Goal: Information Seeking & Learning: Learn about a topic

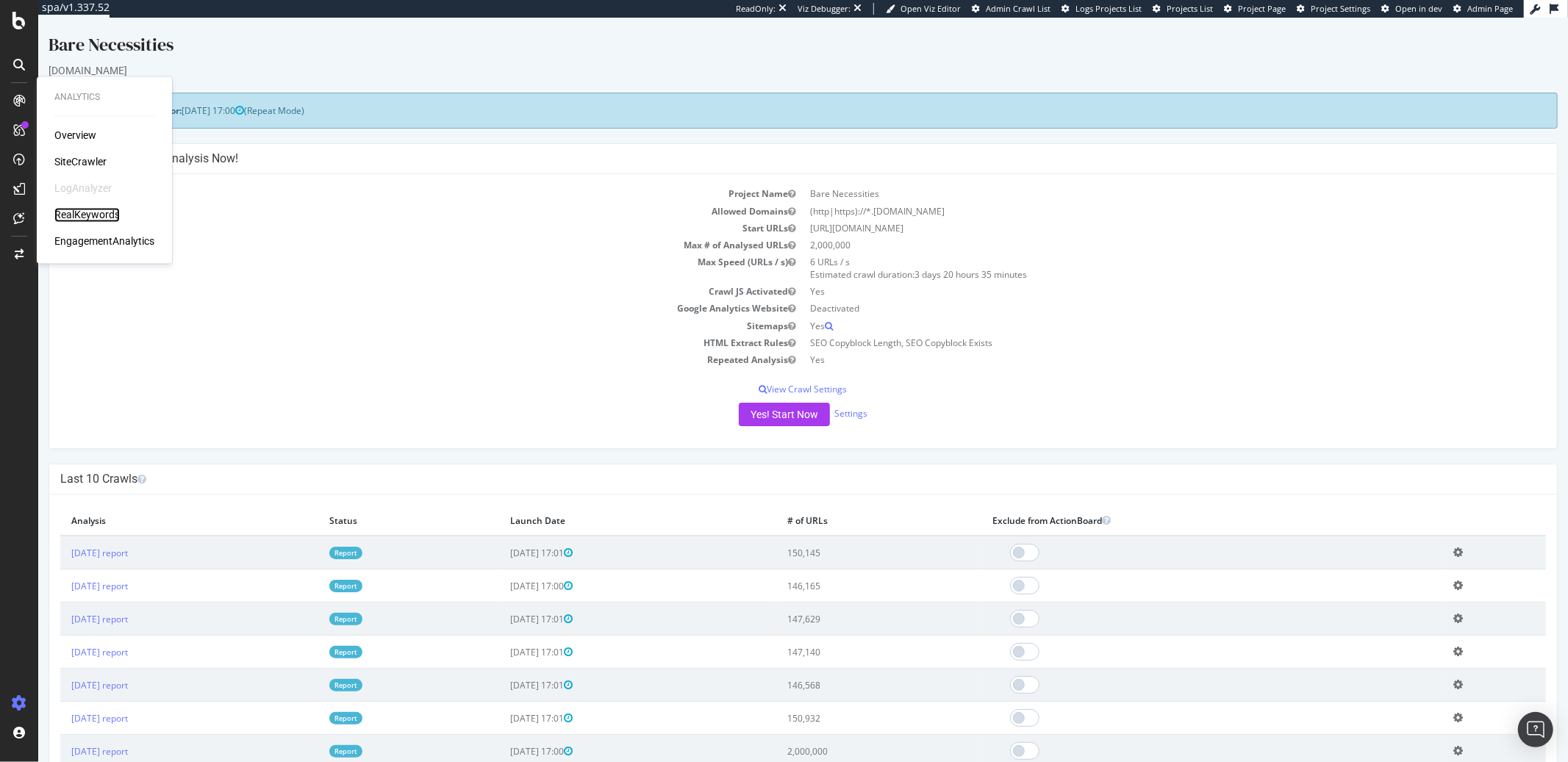
click at [87, 220] on div "RealKeywords" at bounding box center [87, 215] width 65 height 14
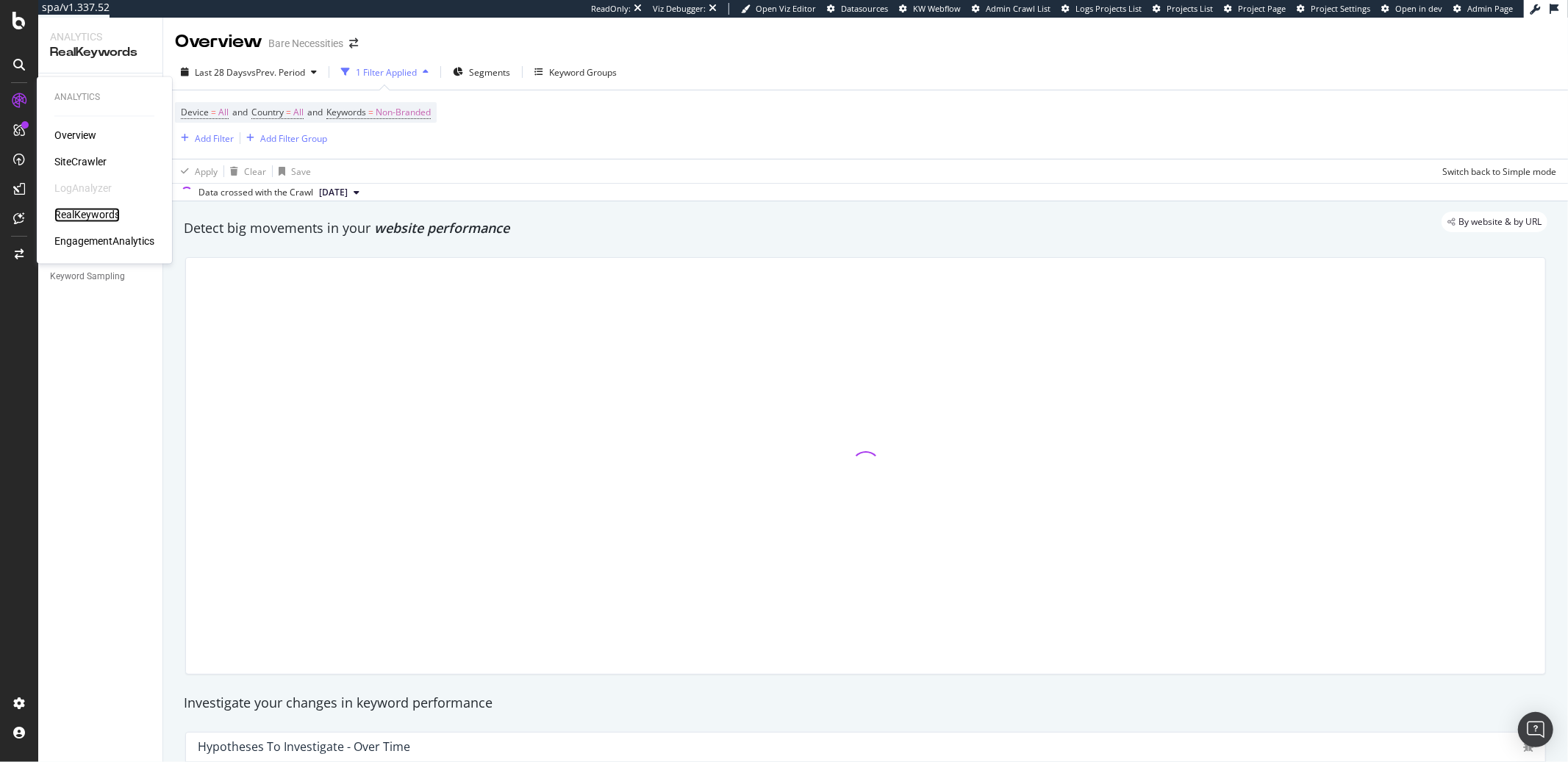
click at [78, 212] on div "RealKeywords" at bounding box center [87, 215] width 65 height 14
click at [577, 144] on div "Device = All and Country = All and Keywords = Non-Branded Add Filter Add Filter…" at bounding box center [866, 124] width 1381 height 68
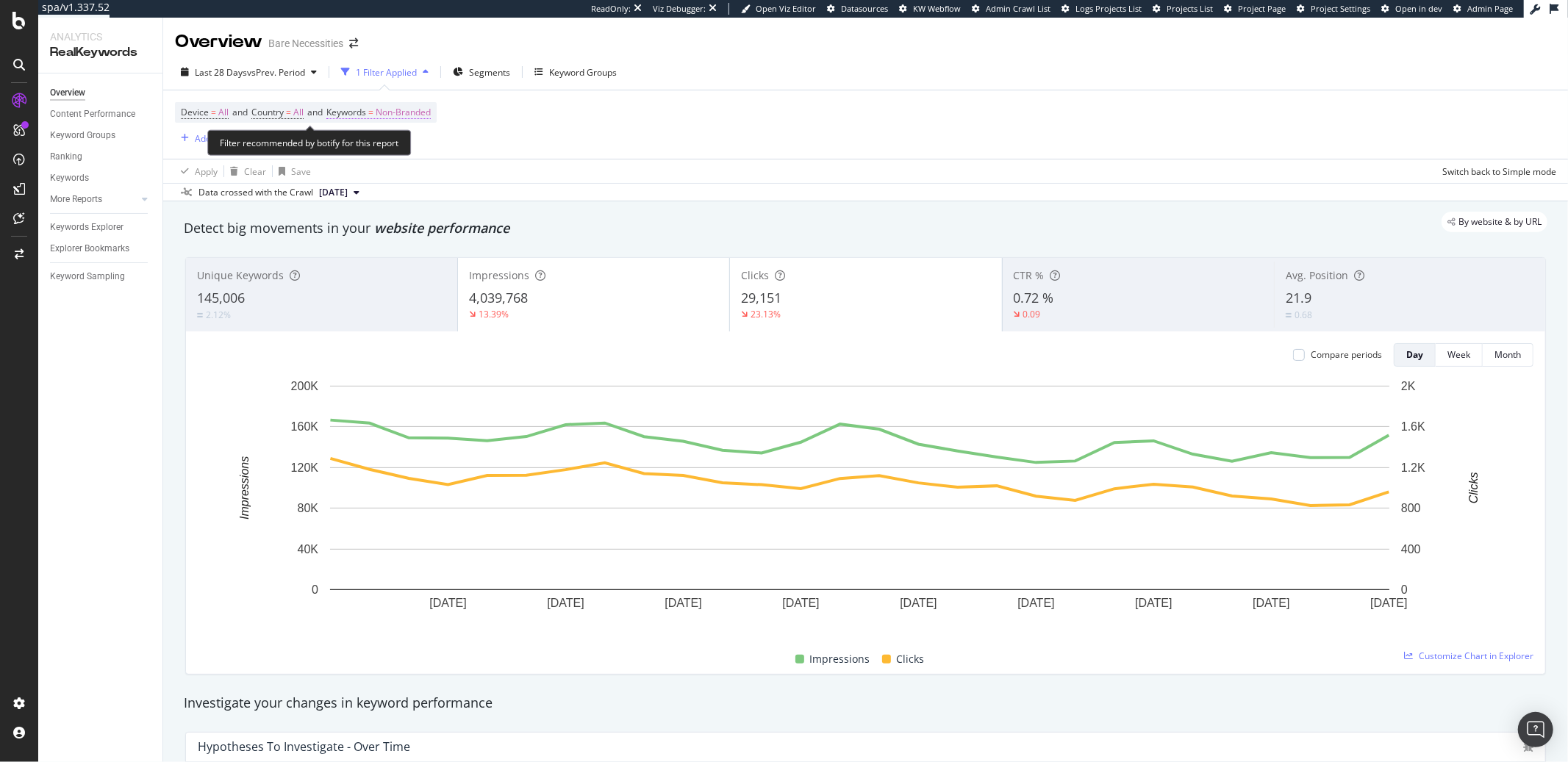
click at [431, 122] on span "Non-Branded" at bounding box center [404, 113] width 55 height 21
click at [412, 143] on div "button" at bounding box center [418, 146] width 17 height 9
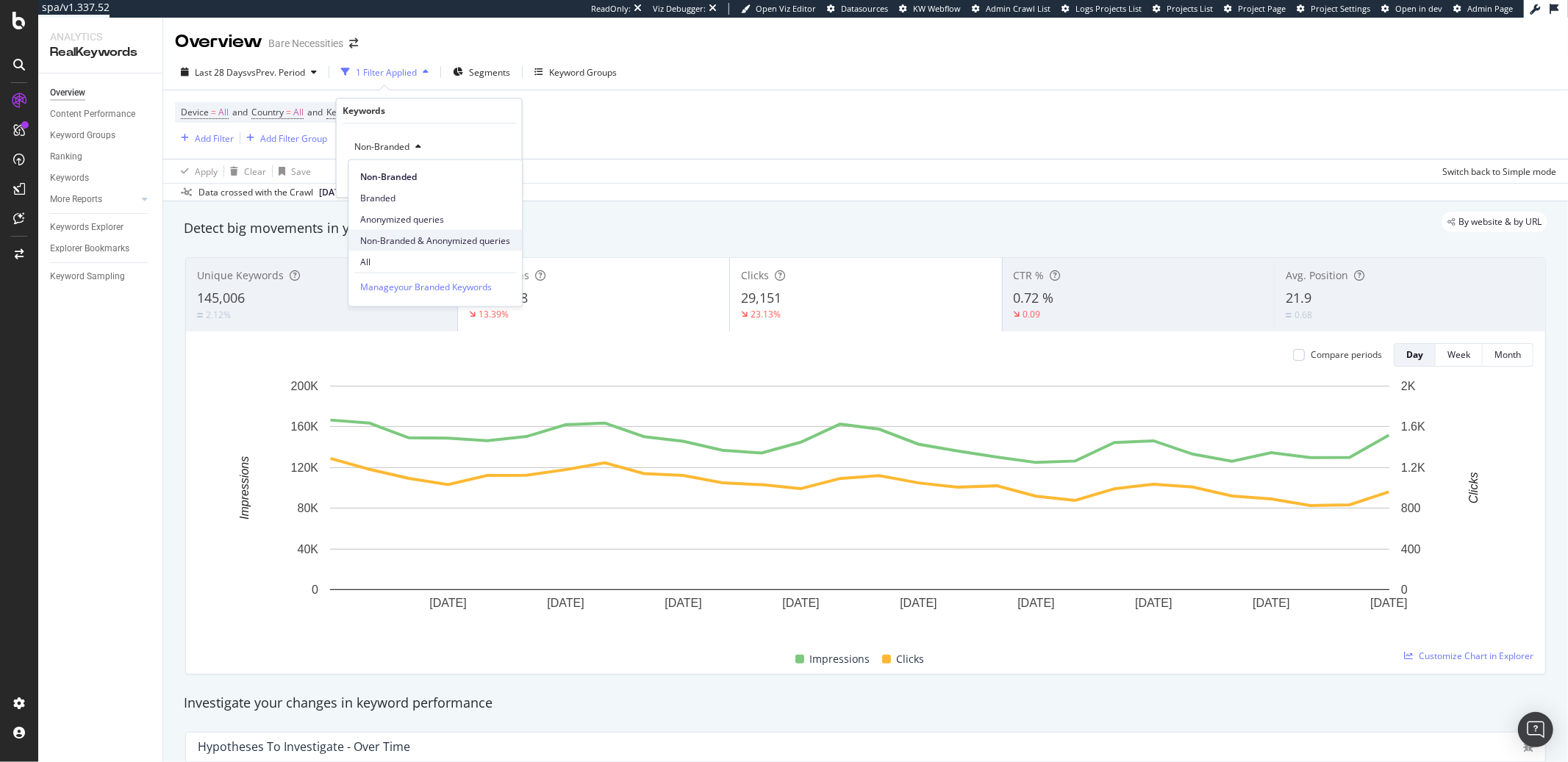
click at [397, 232] on div "Non-Branded & Anonymized queries" at bounding box center [434, 241] width 173 height 21
click at [494, 175] on div "button" at bounding box center [489, 177] width 20 height 9
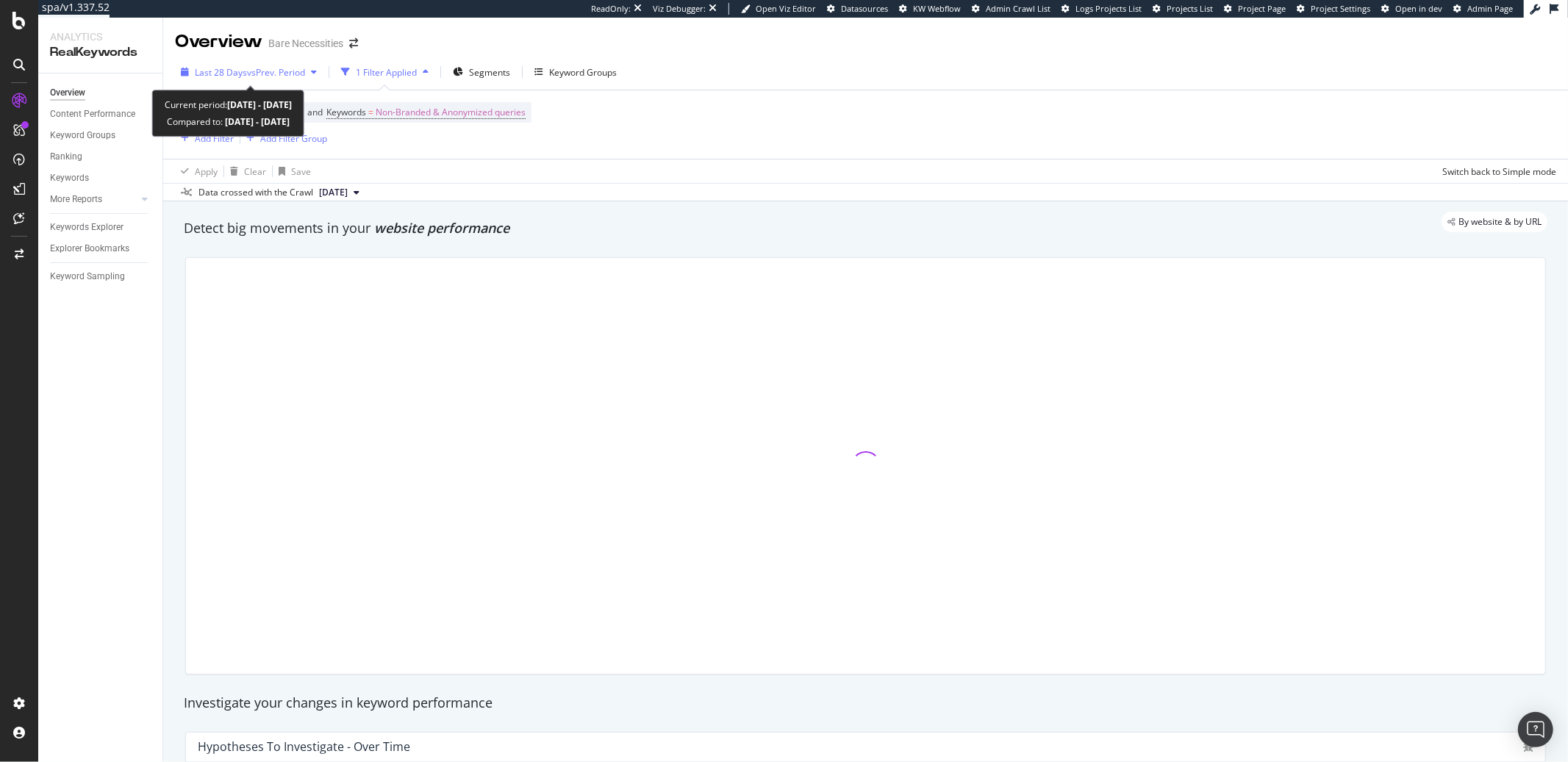
click at [247, 77] on span "vs Prev. Period" at bounding box center [276, 72] width 58 height 12
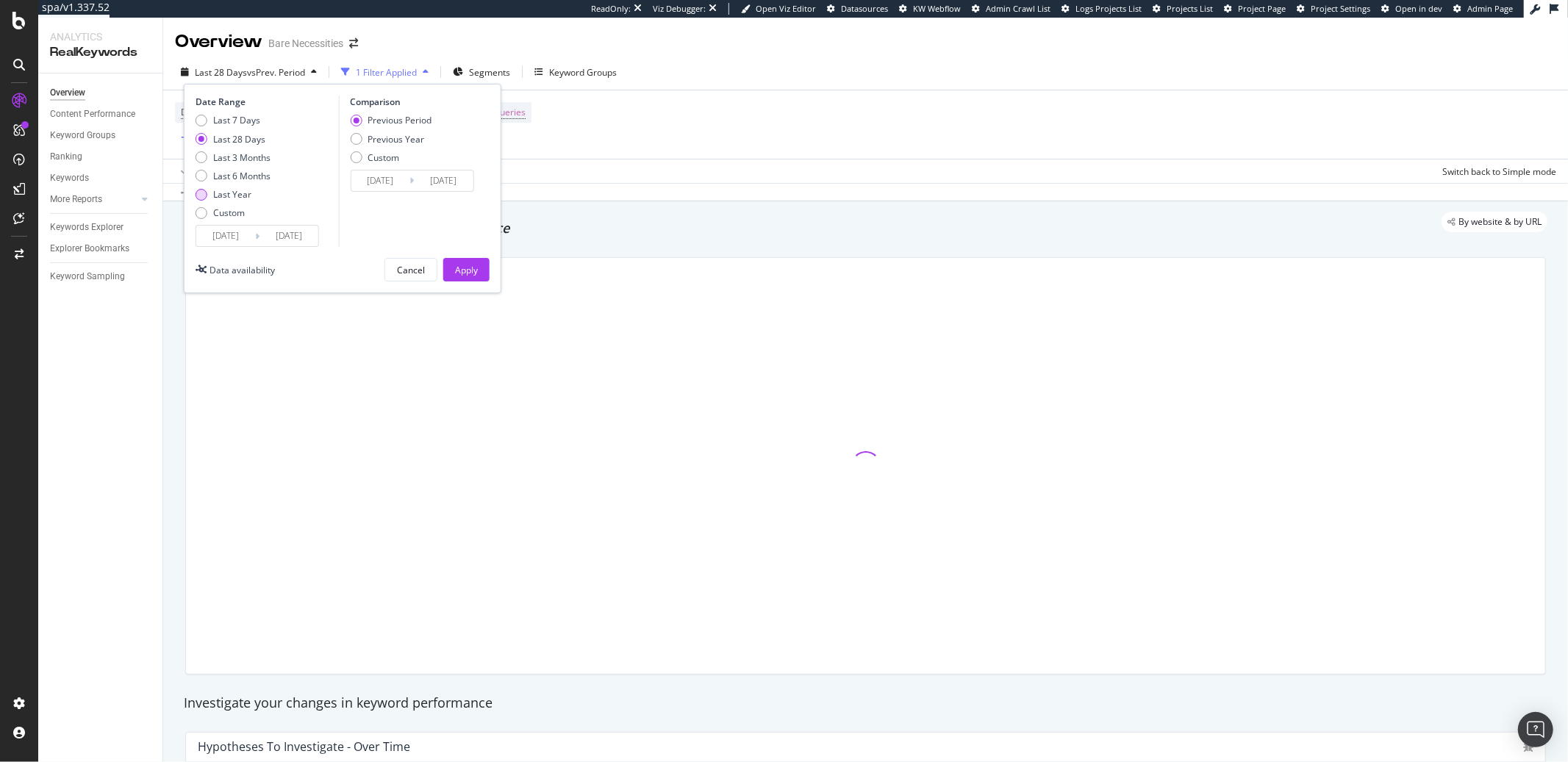
click at [209, 190] on div "Last Year" at bounding box center [232, 194] width 75 height 12
type input "2024/08/24"
type input "2023/08/25"
type input "2024/08/23"
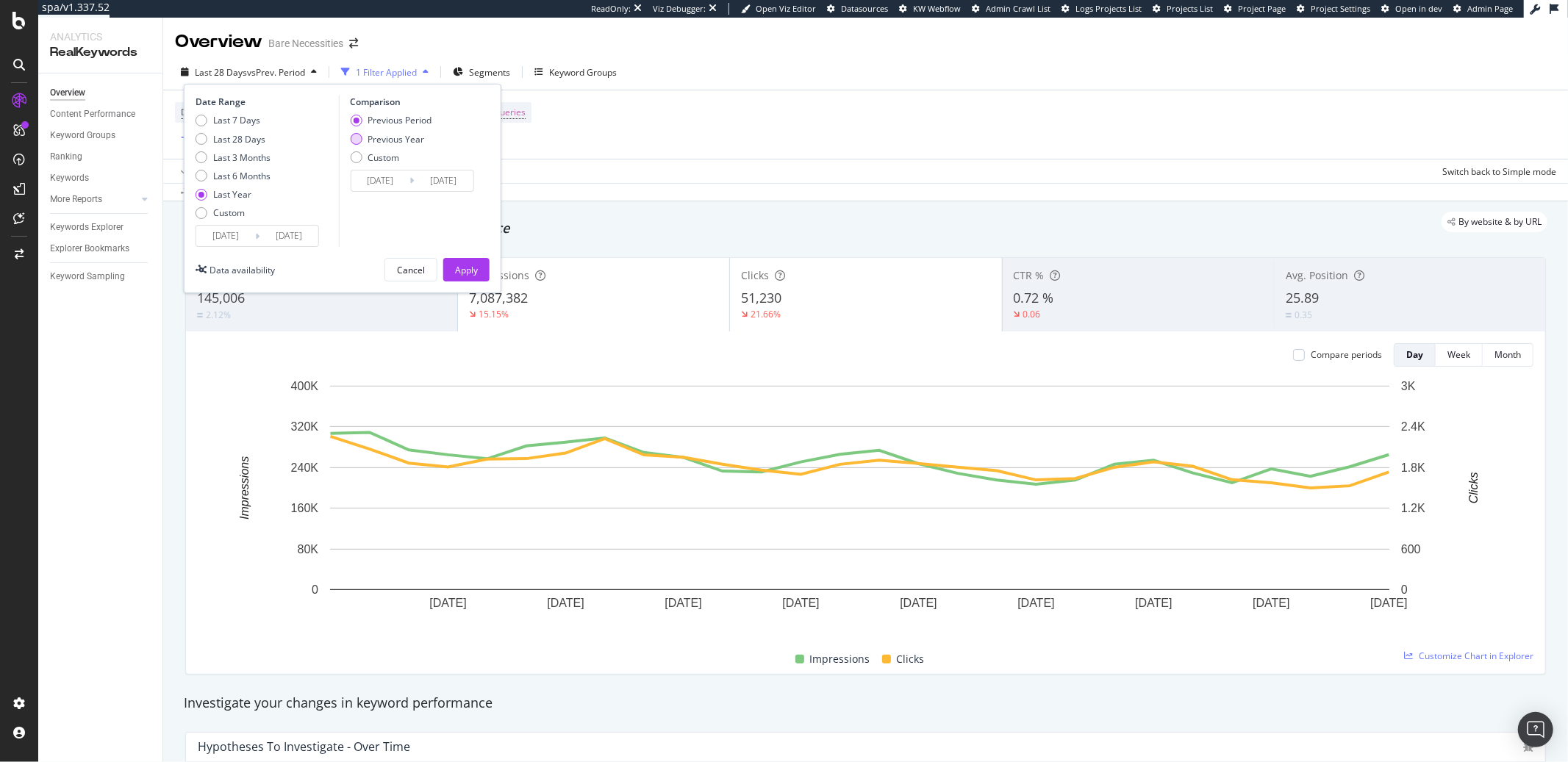
click at [358, 133] on div "Previous Year" at bounding box center [356, 139] width 11 height 11
type input "2023/08/26"
type input "2024/08/24"
click at [455, 264] on div "Apply" at bounding box center [467, 270] width 23 height 12
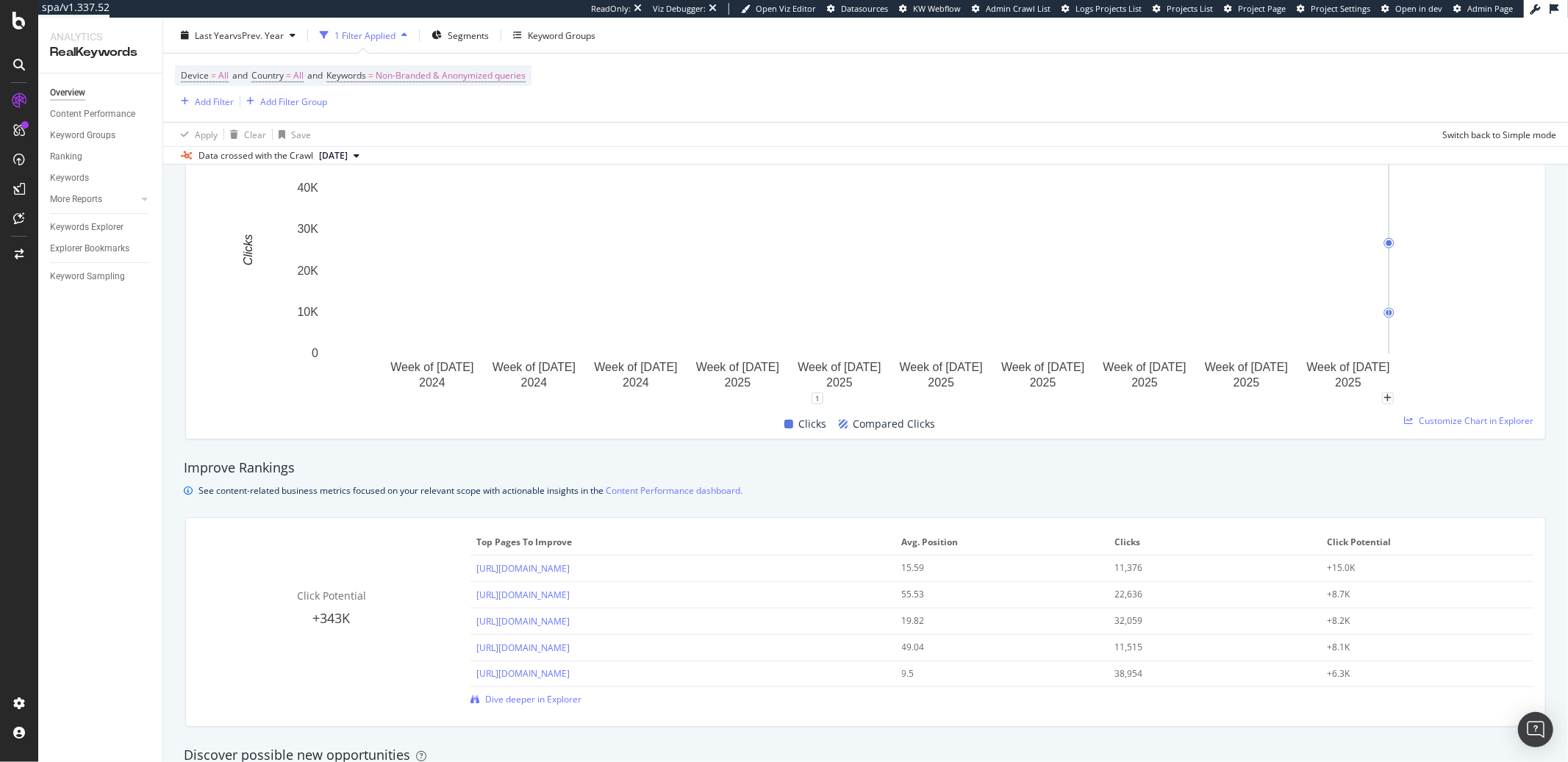
scroll to position [709, 0]
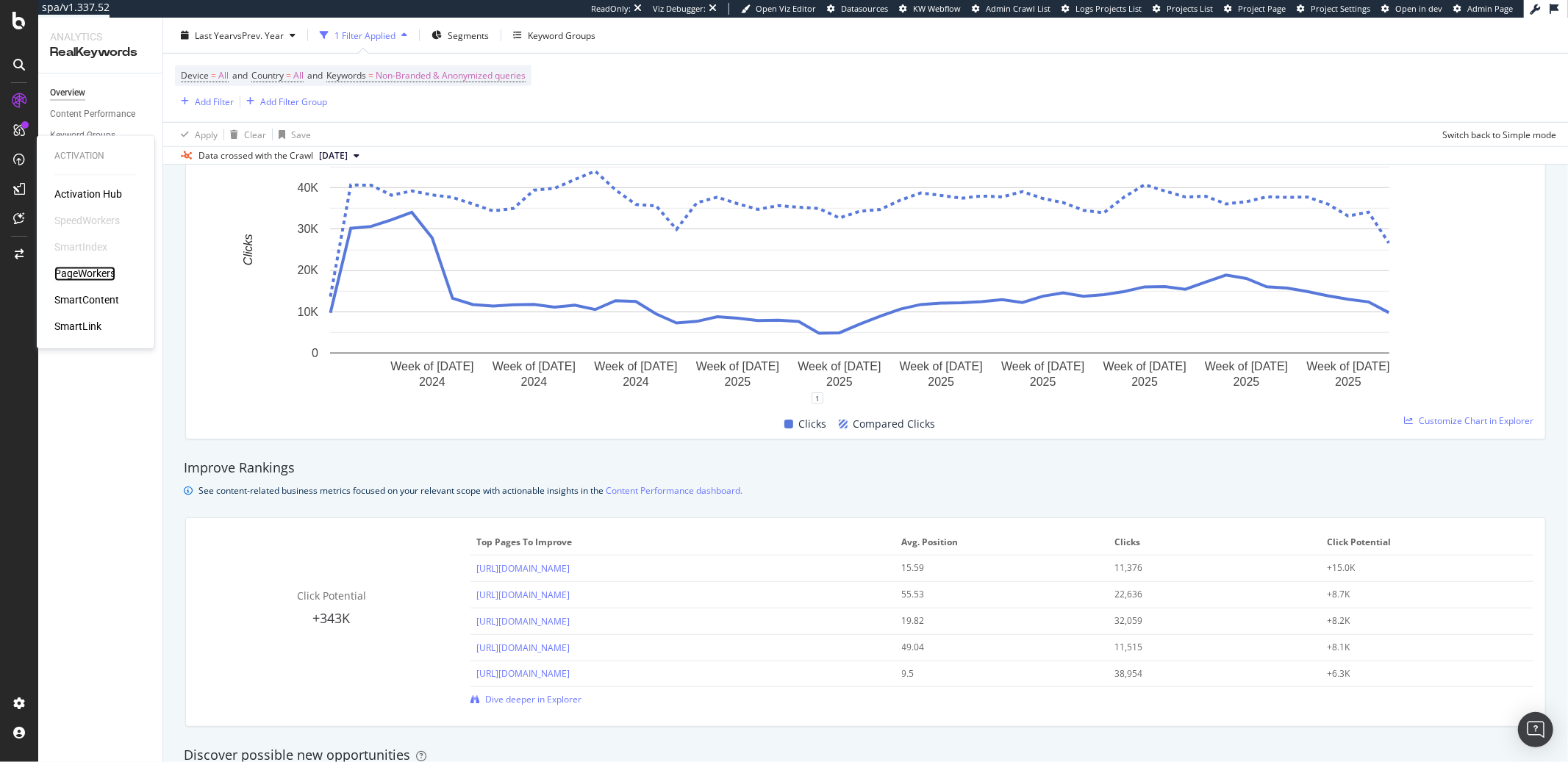
click at [95, 271] on div "PageWorkers" at bounding box center [85, 273] width 61 height 14
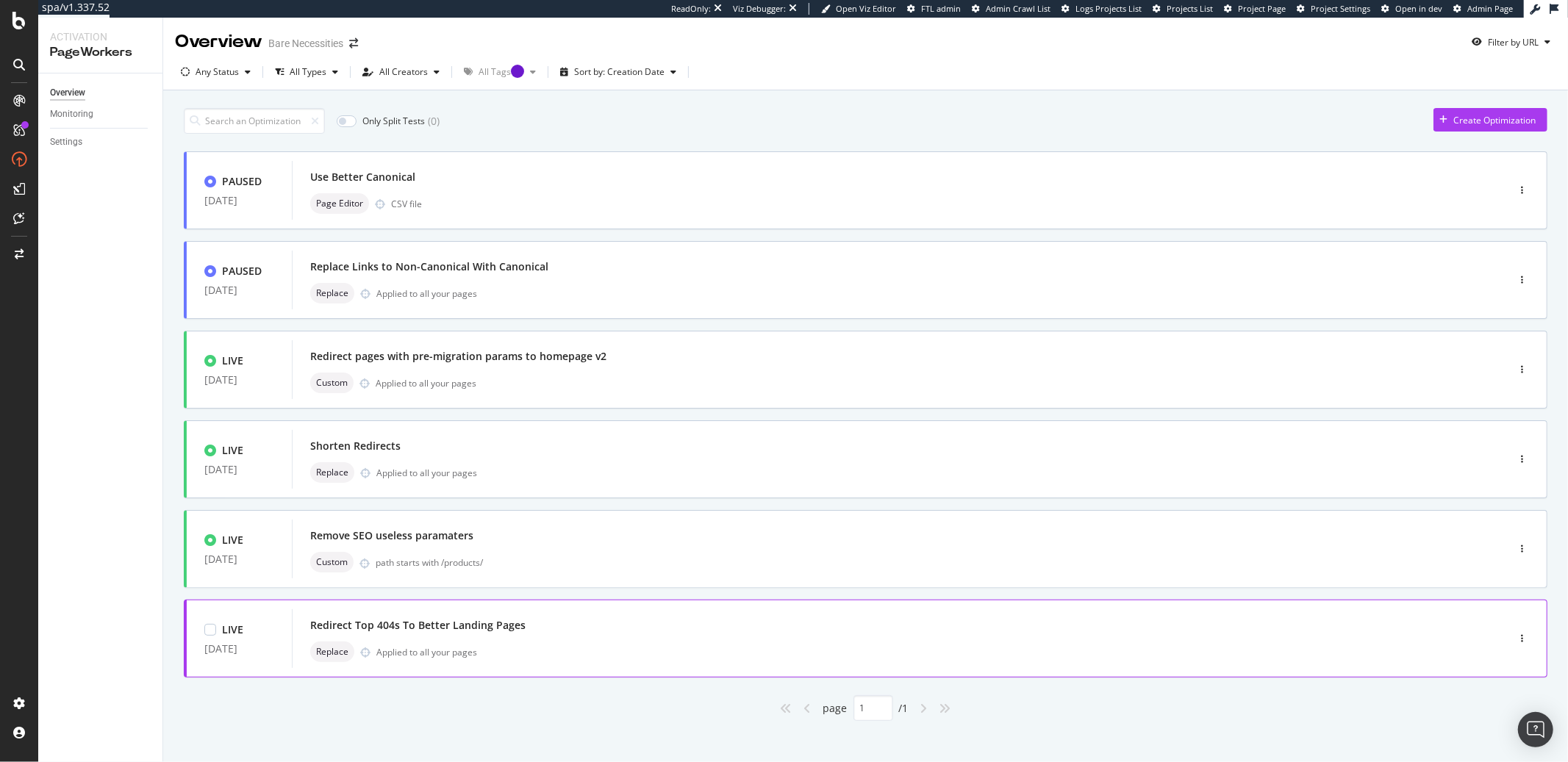
click at [608, 634] on div "Redirect Top 404s To Better Landing Pages" at bounding box center [877, 625] width 1135 height 21
click at [585, 564] on div "path starts with /products/" at bounding box center [911, 562] width 1070 height 12
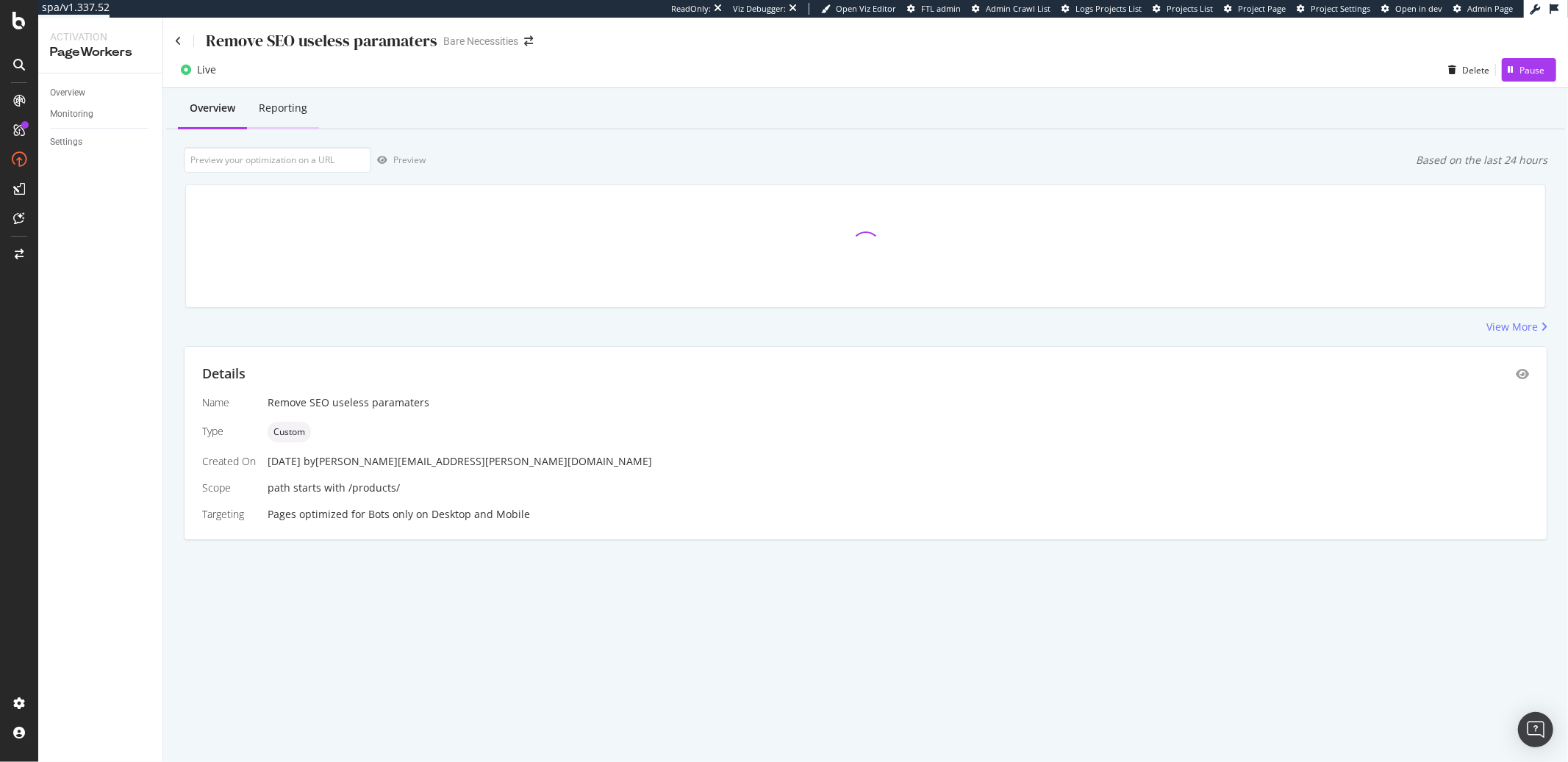
click at [288, 113] on div "Reporting" at bounding box center [283, 107] width 49 height 14
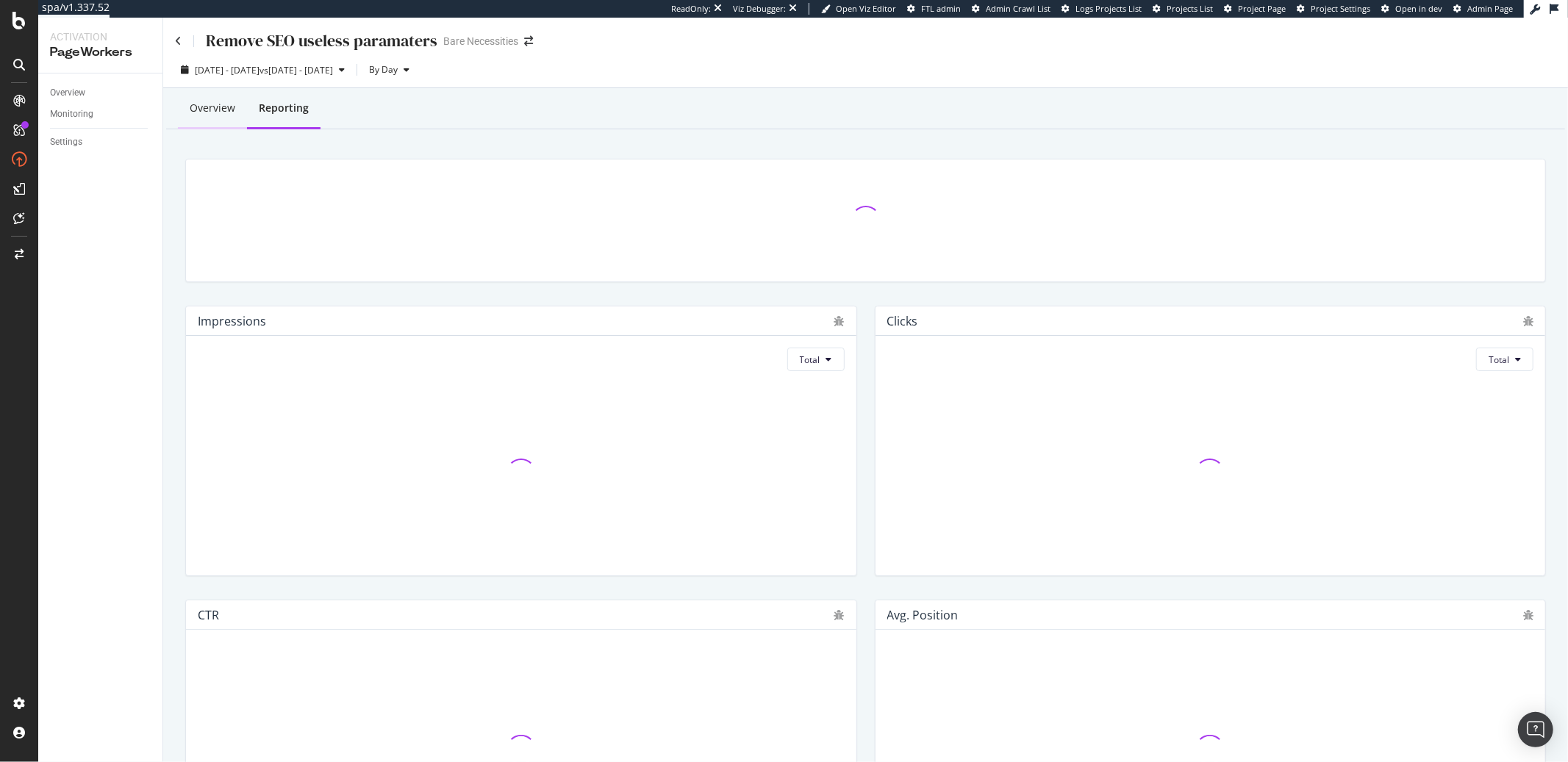
click at [200, 121] on div "Overview" at bounding box center [212, 109] width 69 height 40
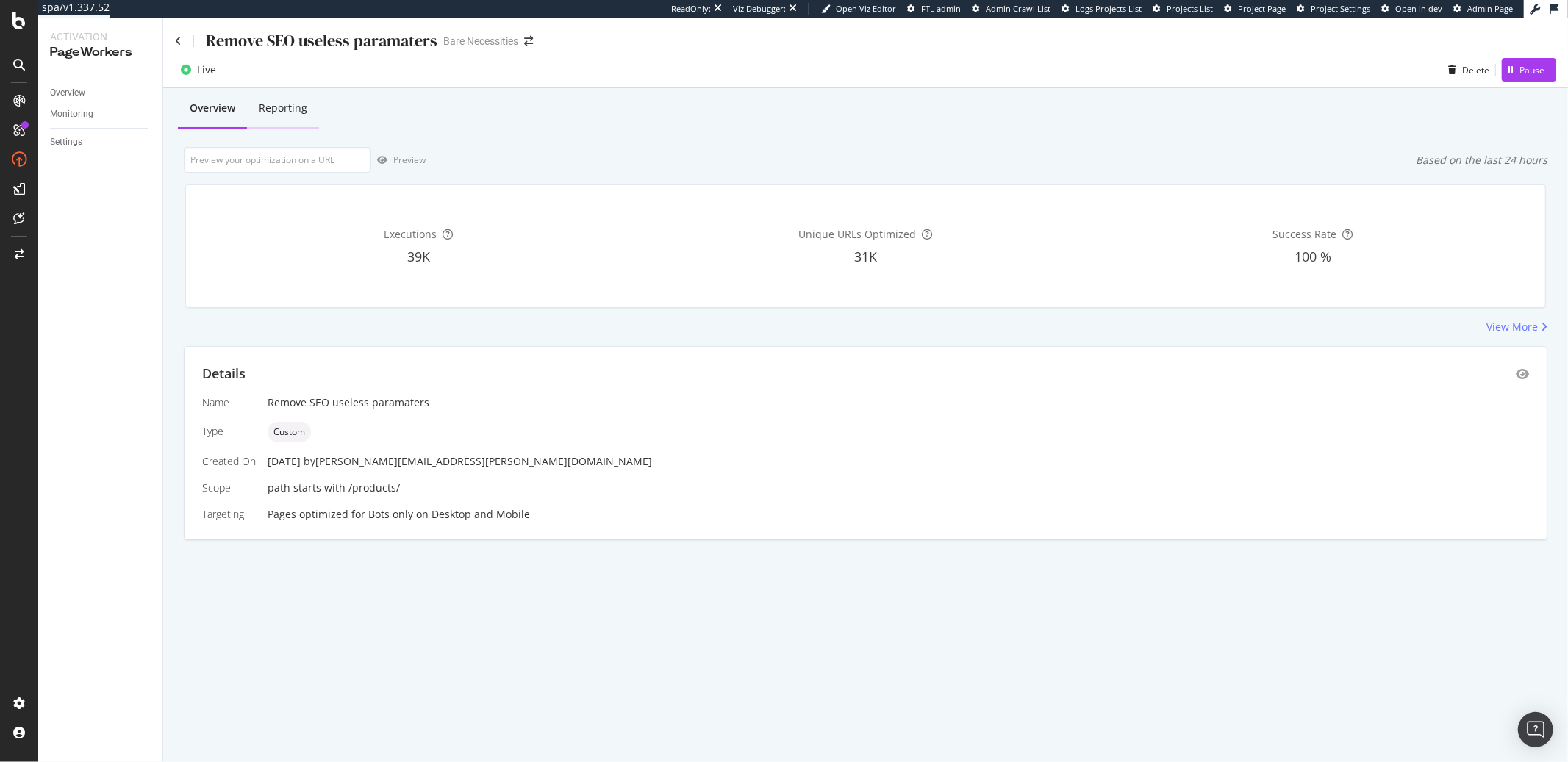
click at [284, 122] on div "Reporting" at bounding box center [282, 109] width 72 height 40
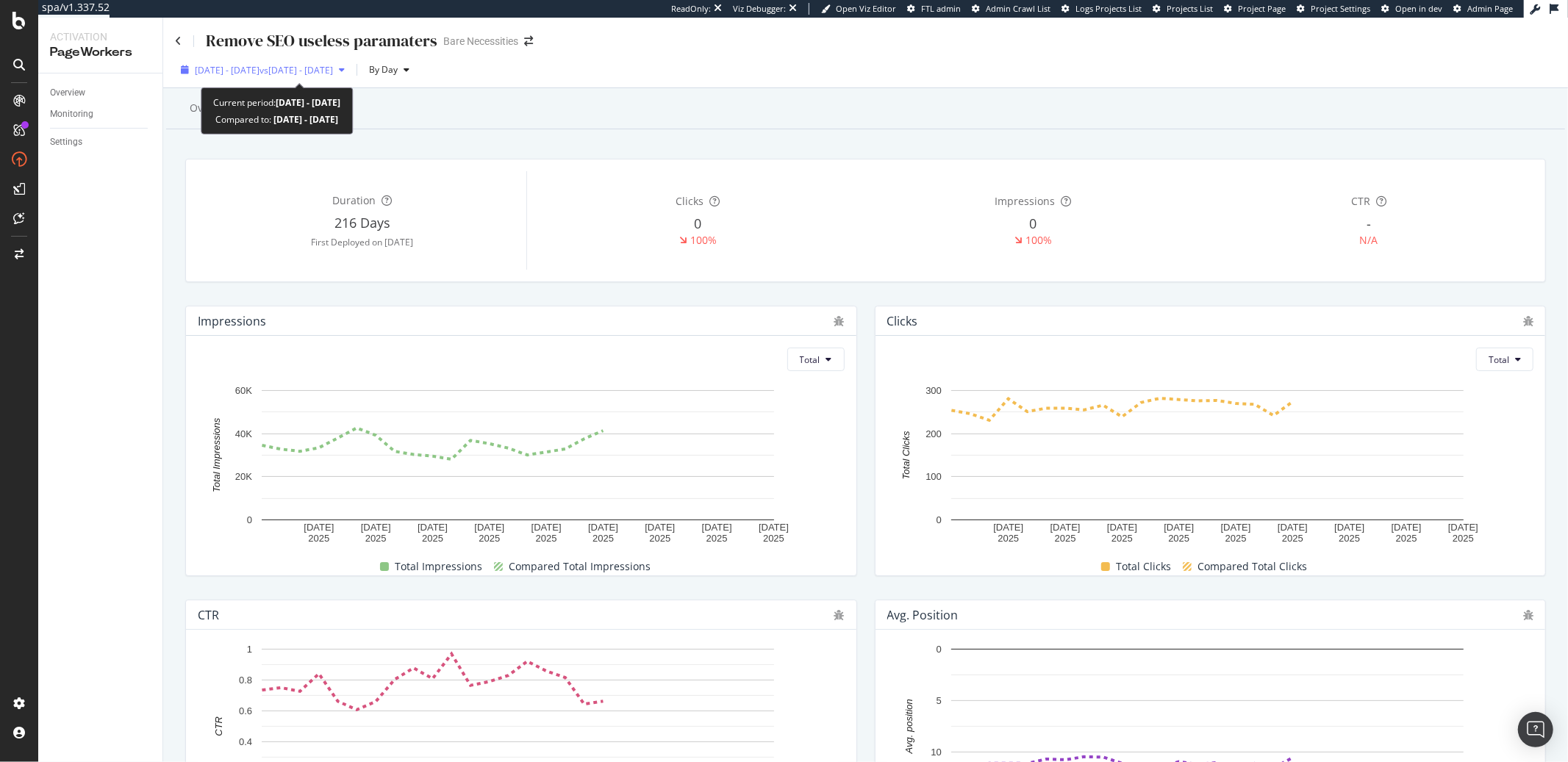
click at [297, 78] on div "2025 Sep. 2nd - Sep. 29th vs 2025 Aug. 5th - Sep. 1st" at bounding box center [263, 69] width 176 height 22
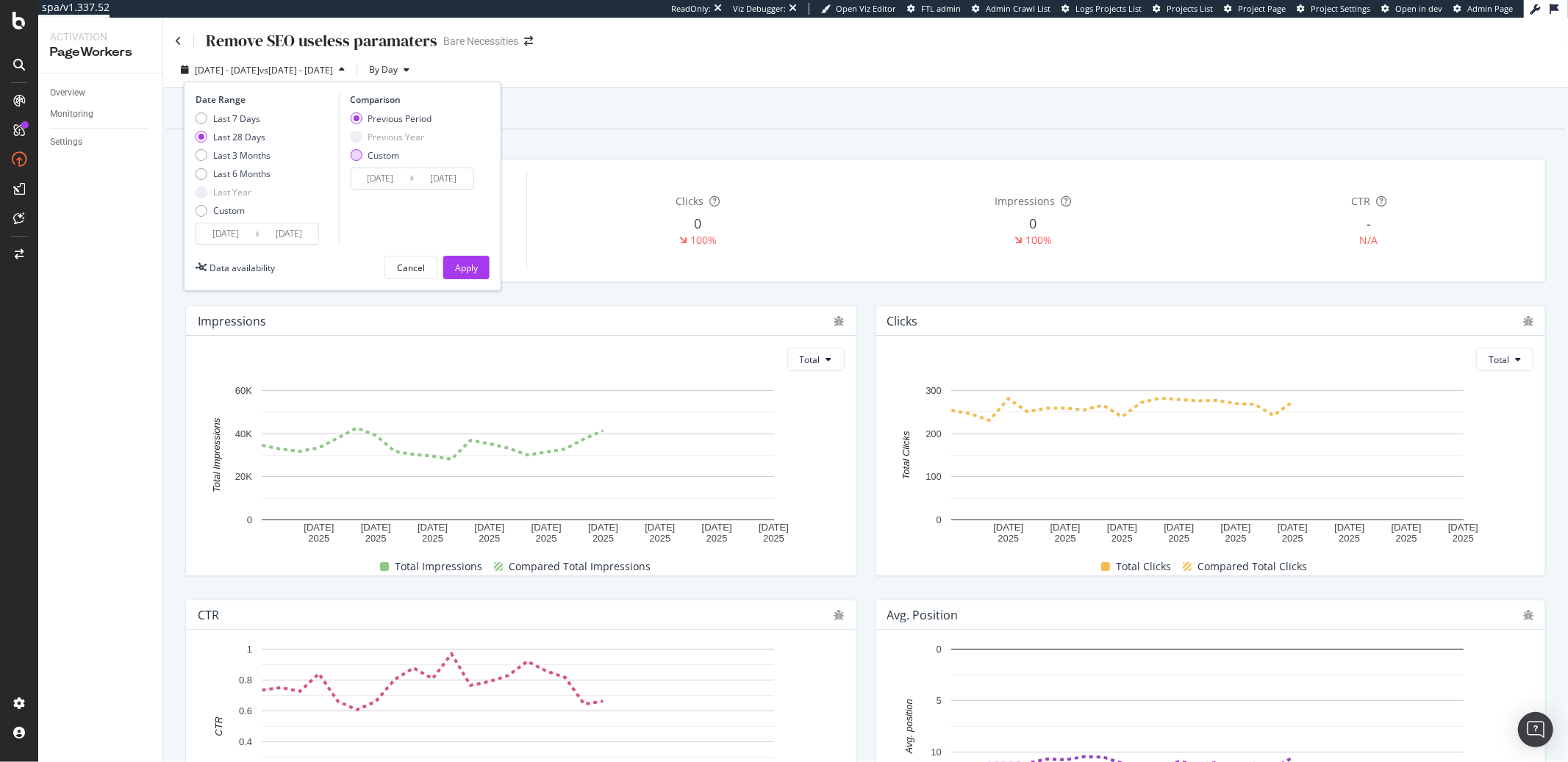
click at [363, 154] on div "Custom" at bounding box center [390, 155] width 81 height 12
click at [358, 132] on div "Previous Year" at bounding box center [356, 137] width 11 height 11
click at [404, 264] on div "Cancel" at bounding box center [410, 268] width 28 height 12
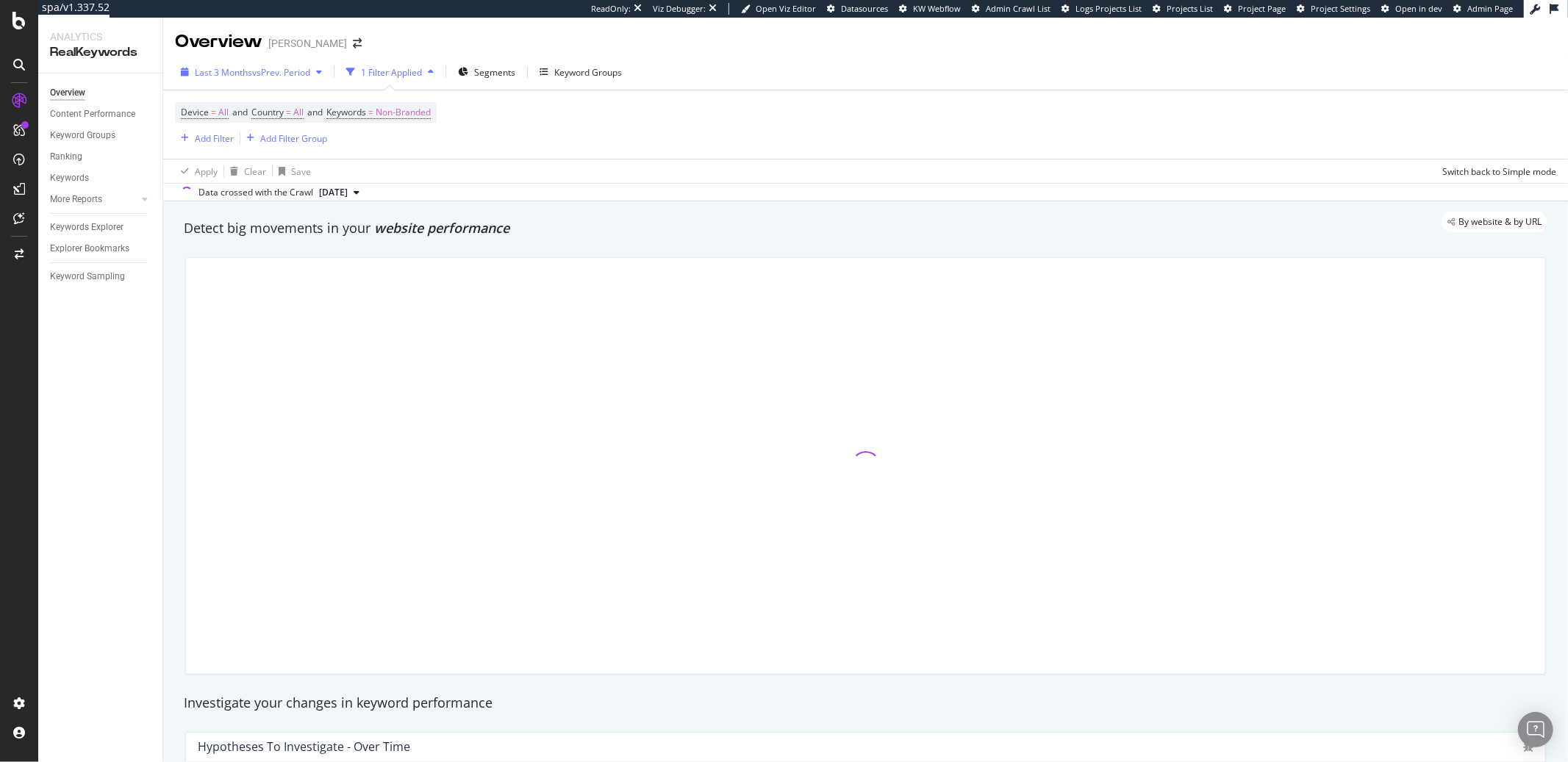
click at [272, 61] on div "Last 3 Months vs Prev. Period" at bounding box center [252, 72] width 153 height 22
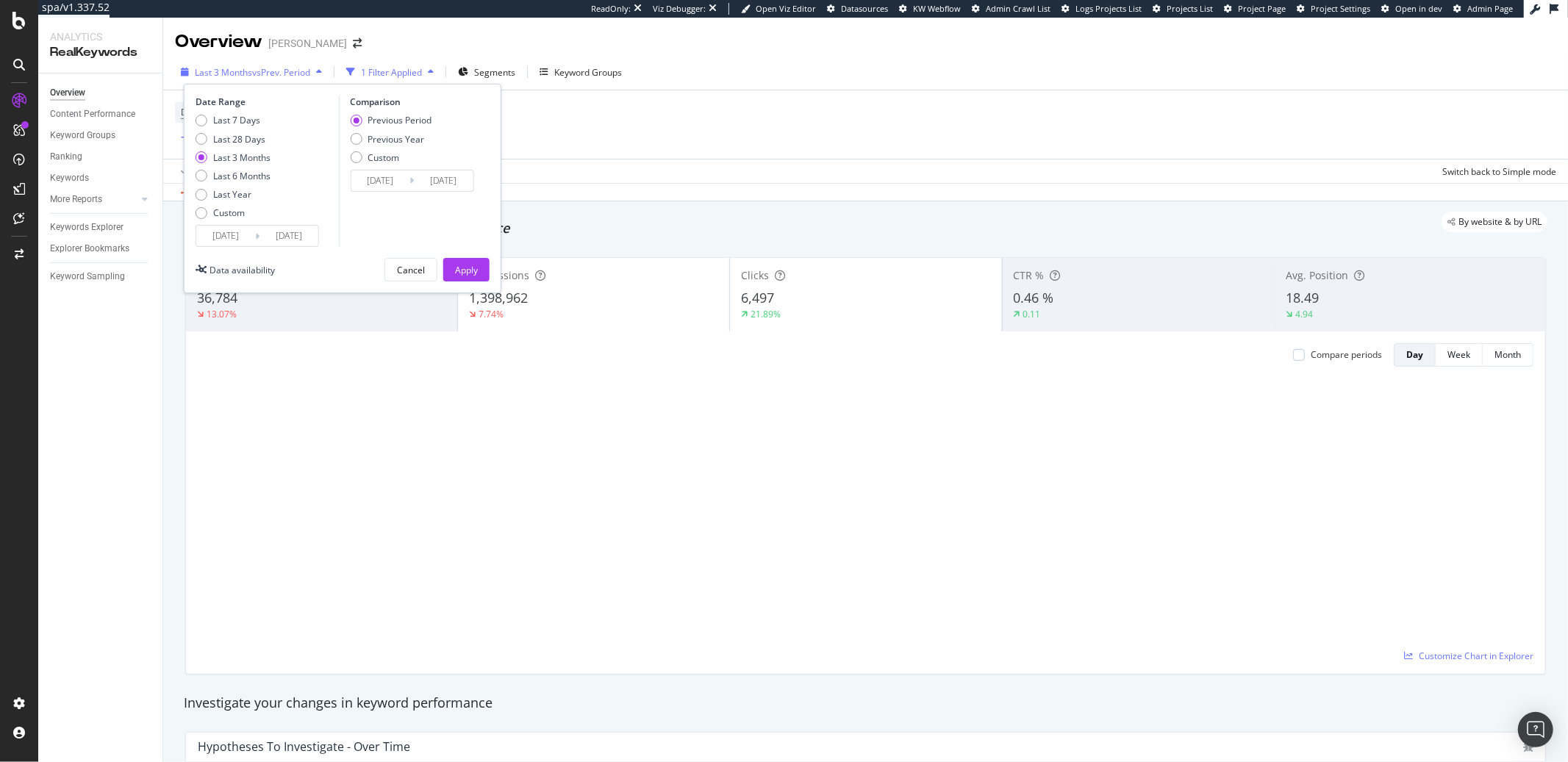
click at [266, 76] on span "vs Prev. Period" at bounding box center [281, 72] width 58 height 12
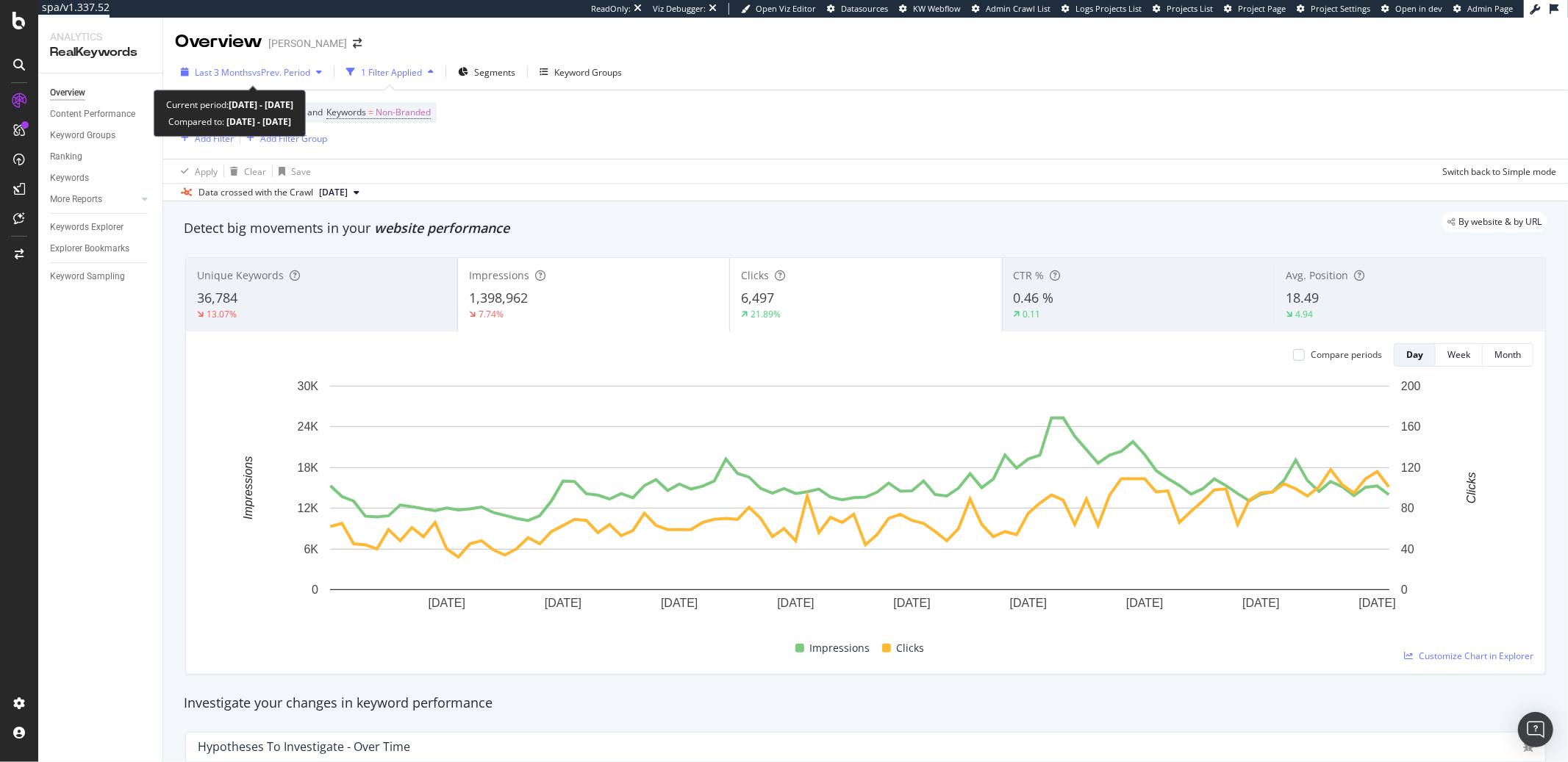
click at [278, 71] on span "vs Prev. Period" at bounding box center [281, 72] width 58 height 12
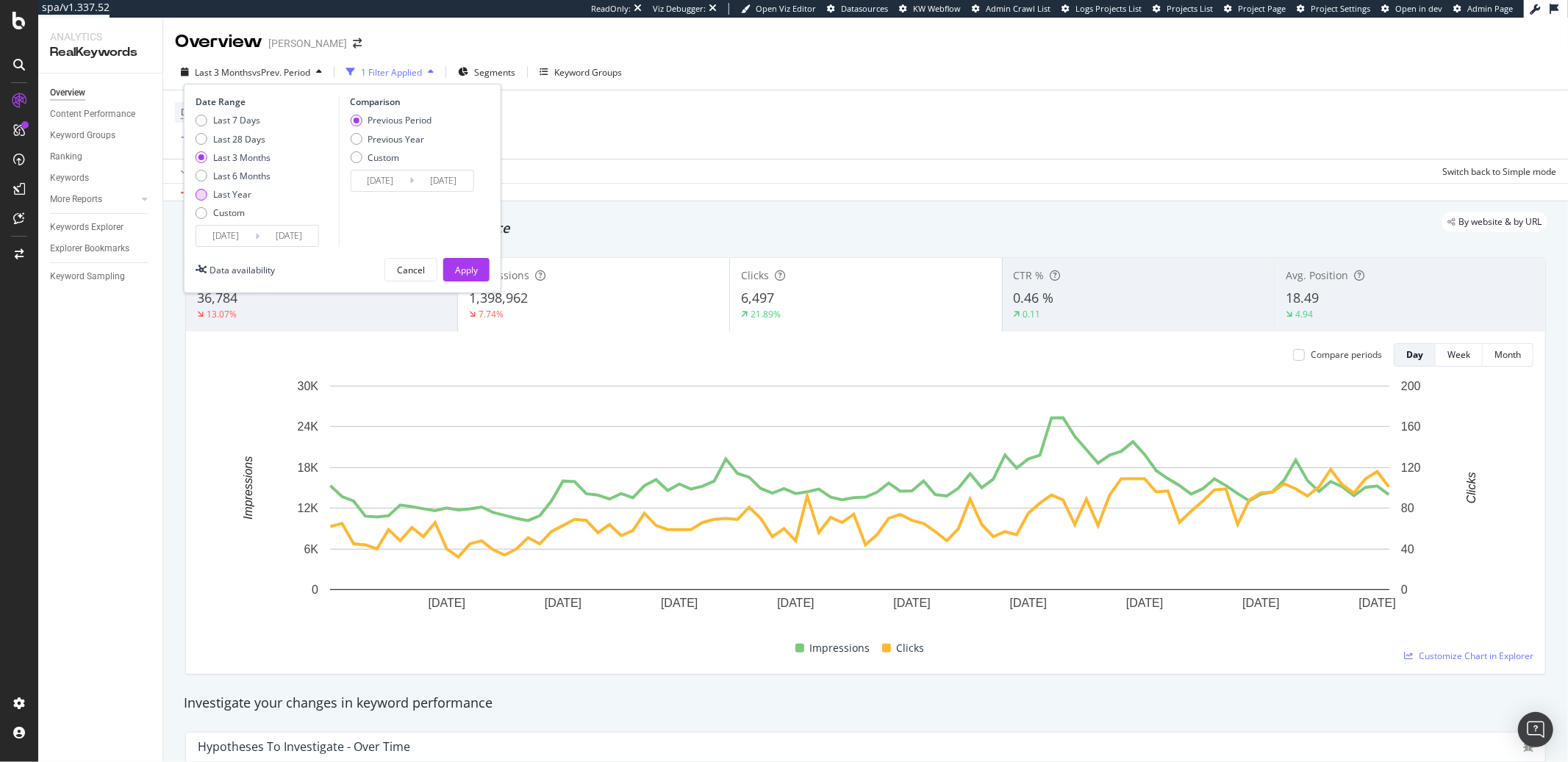
click at [236, 192] on div "Last Year" at bounding box center [232, 194] width 38 height 12
type input "[DATE]"
click at [237, 242] on input "[DATE]" at bounding box center [225, 236] width 58 height 21
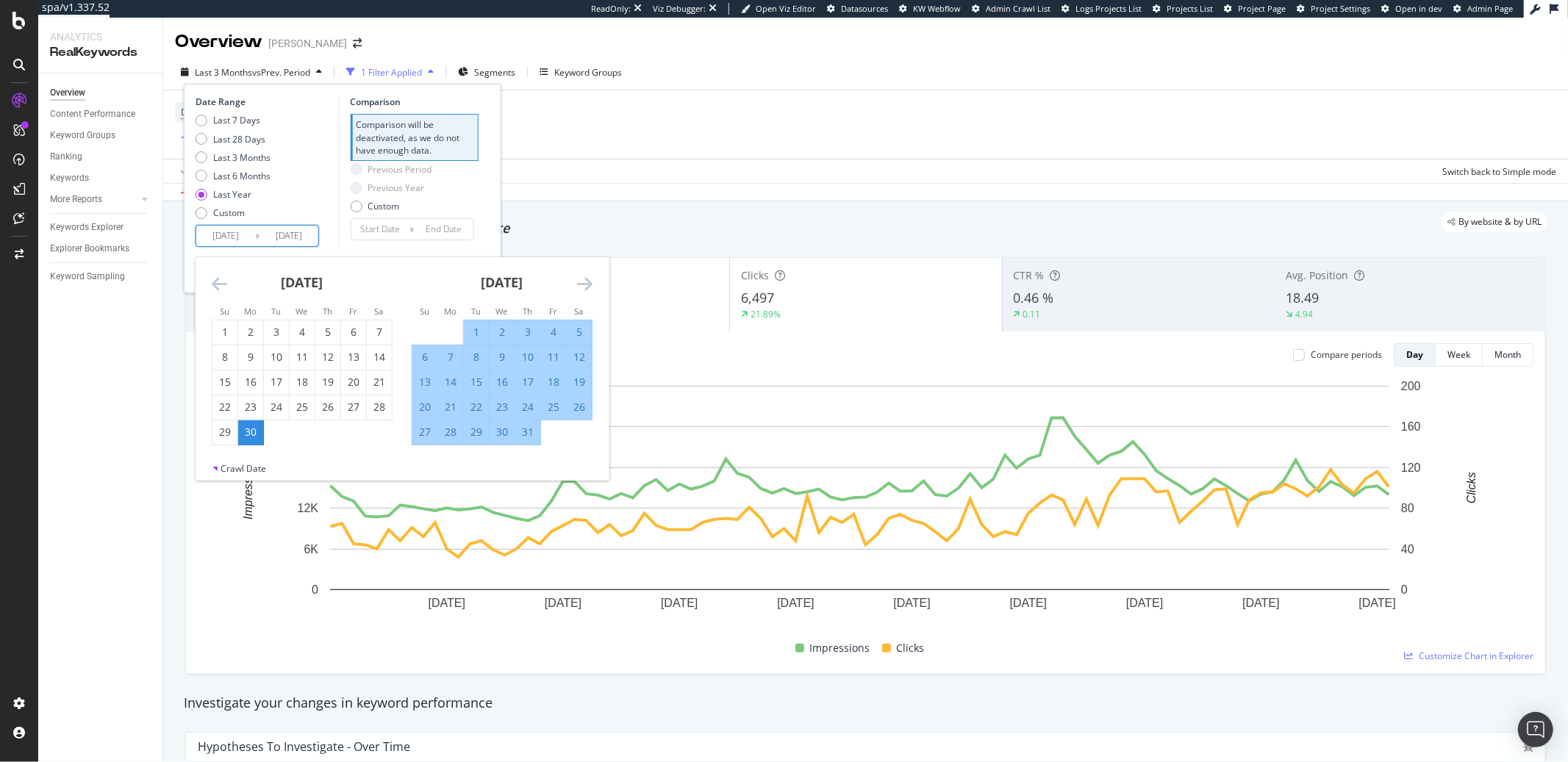
click at [216, 288] on icon "Move backward to switch to the previous month." at bounding box center [219, 283] width 15 height 17
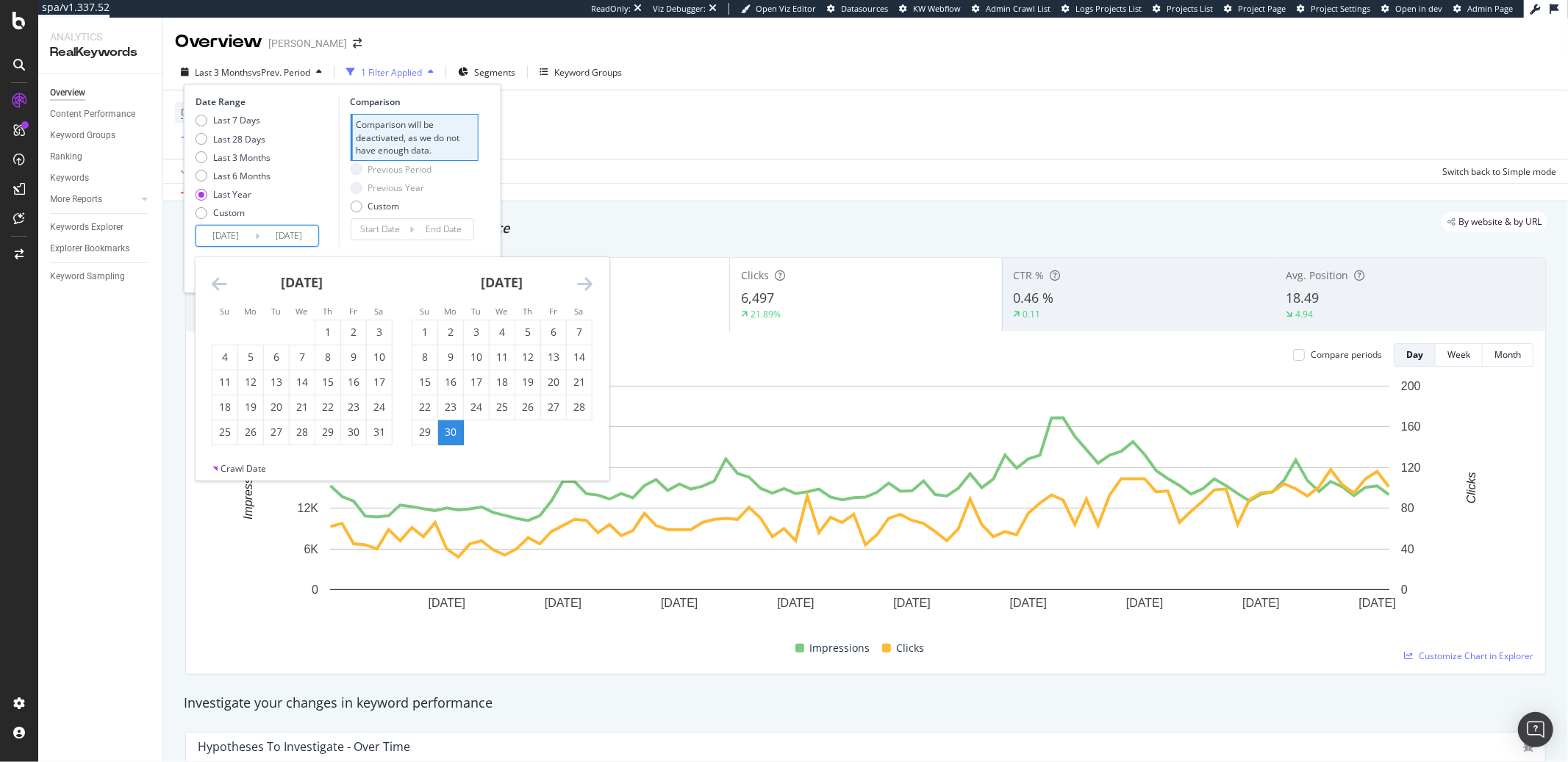
click at [216, 288] on icon "Move backward to switch to the previous month." at bounding box center [219, 283] width 15 height 17
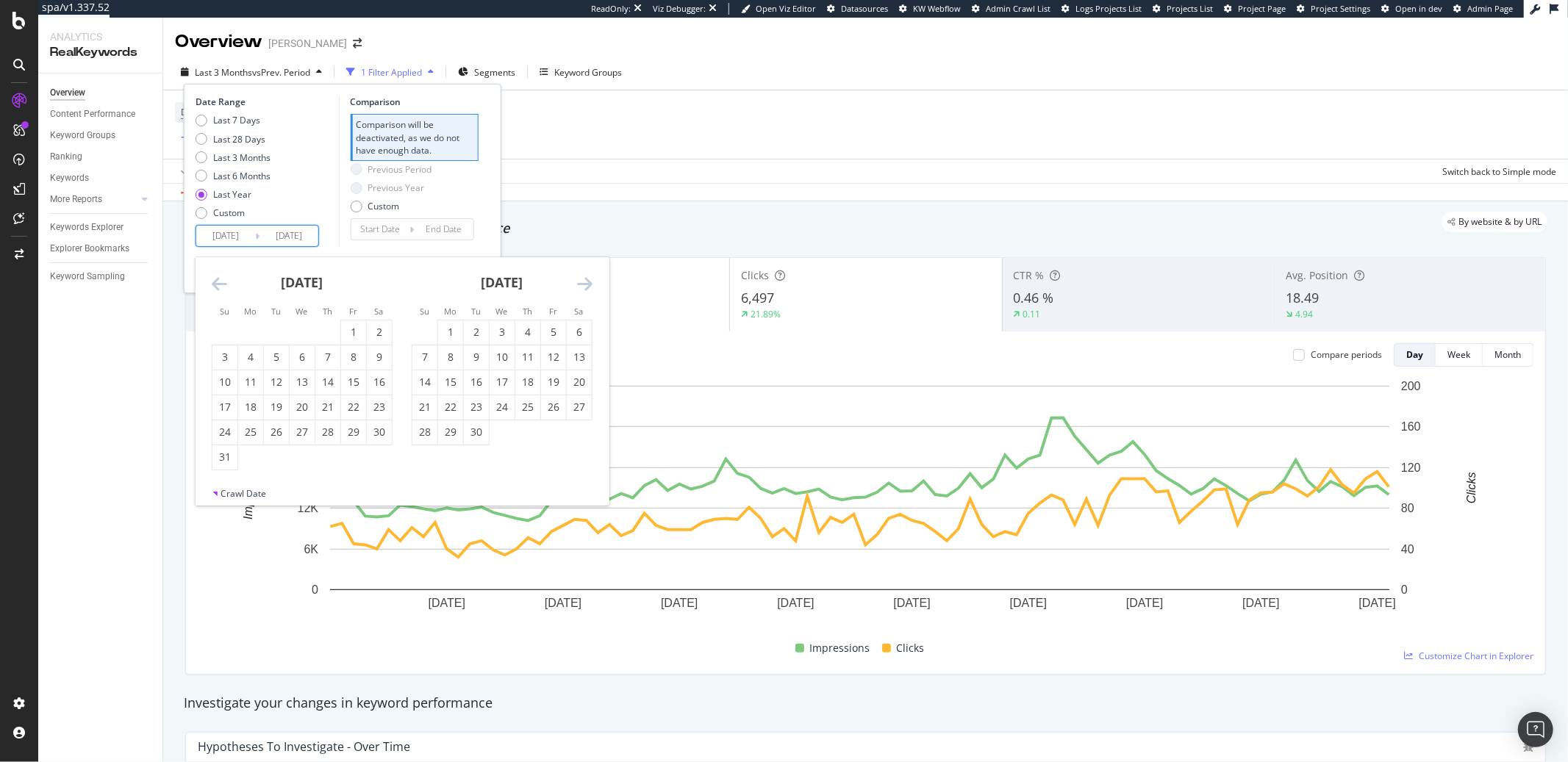
click at [216, 288] on icon "Move backward to switch to the previous month." at bounding box center [219, 283] width 15 height 17
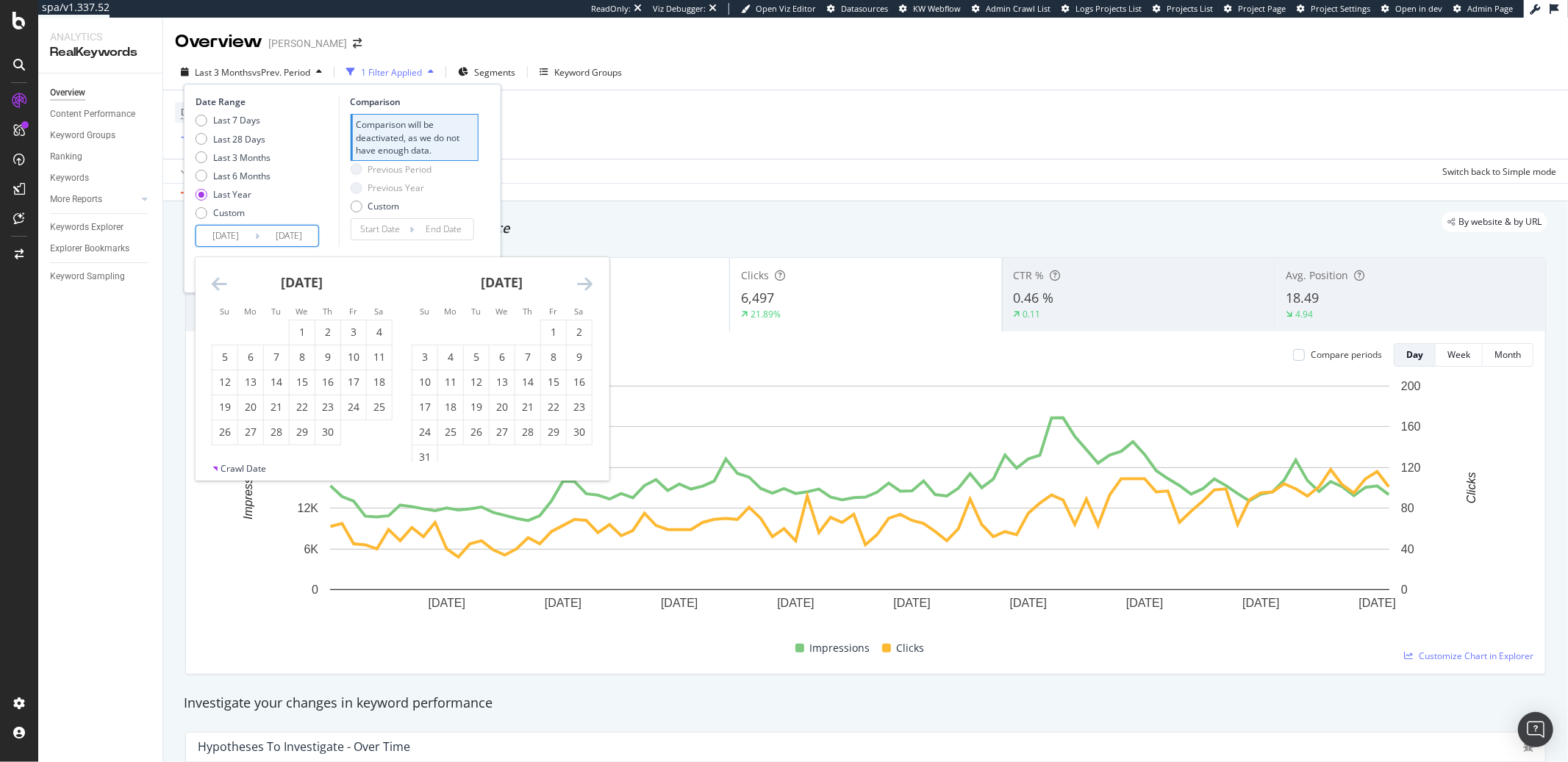
click at [216, 288] on icon "Move backward to switch to the previous month." at bounding box center [219, 283] width 15 height 17
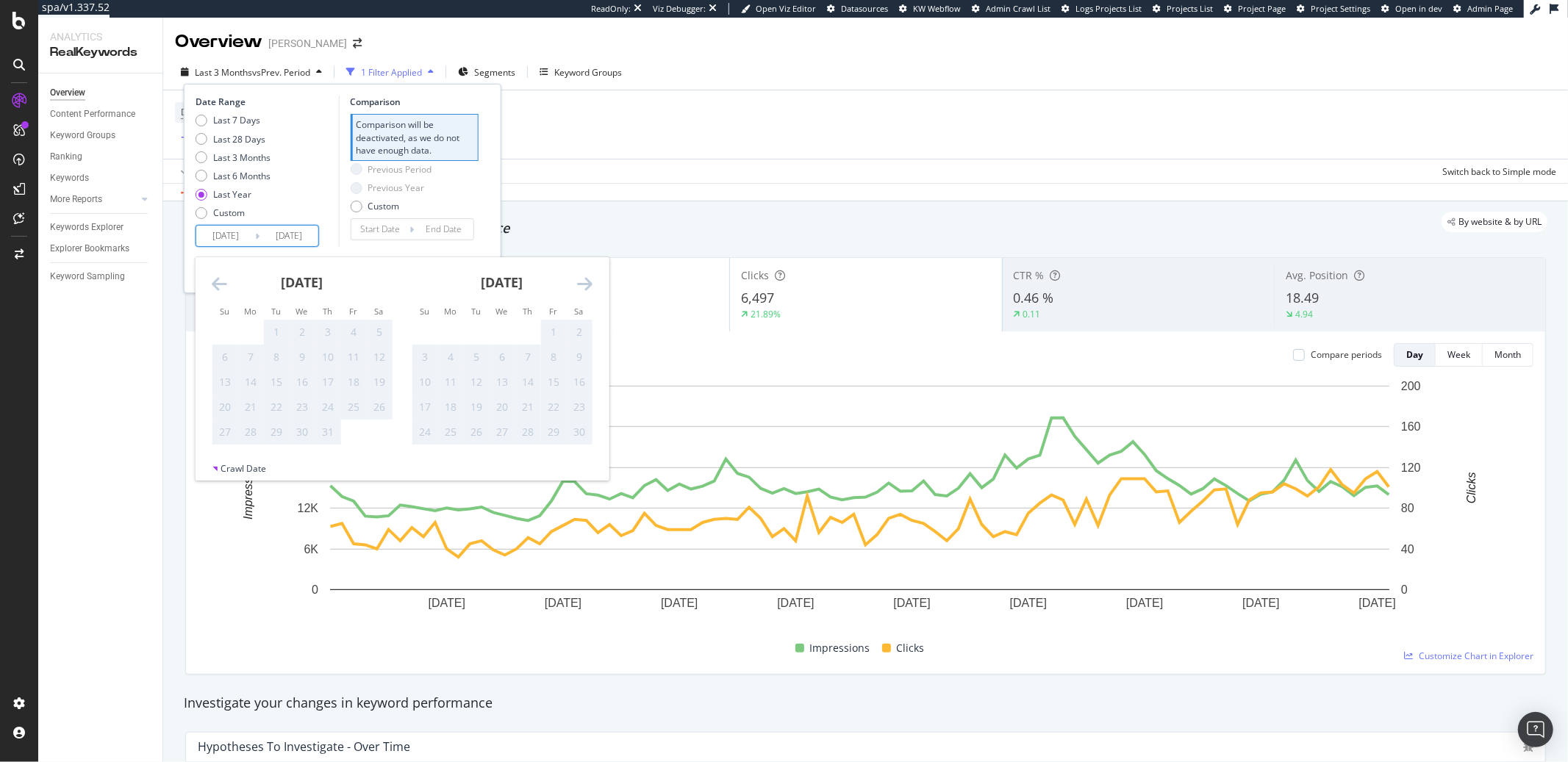
click at [573, 284] on div "[DATE]" at bounding box center [501, 288] width 181 height 62
click at [578, 282] on icon "Move forward to switch to the next month." at bounding box center [585, 283] width 15 height 17
click at [648, 176] on div "Apply Clear Save Switch back to Simple mode" at bounding box center [866, 170] width 1405 height 24
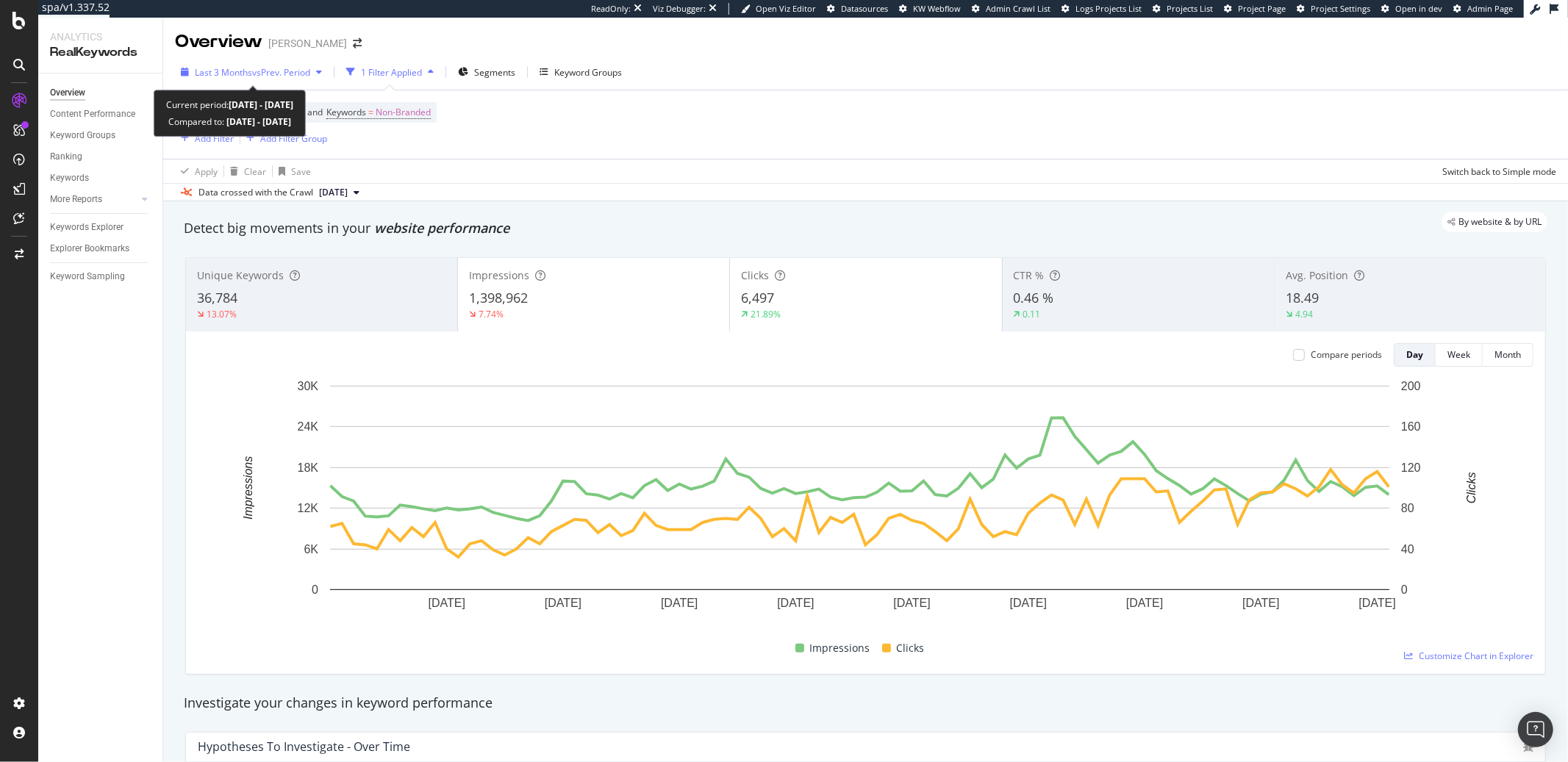
click at [277, 77] on span "vs Prev. Period" at bounding box center [281, 72] width 58 height 12
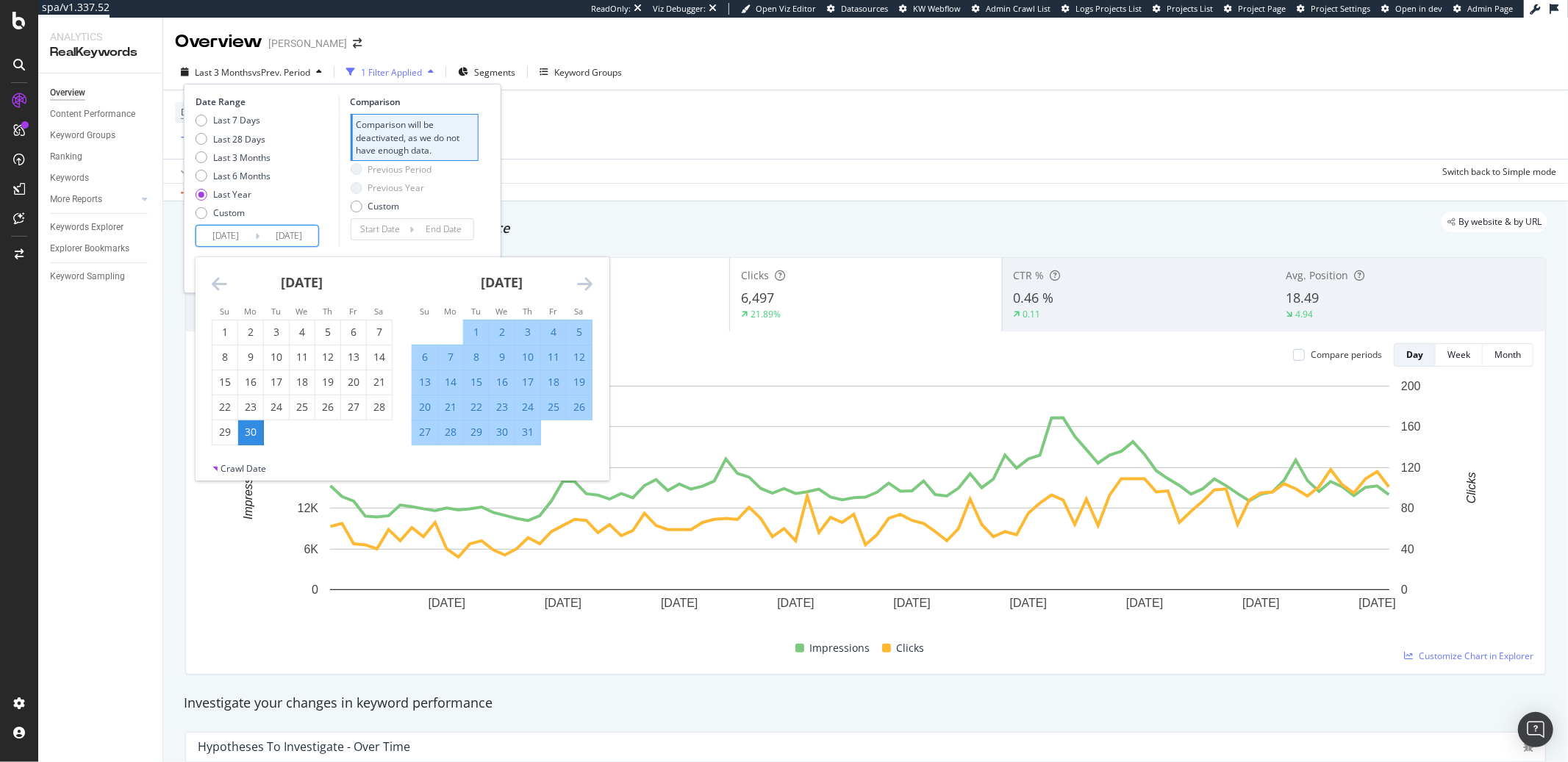
click at [233, 238] on input "[DATE]" at bounding box center [225, 236] width 58 height 21
click at [584, 284] on icon "Move forward to switch to the next month." at bounding box center [585, 283] width 15 height 17
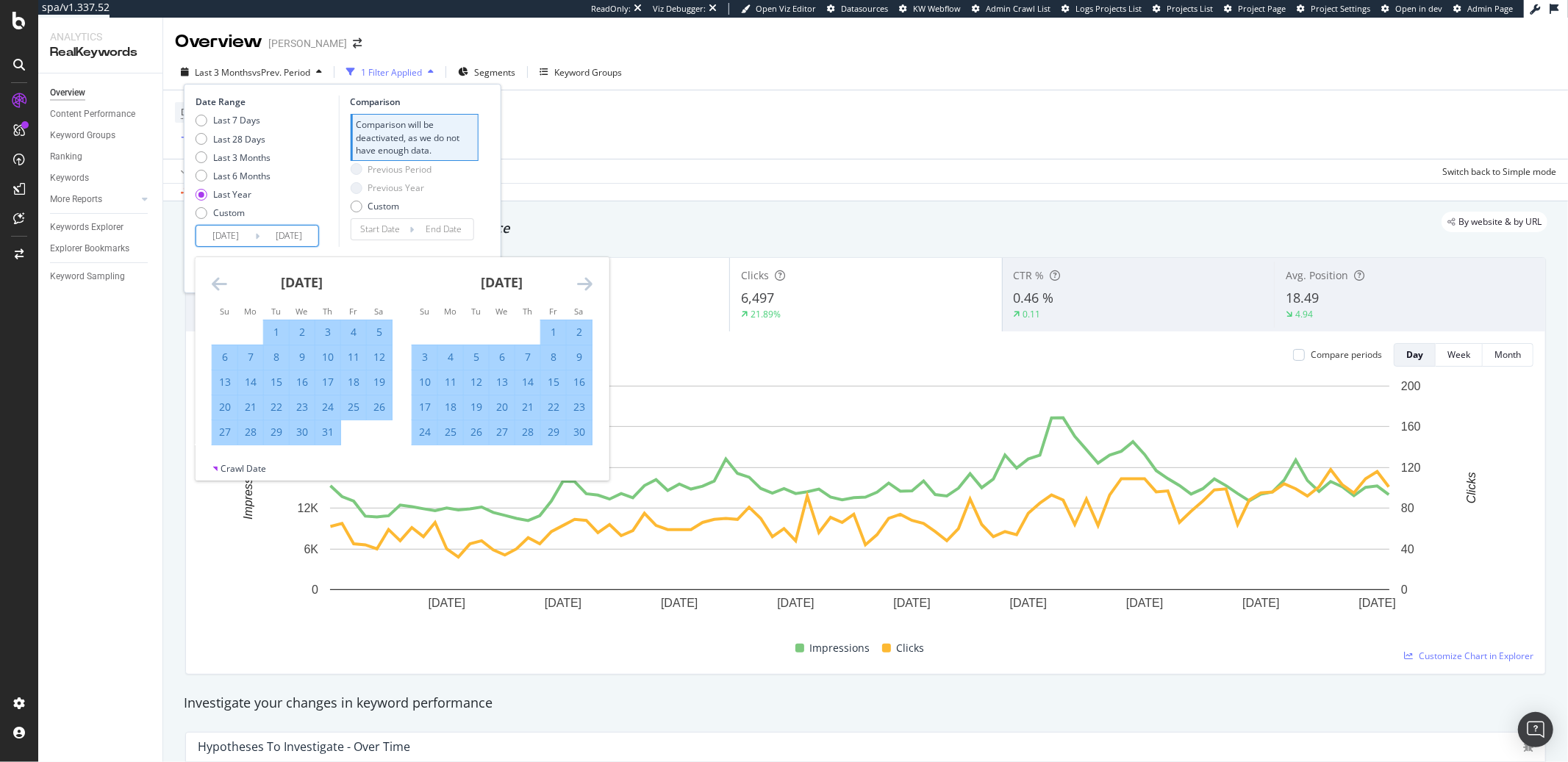
click at [584, 284] on icon "Move forward to switch to the next month." at bounding box center [585, 283] width 15 height 17
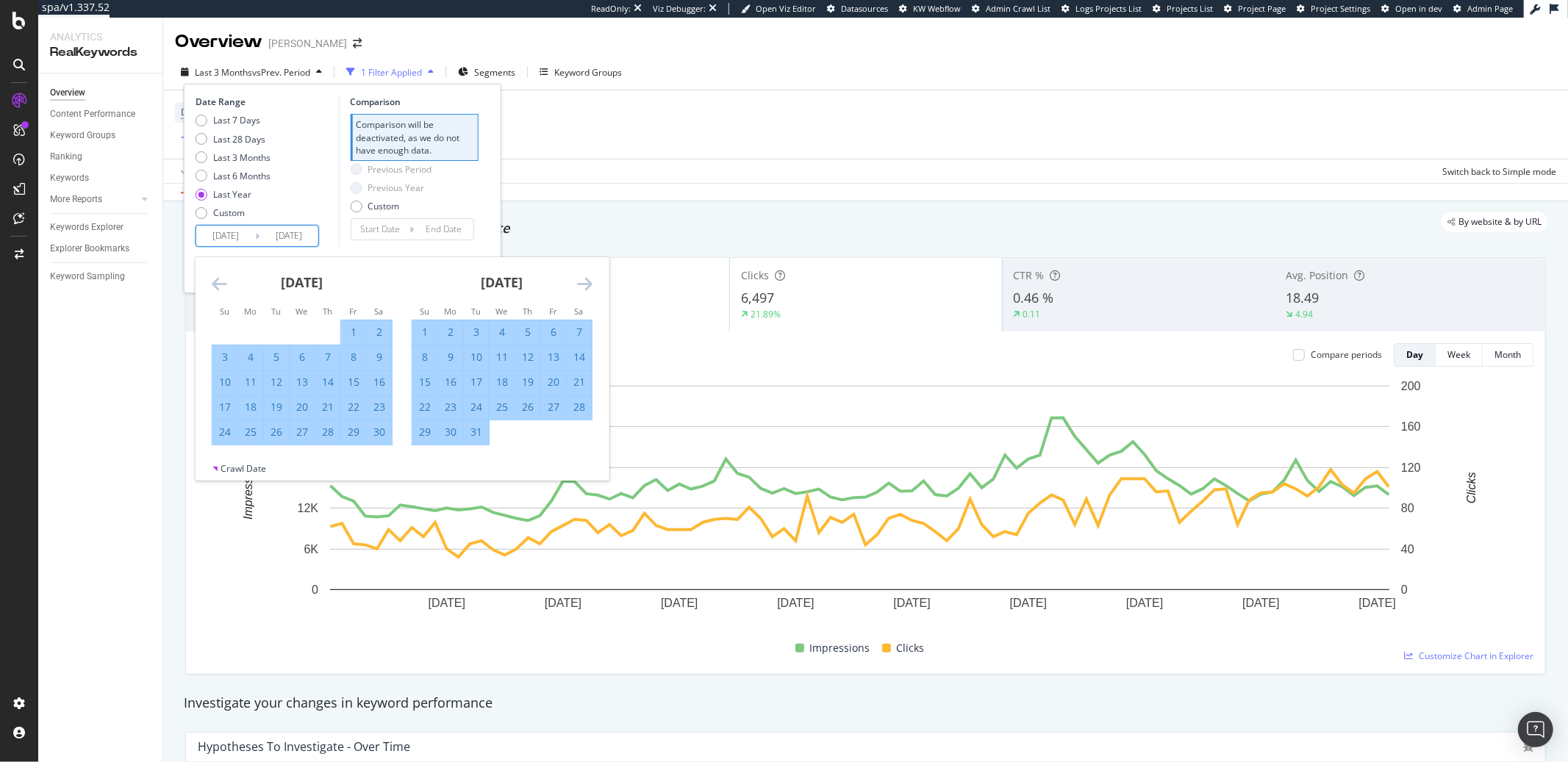
click at [584, 284] on icon "Move forward to switch to the next month." at bounding box center [585, 283] width 15 height 17
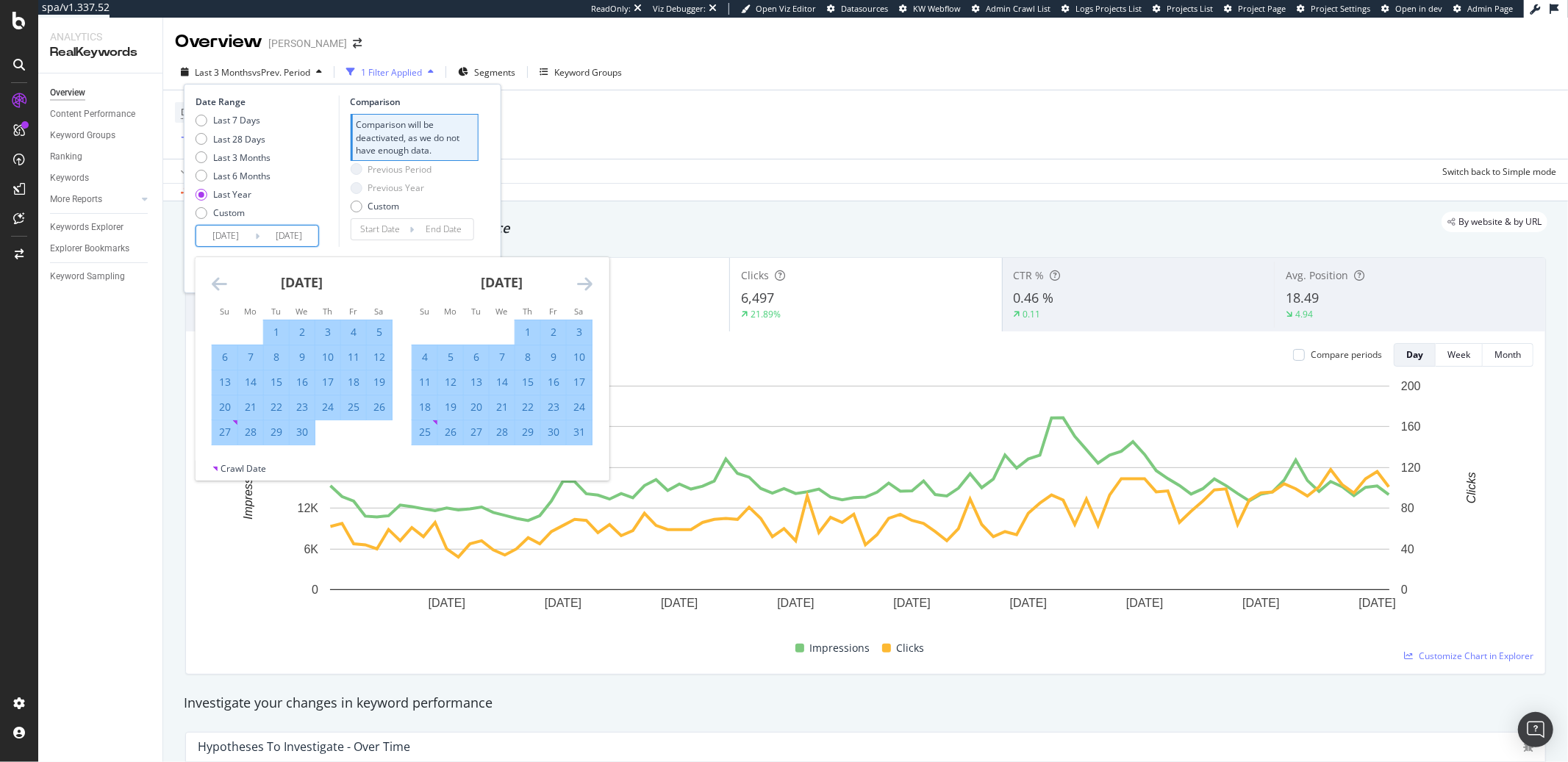
click at [584, 284] on icon "Move forward to switch to the next month." at bounding box center [585, 283] width 15 height 17
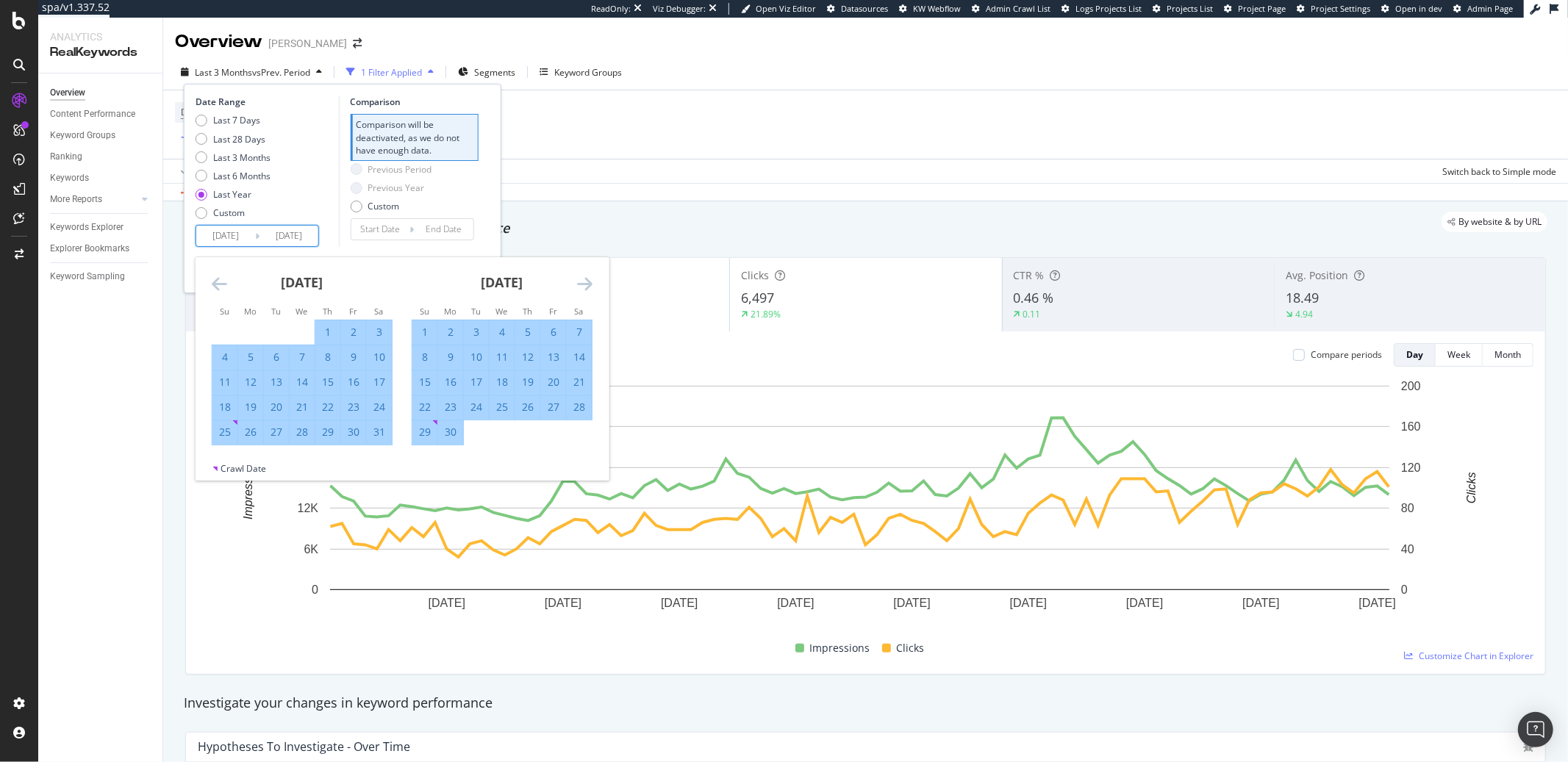
click at [584, 284] on icon "Move forward to switch to the next month." at bounding box center [585, 283] width 15 height 17
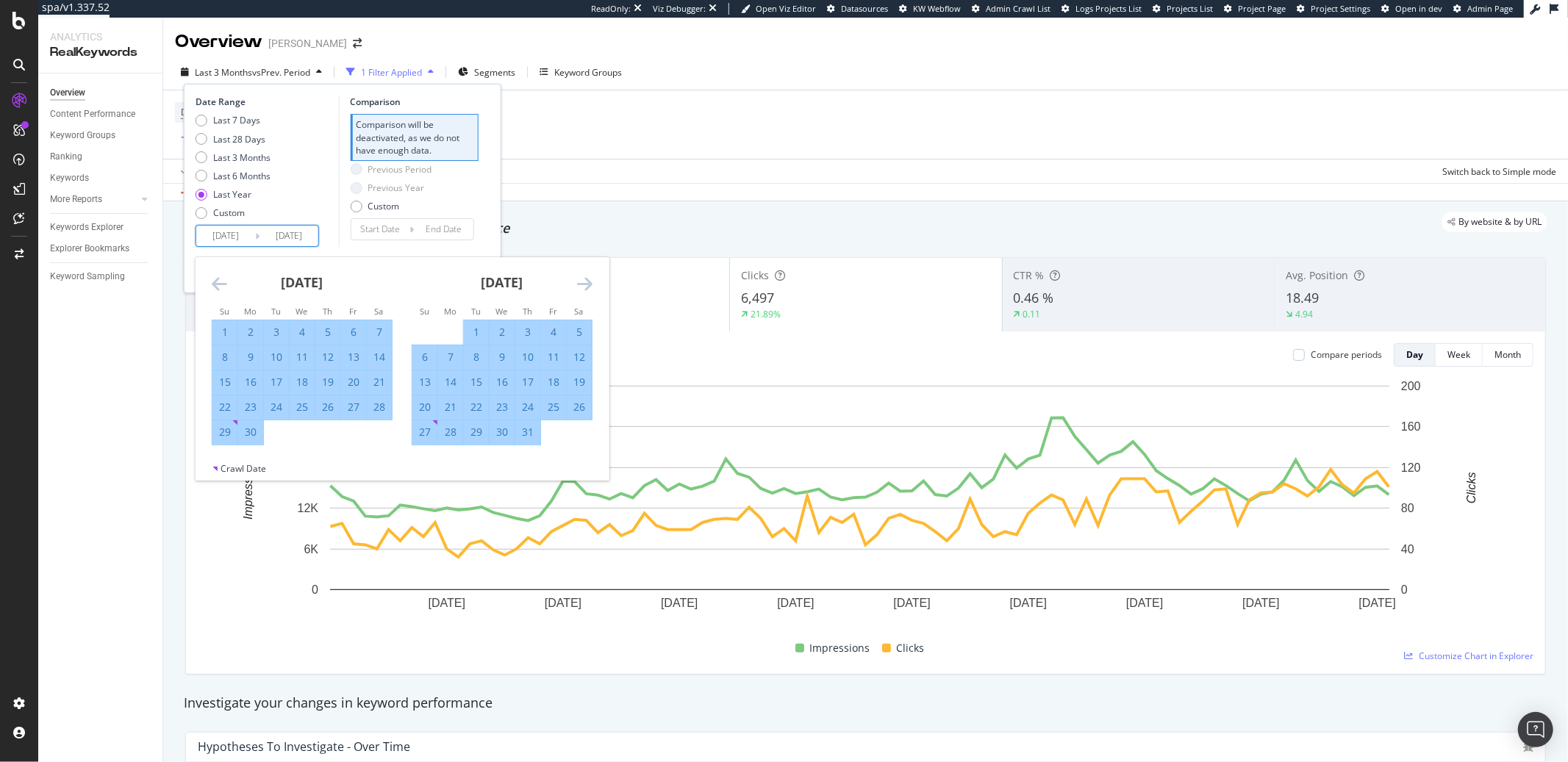
click at [584, 284] on icon "Move forward to switch to the next month." at bounding box center [585, 283] width 15 height 17
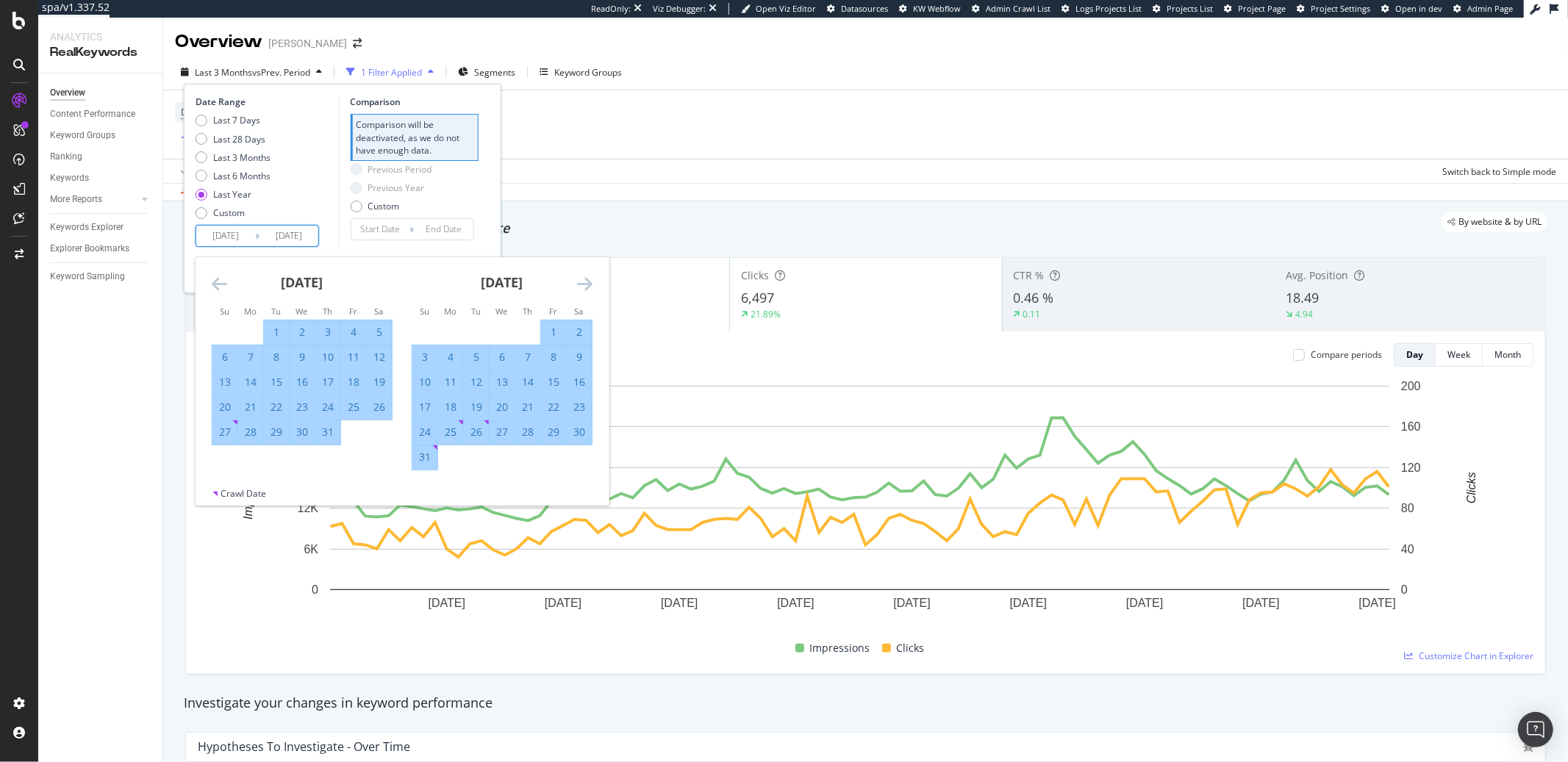
click at [215, 288] on icon "Move backward to switch to the previous month." at bounding box center [219, 283] width 15 height 17
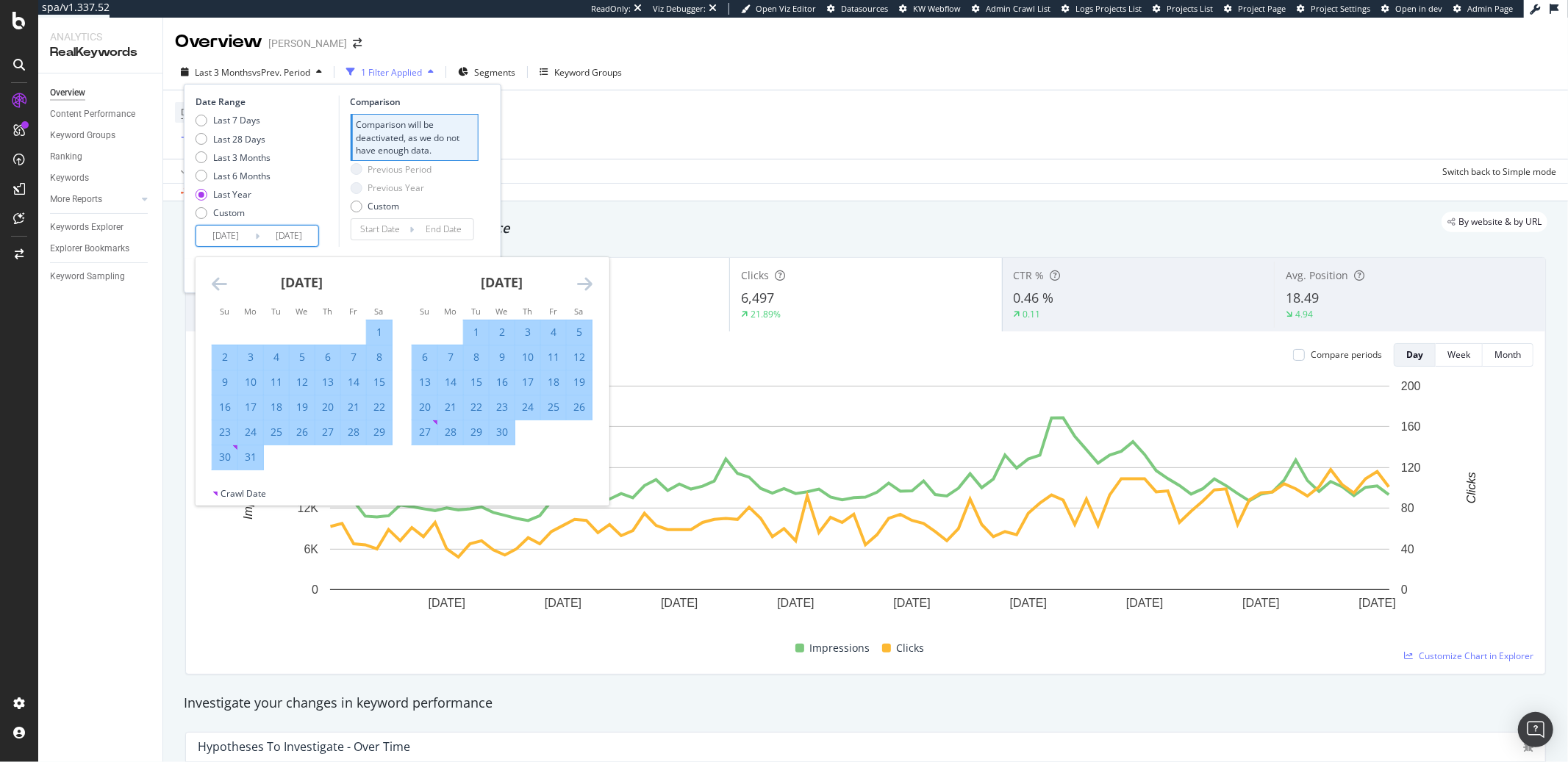
click at [215, 288] on icon "Move backward to switch to the previous month." at bounding box center [219, 283] width 15 height 17
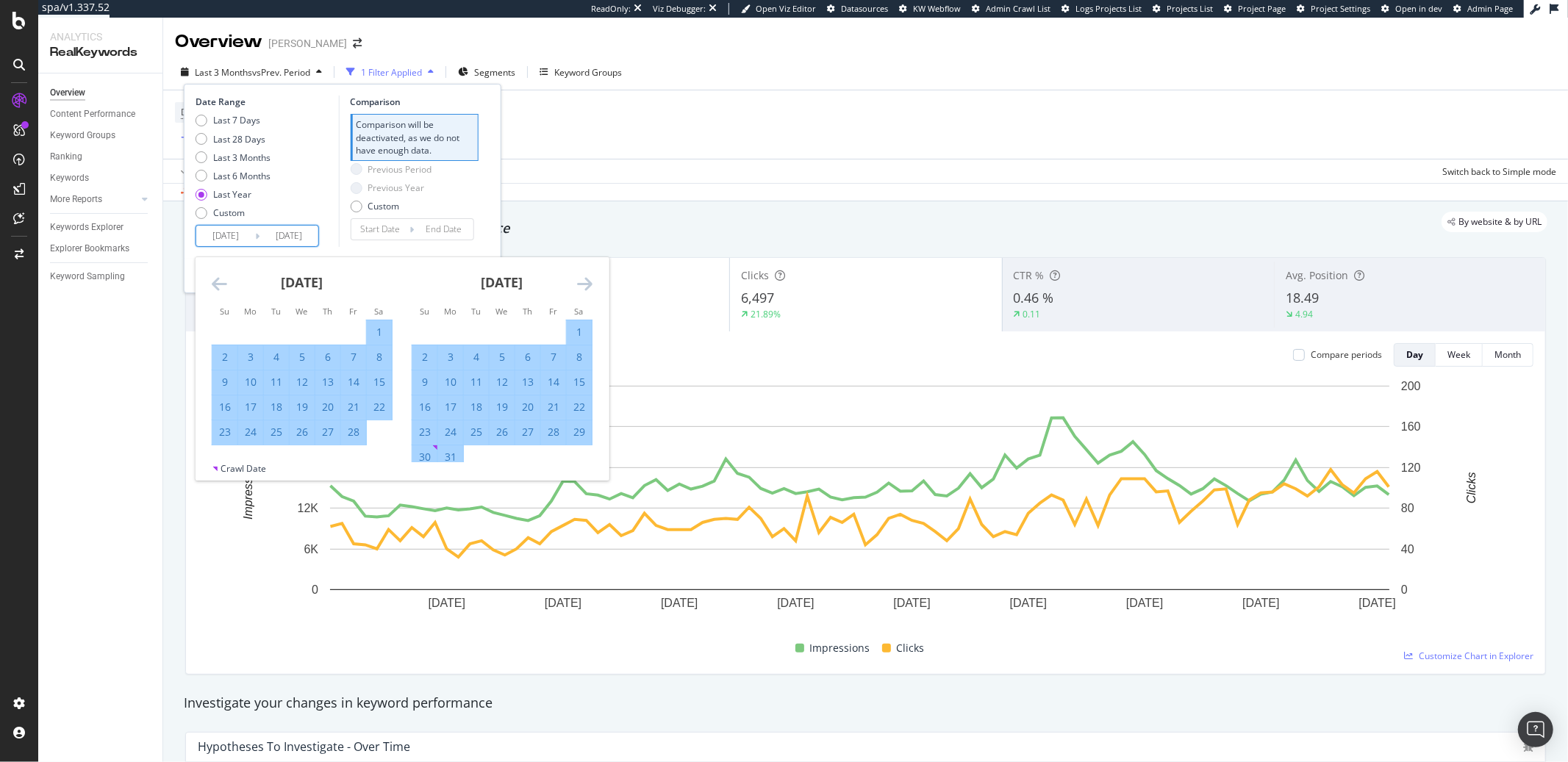
click at [215, 288] on icon "Move backward to switch to the previous month." at bounding box center [219, 283] width 15 height 17
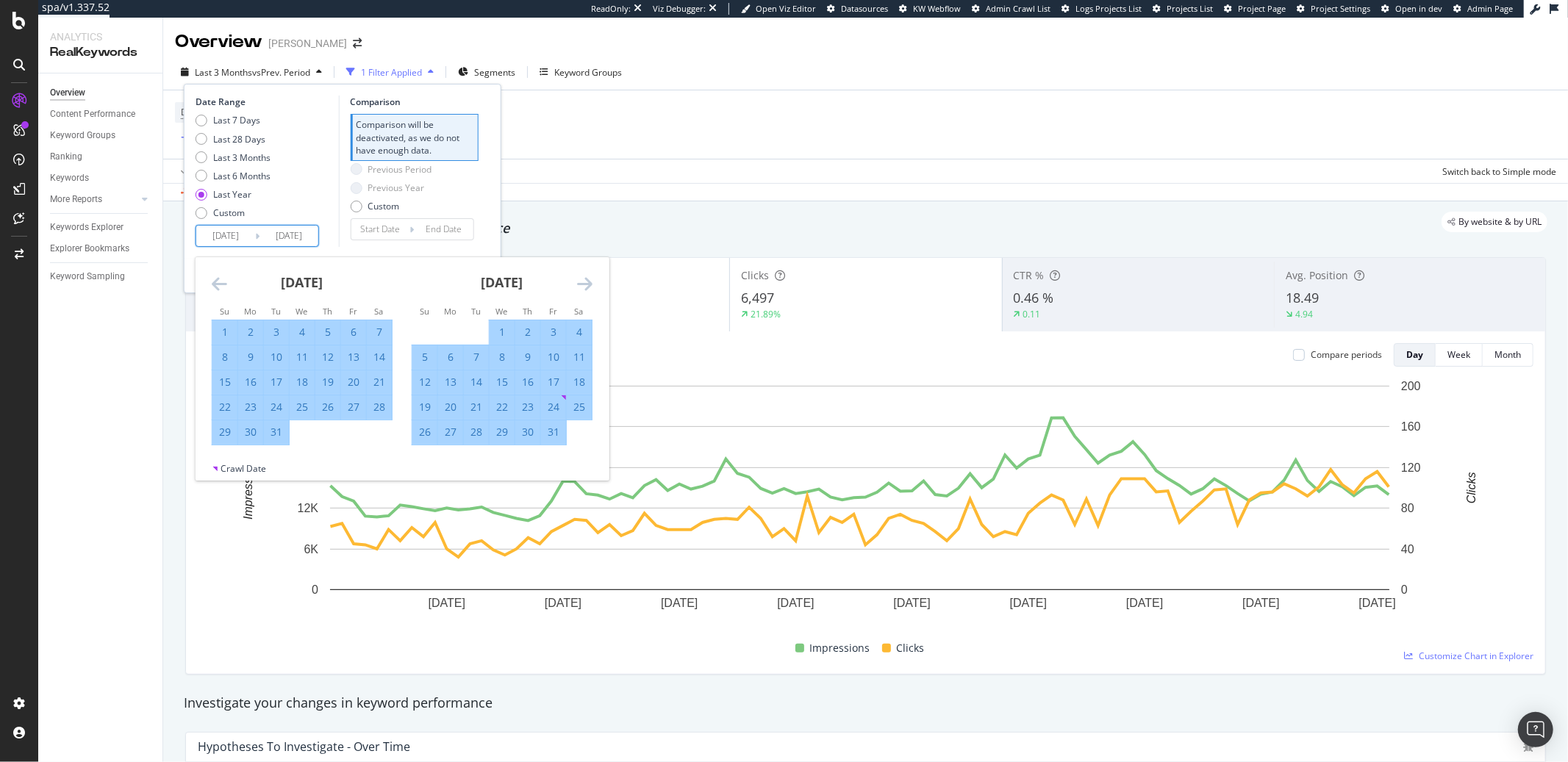
click at [215, 288] on icon "Move backward to switch to the previous month." at bounding box center [219, 283] width 15 height 17
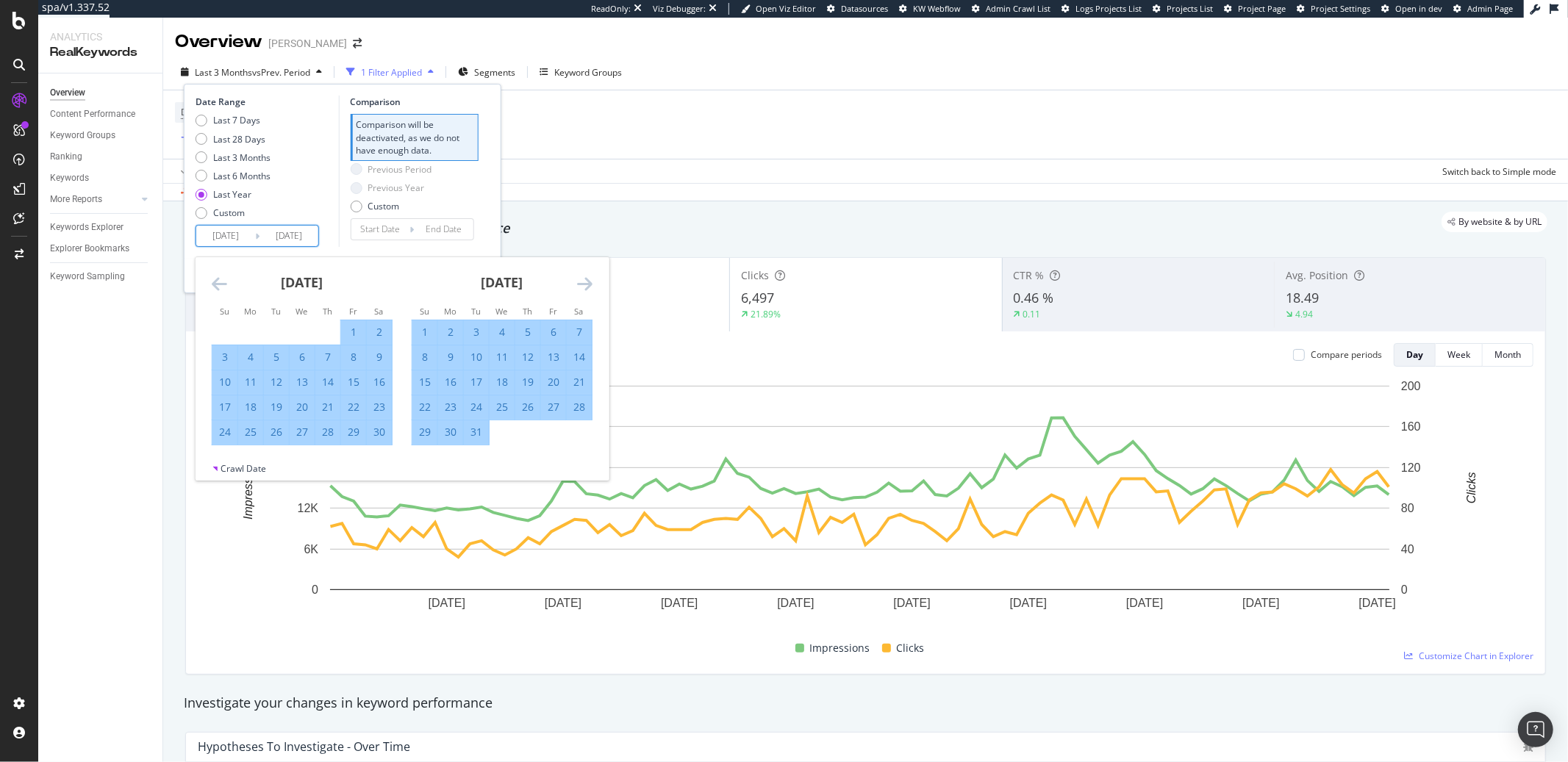
click at [215, 288] on icon "Move backward to switch to the previous month." at bounding box center [219, 283] width 15 height 17
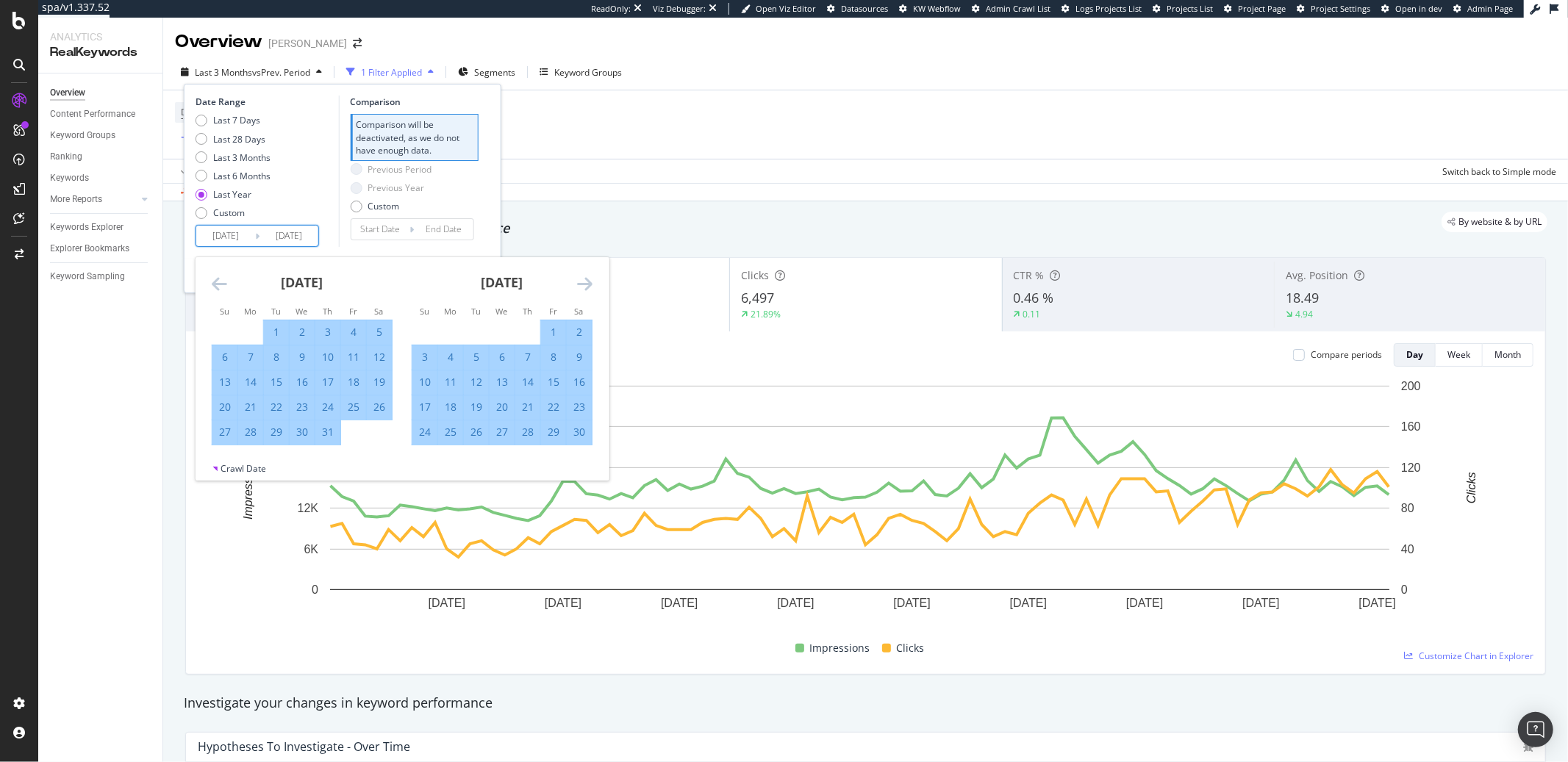
click at [215, 288] on icon "Move backward to switch to the previous month." at bounding box center [219, 283] width 15 height 17
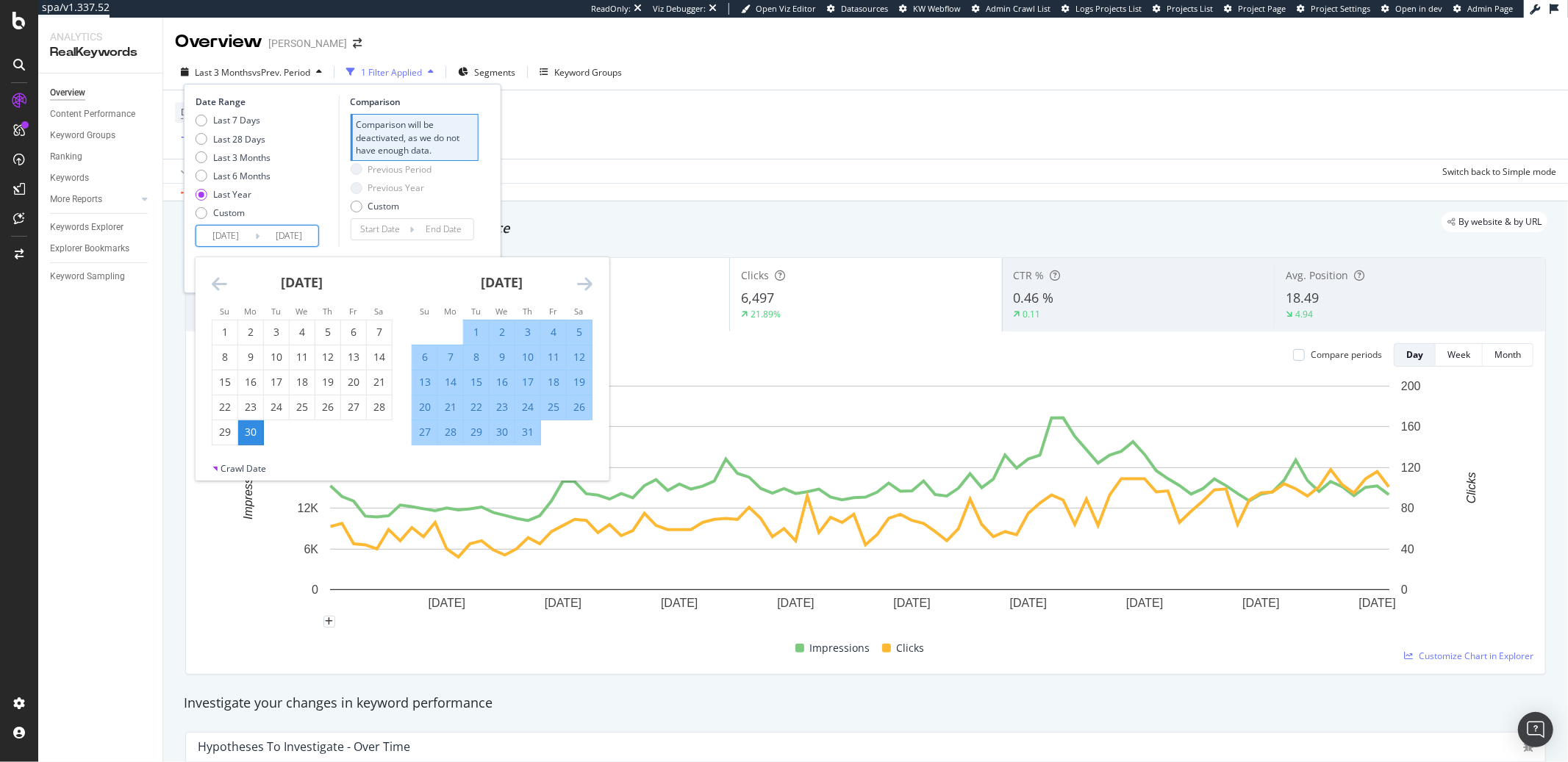
click at [223, 294] on div "[DATE]" at bounding box center [301, 288] width 181 height 62
click at [221, 294] on div "[DATE] 1 2 3 4 5 6 7 8 9 10 11 12 13 14 15 16 17 18 19 20 21 22 23 24 25 26 27 …" at bounding box center [402, 359] width 413 height 205
click at [220, 294] on div "[DATE]" at bounding box center [301, 288] width 181 height 62
click at [211, 284] on icon "Move backward to switch to the previous month." at bounding box center [219, 283] width 15 height 17
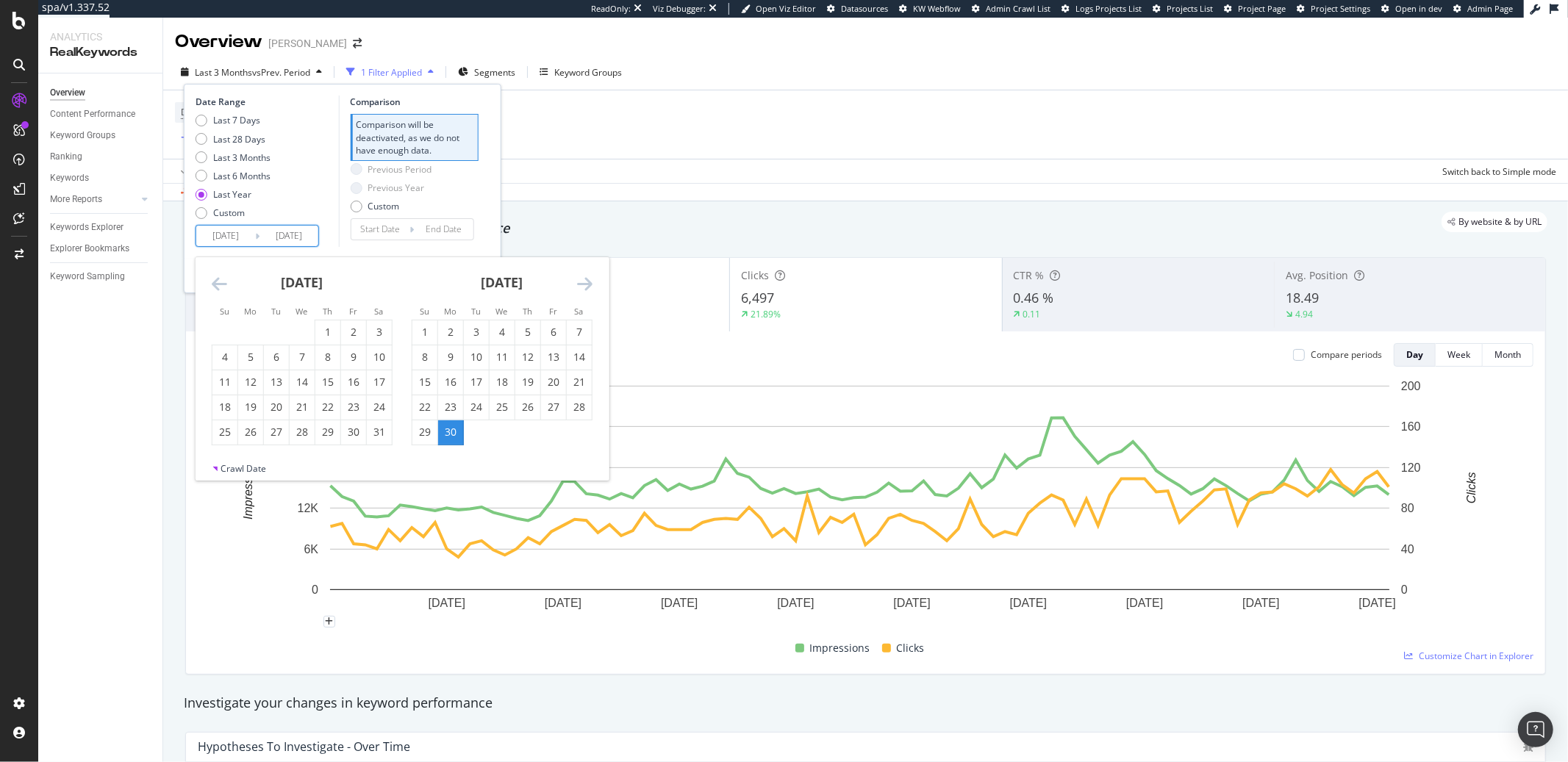
click at [211, 284] on icon "Move backward to switch to the previous month." at bounding box center [219, 283] width 15 height 17
click at [214, 284] on icon "Move backward to switch to the previous month." at bounding box center [219, 283] width 15 height 17
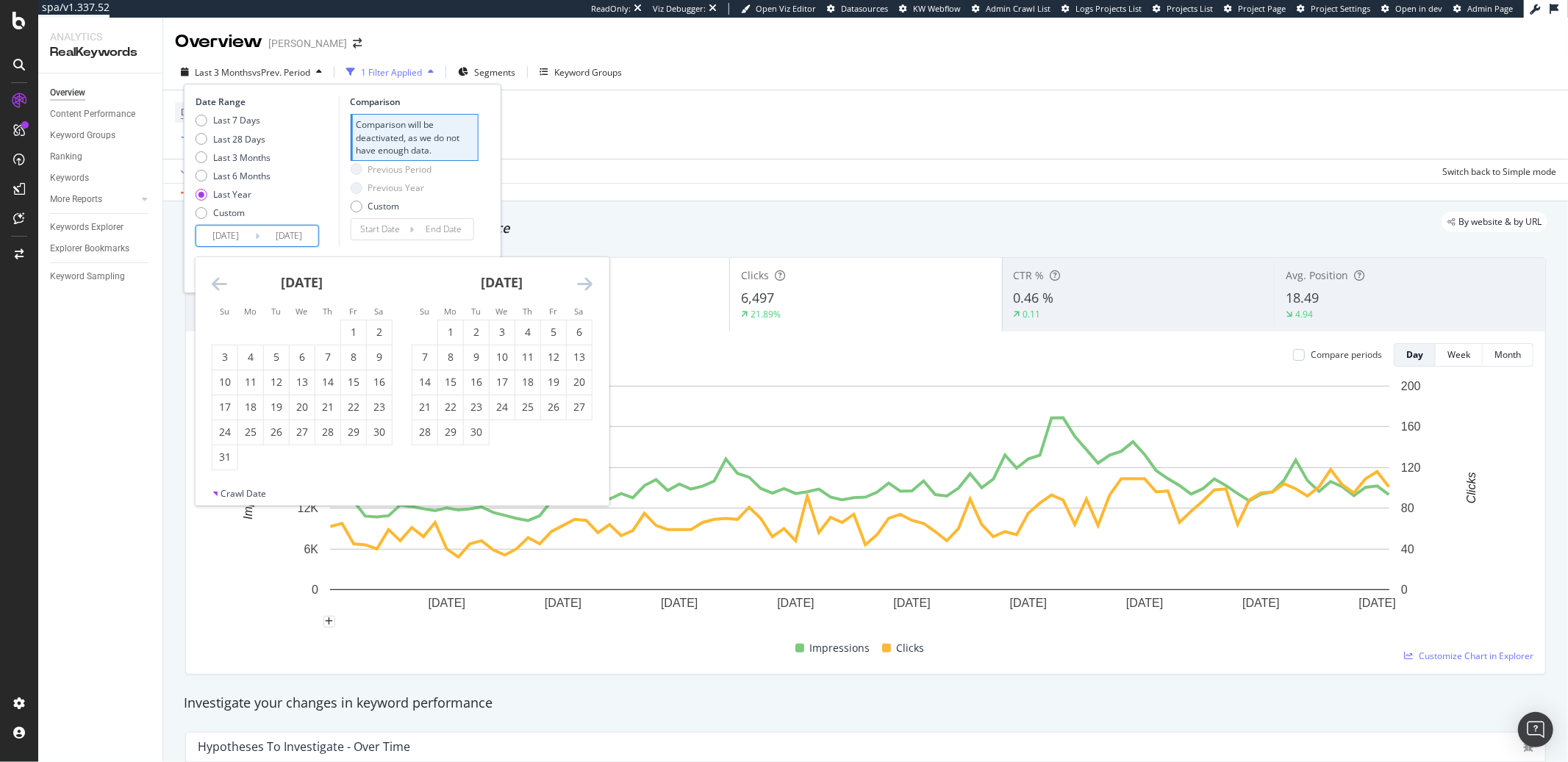
click at [214, 284] on icon "Move backward to switch to the previous month." at bounding box center [219, 283] width 15 height 17
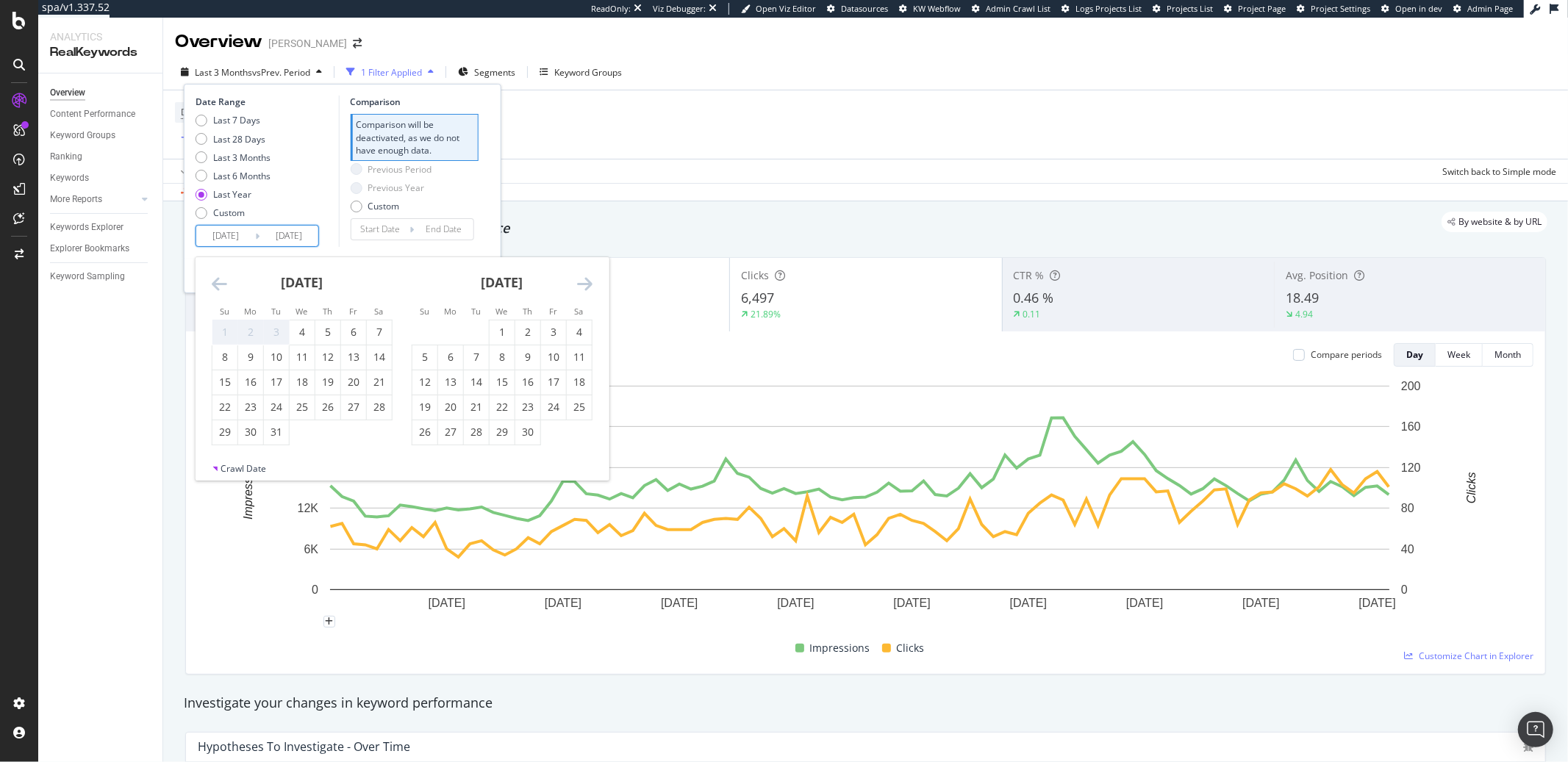
click at [214, 284] on icon "Move backward to switch to the previous month." at bounding box center [219, 283] width 15 height 17
click at [588, 284] on icon "Move forward to switch to the next month." at bounding box center [585, 283] width 15 height 17
click at [587, 284] on icon "Move forward to switch to the next month." at bounding box center [585, 283] width 15 height 17
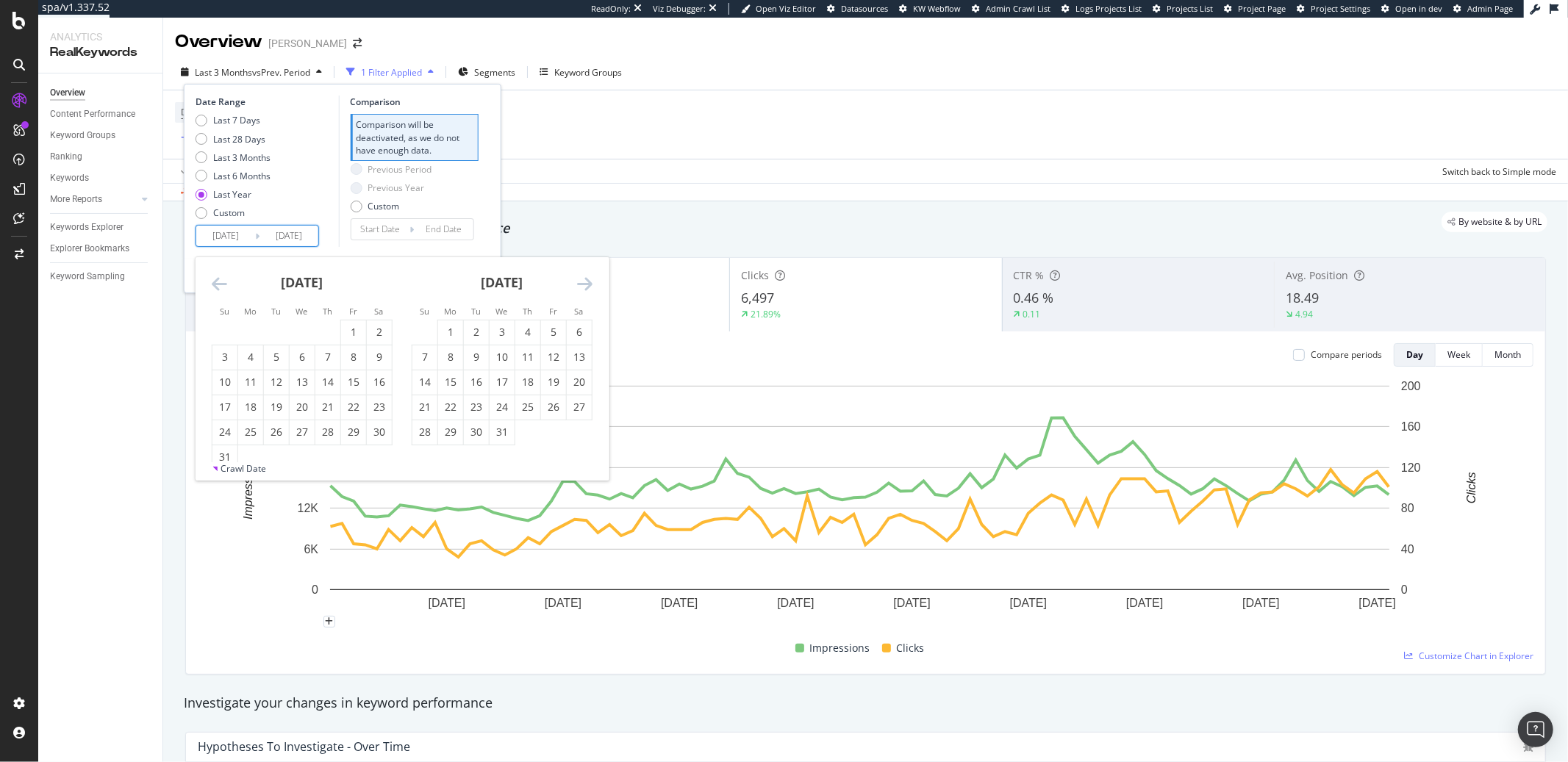
click at [587, 284] on icon "Move forward to switch to the next month." at bounding box center [585, 283] width 15 height 17
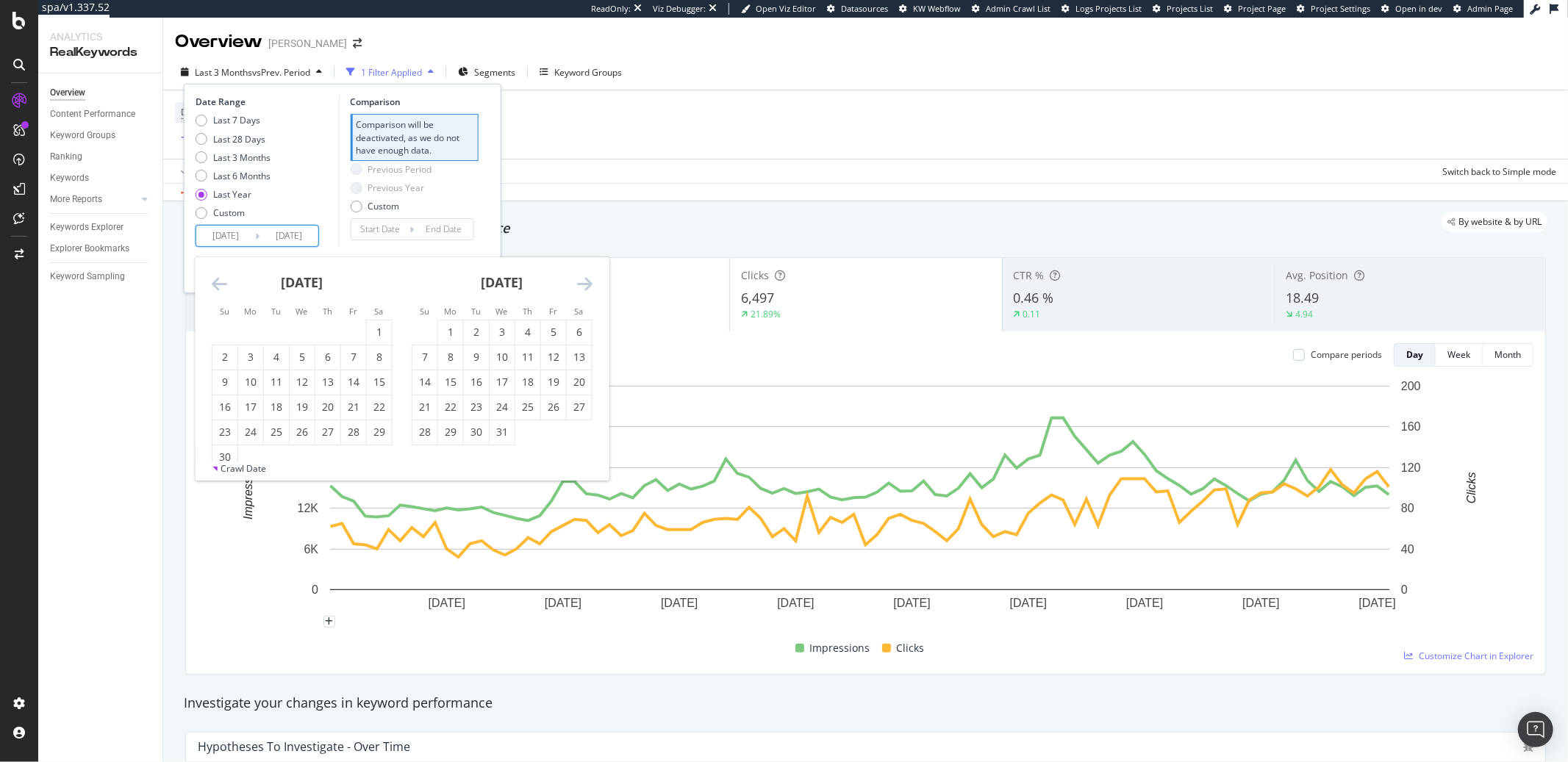
click at [587, 284] on icon "Move forward to switch to the next month." at bounding box center [585, 283] width 15 height 17
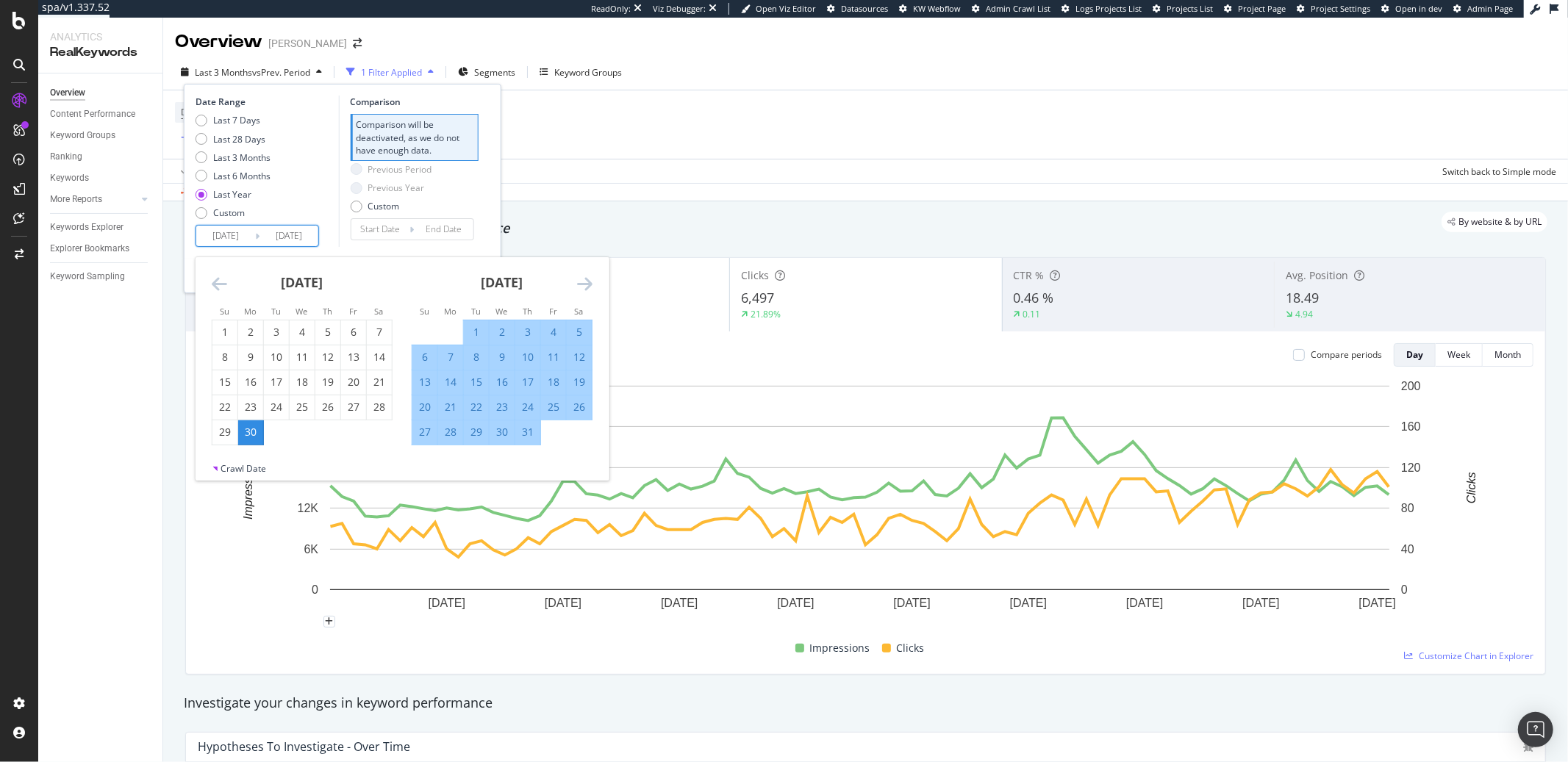
click at [555, 335] on div "4" at bounding box center [554, 332] width 25 height 14
type input "[DATE]"
click at [585, 281] on icon "Move forward to switch to the next month." at bounding box center [585, 283] width 15 height 17
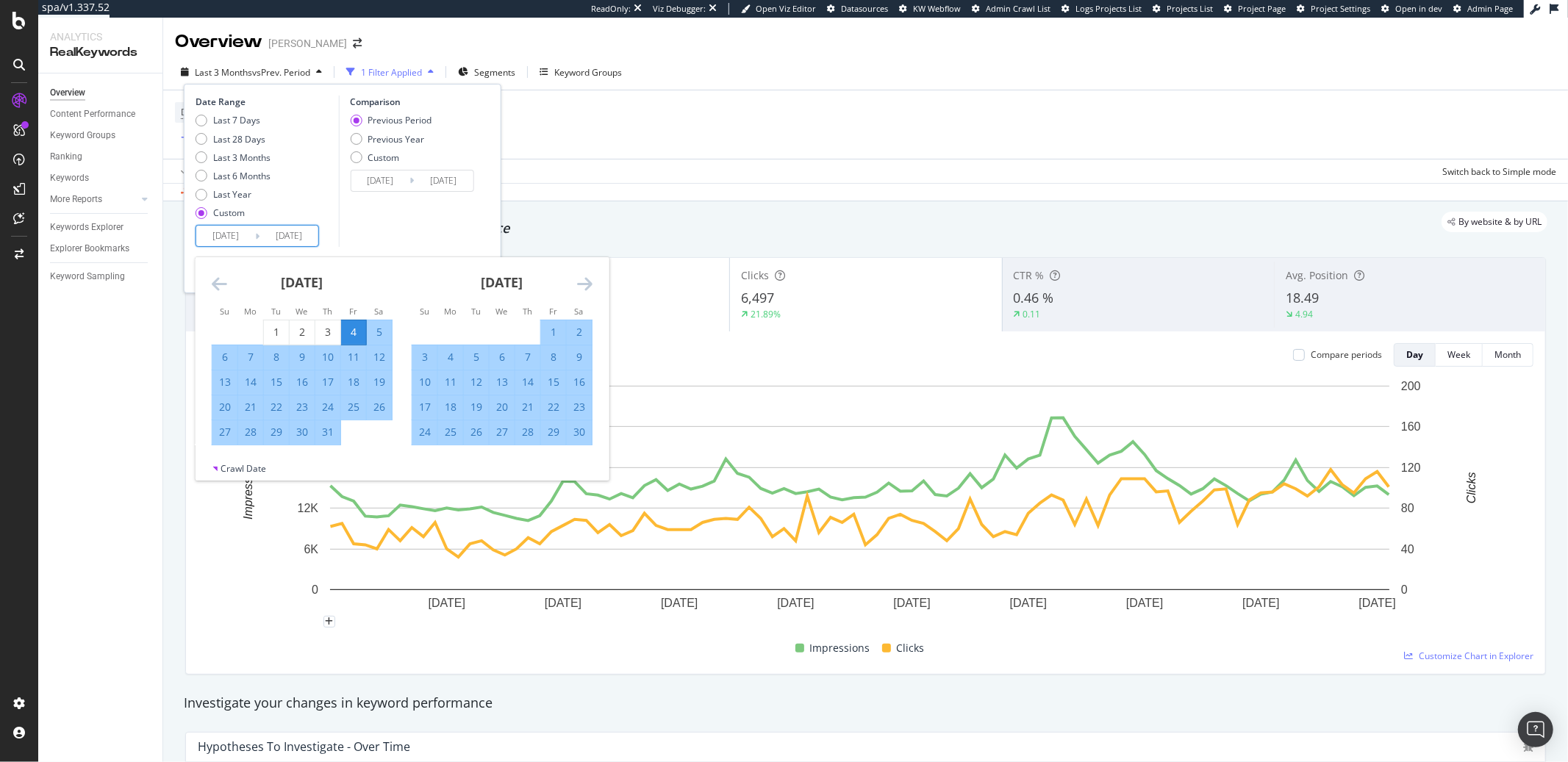
click at [585, 281] on icon "Move forward to switch to the next month." at bounding box center [585, 283] width 15 height 17
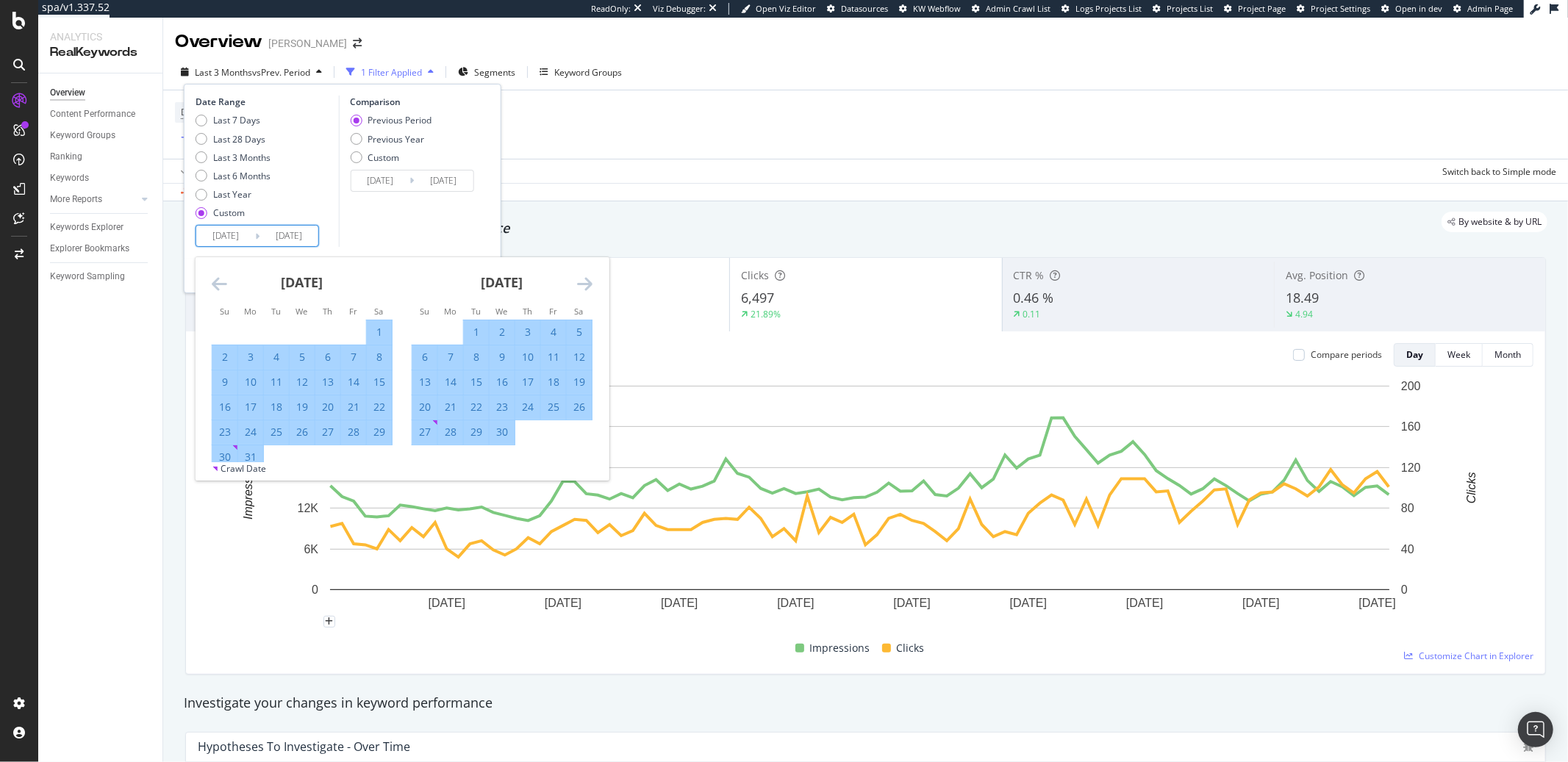
click at [227, 281] on div "[DATE]" at bounding box center [301, 288] width 181 height 62
click at [217, 284] on icon "Move backward to switch to the previous month." at bounding box center [219, 283] width 15 height 17
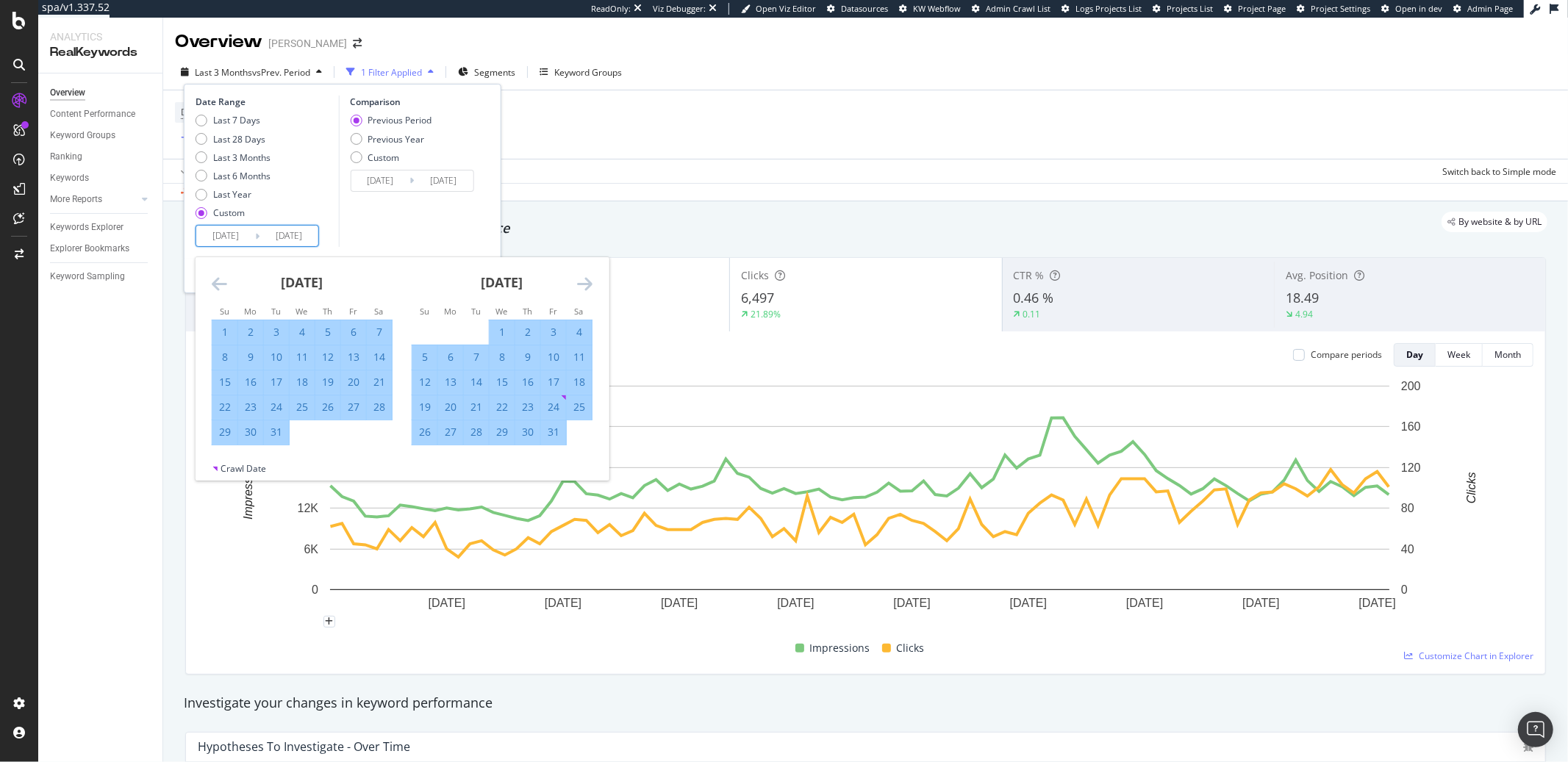
click at [217, 284] on icon "Move backward to switch to the previous month." at bounding box center [219, 283] width 15 height 17
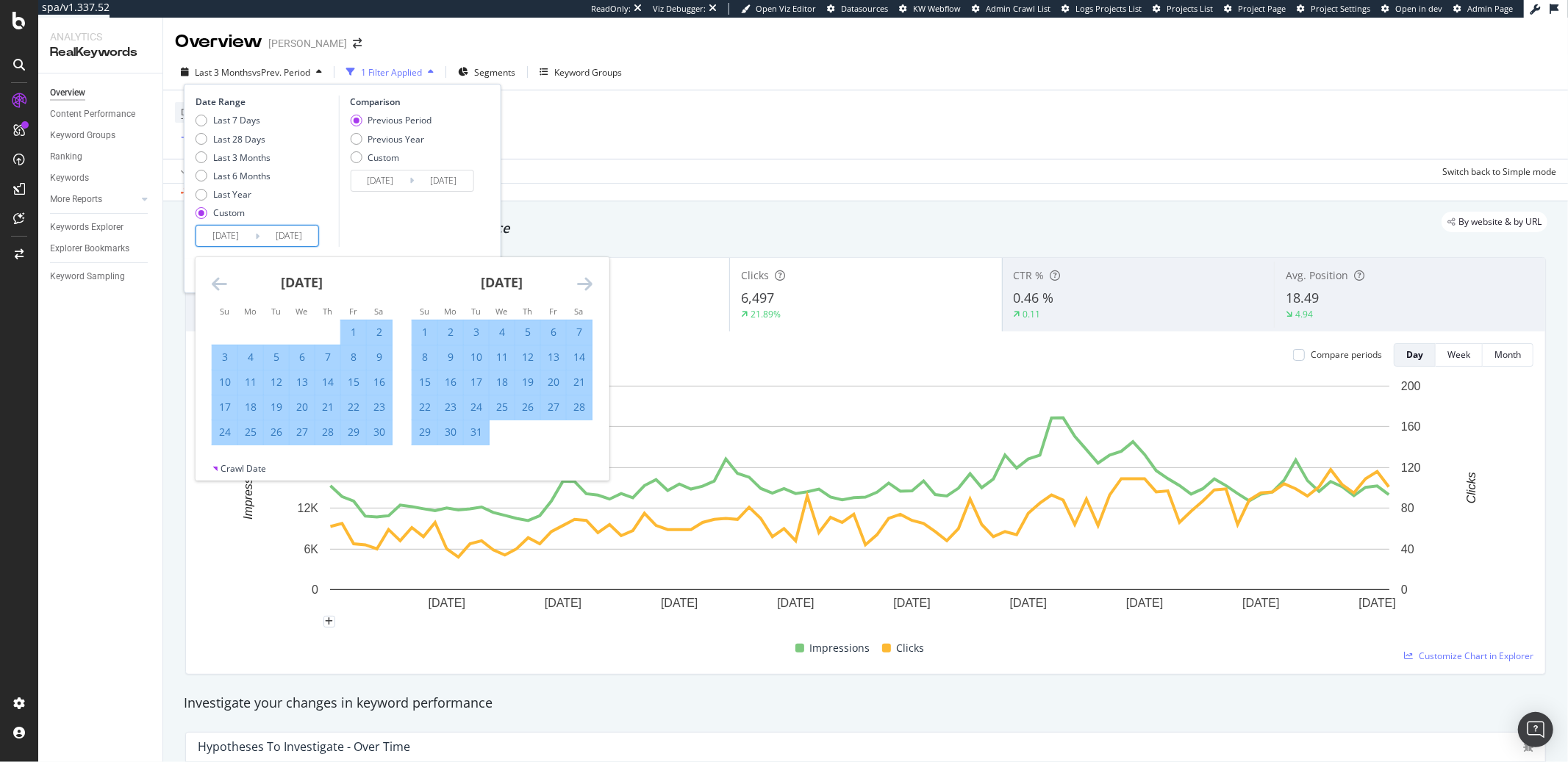
click at [217, 284] on icon "Move backward to switch to the previous month." at bounding box center [219, 283] width 15 height 17
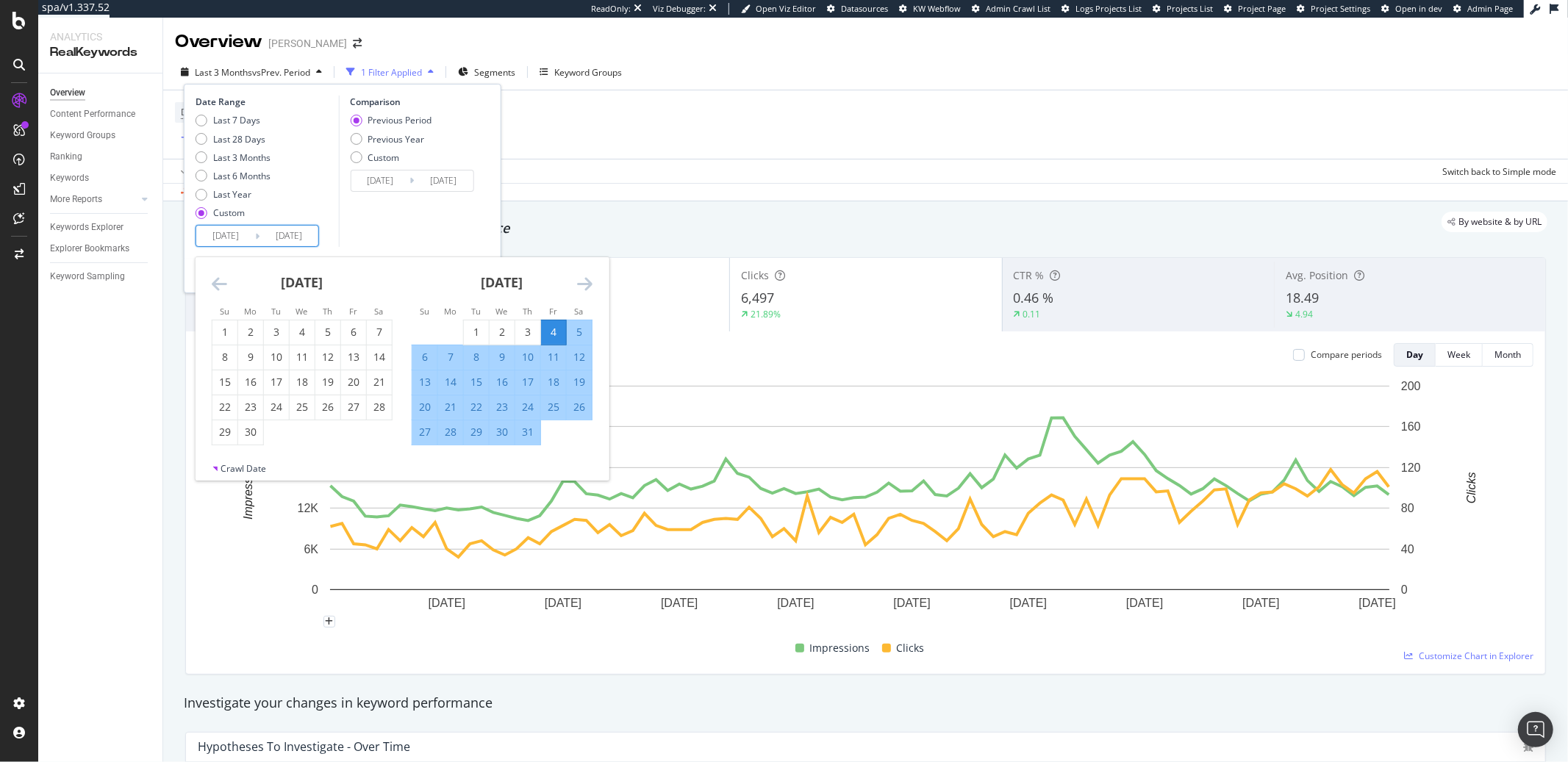
click at [431, 361] on div "6" at bounding box center [425, 357] width 25 height 14
type input "[DATE]"
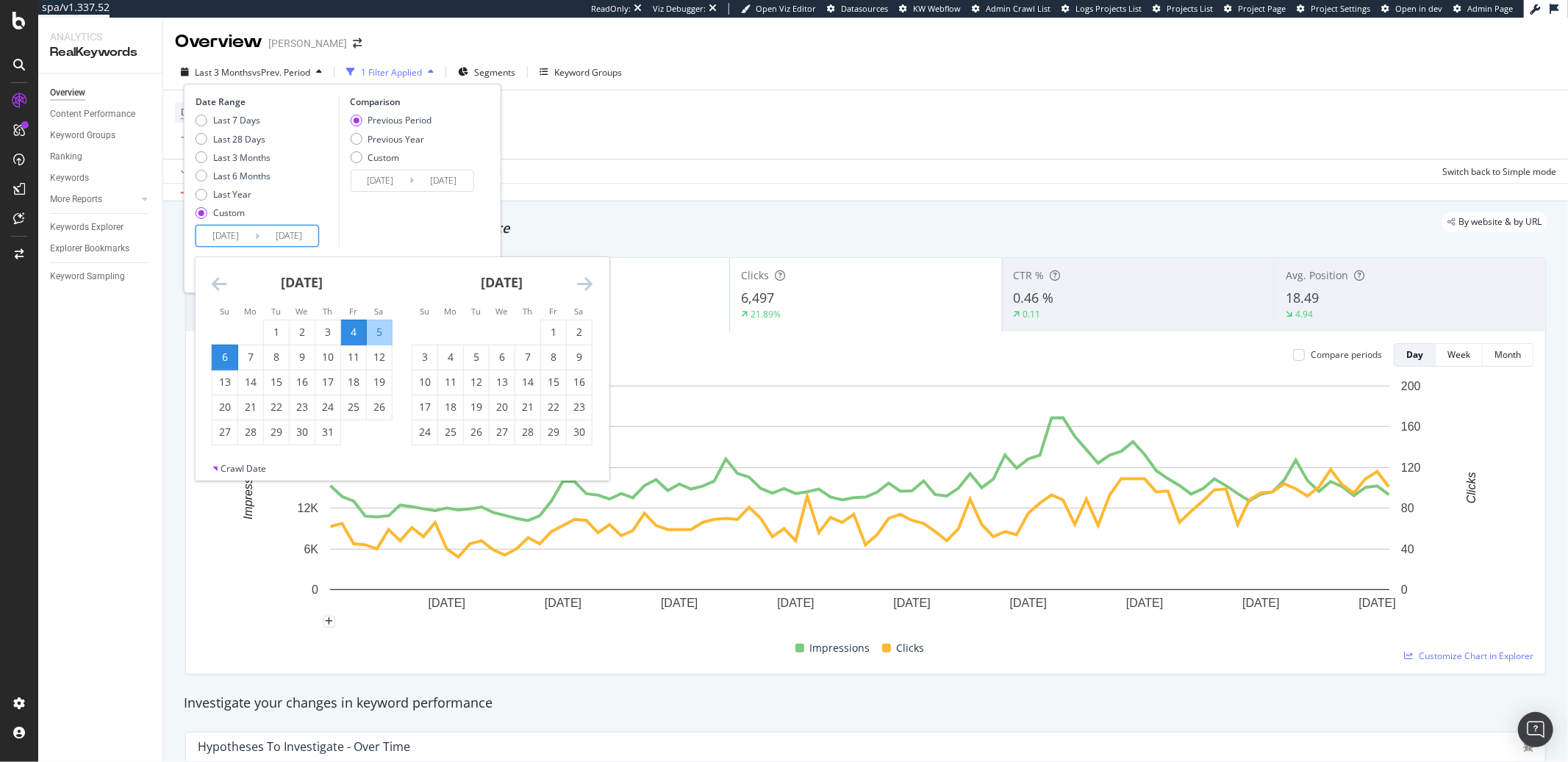
click at [250, 239] on input "[DATE]" at bounding box center [225, 236] width 58 height 21
click at [233, 356] on div "6" at bounding box center [225, 357] width 25 height 14
type input "[DATE]"
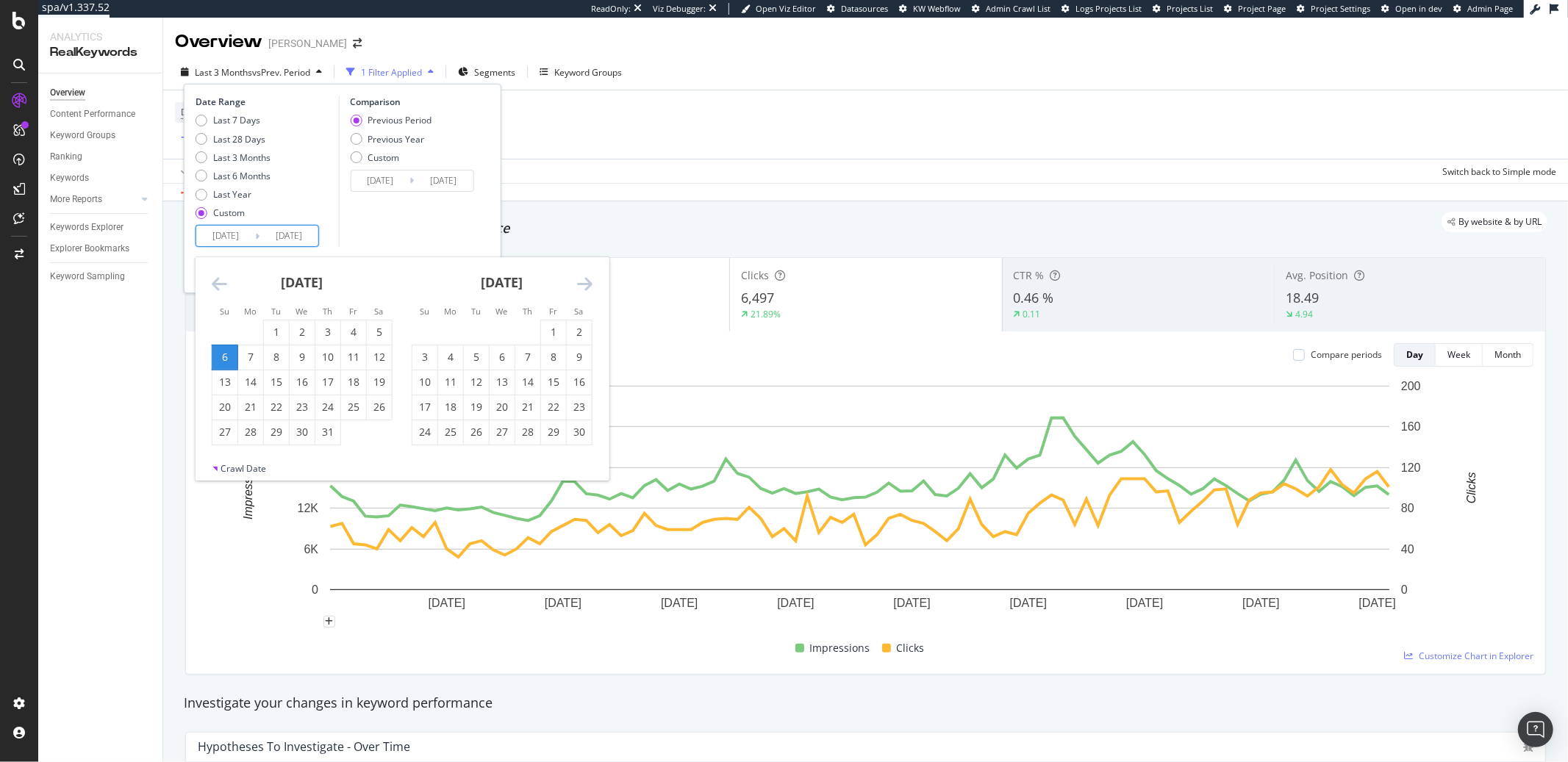
click at [585, 283] on icon "Move forward to switch to the next month." at bounding box center [585, 283] width 15 height 17
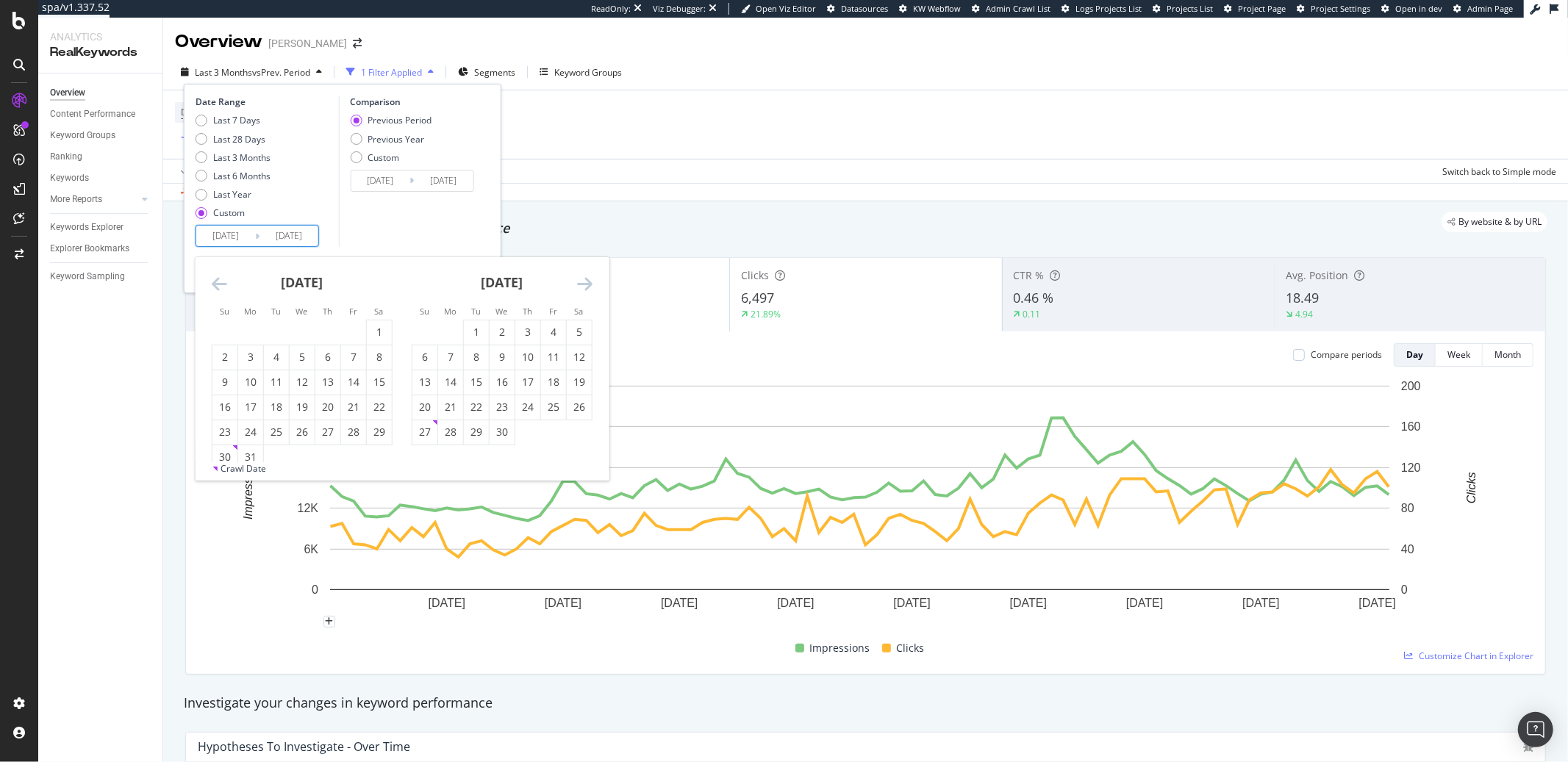
click at [585, 283] on icon "Move forward to switch to the next month." at bounding box center [585, 283] width 15 height 17
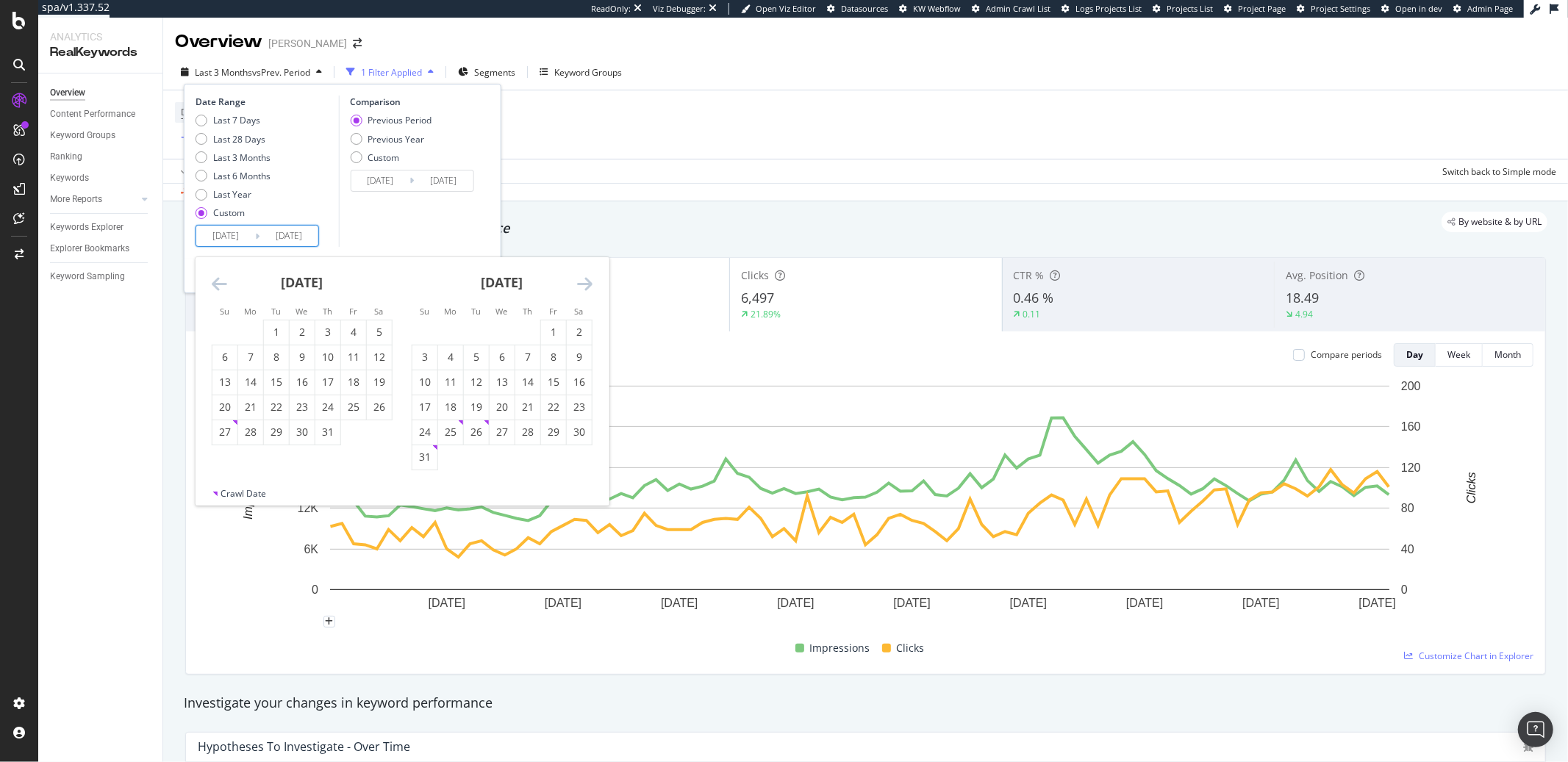
click at [585, 283] on icon "Move forward to switch to the next month." at bounding box center [585, 283] width 15 height 17
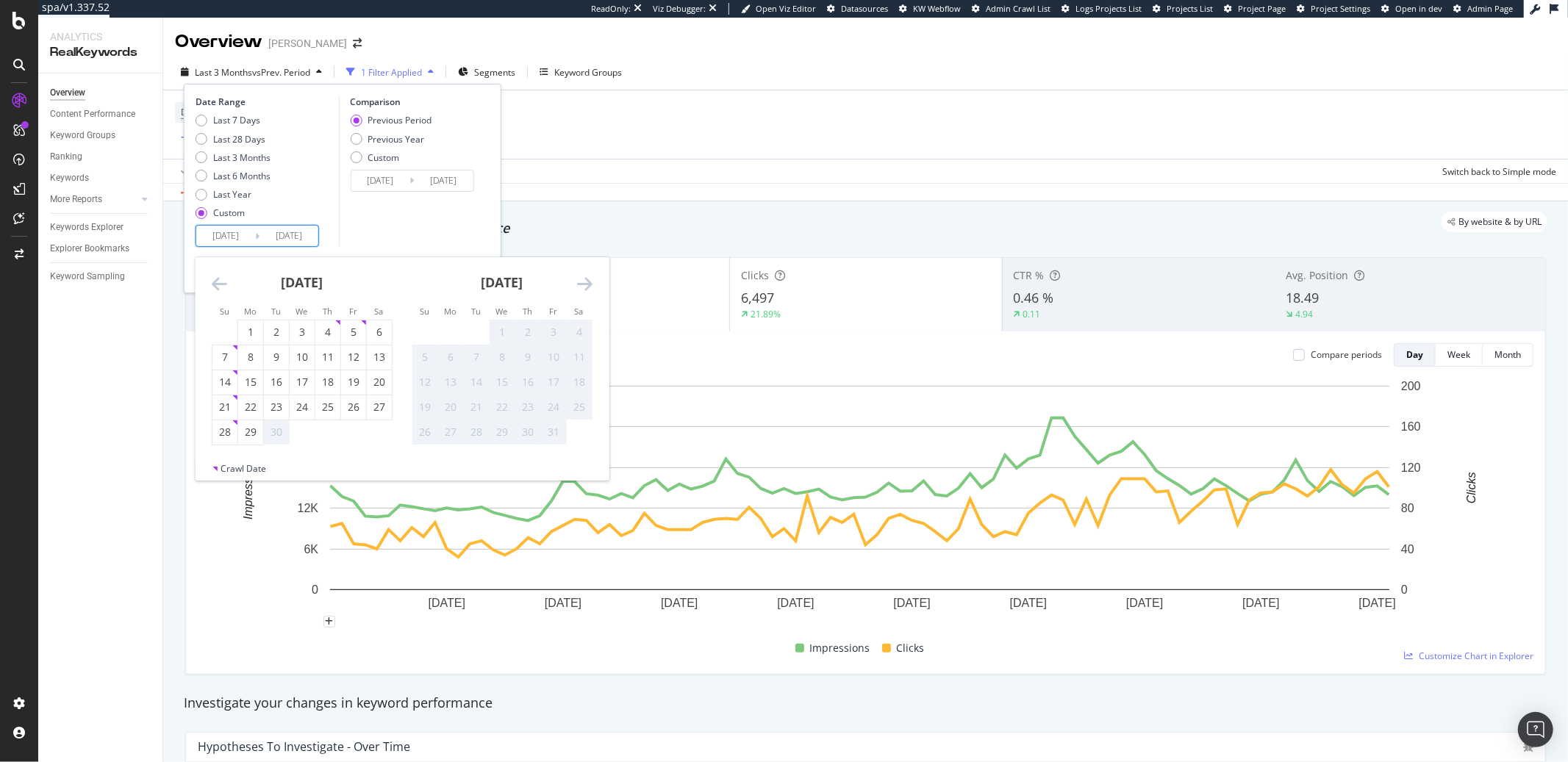
click at [585, 283] on icon "Move forward to switch to the next month." at bounding box center [585, 283] width 15 height 17
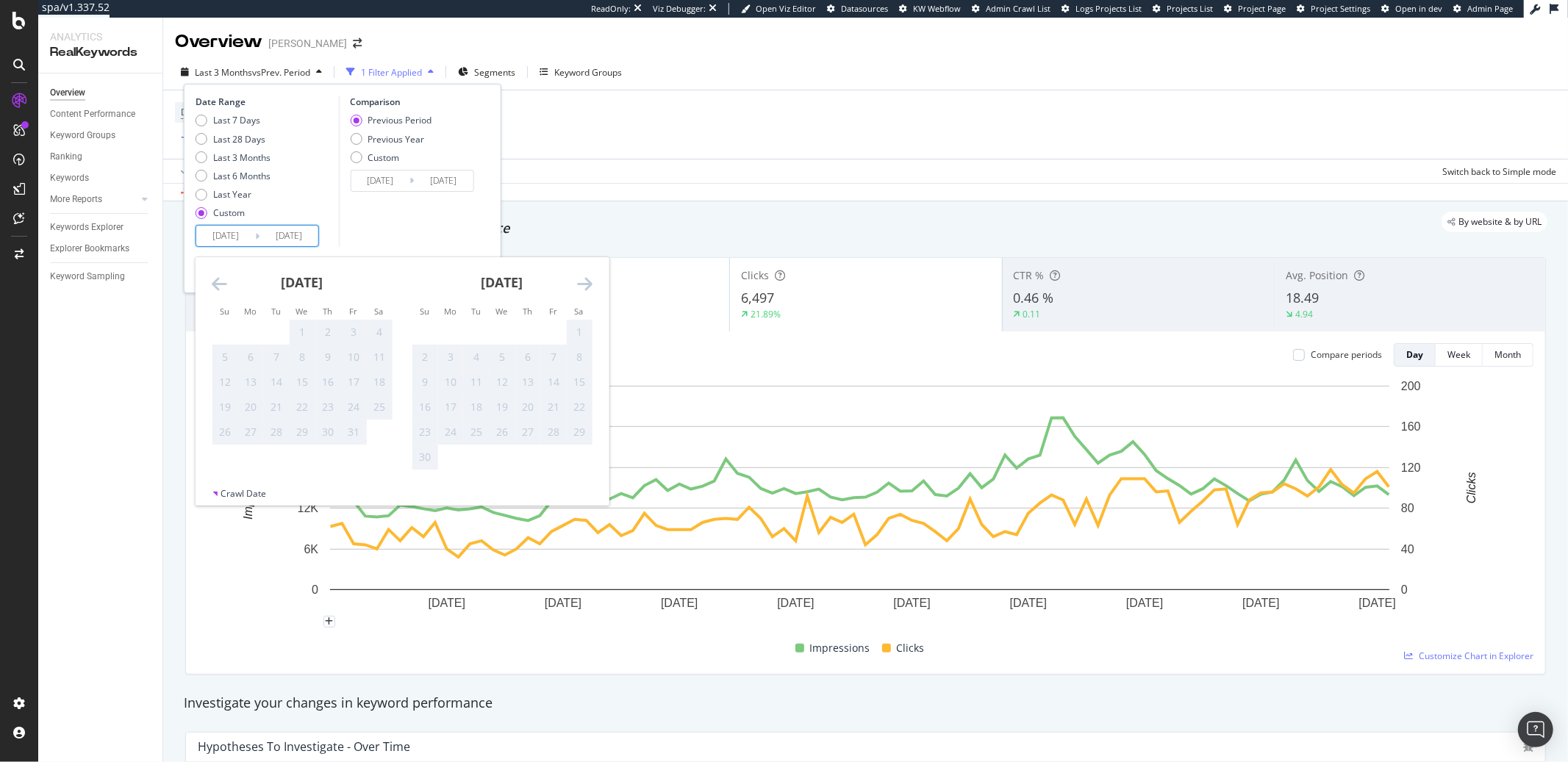
click at [214, 280] on icon "Move backward to switch to the previous month." at bounding box center [219, 283] width 15 height 17
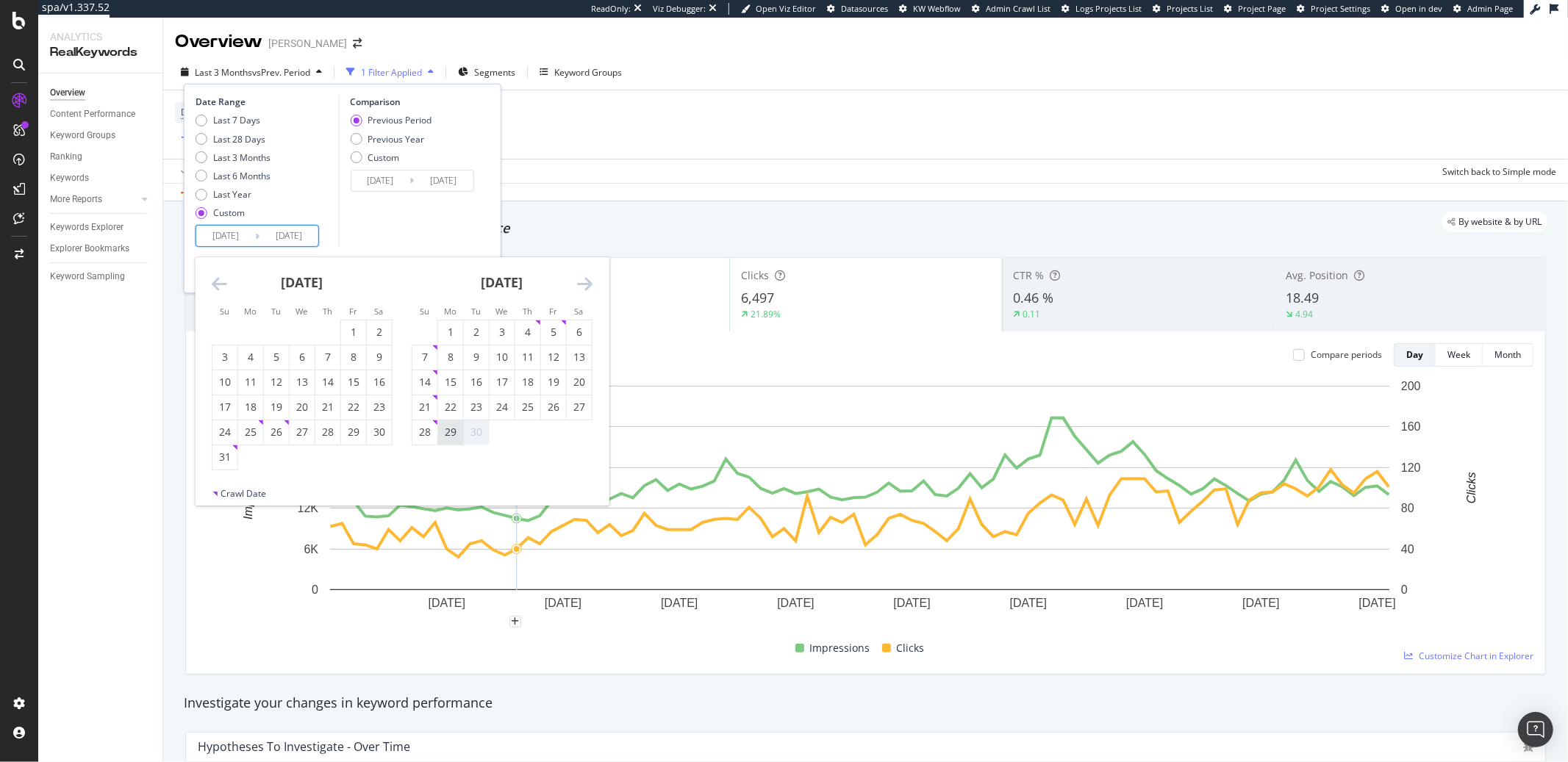
click at [456, 433] on div "29" at bounding box center [451, 431] width 25 height 14
type input "[DATE]"
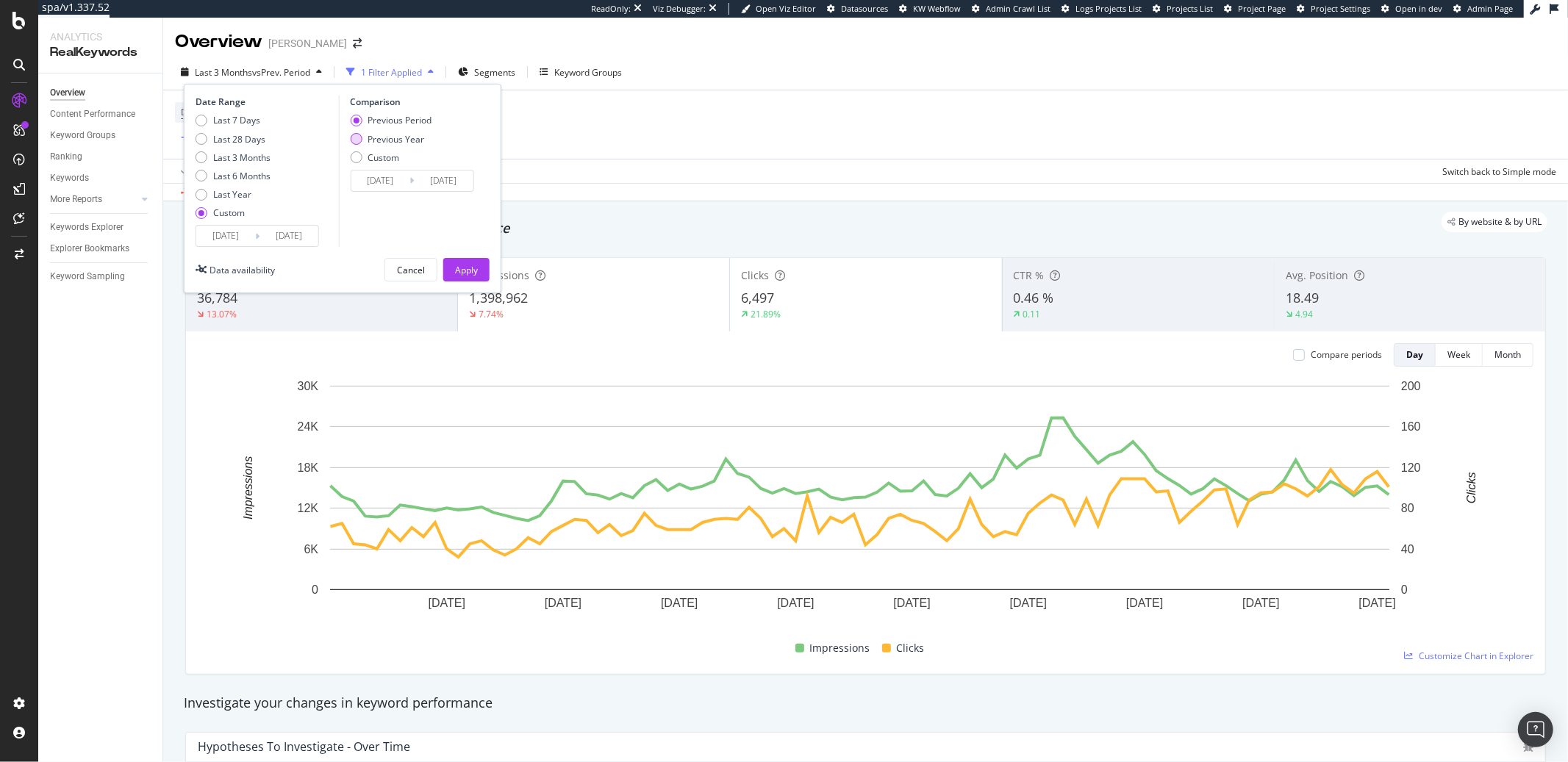
click at [361, 140] on div "Previous Year" at bounding box center [356, 139] width 11 height 11
type input "[DATE]"
click at [475, 272] on div "Apply" at bounding box center [467, 270] width 23 height 12
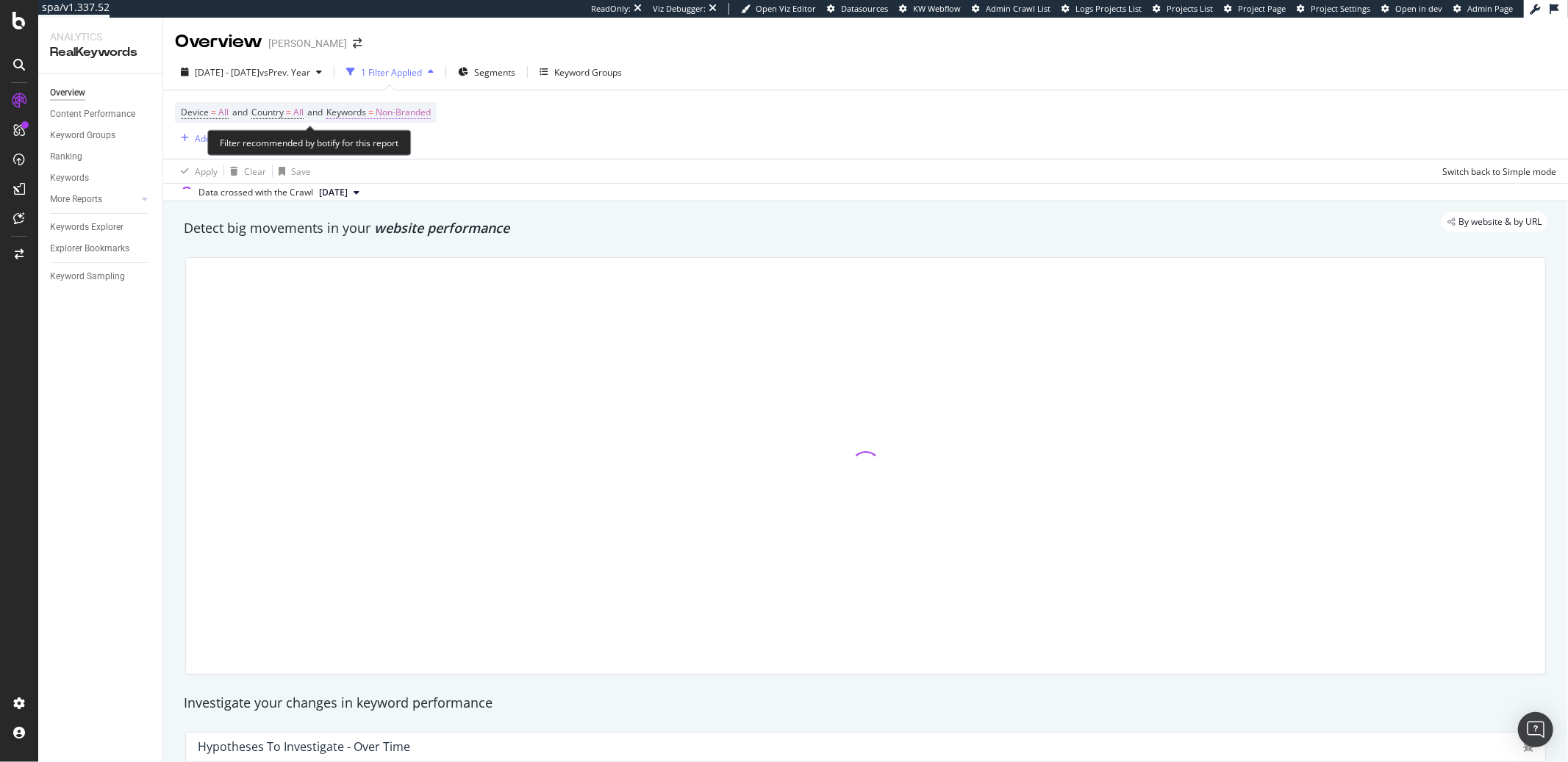
click at [414, 107] on span "Non-Branded" at bounding box center [404, 113] width 55 height 21
click at [361, 147] on span "Non-Branded" at bounding box center [379, 146] width 61 height 12
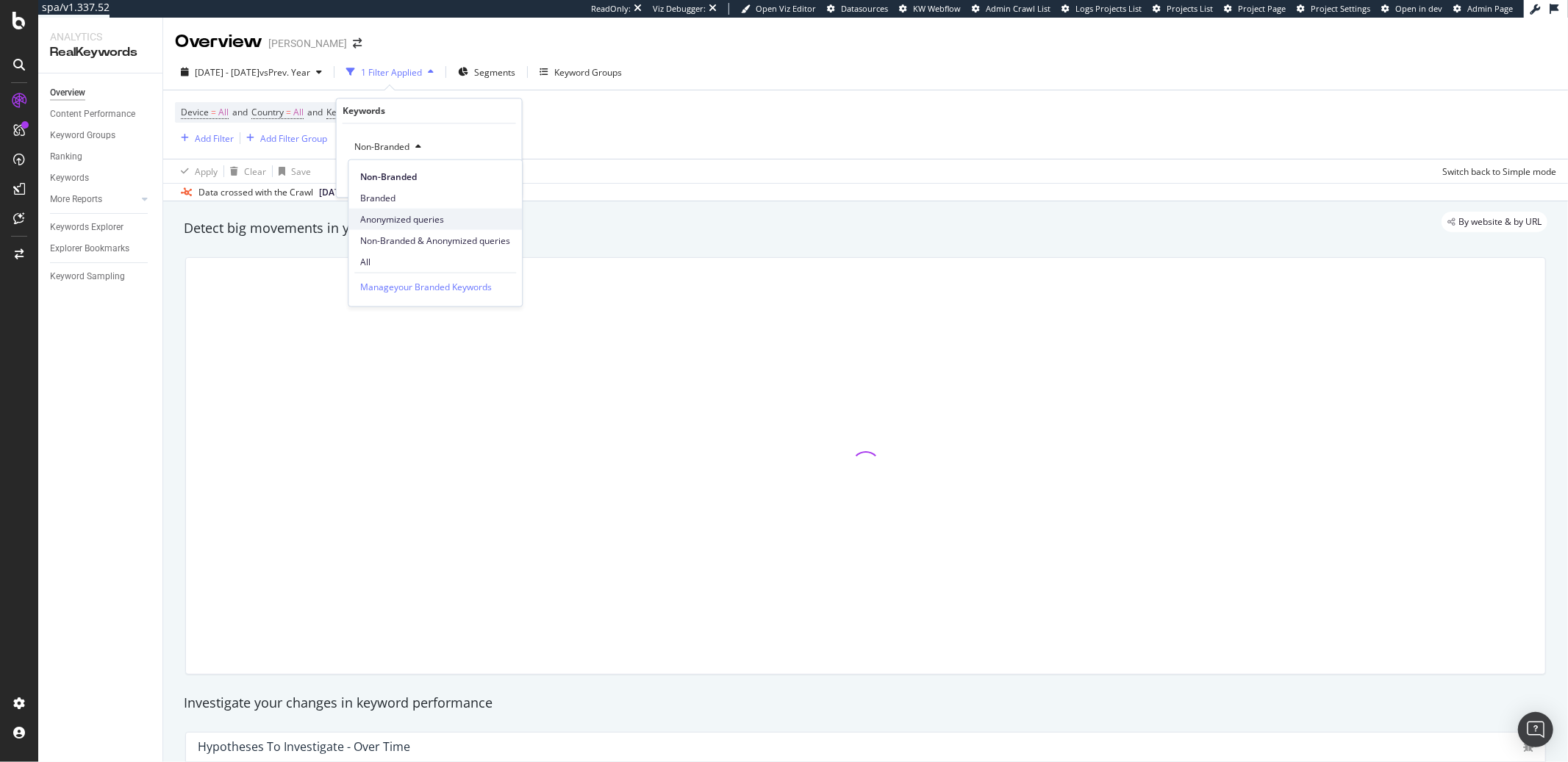
click at [421, 221] on span "Anonymized queries" at bounding box center [435, 219] width 150 height 13
drag, startPoint x: 421, startPoint y: 221, endPoint x: 418, endPoint y: 163, distance: 58.1
click at [421, 221] on div "By website & by URL" at bounding box center [858, 222] width 1379 height 21
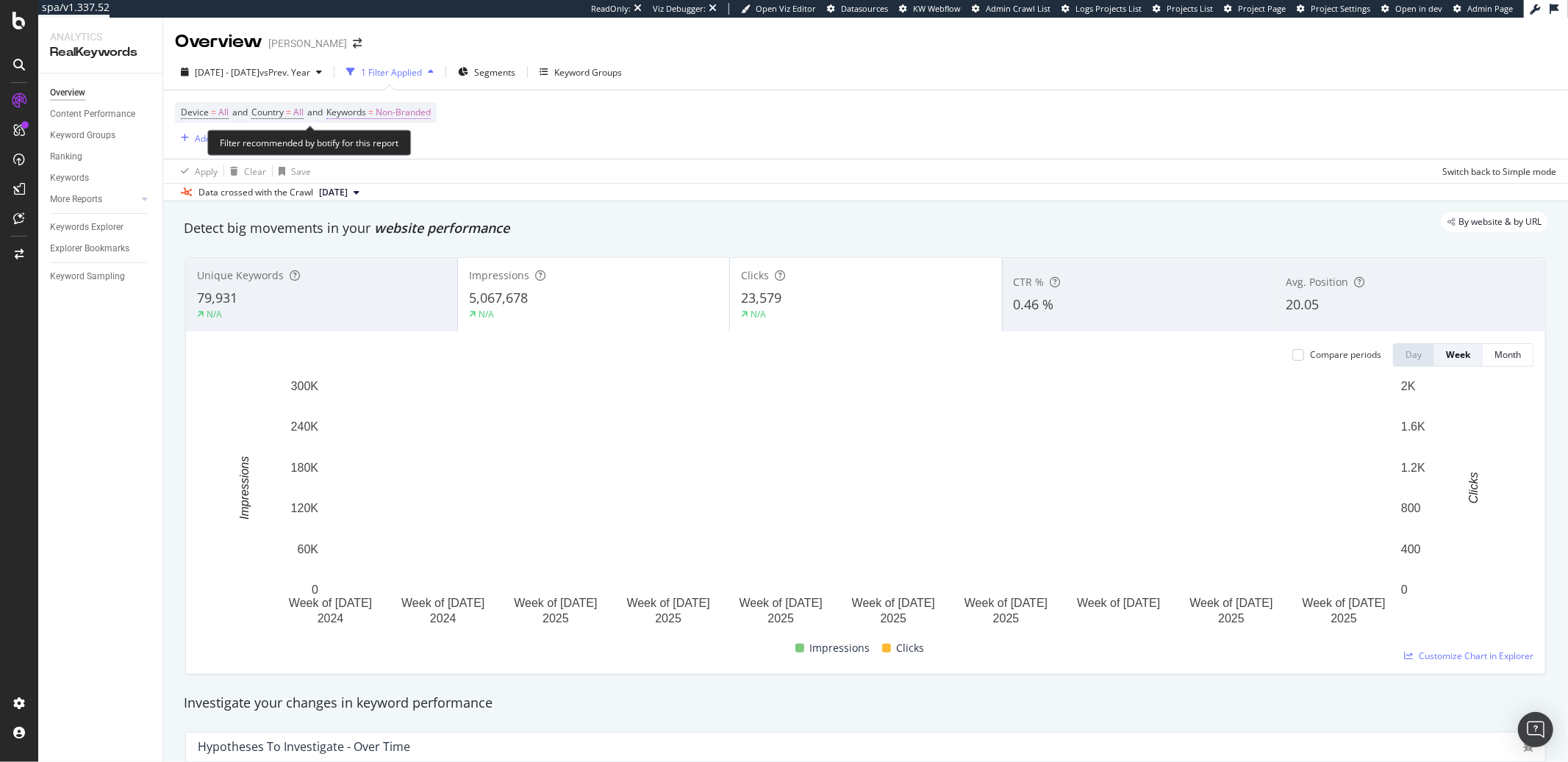
click at [401, 106] on span "Non-Branded" at bounding box center [404, 113] width 55 height 21
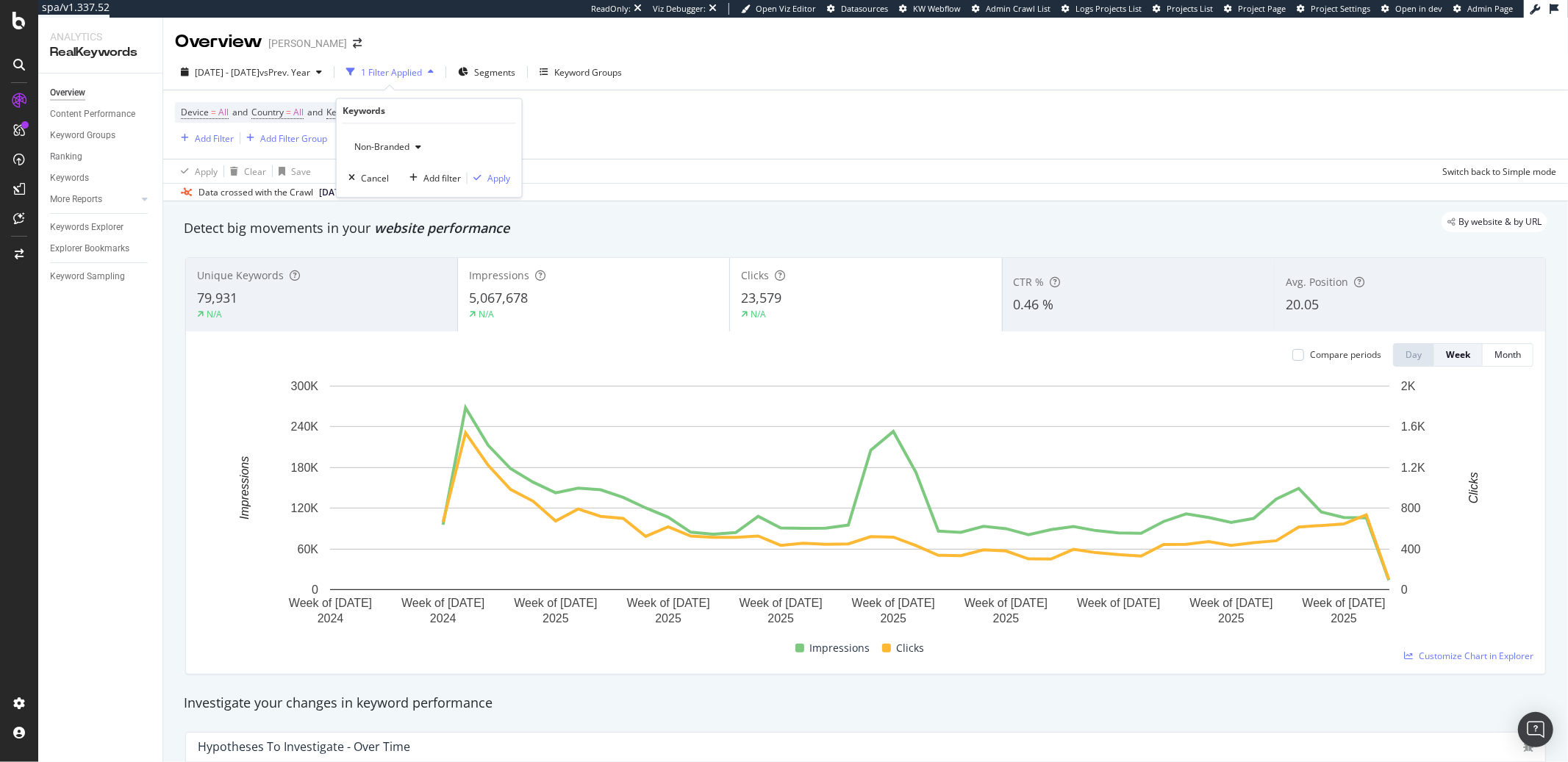
click at [717, 153] on div "Device = All and Country = All and Keywords = Non-Branded Add Filter Add Filter…" at bounding box center [866, 124] width 1381 height 68
click at [564, 169] on div "Apply Clear Save Switch back to Simple mode" at bounding box center [866, 170] width 1405 height 24
click at [565, 169] on div "Apply Clear Save Switch back to Simple mode" at bounding box center [866, 170] width 1405 height 24
click at [271, 79] on div "[DATE] - [DATE] vs Prev. Year" at bounding box center [252, 72] width 153 height 22
click at [642, 185] on div "Data crossed with the Crawl [DATE]" at bounding box center [866, 191] width 1405 height 17
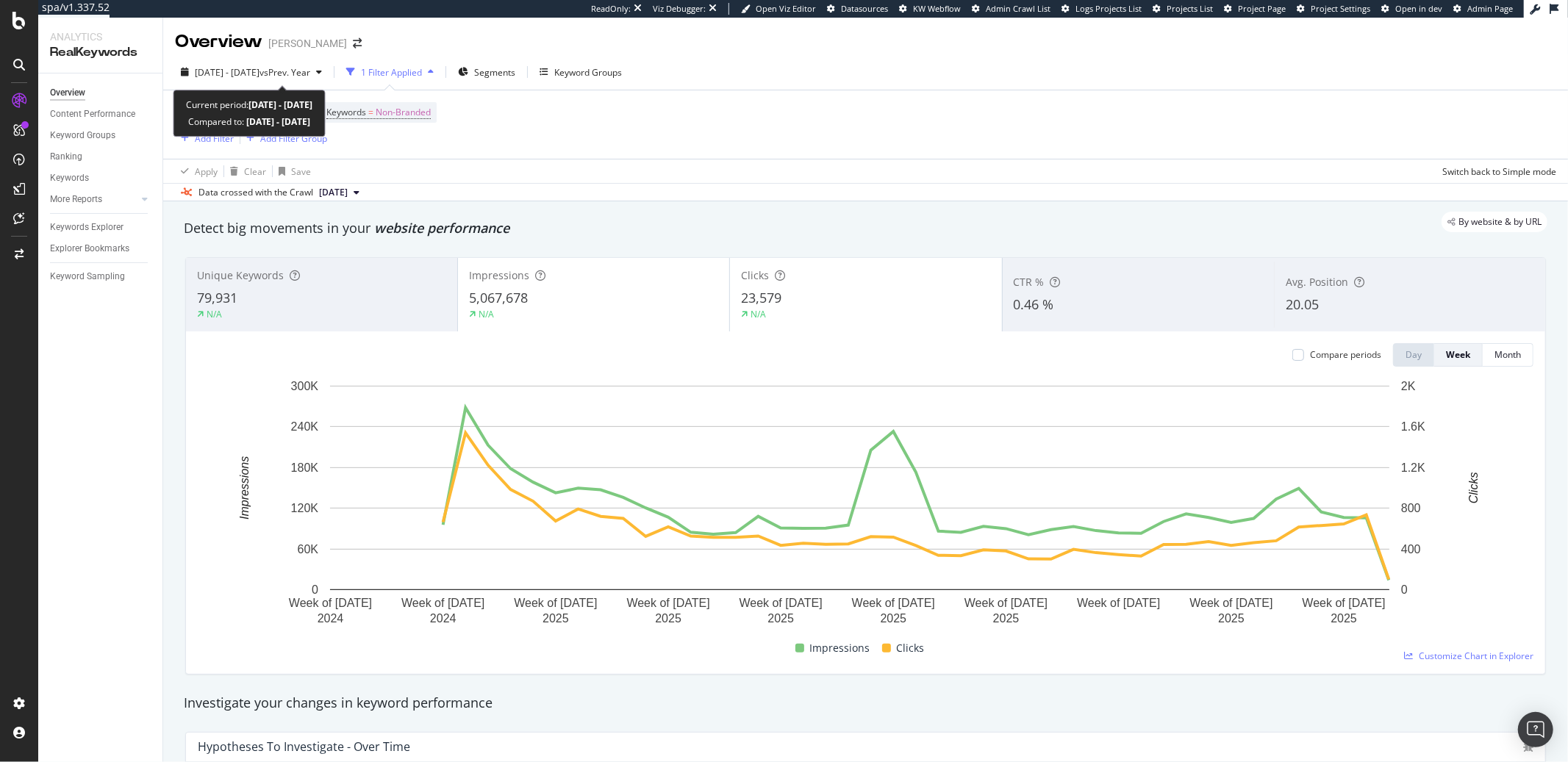
click at [218, 57] on div "[DATE] - [DATE] vs Prev. Year 1 Filter Applied Segments Keyword Groups Device =…" at bounding box center [866, 128] width 1405 height 147
click at [215, 68] on span "[DATE] - [DATE]" at bounding box center [228, 72] width 65 height 12
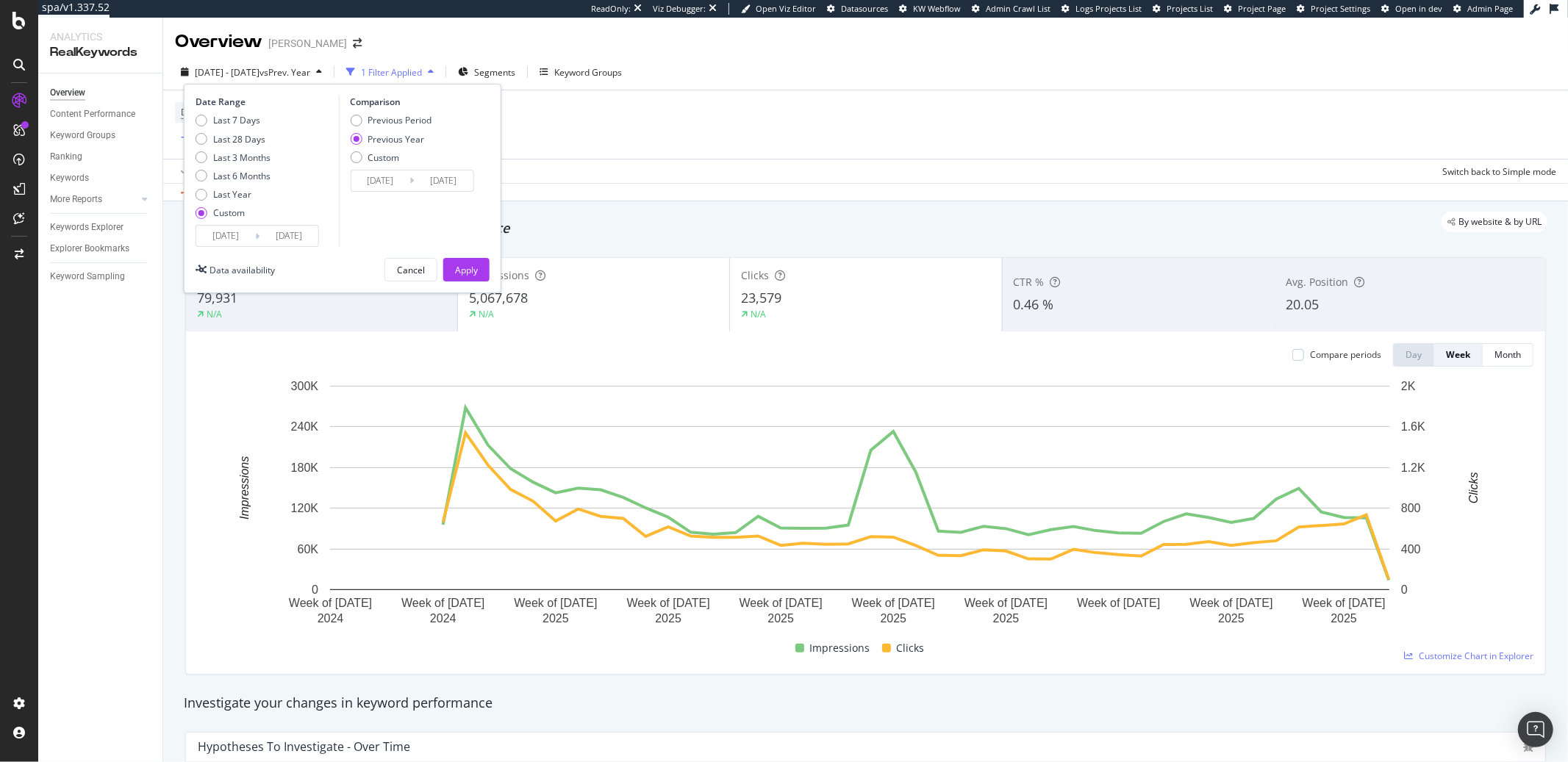
click at [224, 243] on input "[DATE]" at bounding box center [225, 236] width 58 height 21
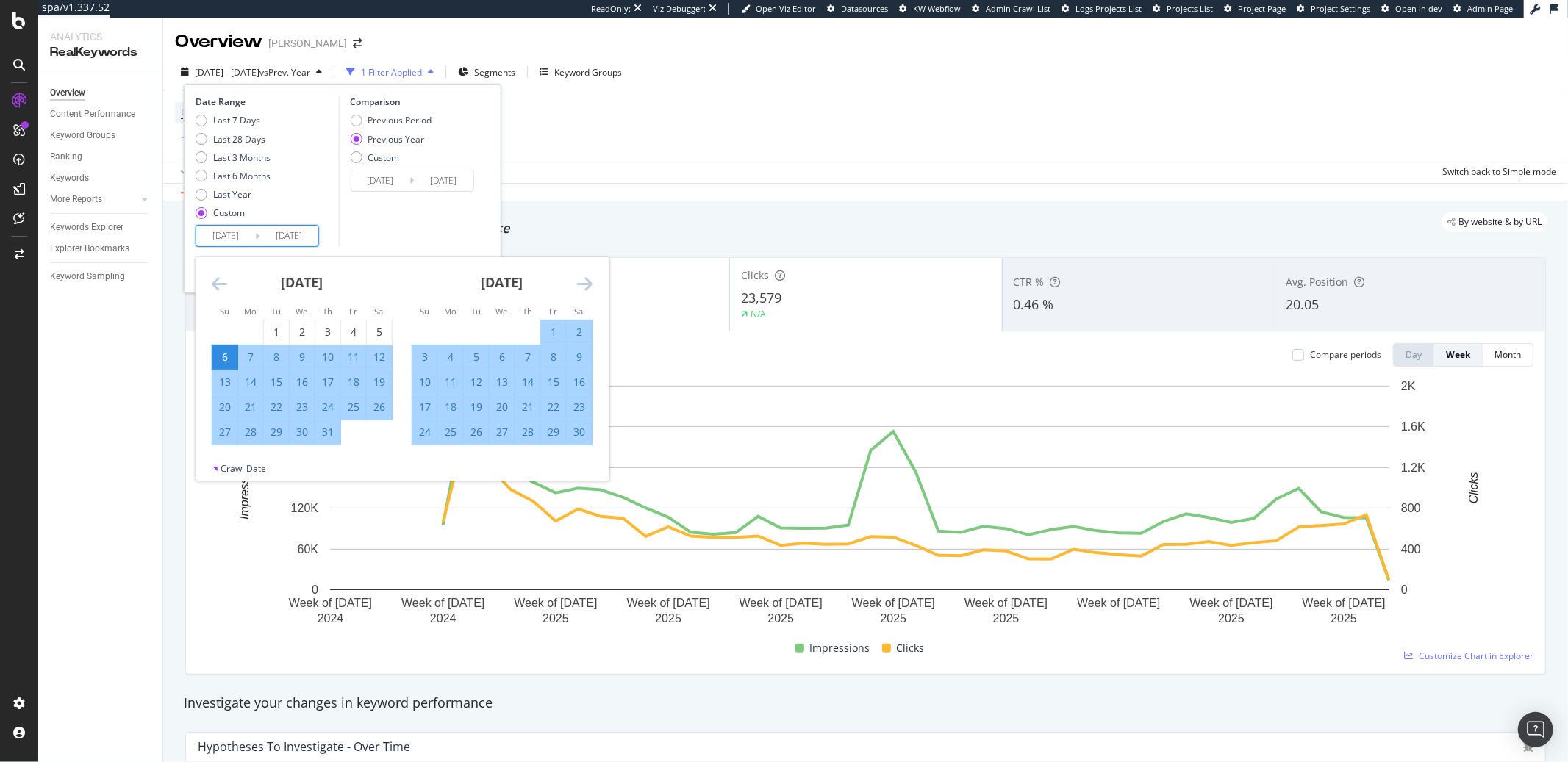
click at [217, 277] on icon "Move backward to switch to the previous month." at bounding box center [219, 283] width 15 height 17
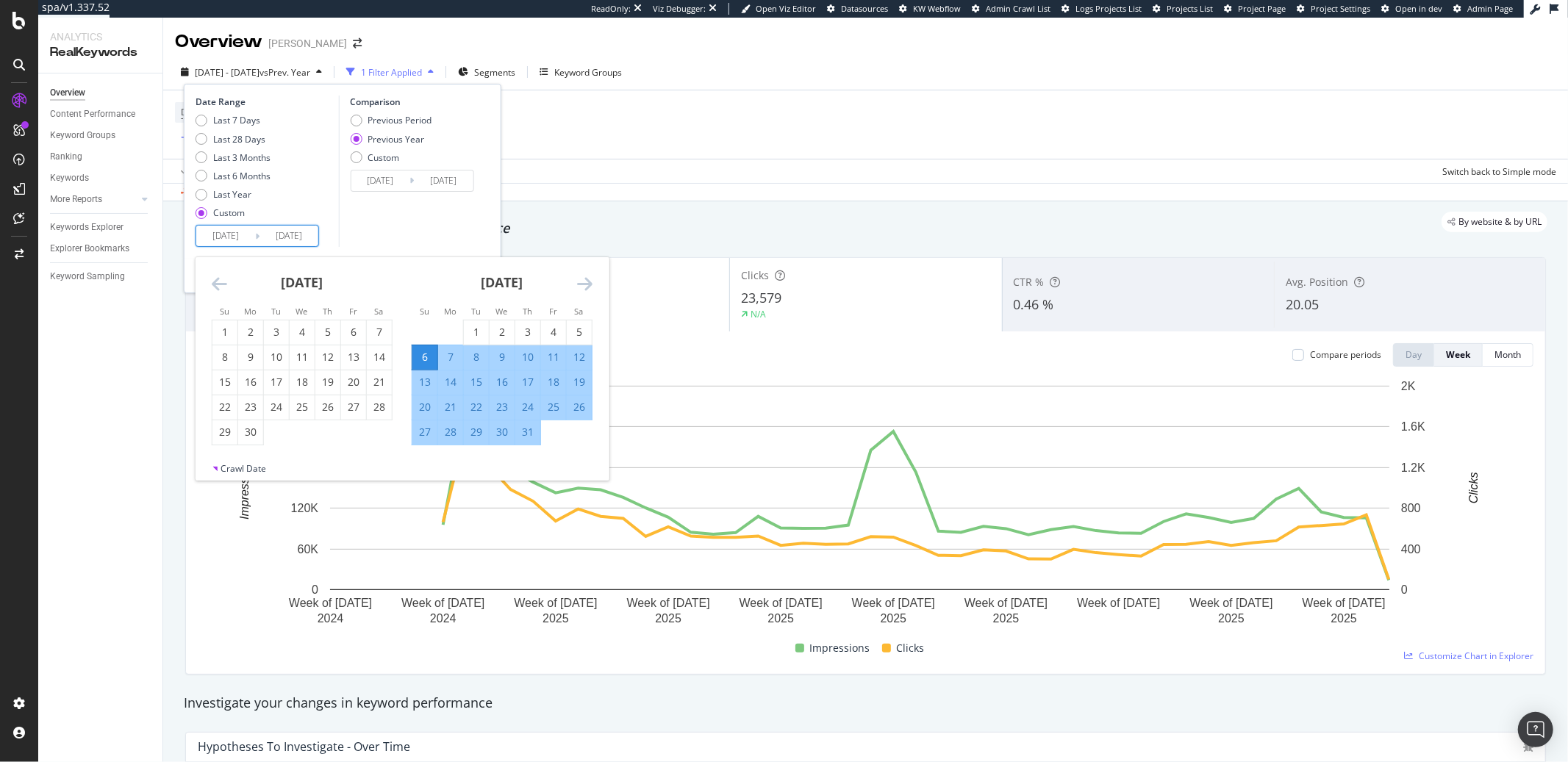
click at [217, 277] on icon "Move backward to switch to the previous month." at bounding box center [219, 283] width 15 height 17
click at [217, 276] on icon "Move backward to switch to the previous month." at bounding box center [219, 283] width 15 height 17
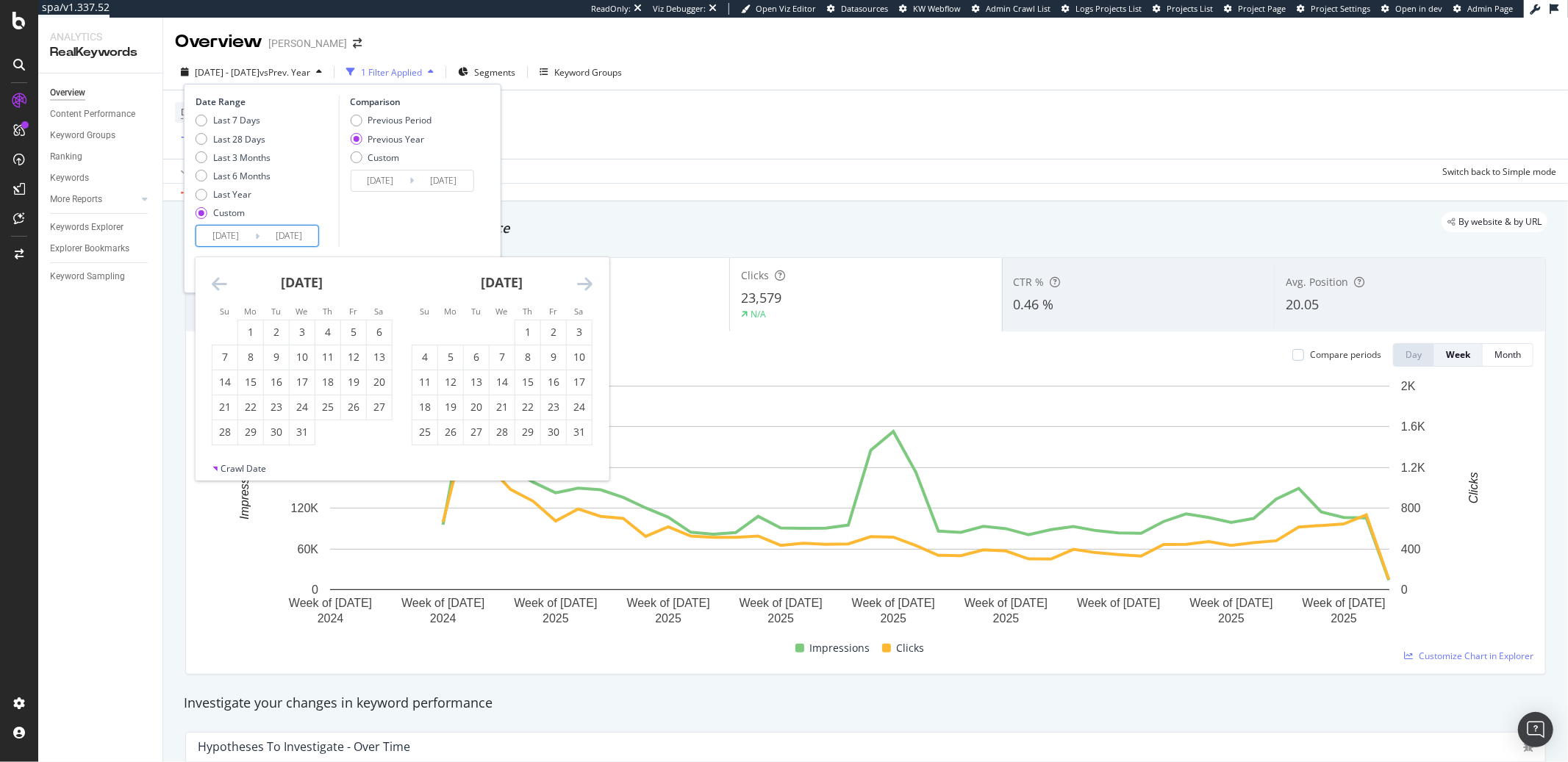
click at [217, 276] on icon "Move backward to switch to the previous month." at bounding box center [219, 283] width 15 height 17
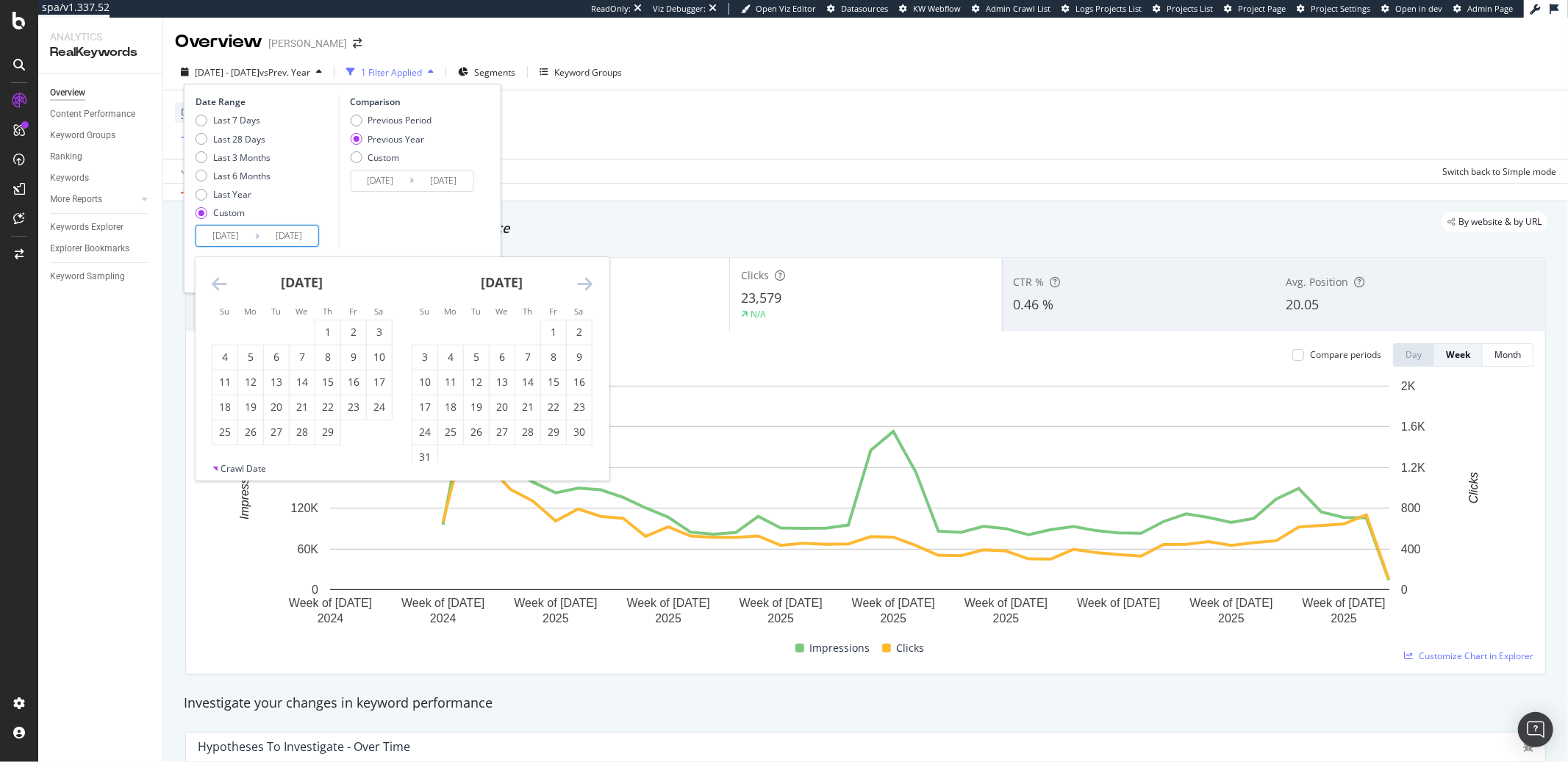
click at [217, 276] on icon "Move backward to switch to the previous month." at bounding box center [219, 283] width 15 height 17
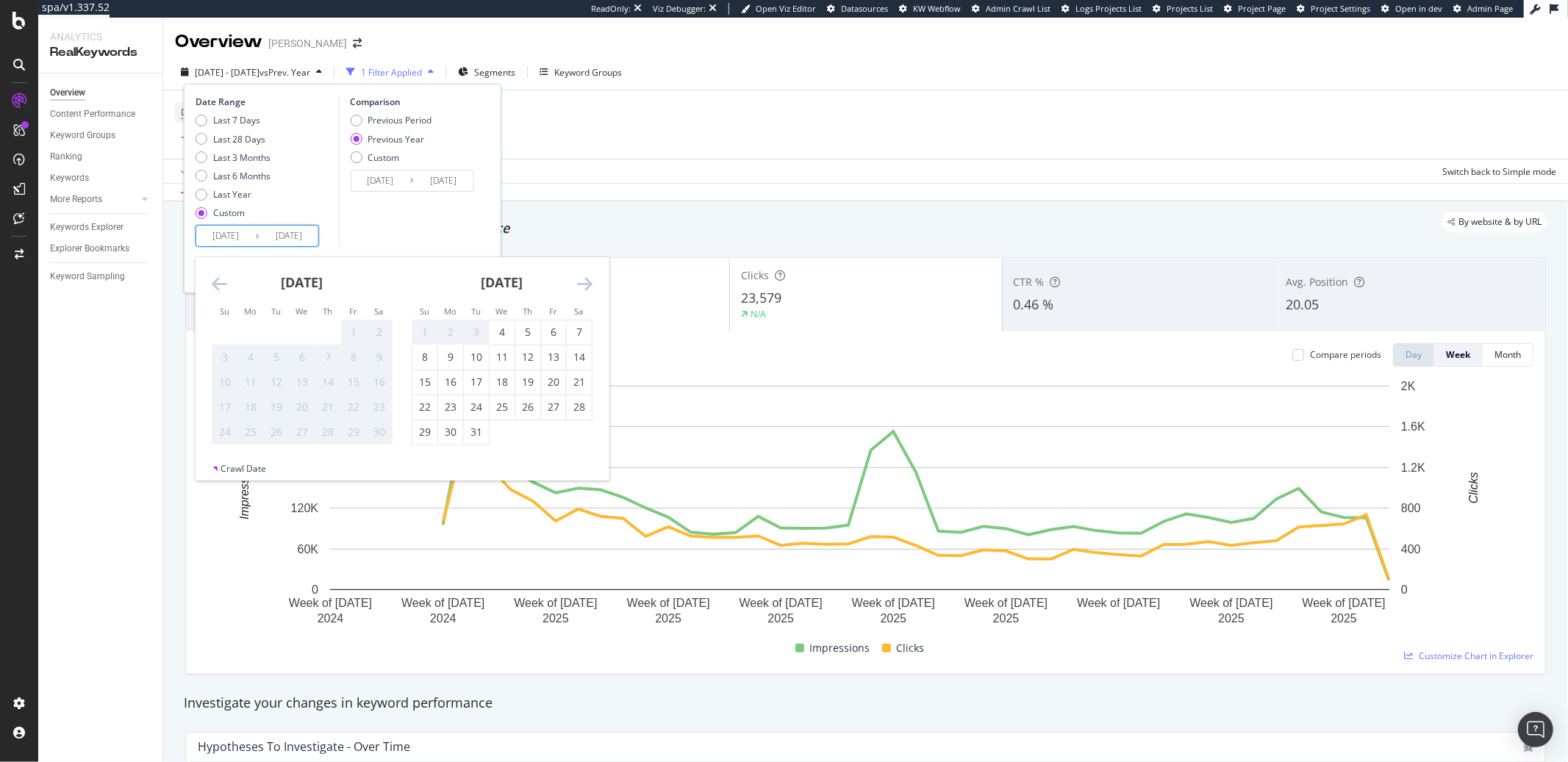
click at [217, 276] on icon "Move backward to switch to the previous month." at bounding box center [219, 283] width 15 height 17
click at [570, 279] on div "[DATE]" at bounding box center [501, 288] width 181 height 62
click at [580, 280] on icon "Move forward to switch to the next month." at bounding box center [585, 283] width 15 height 17
click at [591, 281] on icon "Move forward to switch to the next month." at bounding box center [585, 283] width 15 height 17
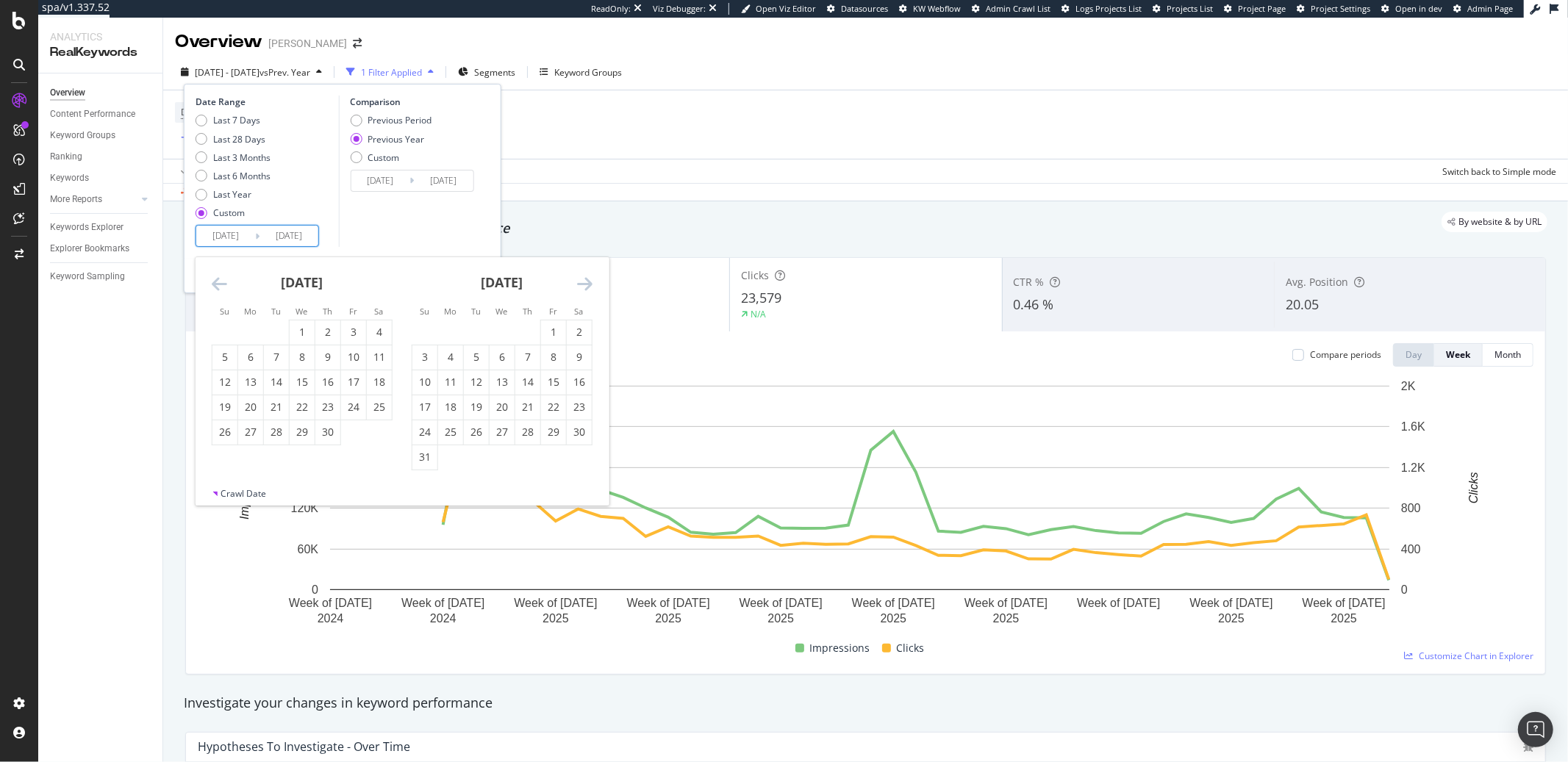
click at [585, 283] on icon "Move forward to switch to the next month." at bounding box center [585, 283] width 15 height 17
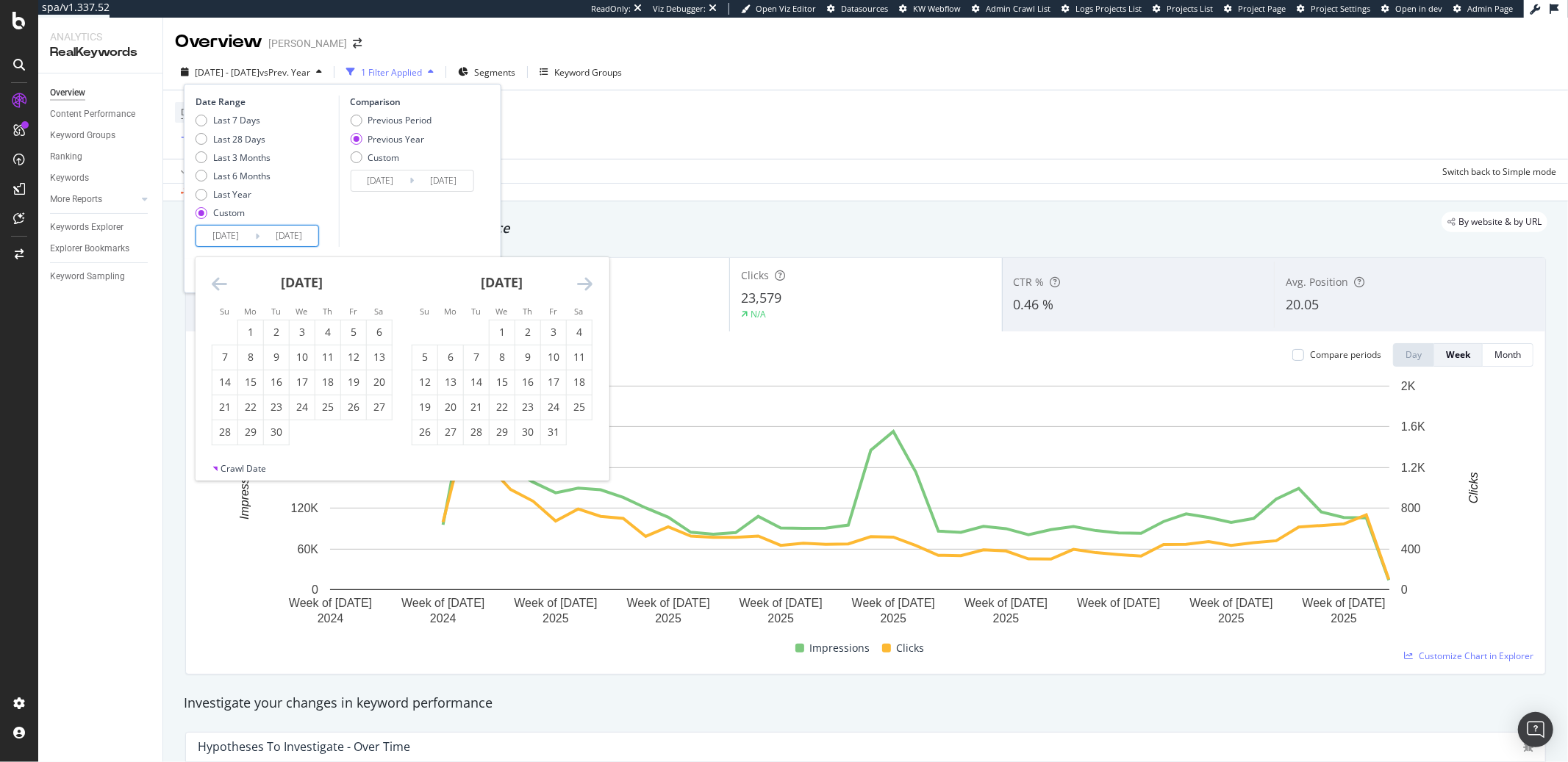
click at [585, 283] on icon "Move forward to switch to the next month." at bounding box center [585, 283] width 15 height 17
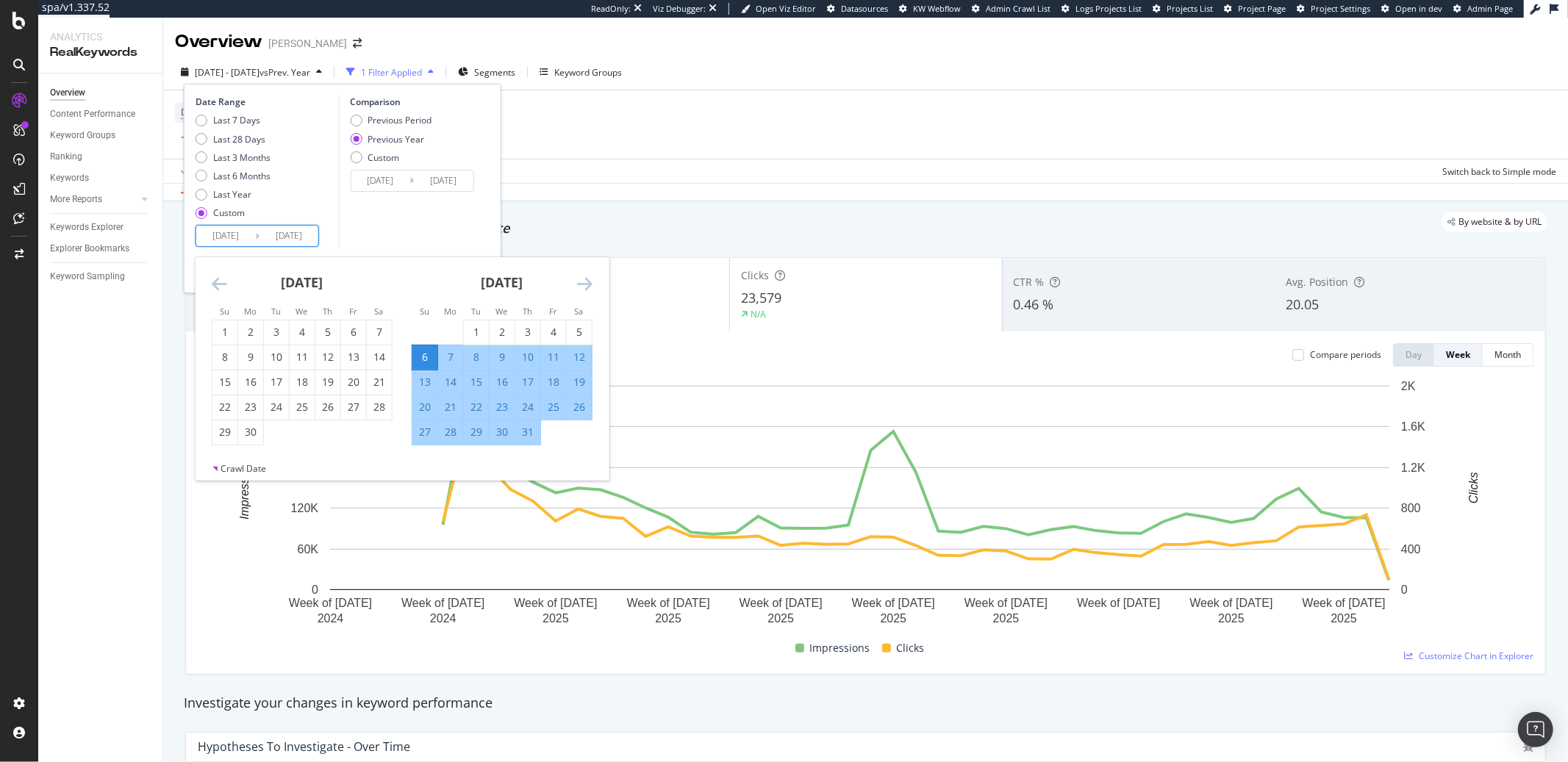
click at [585, 283] on icon "Move forward to switch to the next month." at bounding box center [585, 283] width 15 height 17
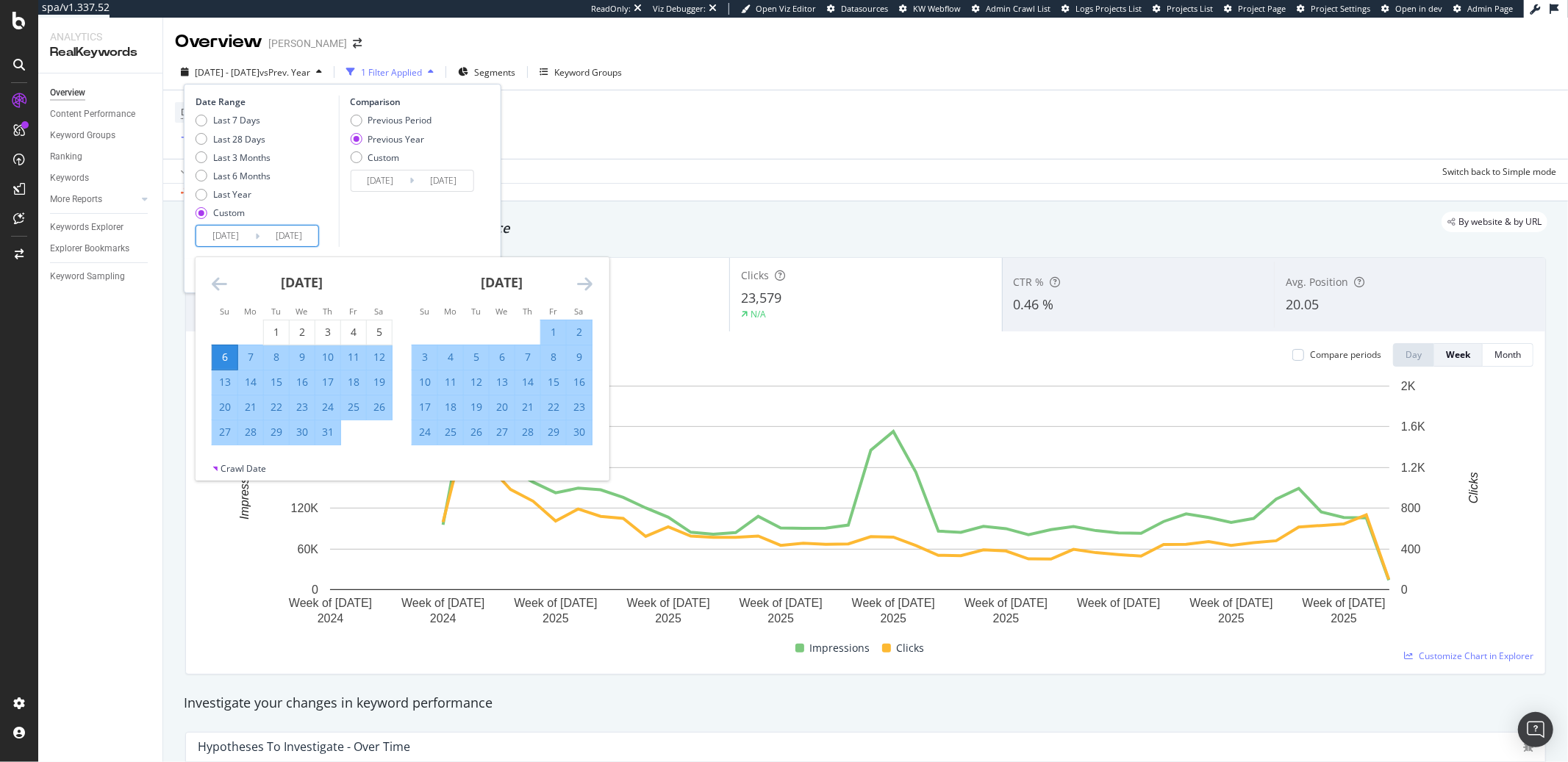
click at [585, 283] on icon "Move forward to switch to the next month." at bounding box center [585, 283] width 15 height 17
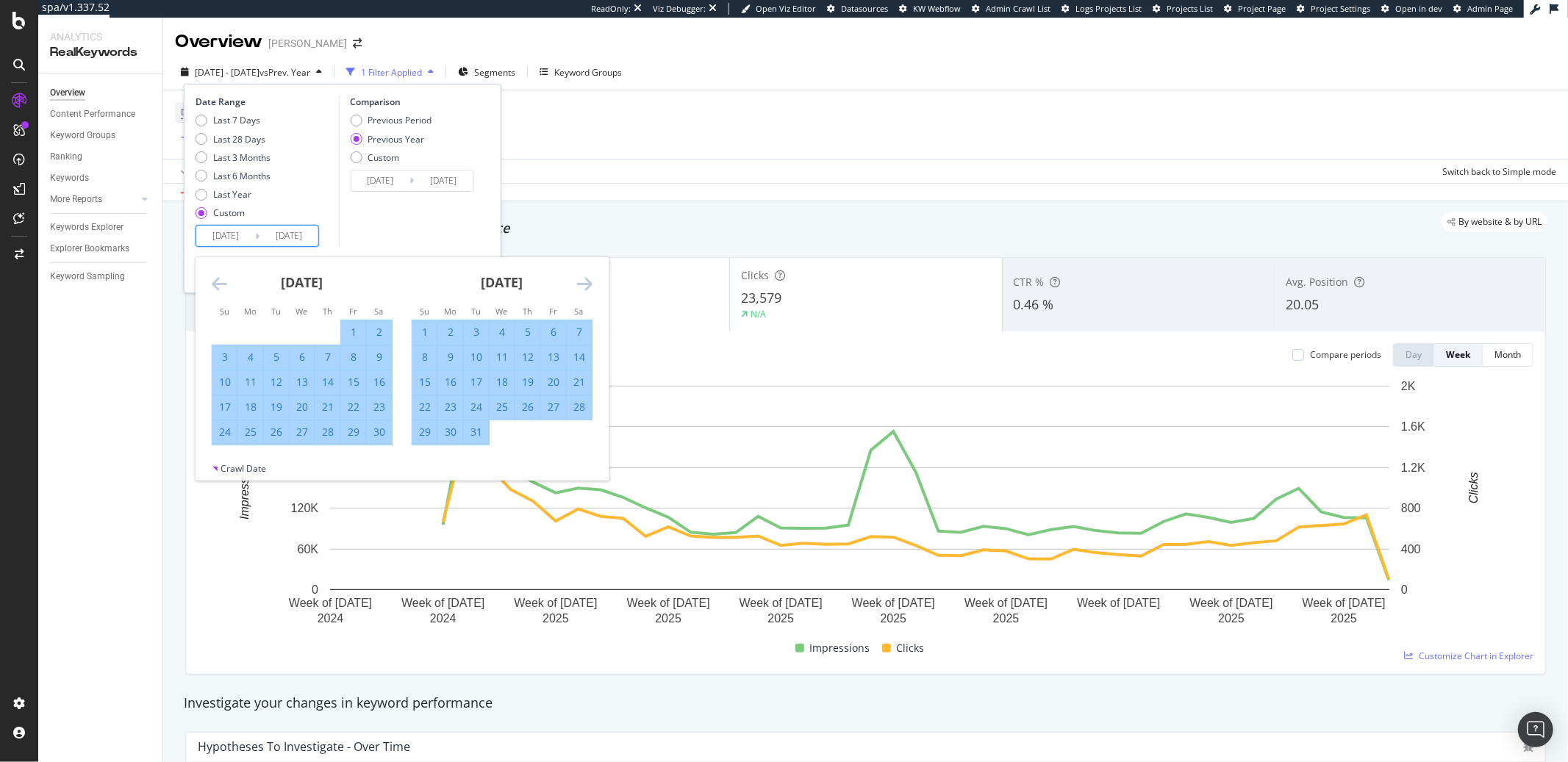
click at [585, 283] on icon "Move forward to switch to the next month." at bounding box center [585, 283] width 15 height 17
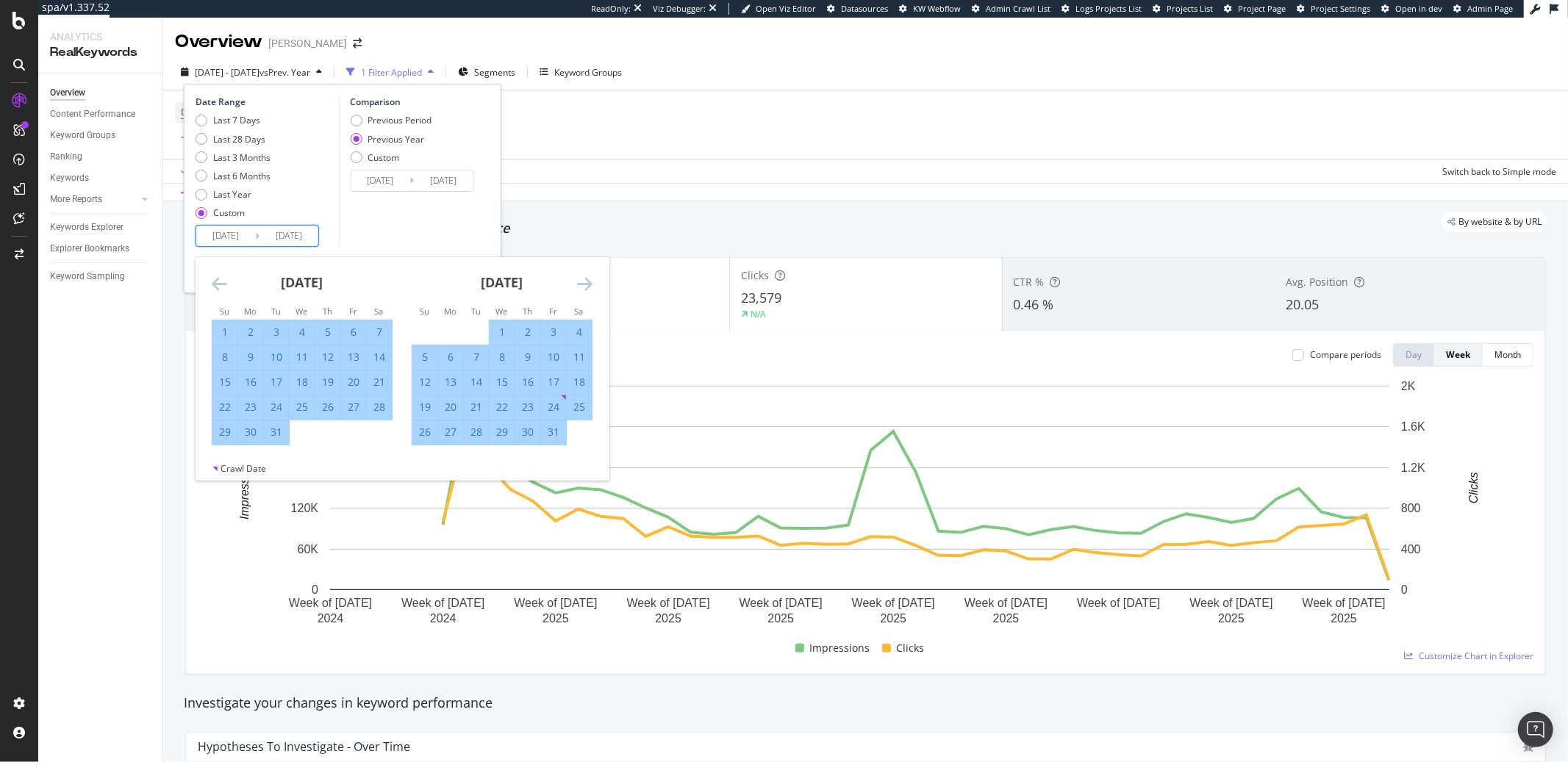
click at [585, 283] on icon "Move forward to switch to the next month." at bounding box center [585, 283] width 15 height 17
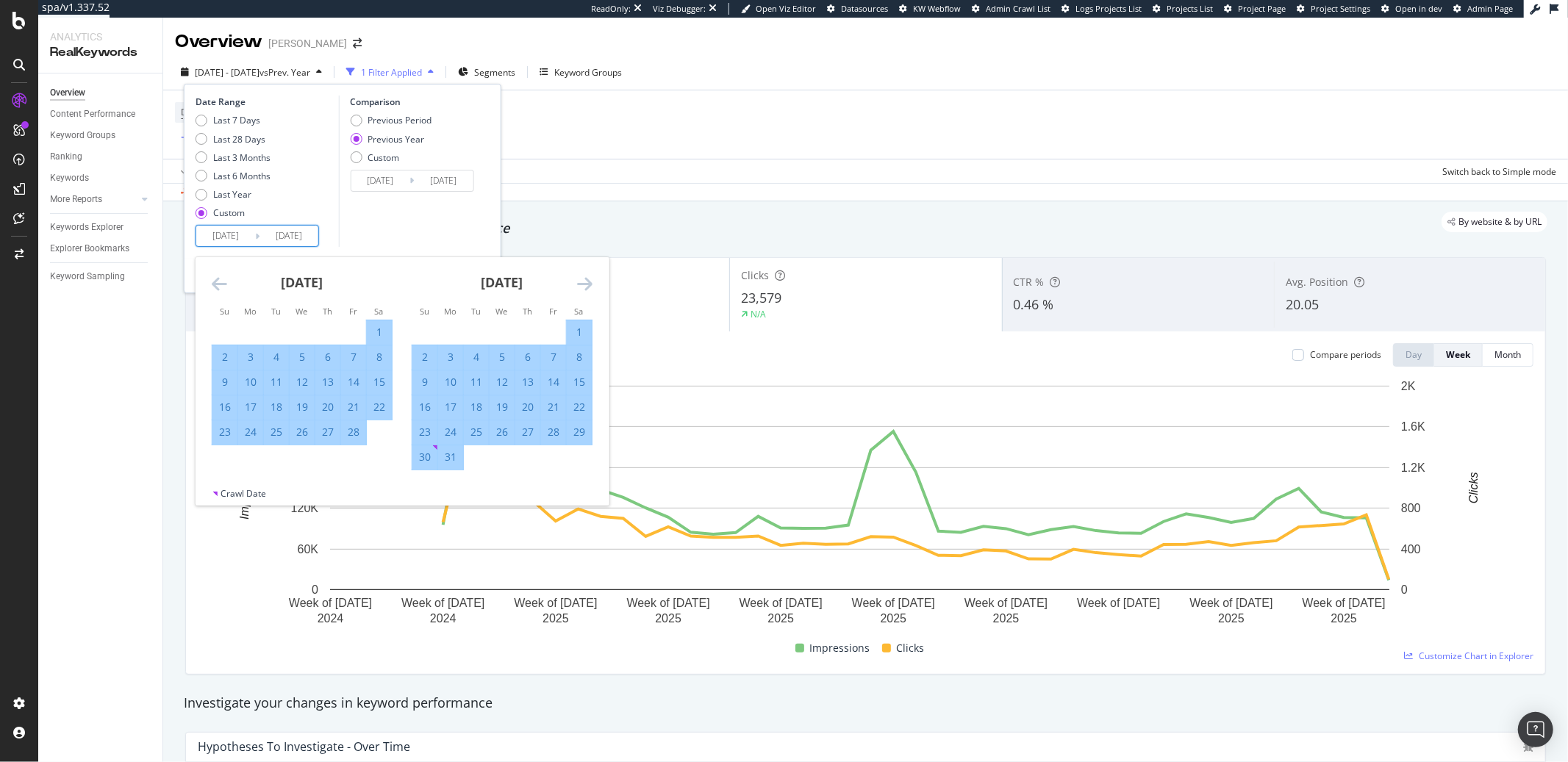
click at [585, 283] on icon "Move forward to switch to the next month." at bounding box center [585, 283] width 15 height 17
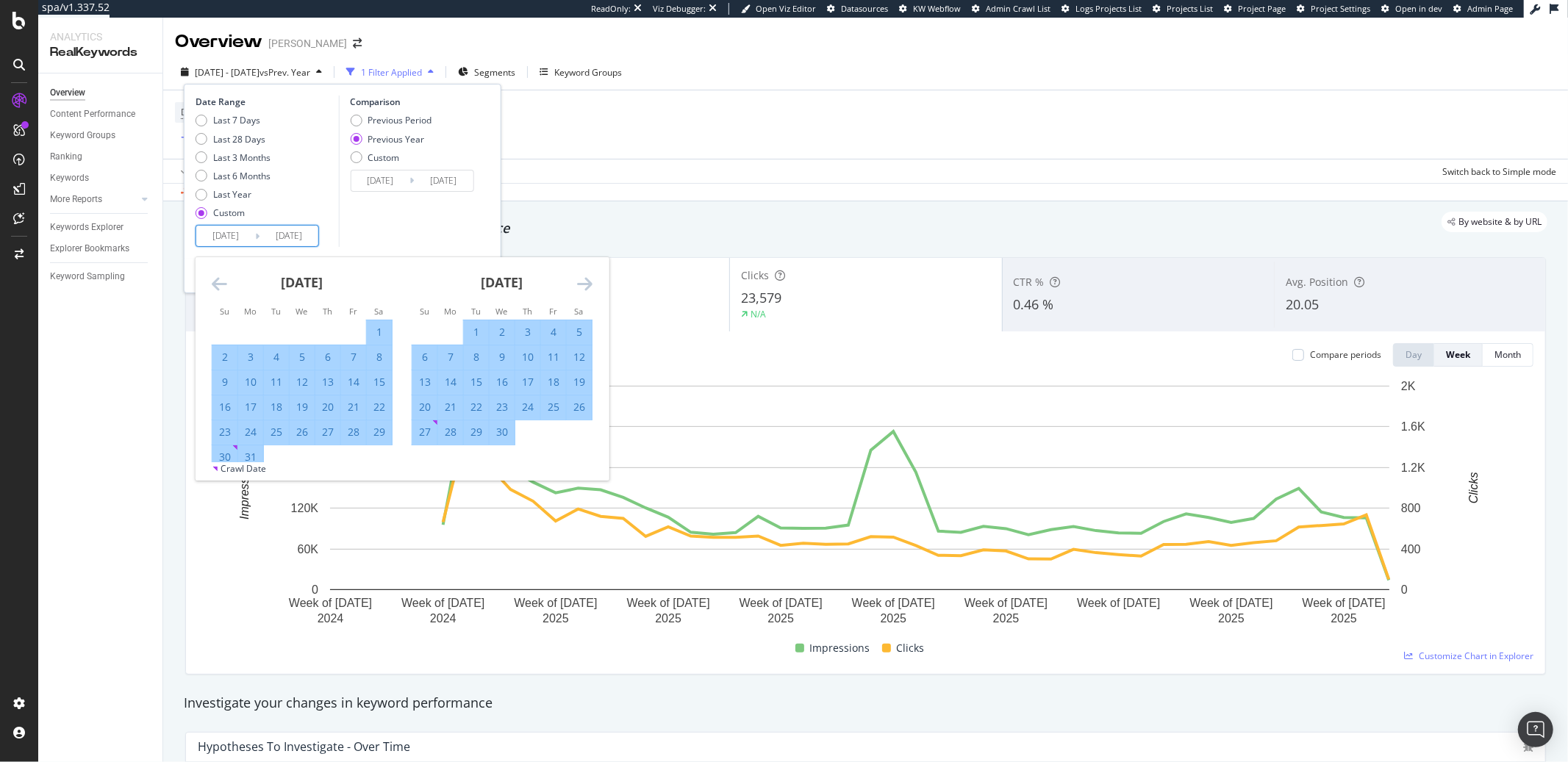
click at [585, 283] on icon "Move forward to switch to the next month." at bounding box center [585, 283] width 15 height 17
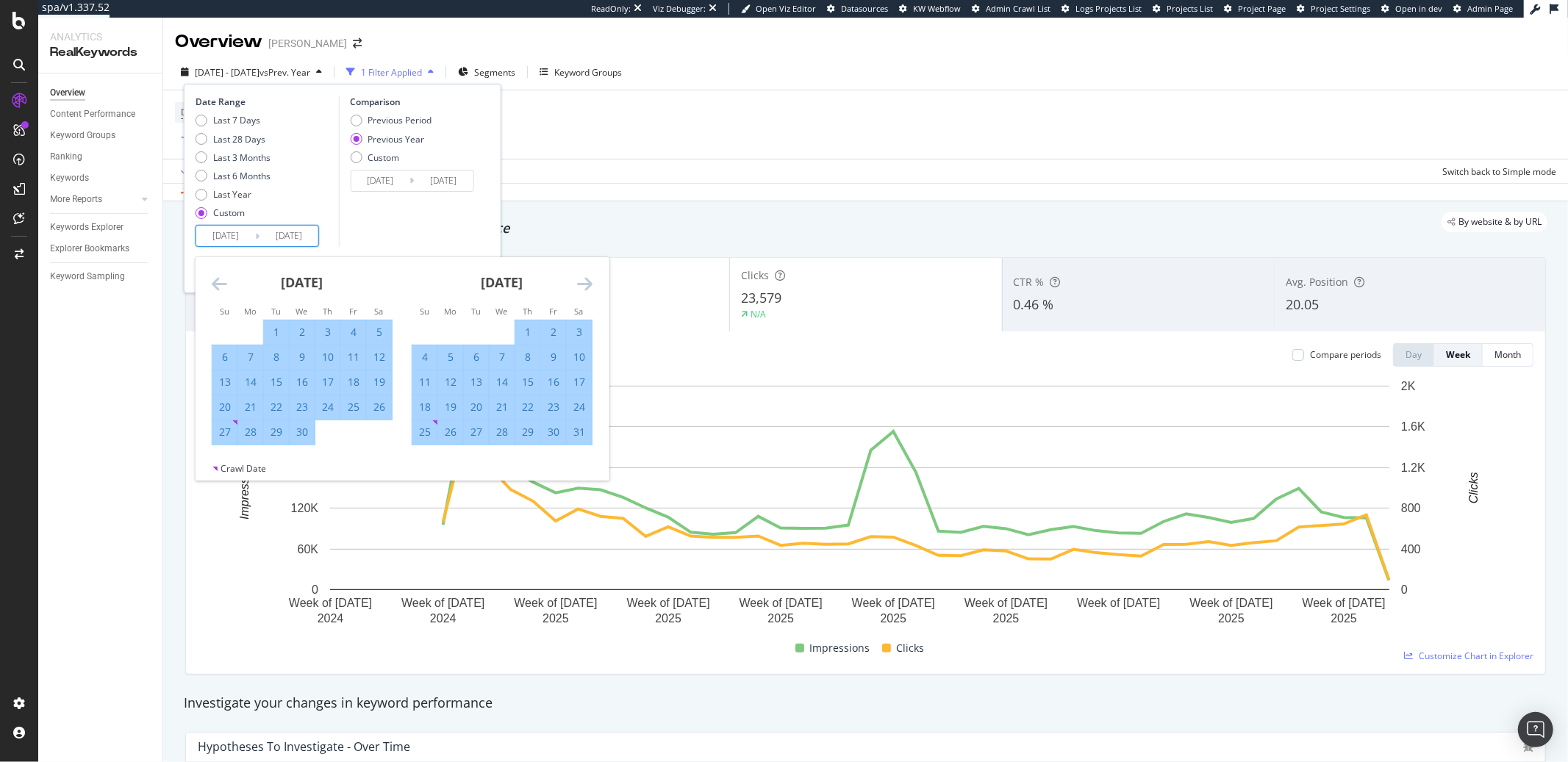
click at [585, 283] on icon "Move forward to switch to the next month." at bounding box center [585, 283] width 15 height 17
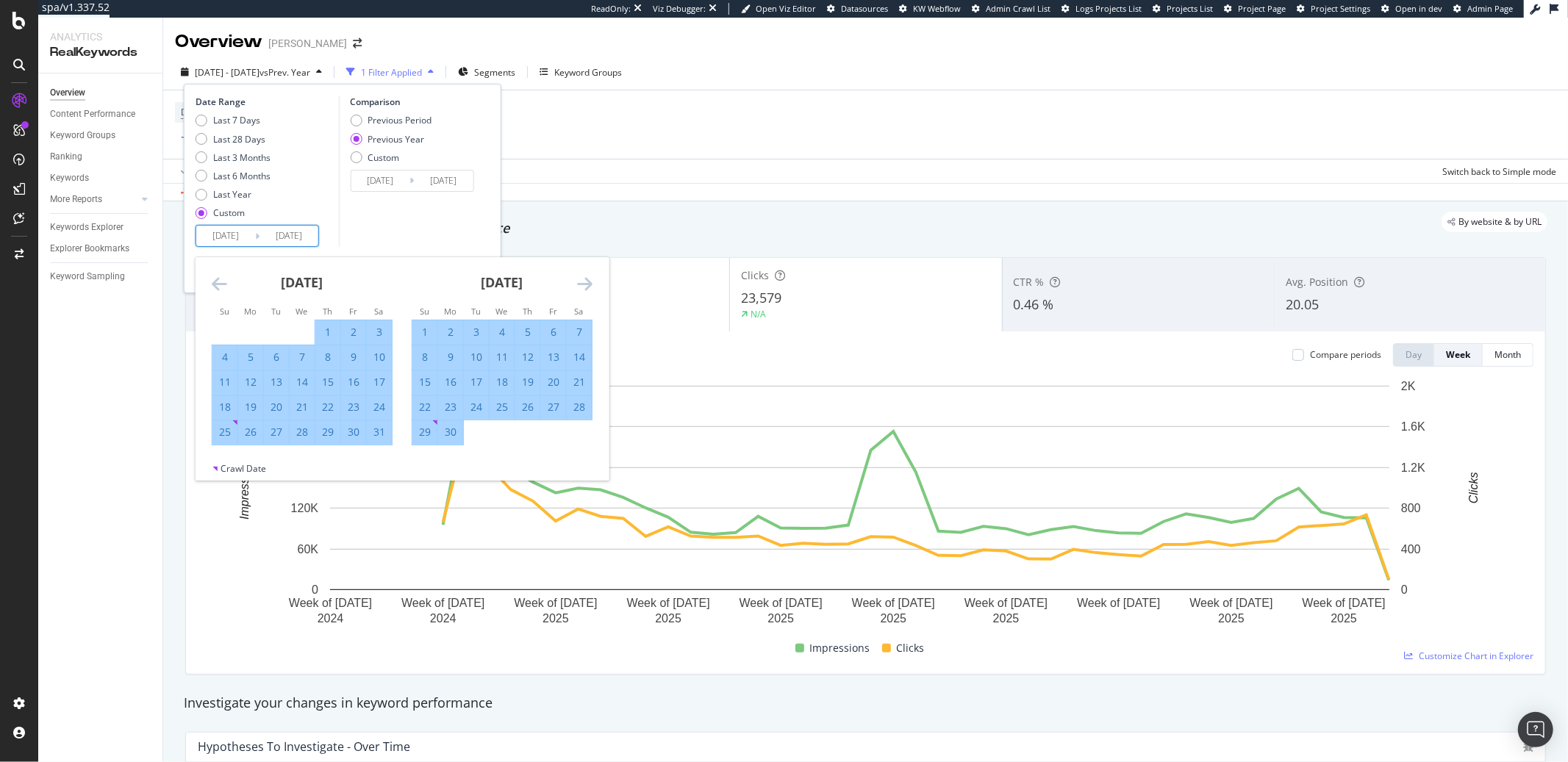
click at [585, 283] on icon "Move forward to switch to the next month." at bounding box center [585, 283] width 15 height 17
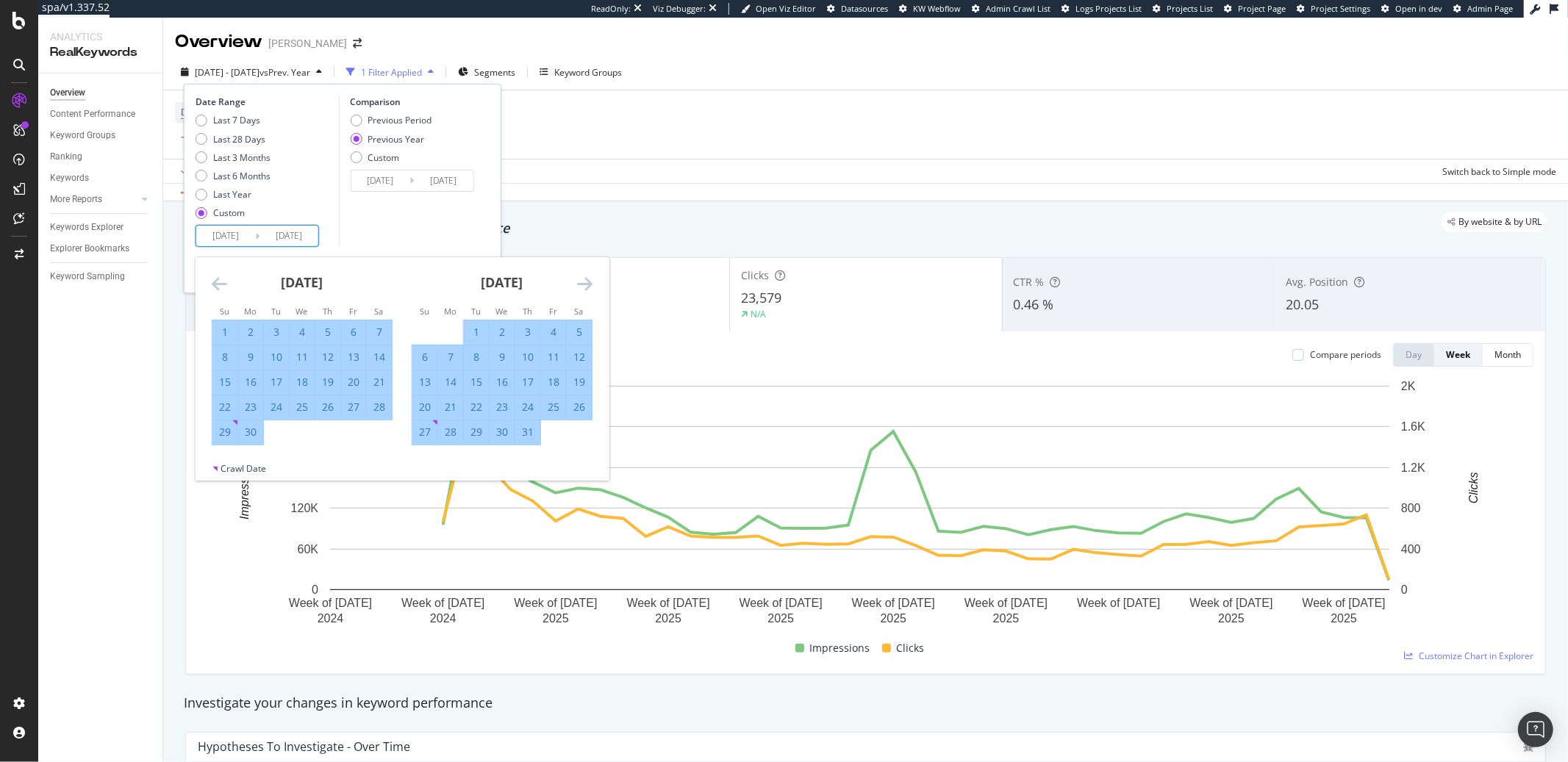
click at [585, 283] on icon "Move forward to switch to the next month." at bounding box center [585, 283] width 15 height 17
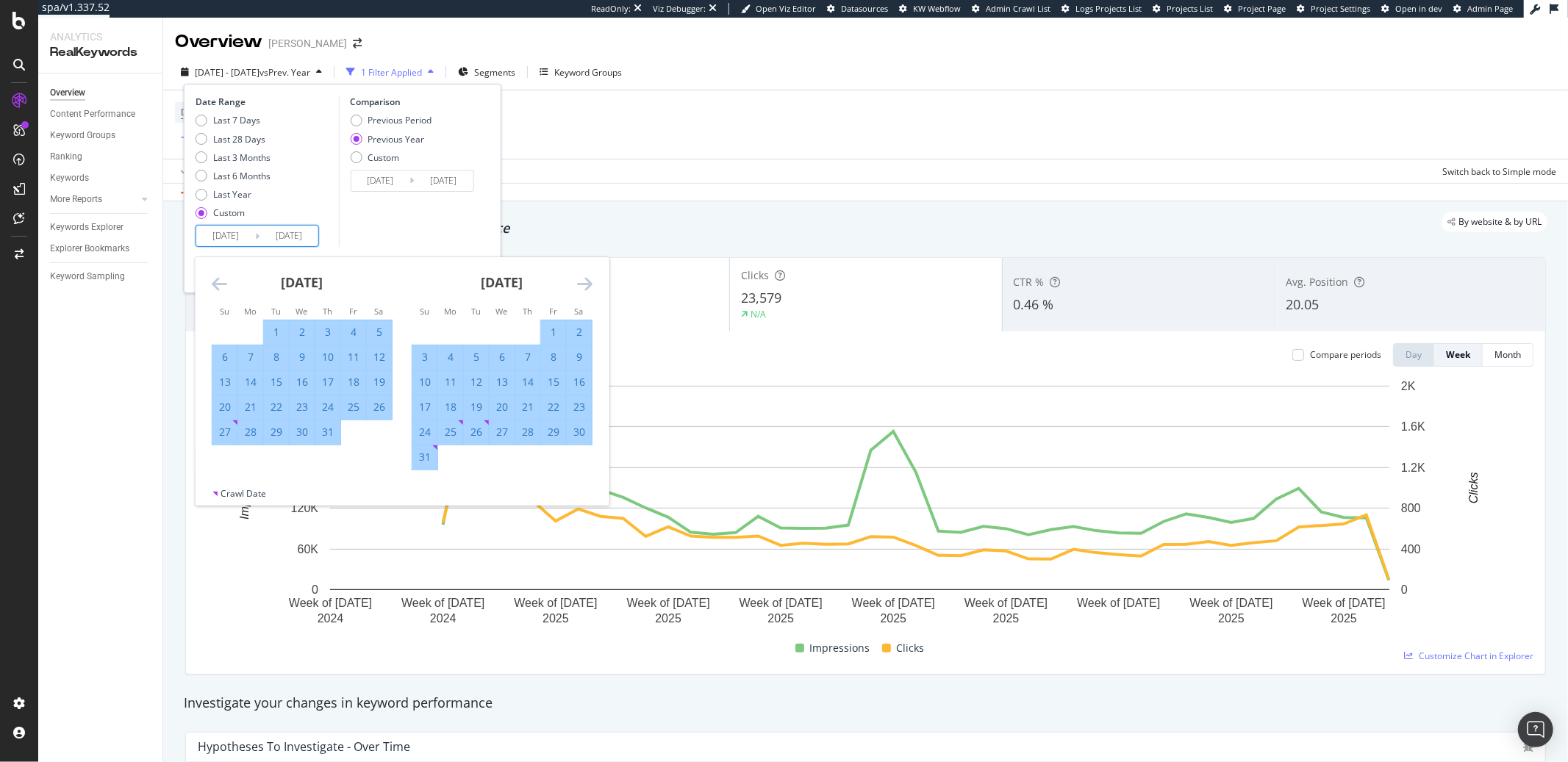
click at [585, 283] on icon "Move forward to switch to the next month." at bounding box center [585, 283] width 15 height 17
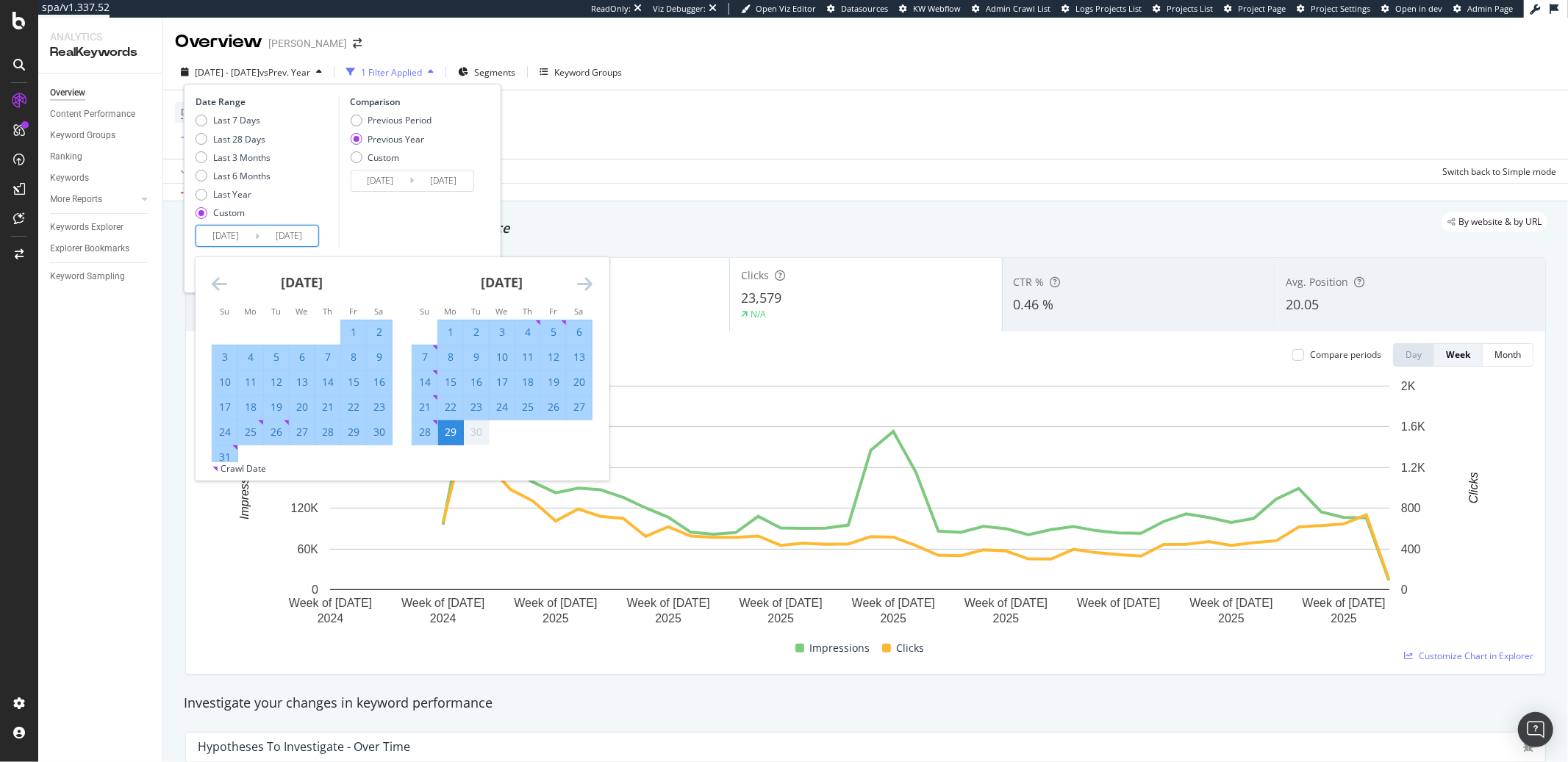
click at [437, 222] on div "Comparison Previous Period Previous Year Custom [DATE] Navigate forward to inte…" at bounding box center [409, 171] width 140 height 151
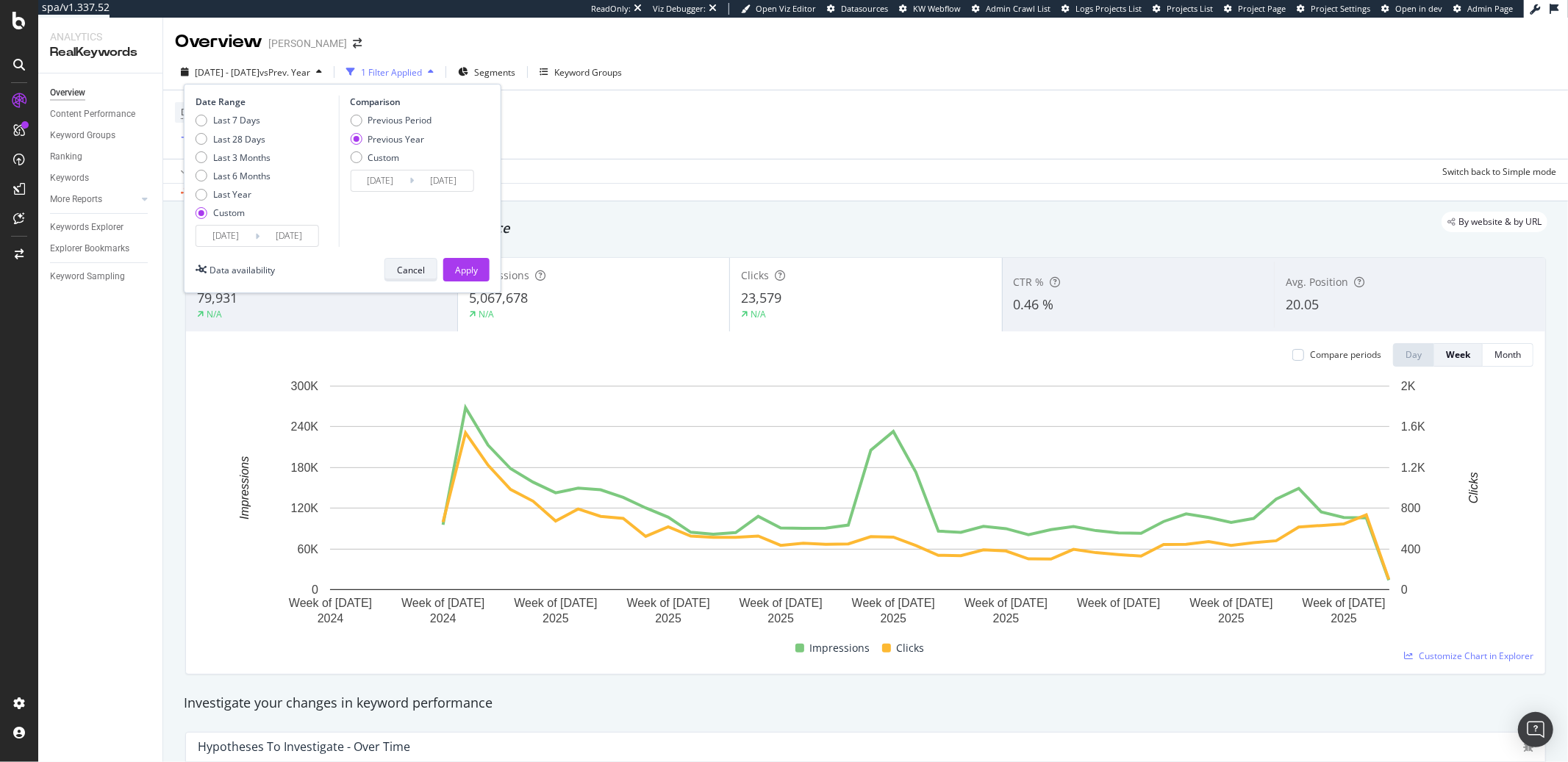
click at [417, 269] on div "Cancel" at bounding box center [410, 270] width 28 height 12
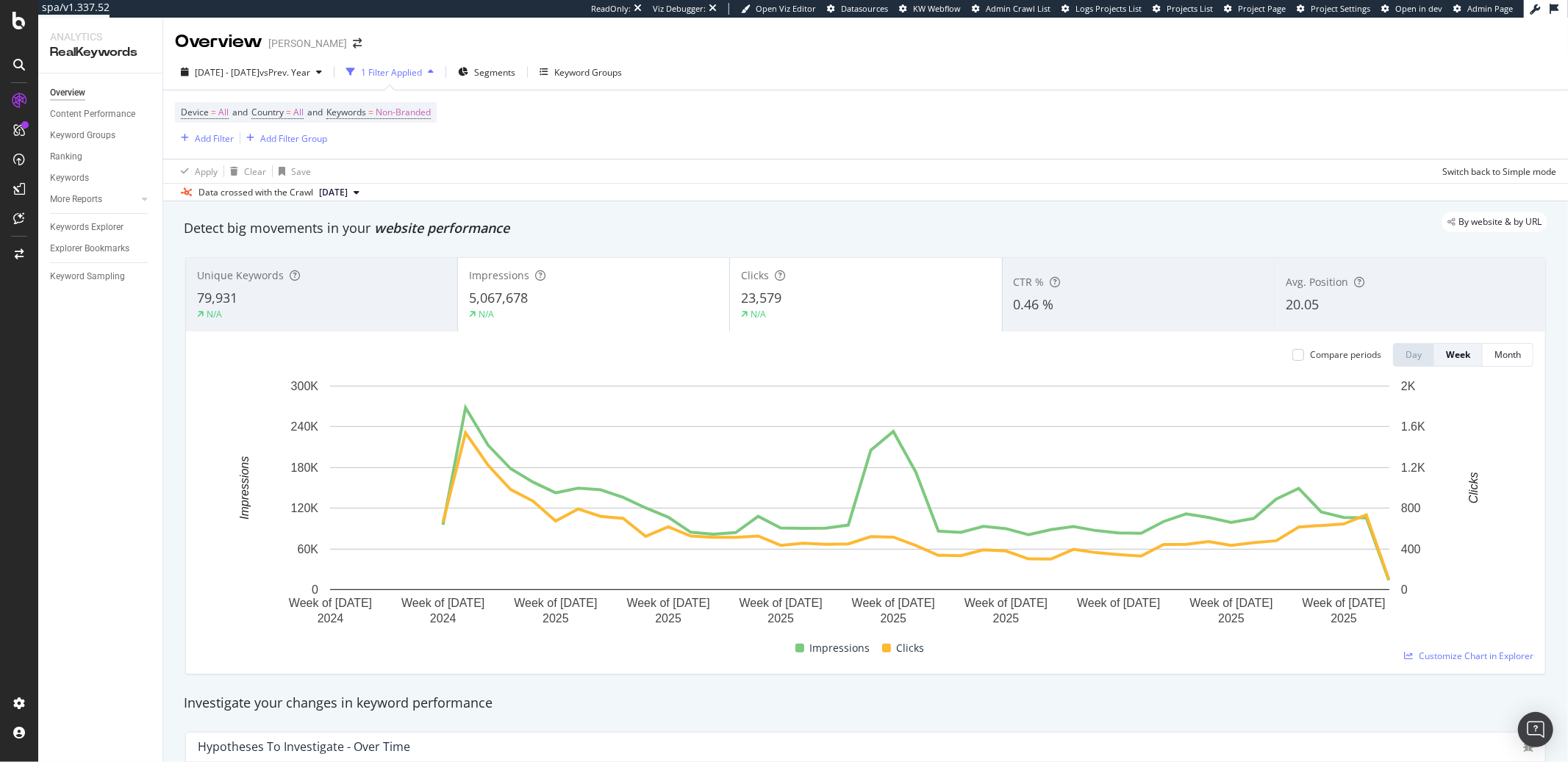
click at [606, 120] on div "Device = All and Country = All and Keywords = Non-Branded Add Filter Add Filter…" at bounding box center [866, 124] width 1381 height 68
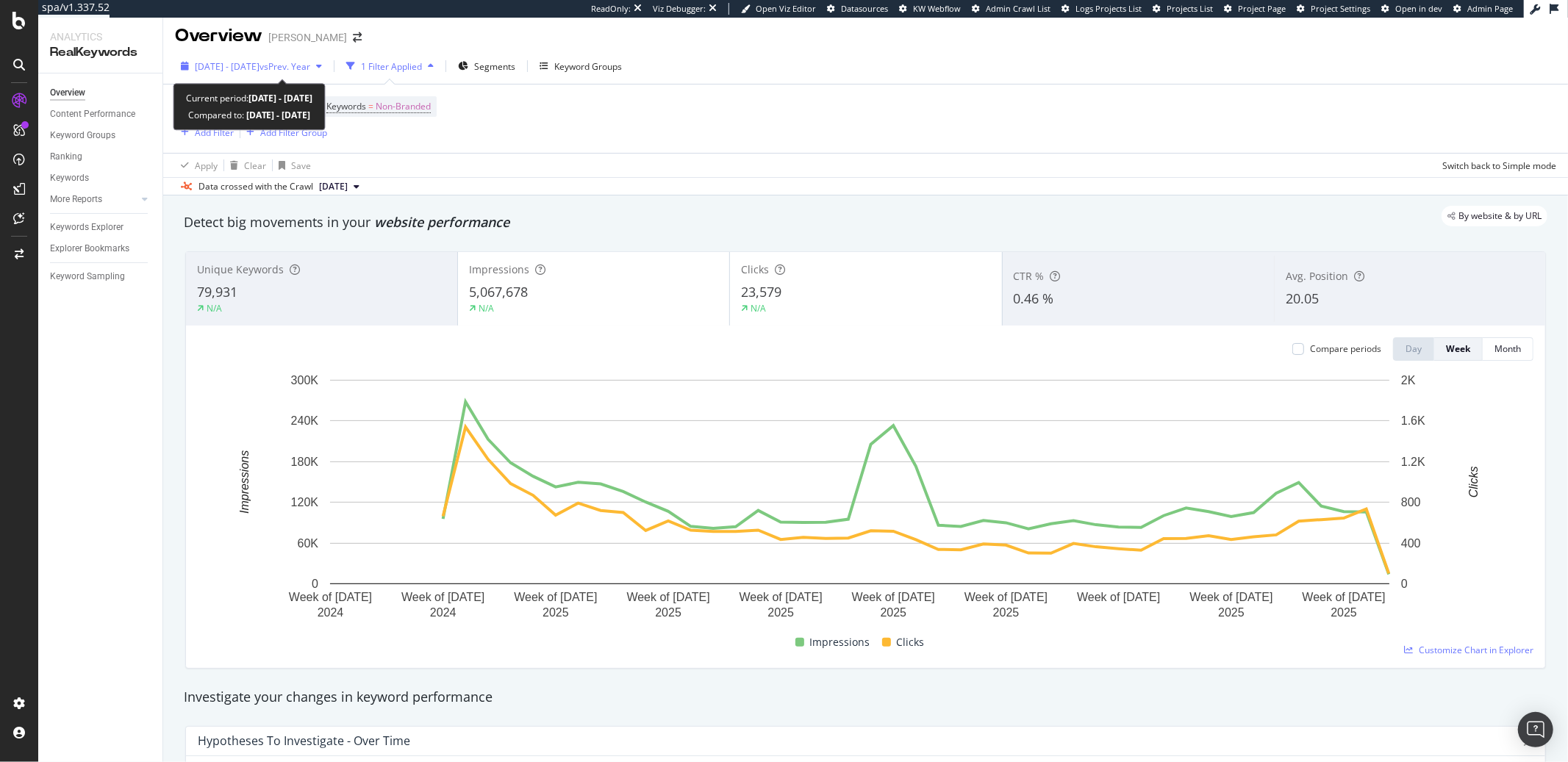
click at [248, 72] on div "[DATE] - [DATE] vs Prev. Year" at bounding box center [252, 66] width 153 height 22
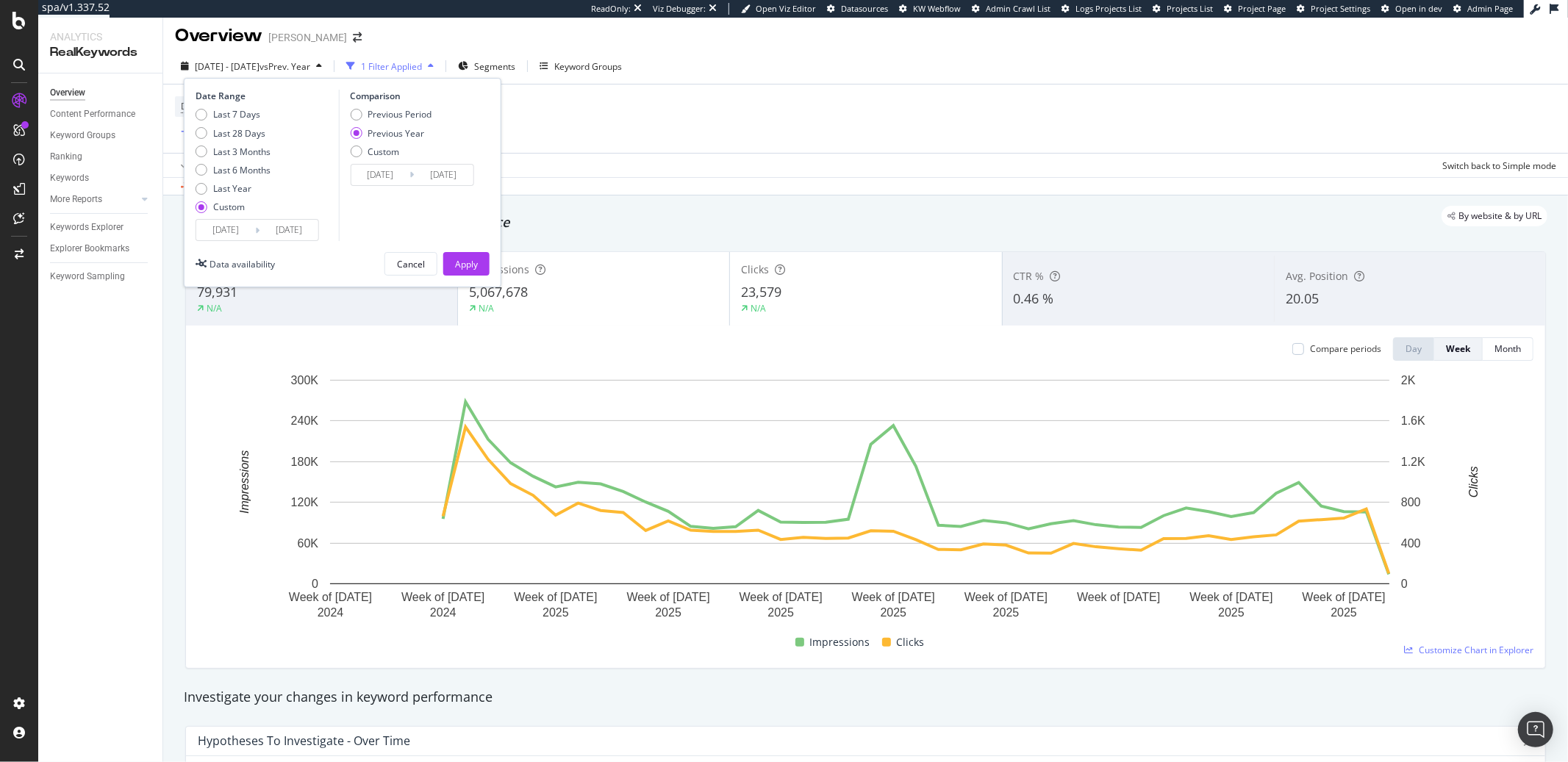
click at [242, 242] on div "Date Range Last 7 Days Last 28 Days Last 3 Months Last 6 Months Last Year Custo…" at bounding box center [342, 182] width 318 height 209
click at [247, 236] on input "[DATE]" at bounding box center [225, 230] width 58 height 21
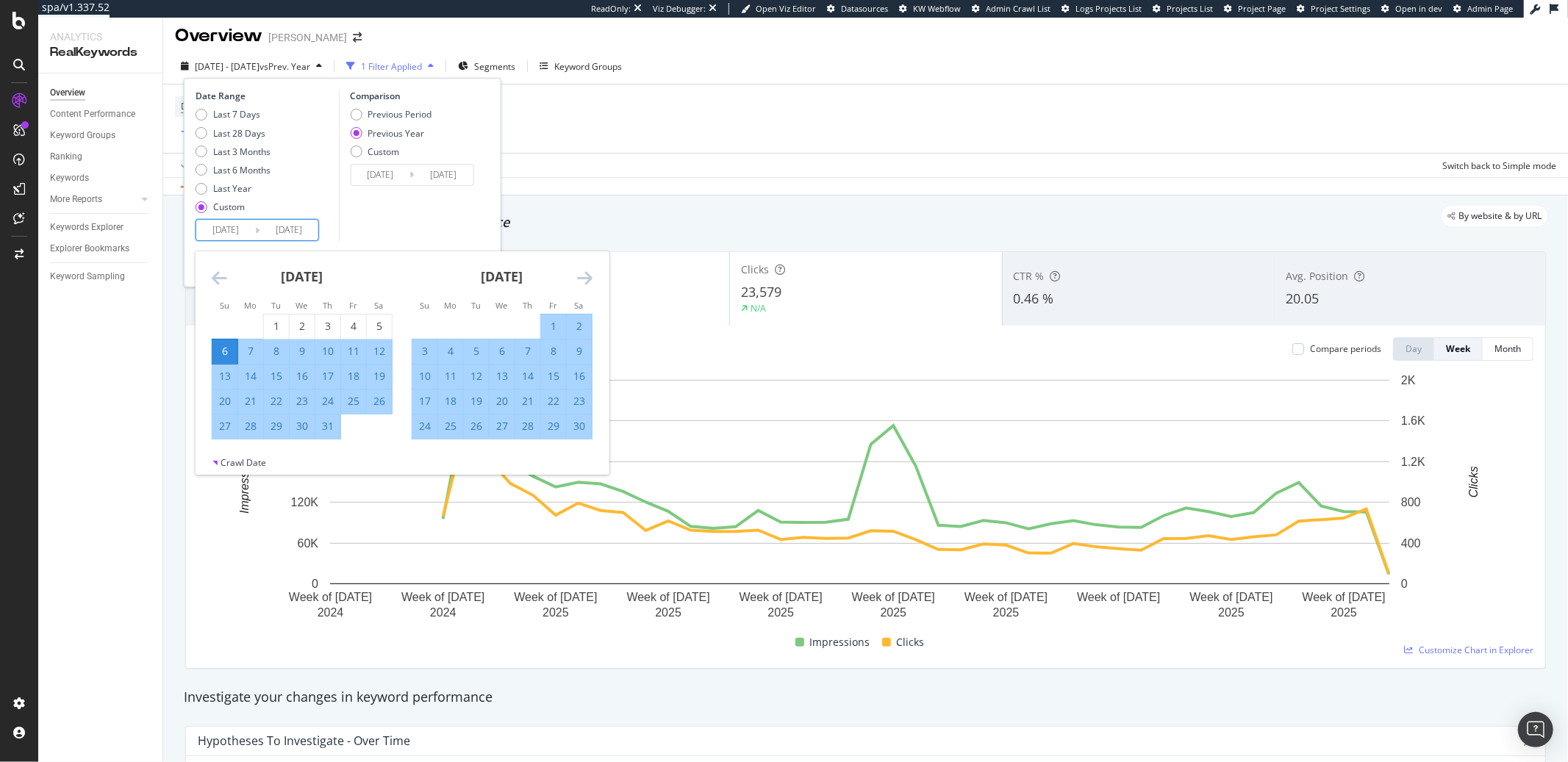
click at [577, 276] on icon "Move forward to switch to the next month." at bounding box center [585, 277] width 15 height 17
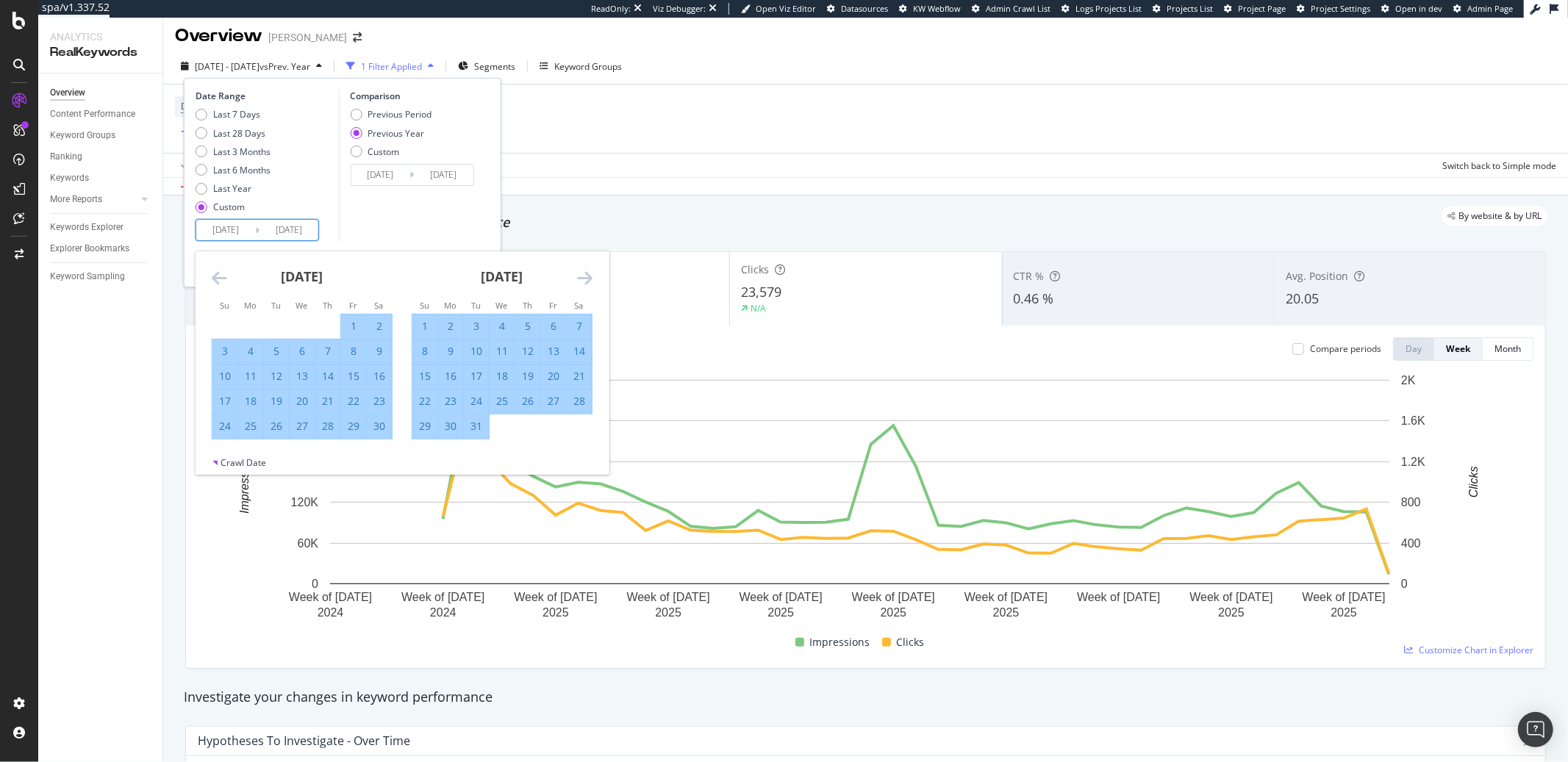
click at [577, 276] on icon "Move forward to switch to the next month." at bounding box center [585, 277] width 15 height 17
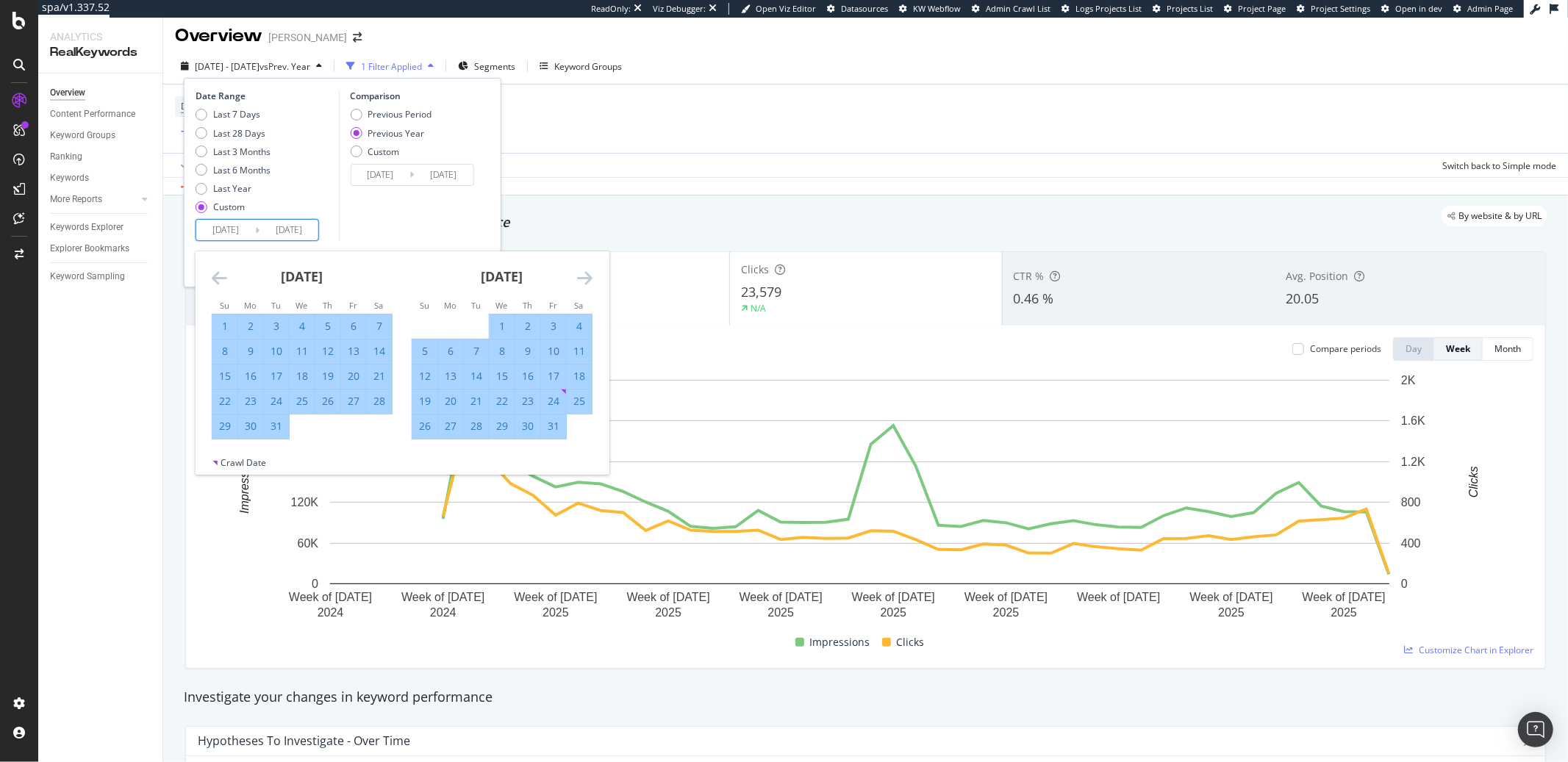
click at [577, 276] on icon "Move forward to switch to the next month." at bounding box center [585, 277] width 15 height 17
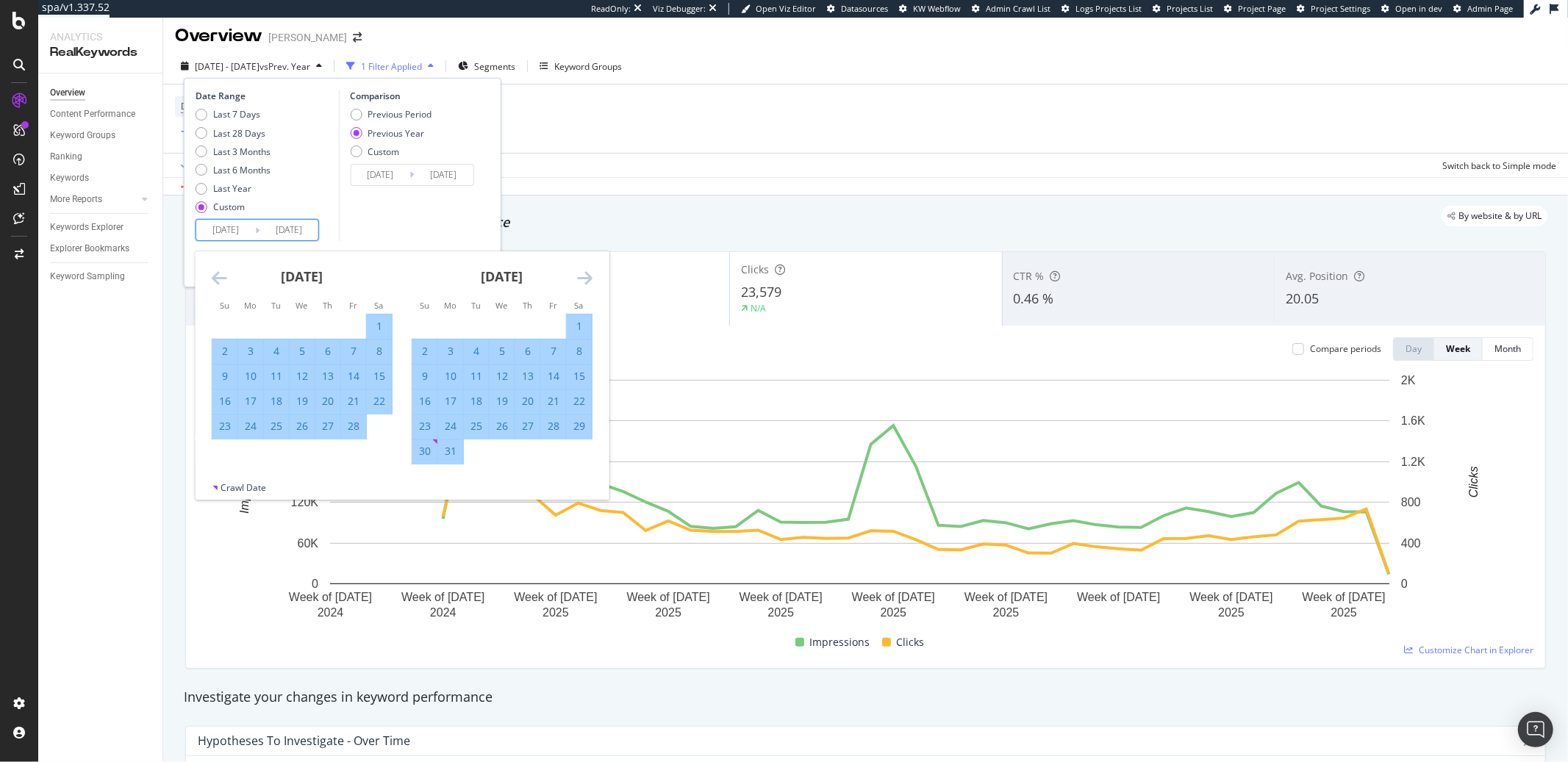
click at [577, 276] on icon "Move forward to switch to the next month." at bounding box center [585, 277] width 15 height 17
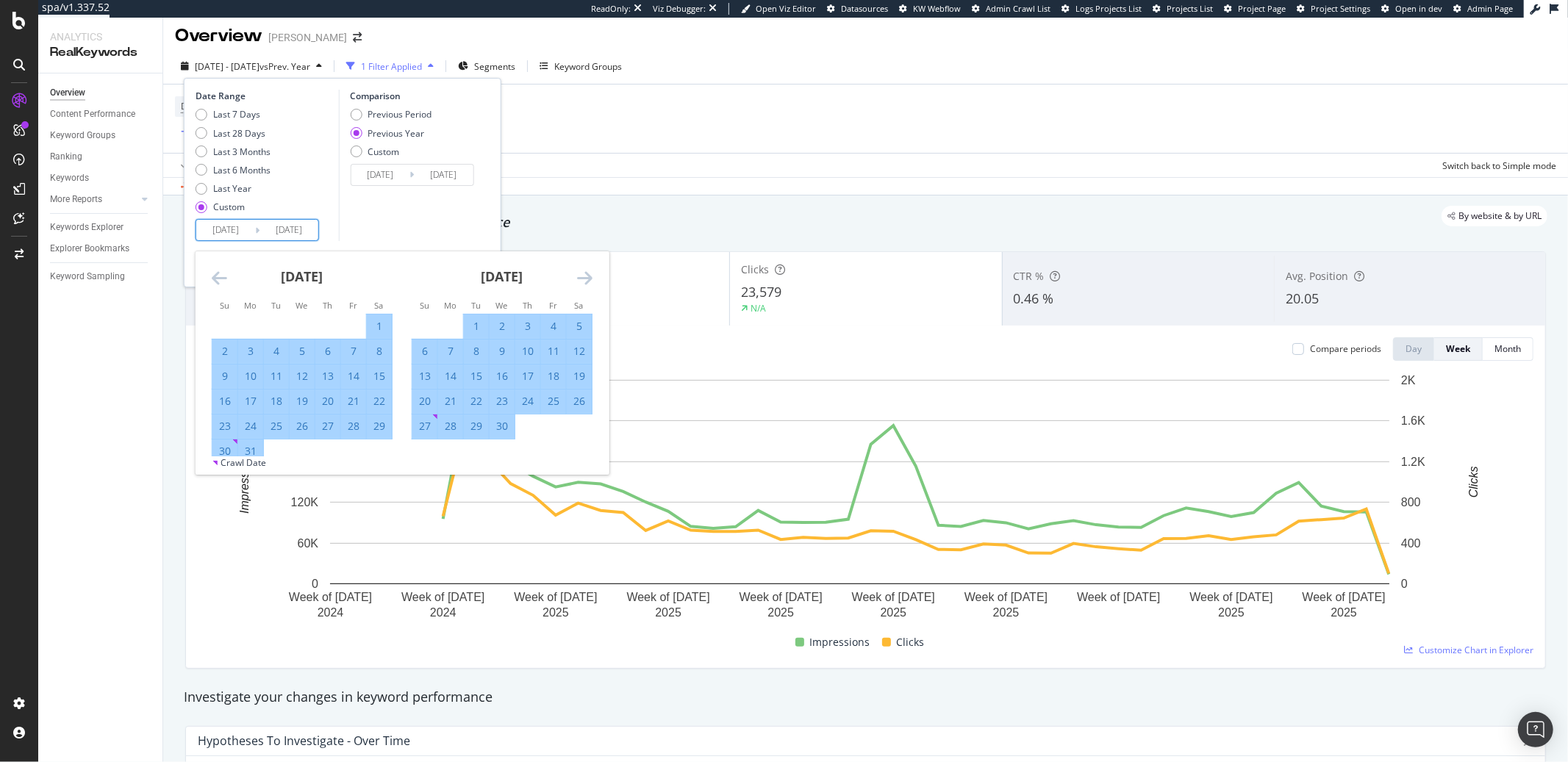
click at [577, 276] on icon "Move forward to switch to the next month." at bounding box center [585, 277] width 15 height 17
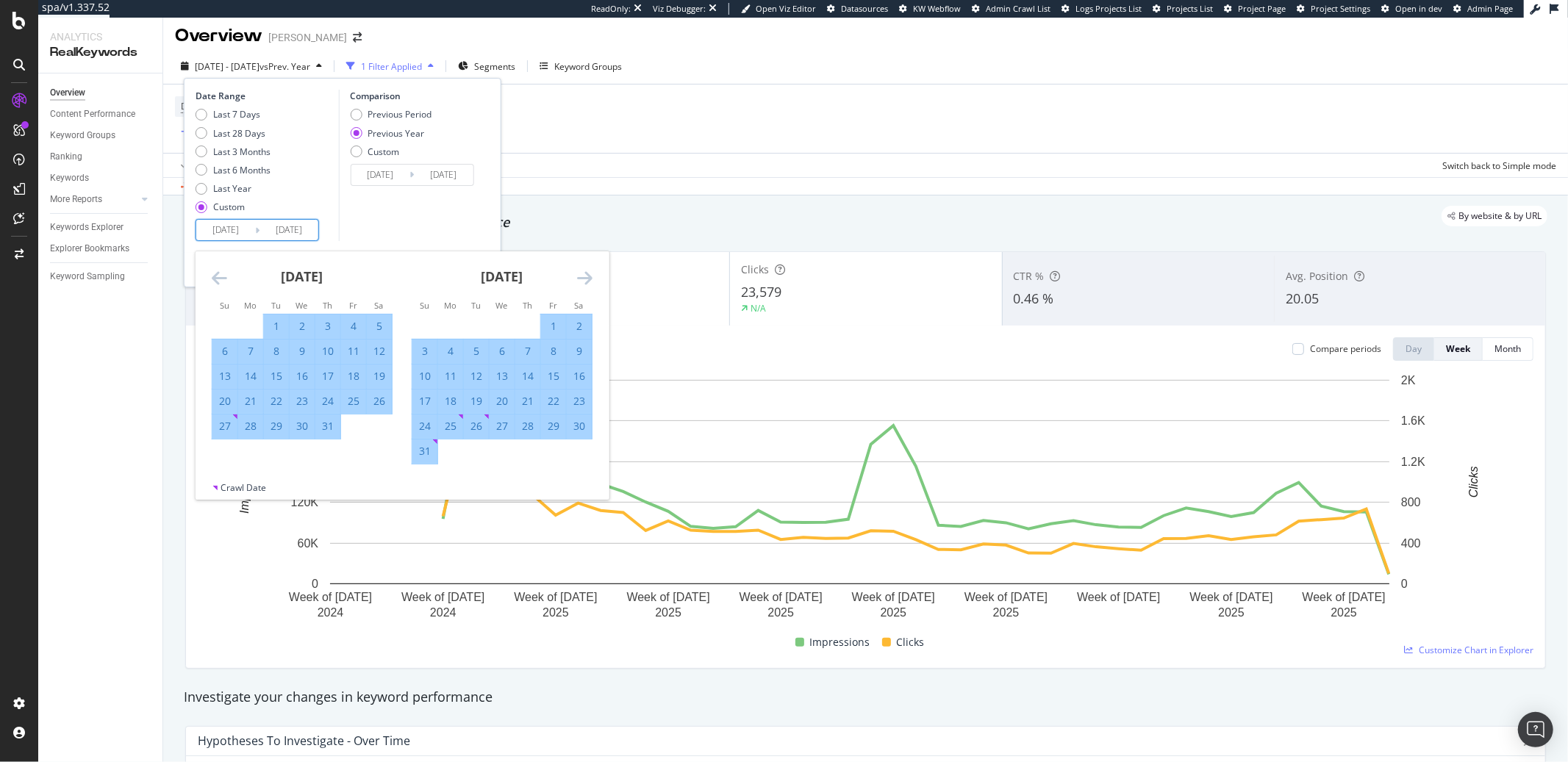
click at [577, 276] on icon "Move forward to switch to the next month." at bounding box center [585, 277] width 15 height 17
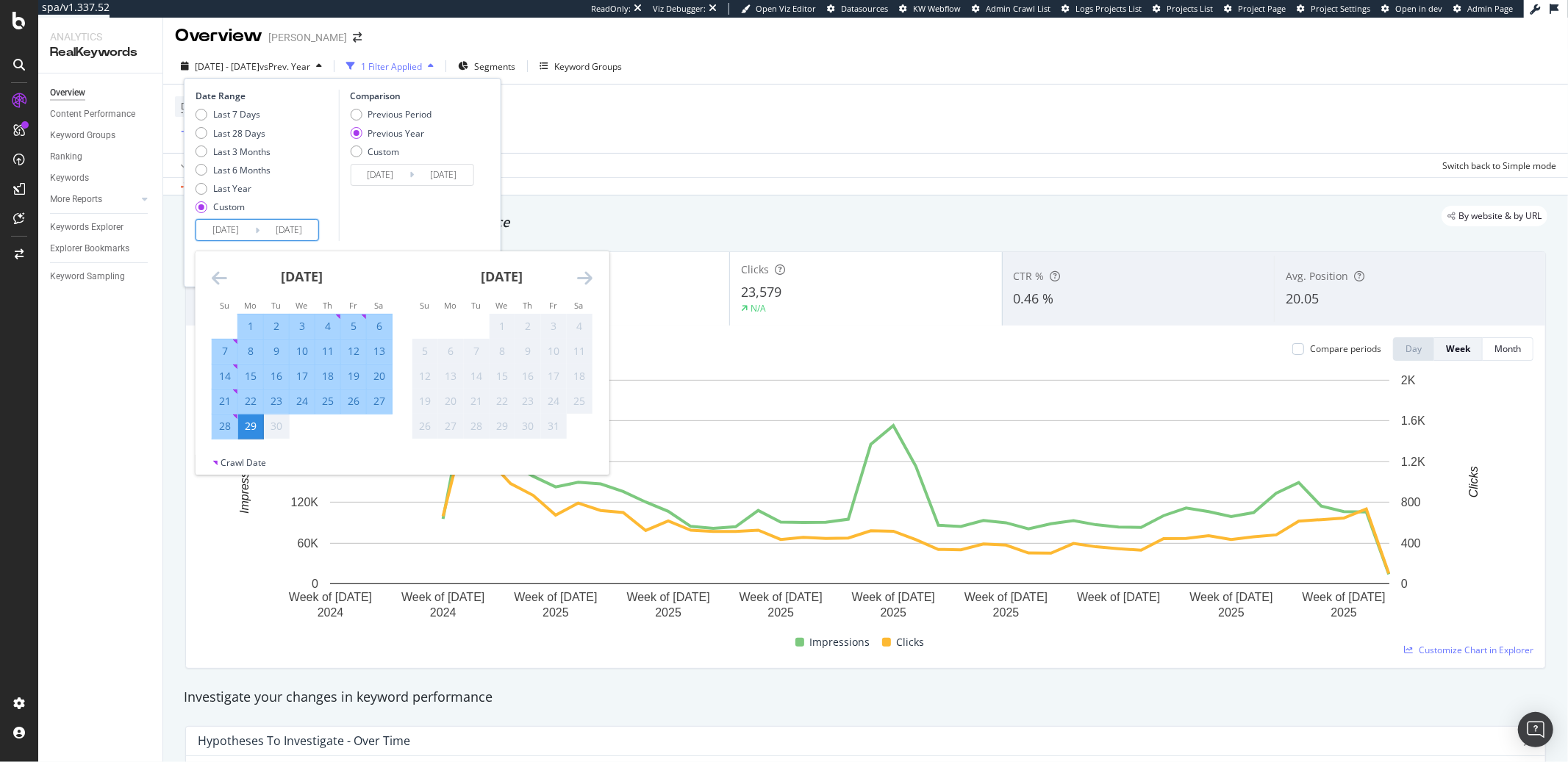
click at [577, 276] on icon "Move forward to switch to the next month." at bounding box center [585, 277] width 15 height 17
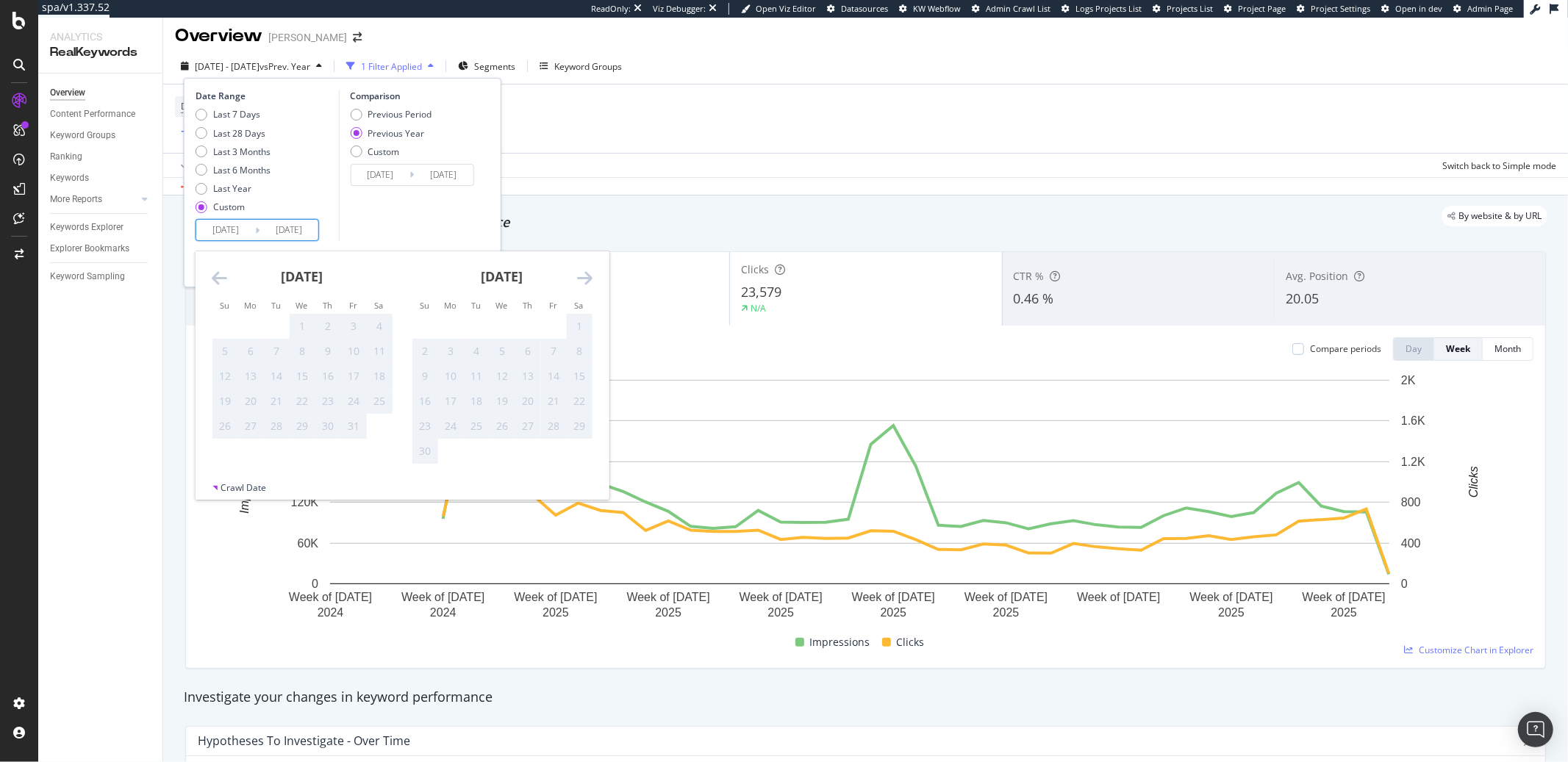
click at [214, 283] on icon "Move backward to switch to the previous month." at bounding box center [219, 277] width 15 height 17
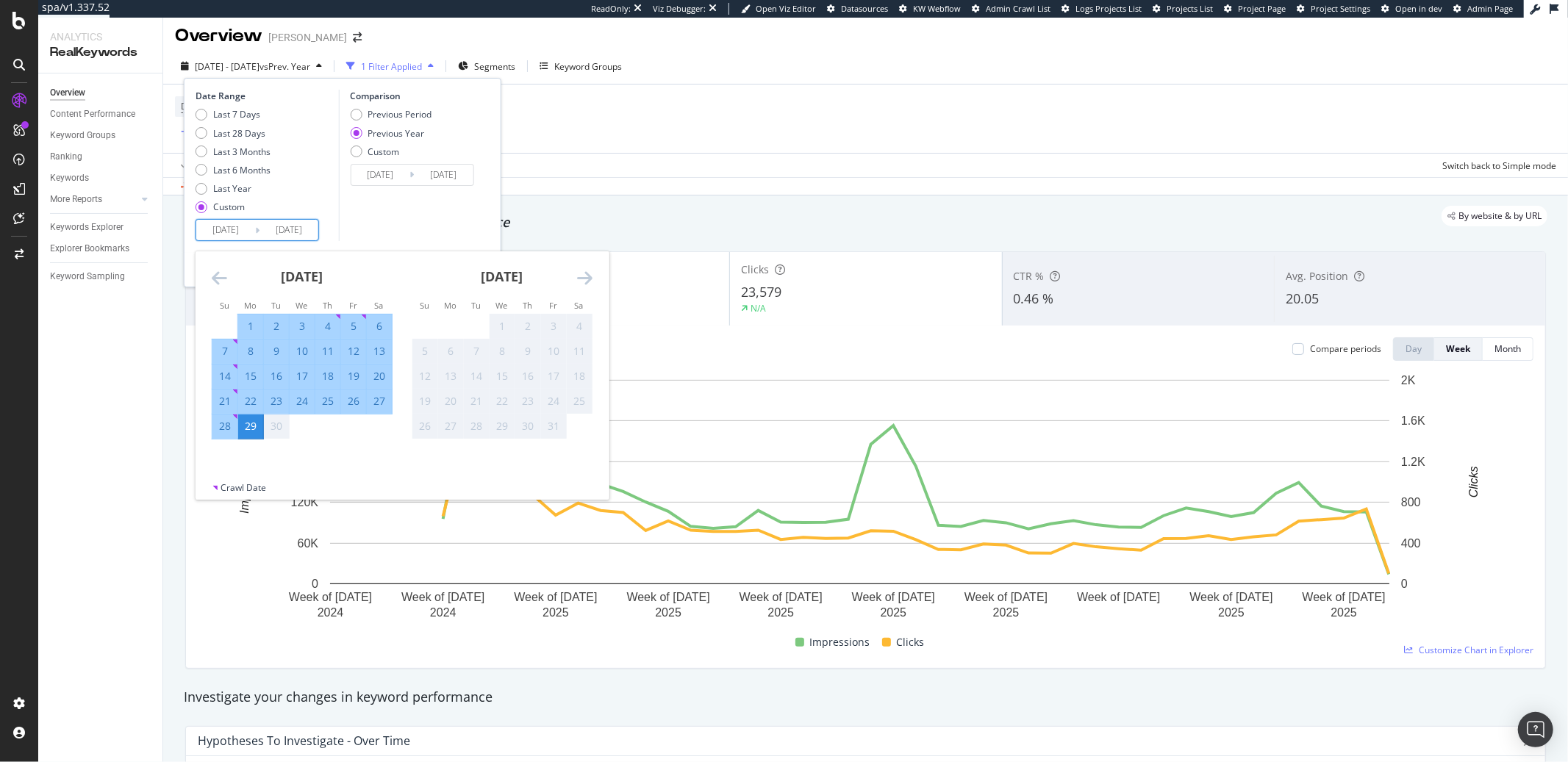
click at [589, 282] on icon "Move forward to switch to the next month." at bounding box center [585, 277] width 15 height 17
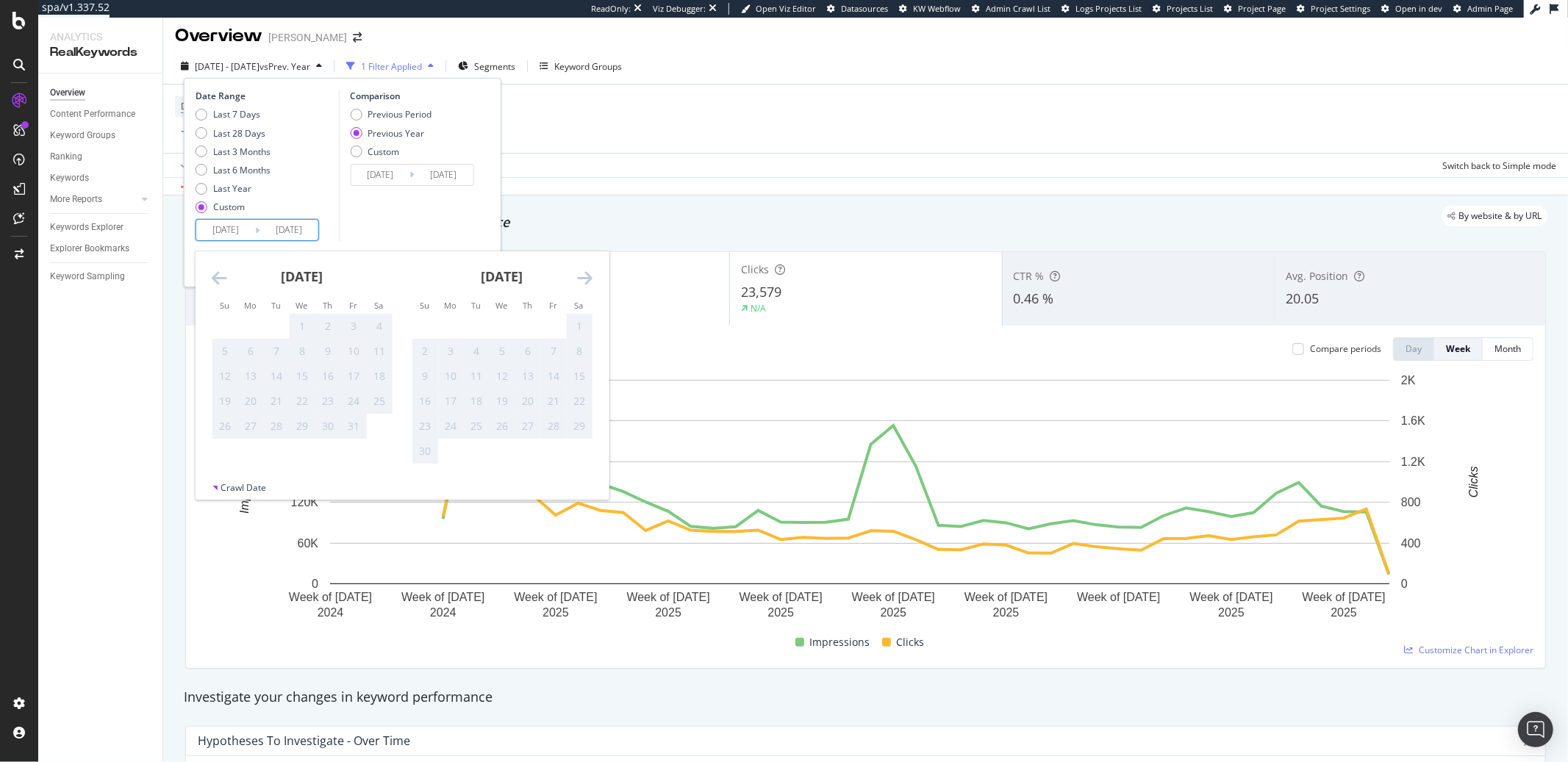
click at [786, 134] on div "Device = All and Country = All and Keywords = Non-Branded Add Filter Add Filter…" at bounding box center [866, 118] width 1381 height 68
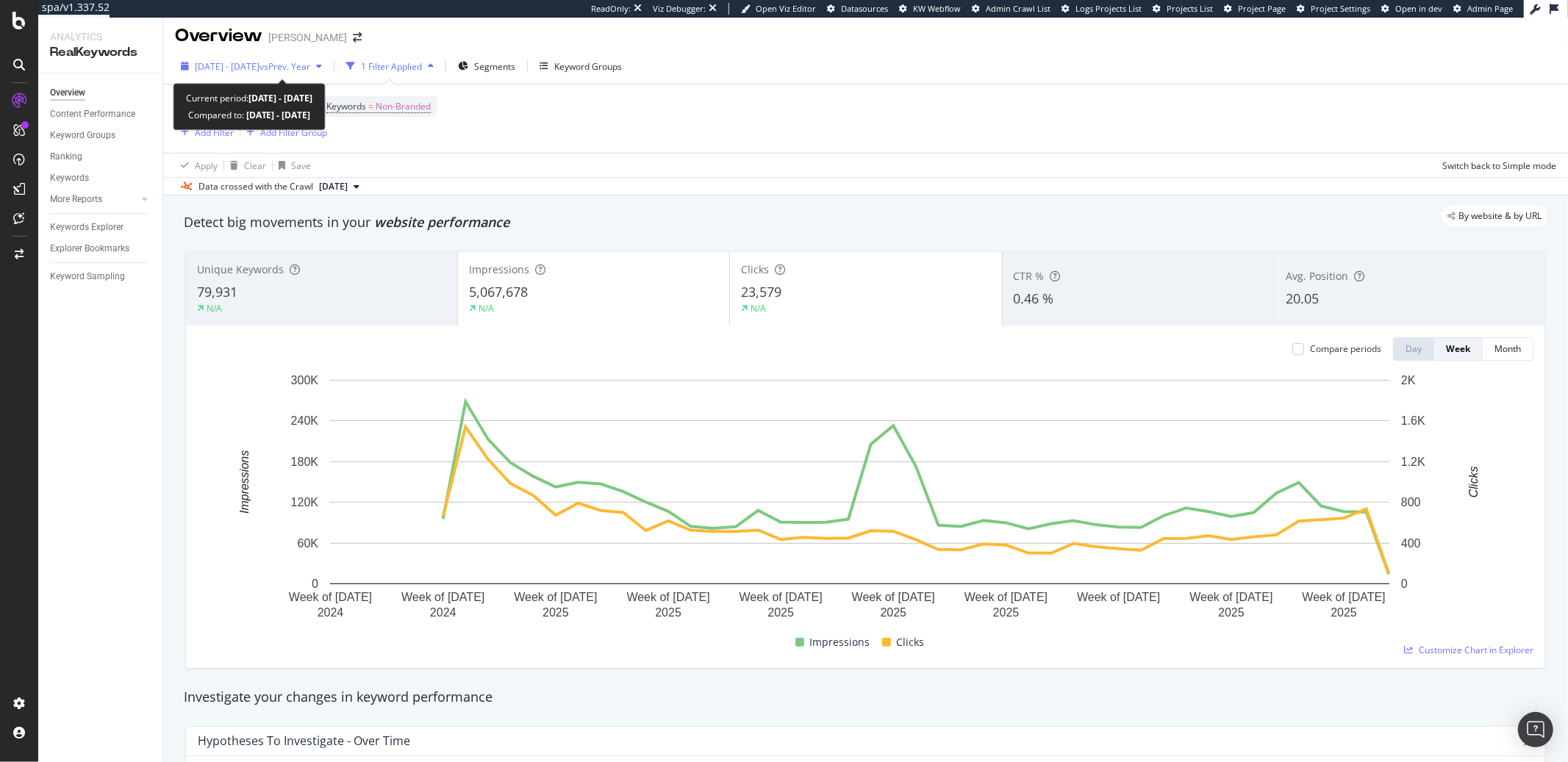
click at [224, 68] on span "[DATE] - [DATE]" at bounding box center [228, 66] width 65 height 12
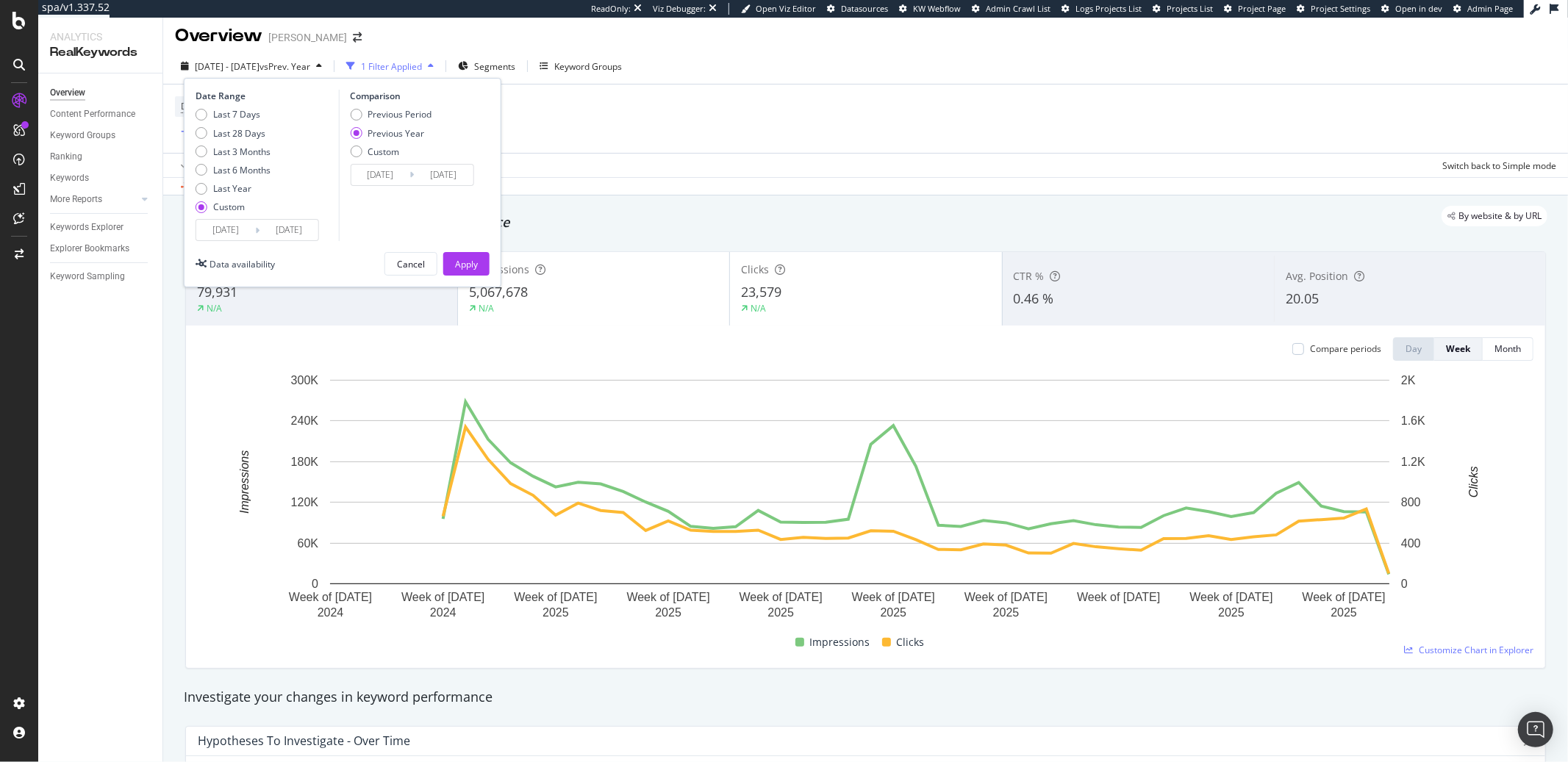
click at [217, 224] on input "[DATE]" at bounding box center [225, 230] width 58 height 21
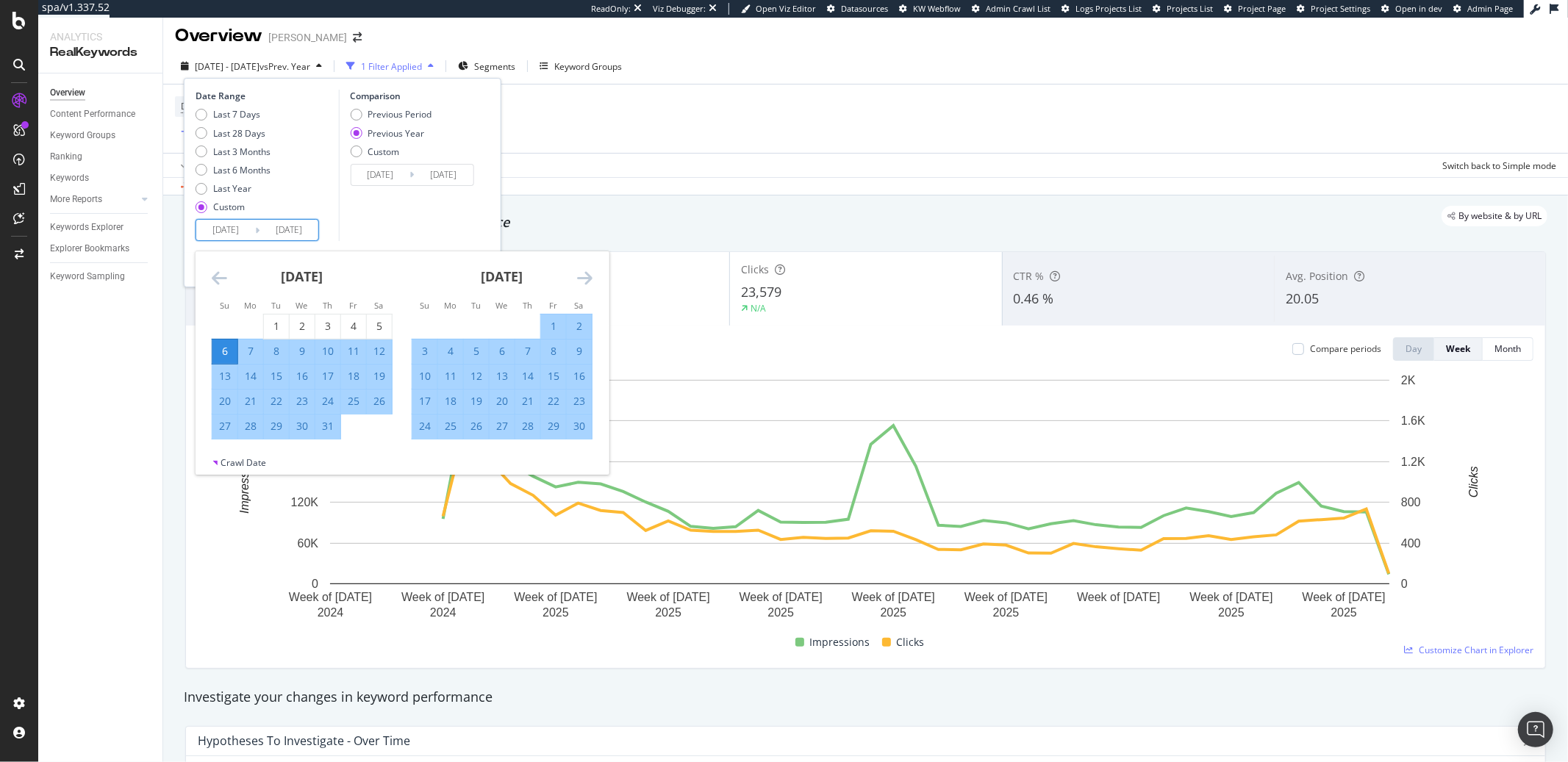
click at [580, 272] on icon "Move forward to switch to the next month." at bounding box center [585, 277] width 15 height 17
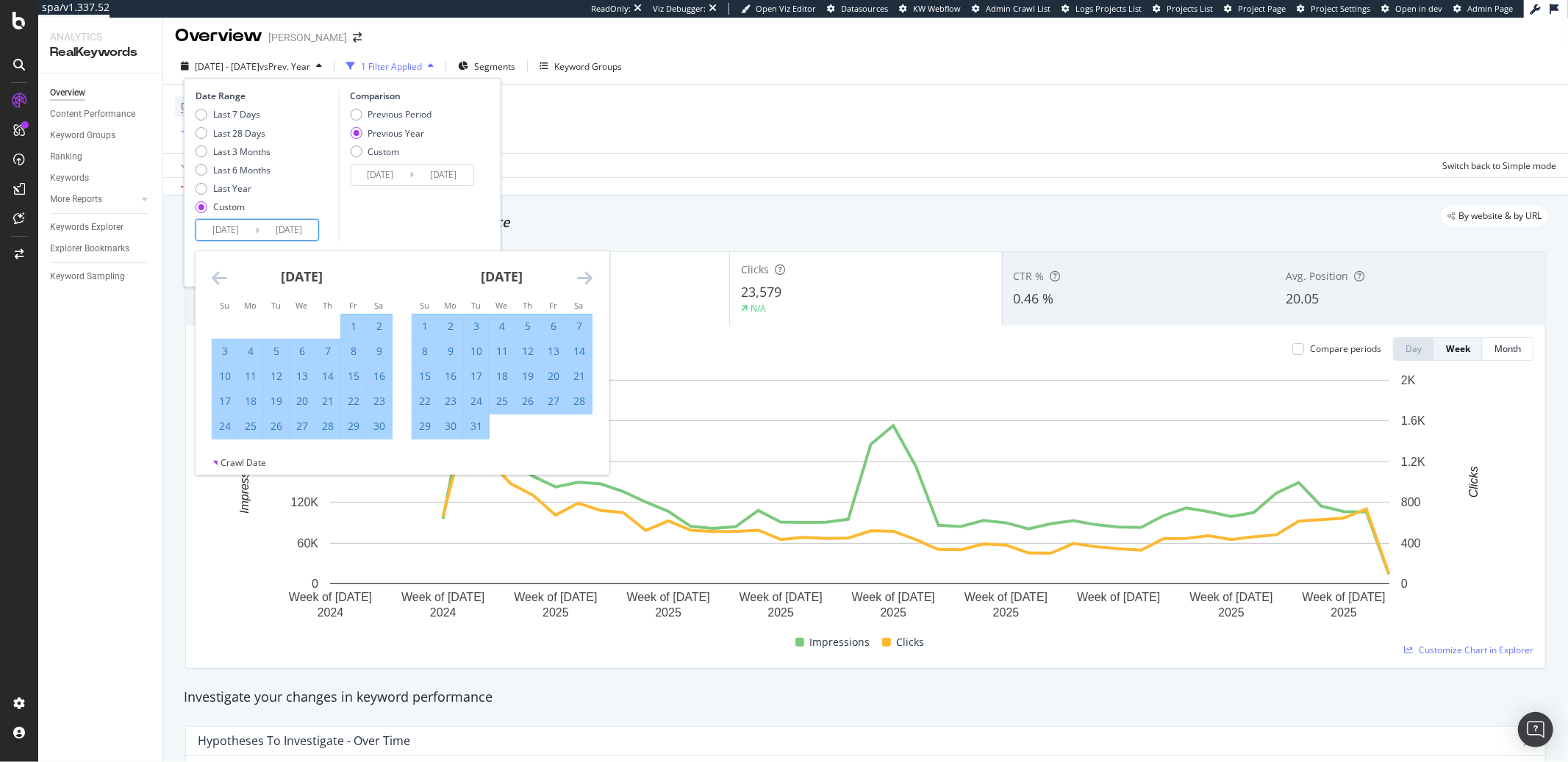
click at [580, 272] on icon "Move forward to switch to the next month." at bounding box center [585, 277] width 15 height 17
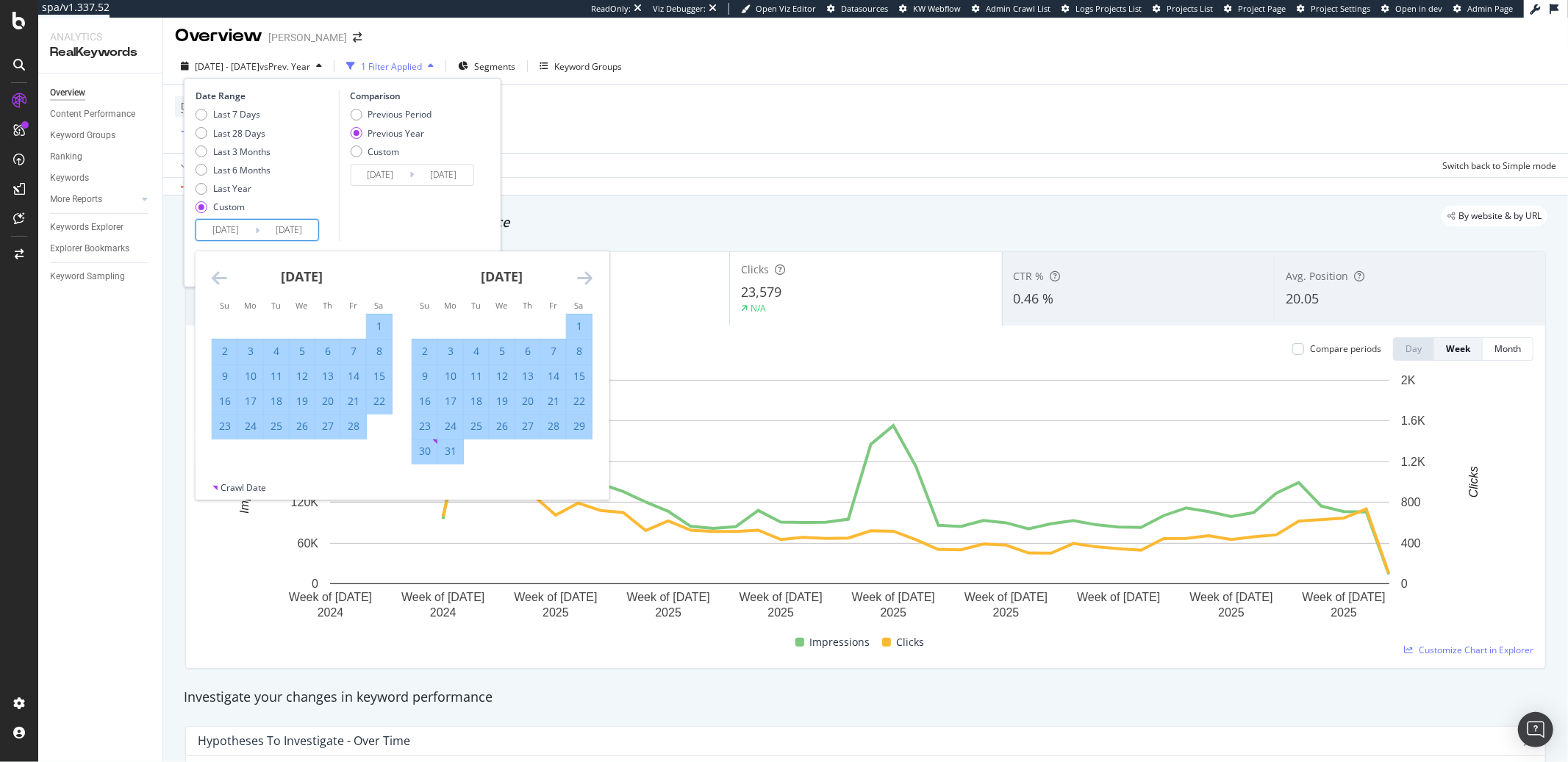
click at [580, 272] on icon "Move forward to switch to the next month." at bounding box center [585, 277] width 15 height 17
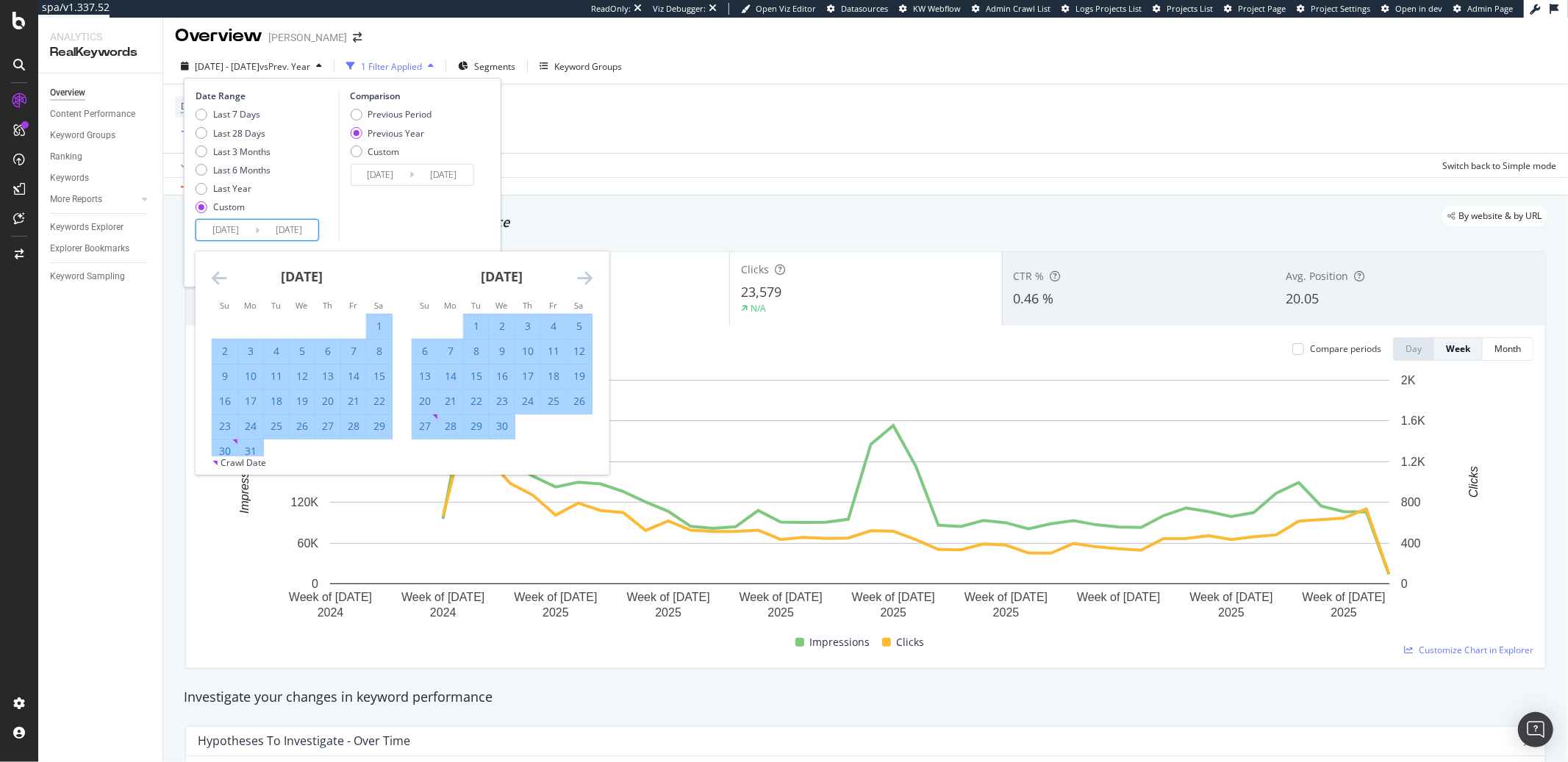
click at [580, 272] on icon "Move forward to switch to the next month." at bounding box center [585, 277] width 15 height 17
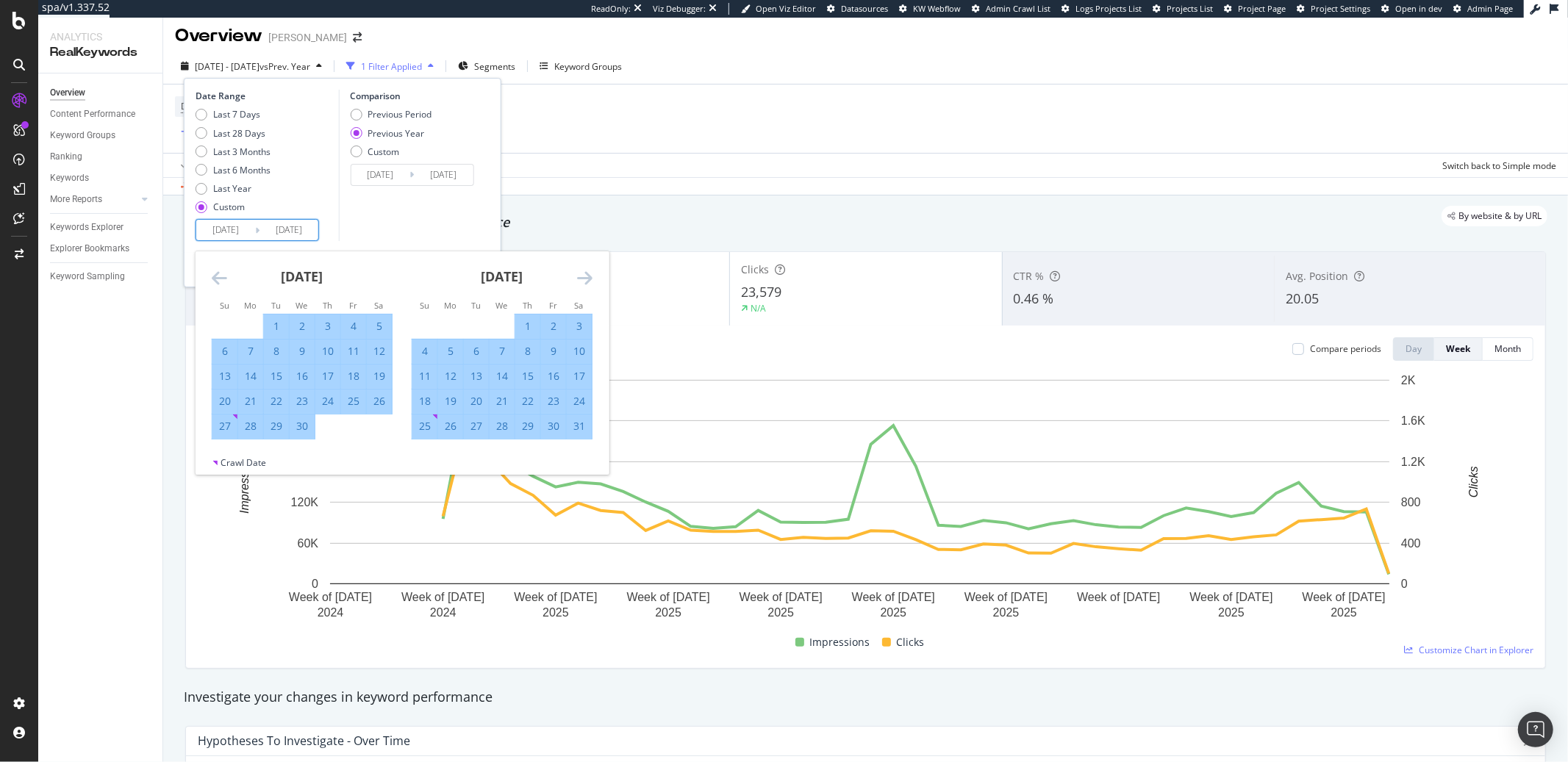
click at [580, 272] on icon "Move forward to switch to the next month." at bounding box center [585, 277] width 15 height 17
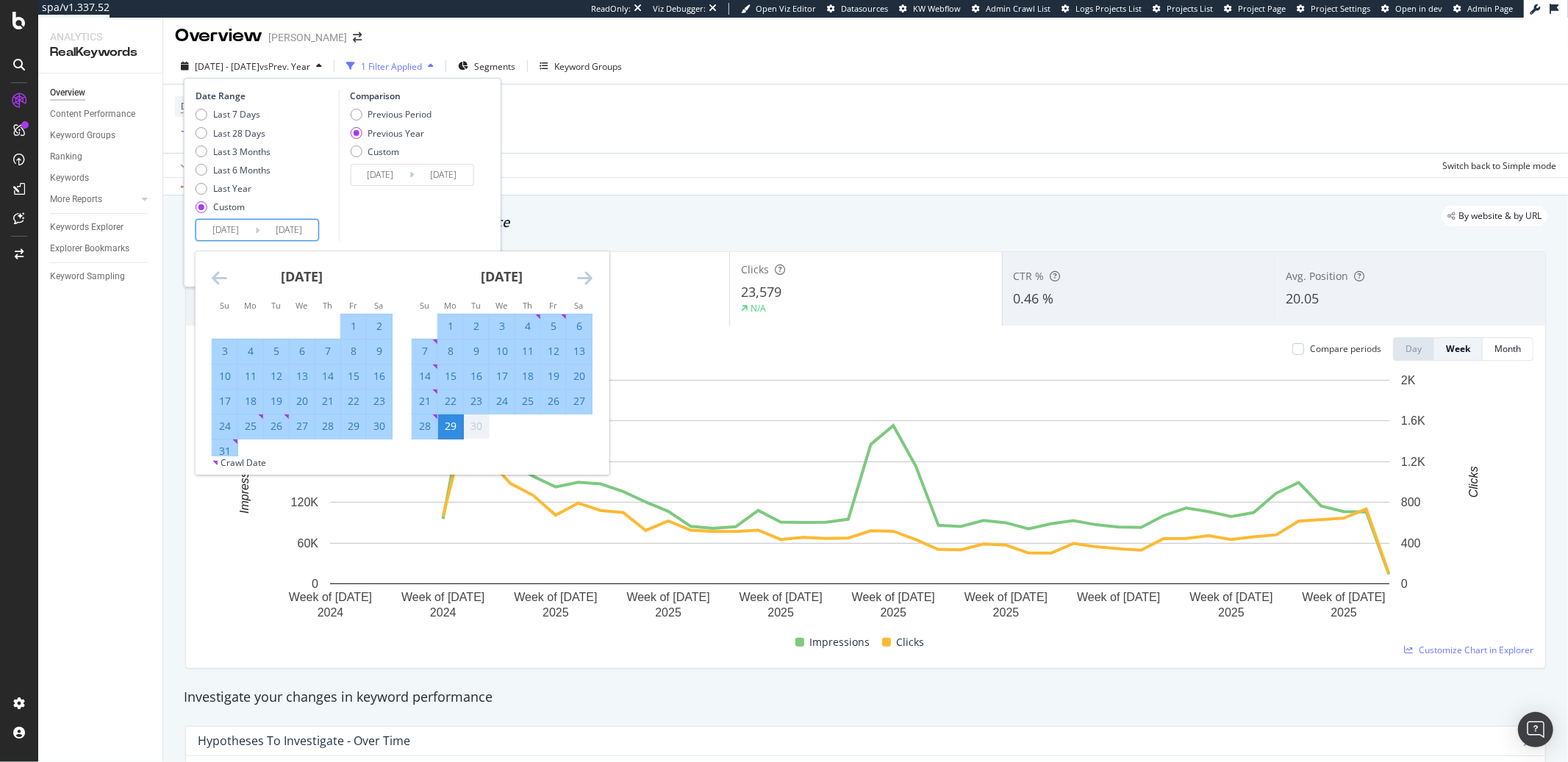
click at [221, 278] on icon "Move backward to switch to the previous month." at bounding box center [219, 277] width 15 height 17
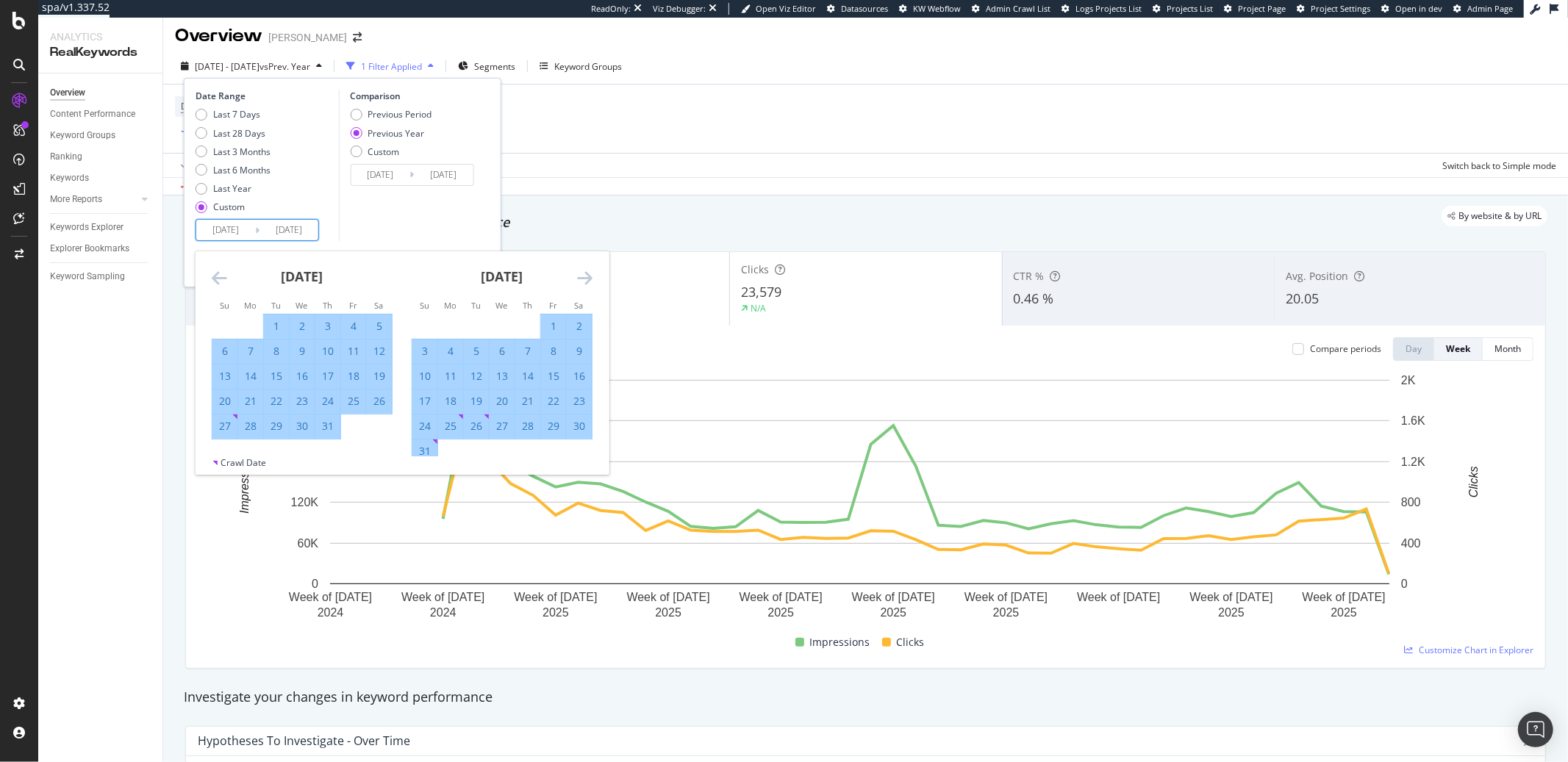
click at [221, 278] on icon "Move backward to switch to the previous month." at bounding box center [219, 277] width 15 height 17
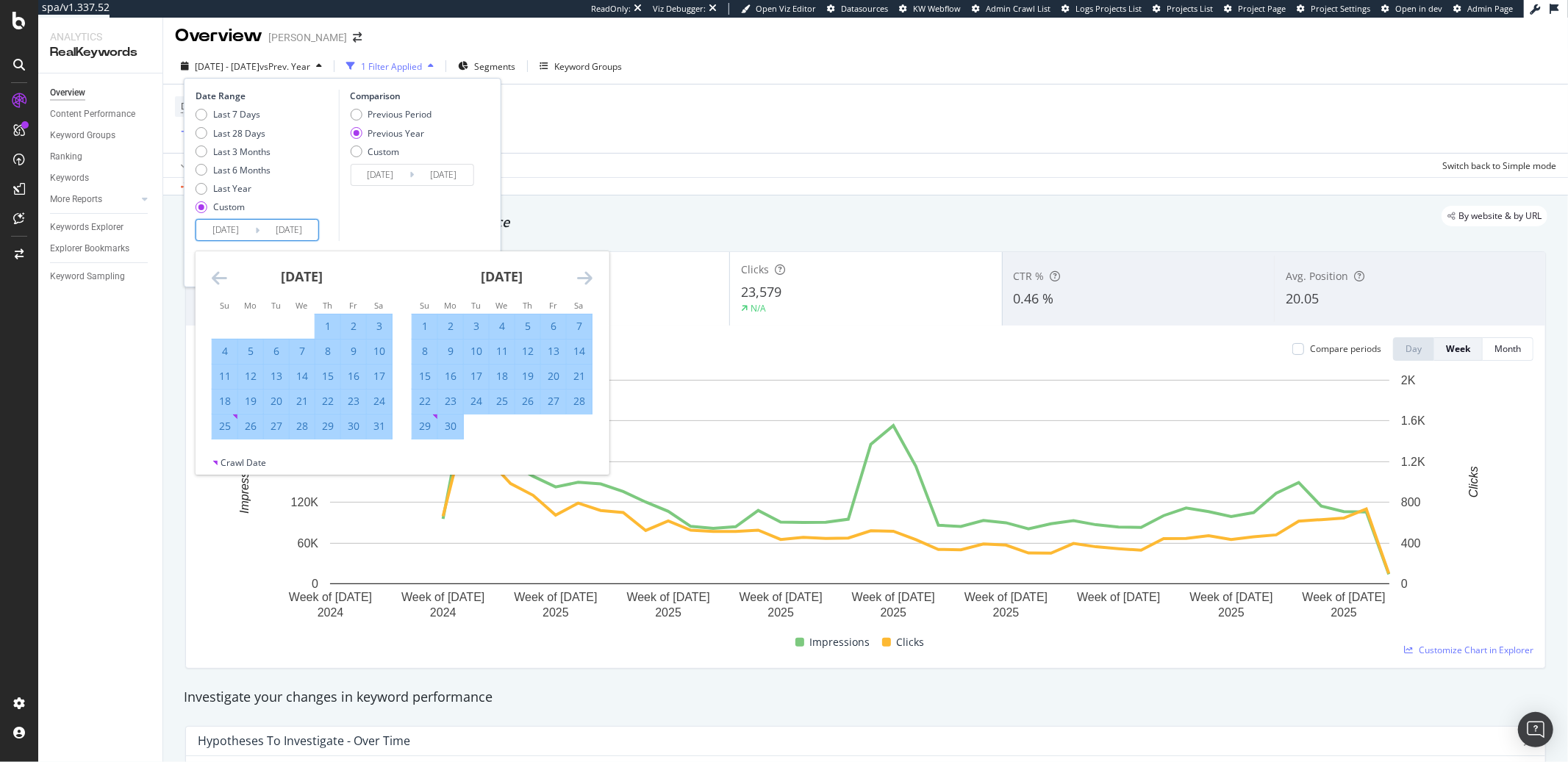
click at [222, 277] on icon "Move backward to switch to the previous month." at bounding box center [219, 277] width 15 height 17
click at [224, 276] on icon "Move backward to switch to the previous month." at bounding box center [219, 277] width 15 height 17
click at [223, 276] on icon "Move backward to switch to the previous month." at bounding box center [219, 277] width 15 height 17
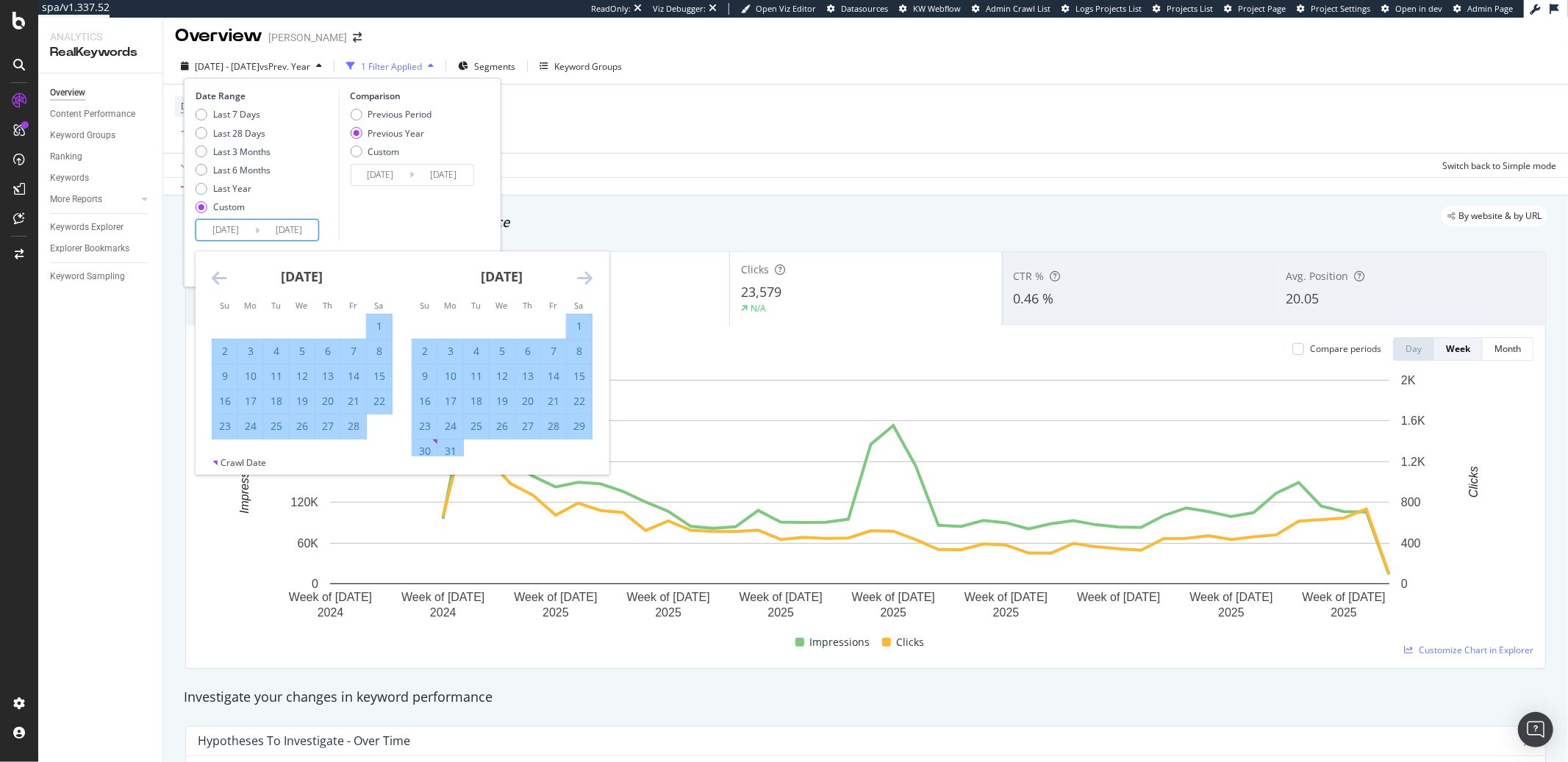
click at [223, 276] on icon "Move backward to switch to the previous month." at bounding box center [219, 277] width 15 height 17
click at [210, 276] on div "[DATE] 1 2 3 4 5 6 7 8 9 10 11 12 13 14 15 16 17 18 19 20 21 22 23 24 25 26 27 …" at bounding box center [301, 345] width 200 height 188
click at [219, 278] on icon "Move backward to switch to the previous month." at bounding box center [219, 277] width 15 height 17
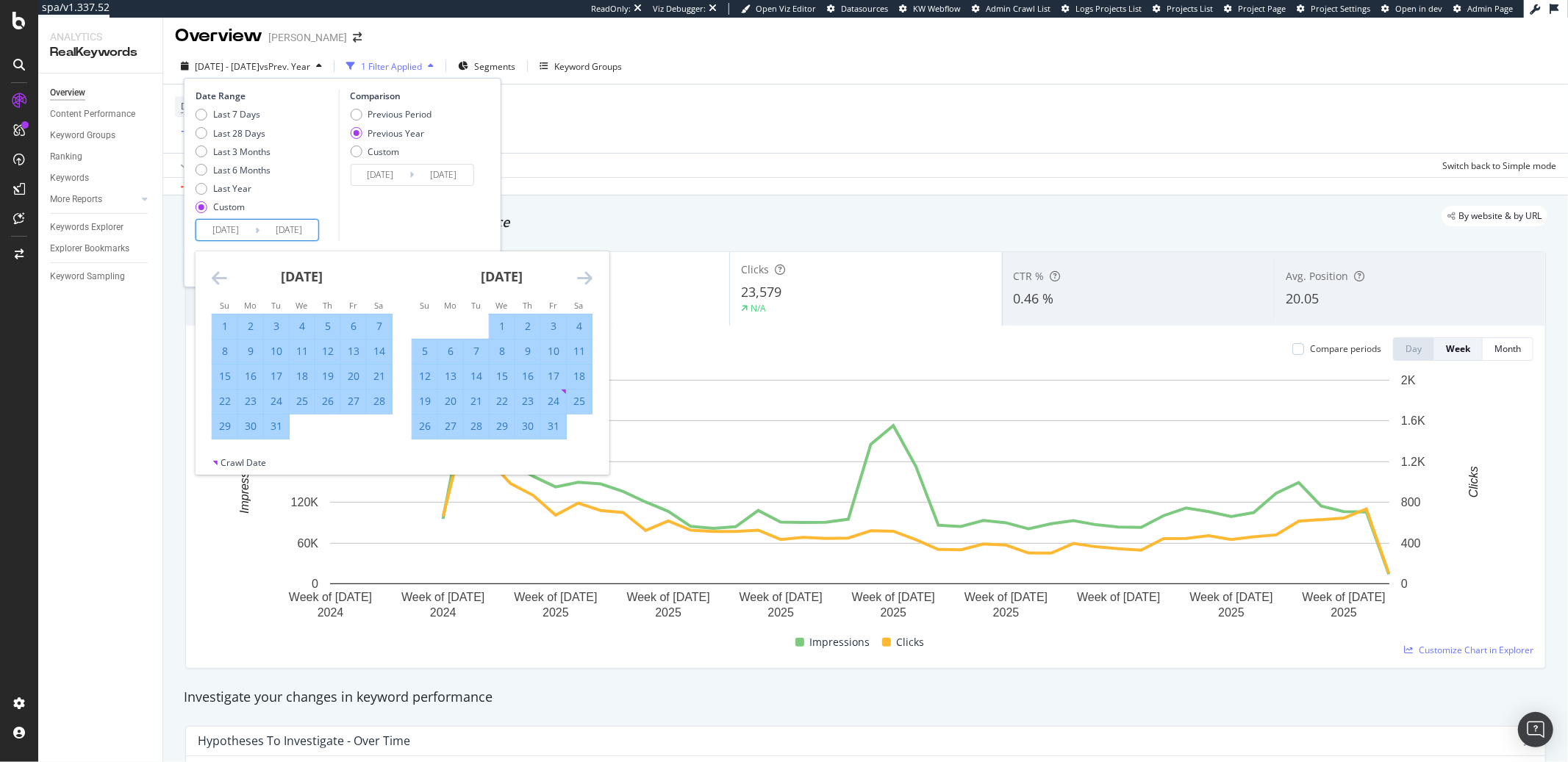
click at [250, 426] on div "30" at bounding box center [251, 425] width 25 height 14
type input "[DATE]"
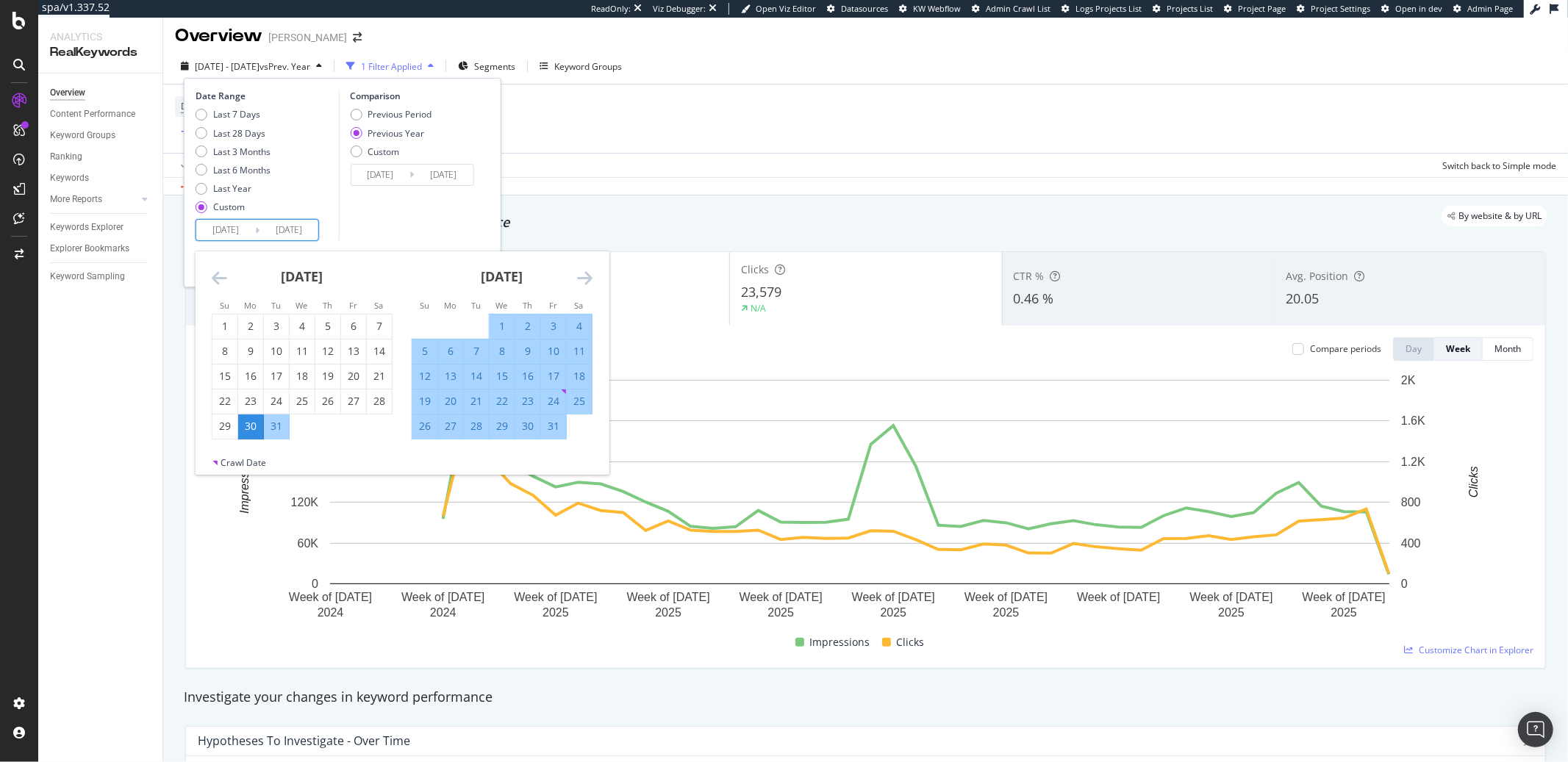
click at [589, 272] on icon "Move forward to switch to the next month." at bounding box center [585, 277] width 15 height 17
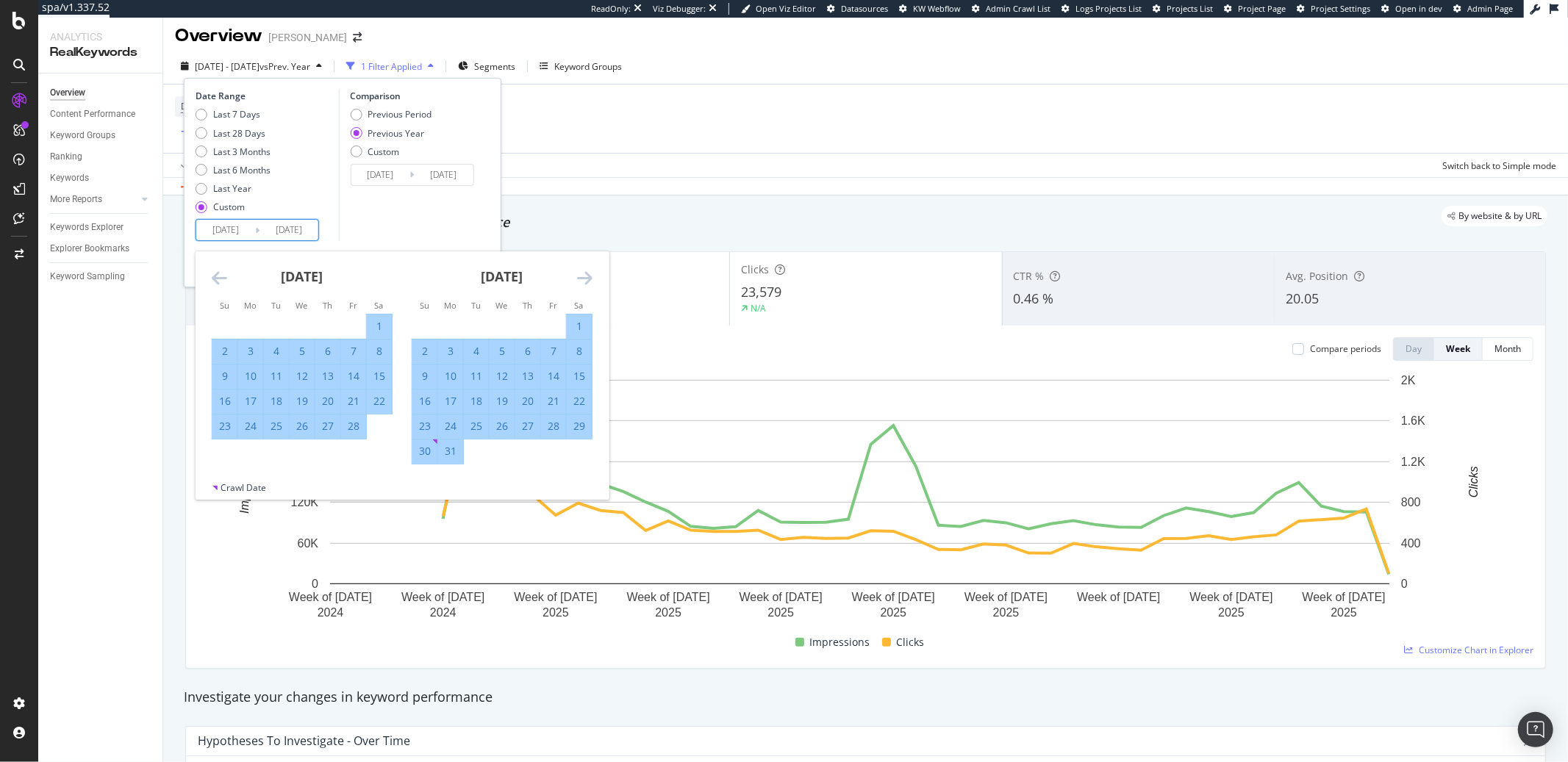
click at [589, 272] on icon "Move forward to switch to the next month." at bounding box center [585, 277] width 15 height 17
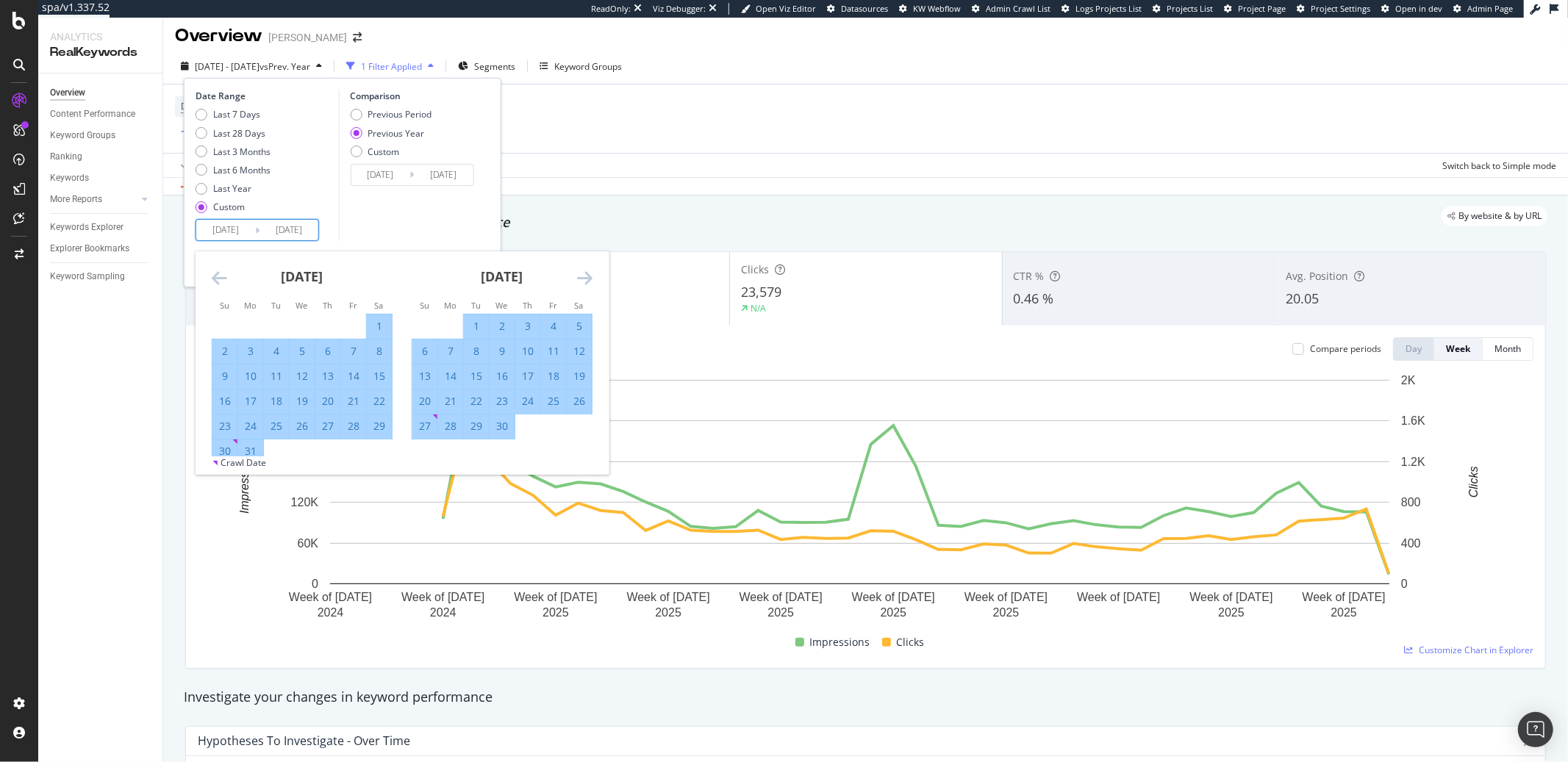
click at [589, 272] on icon "Move forward to switch to the next month." at bounding box center [585, 277] width 15 height 17
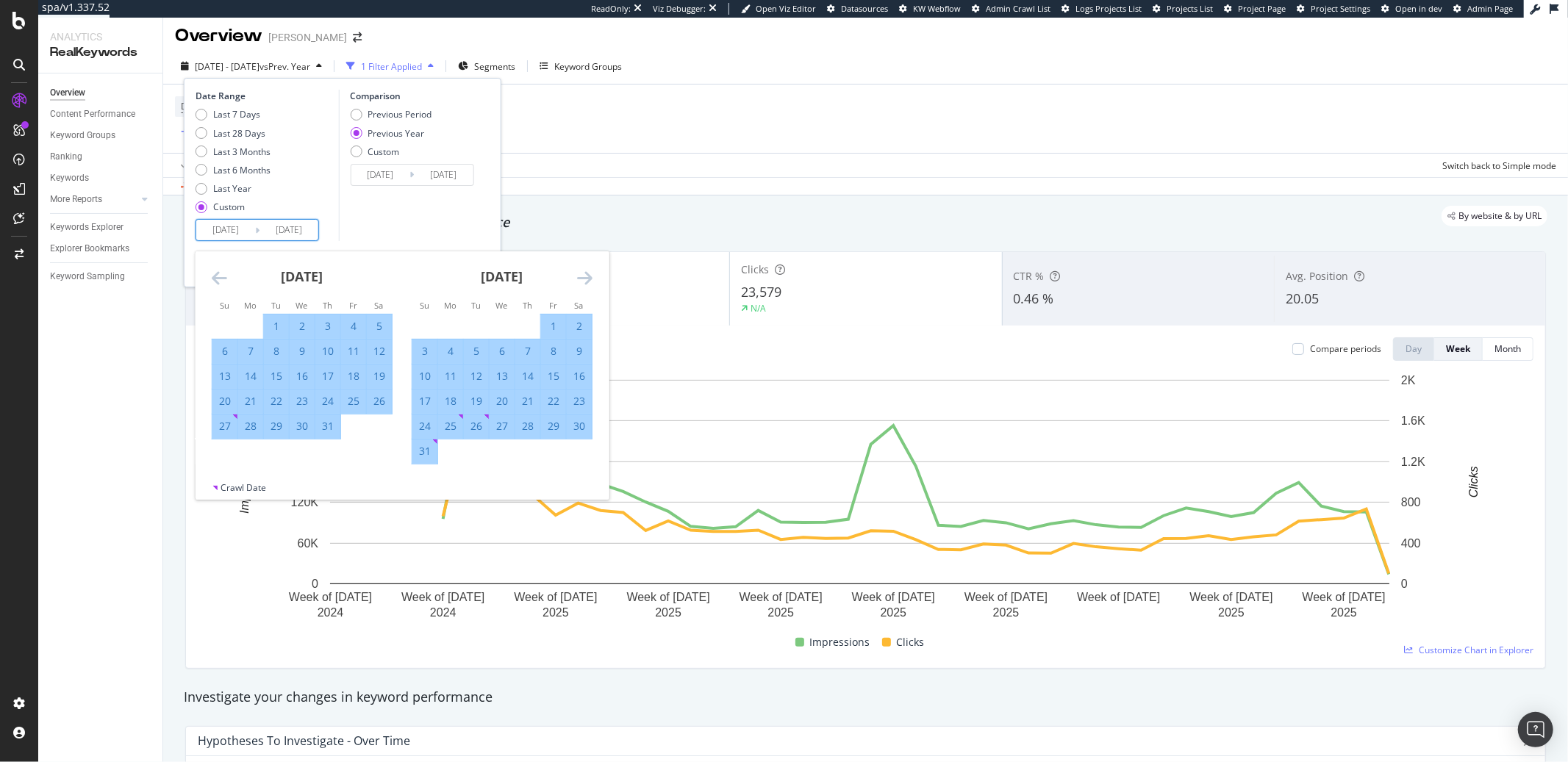
click at [589, 272] on icon "Move forward to switch to the next month." at bounding box center [585, 277] width 15 height 17
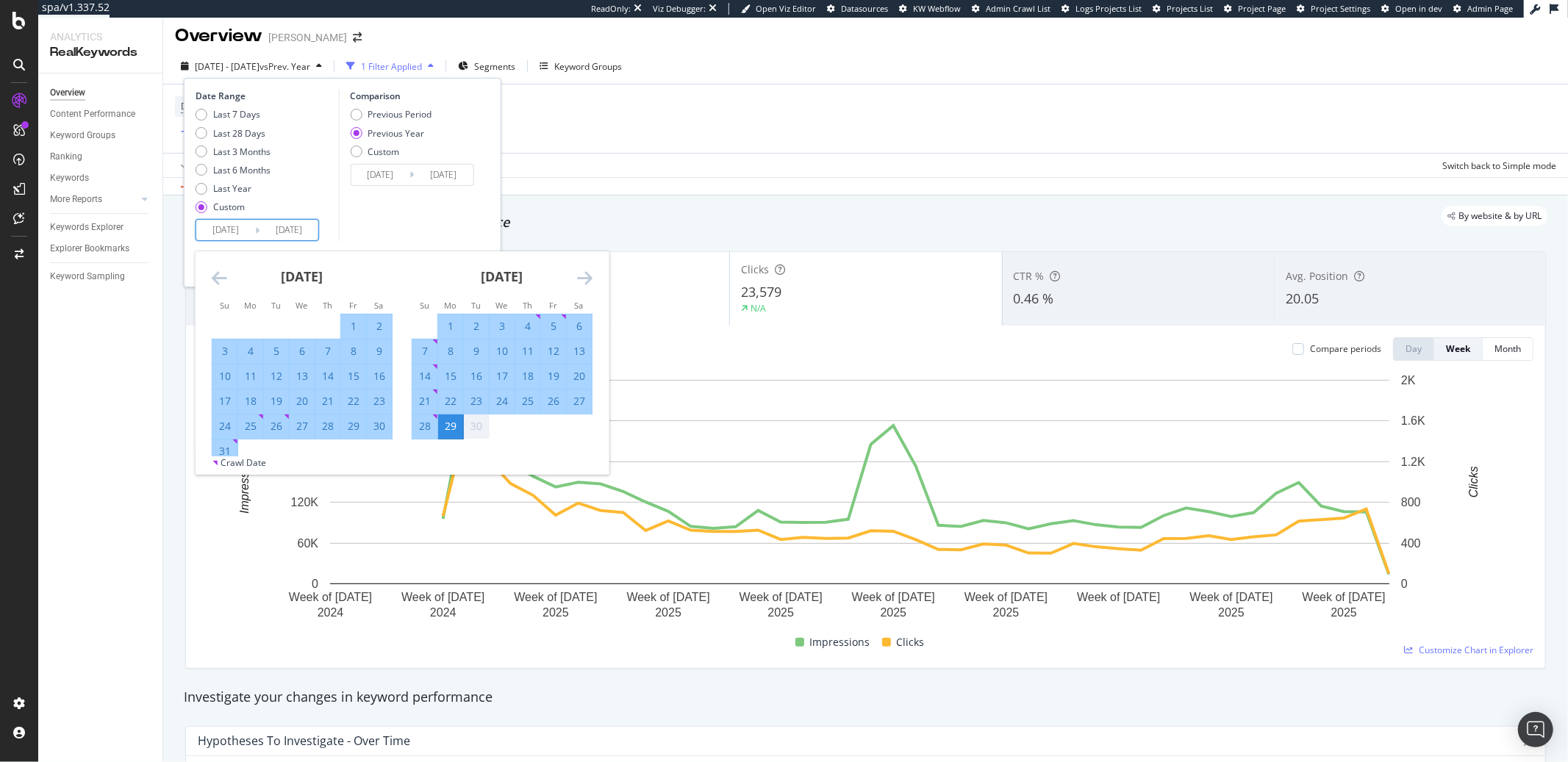
click at [589, 272] on icon "Move forward to switch to the next month." at bounding box center [585, 277] width 15 height 17
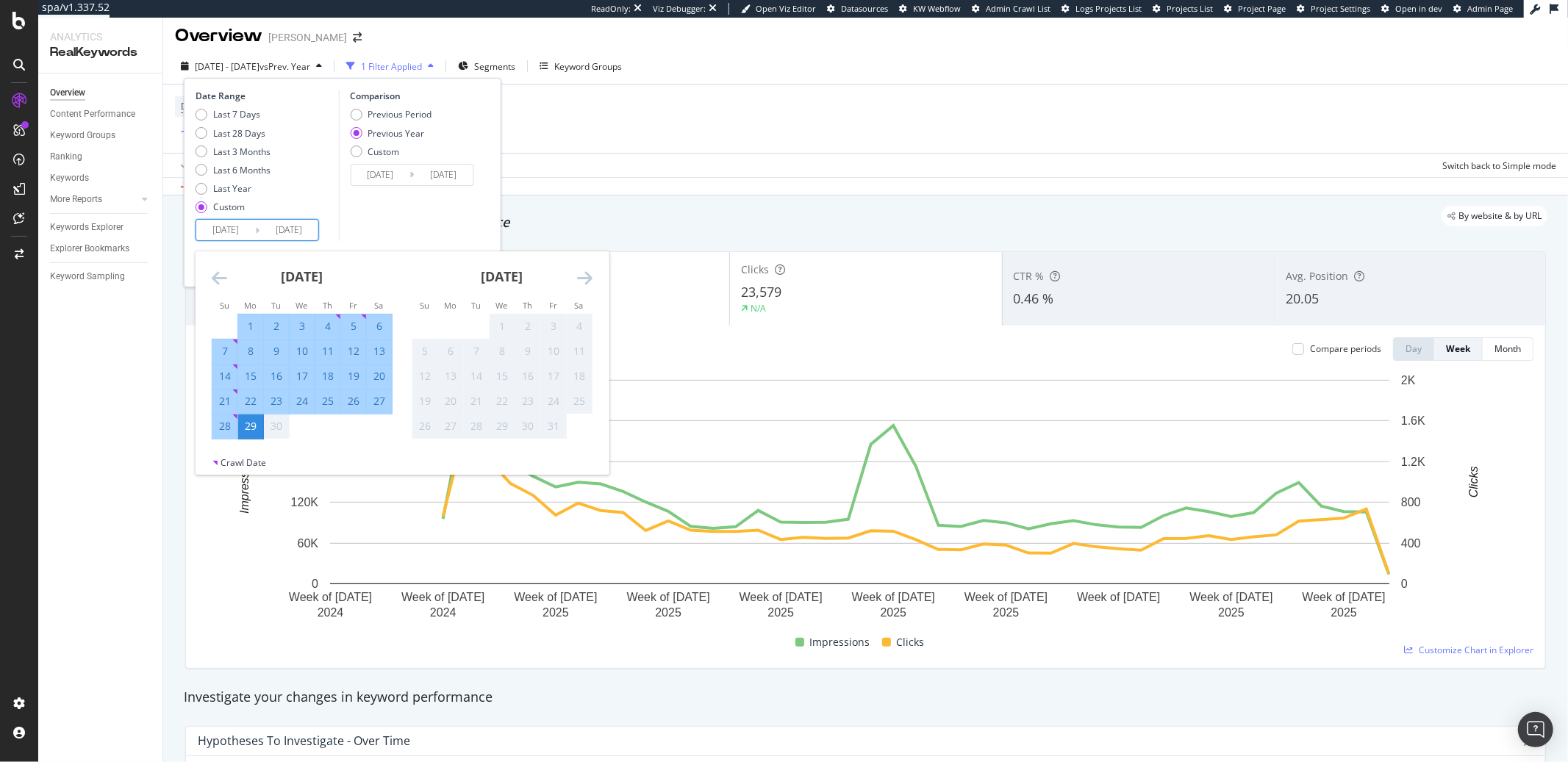
click at [407, 229] on div "Comparison Previous Period Previous Year Custom [DATE] Navigate forward to inte…" at bounding box center [409, 165] width 140 height 151
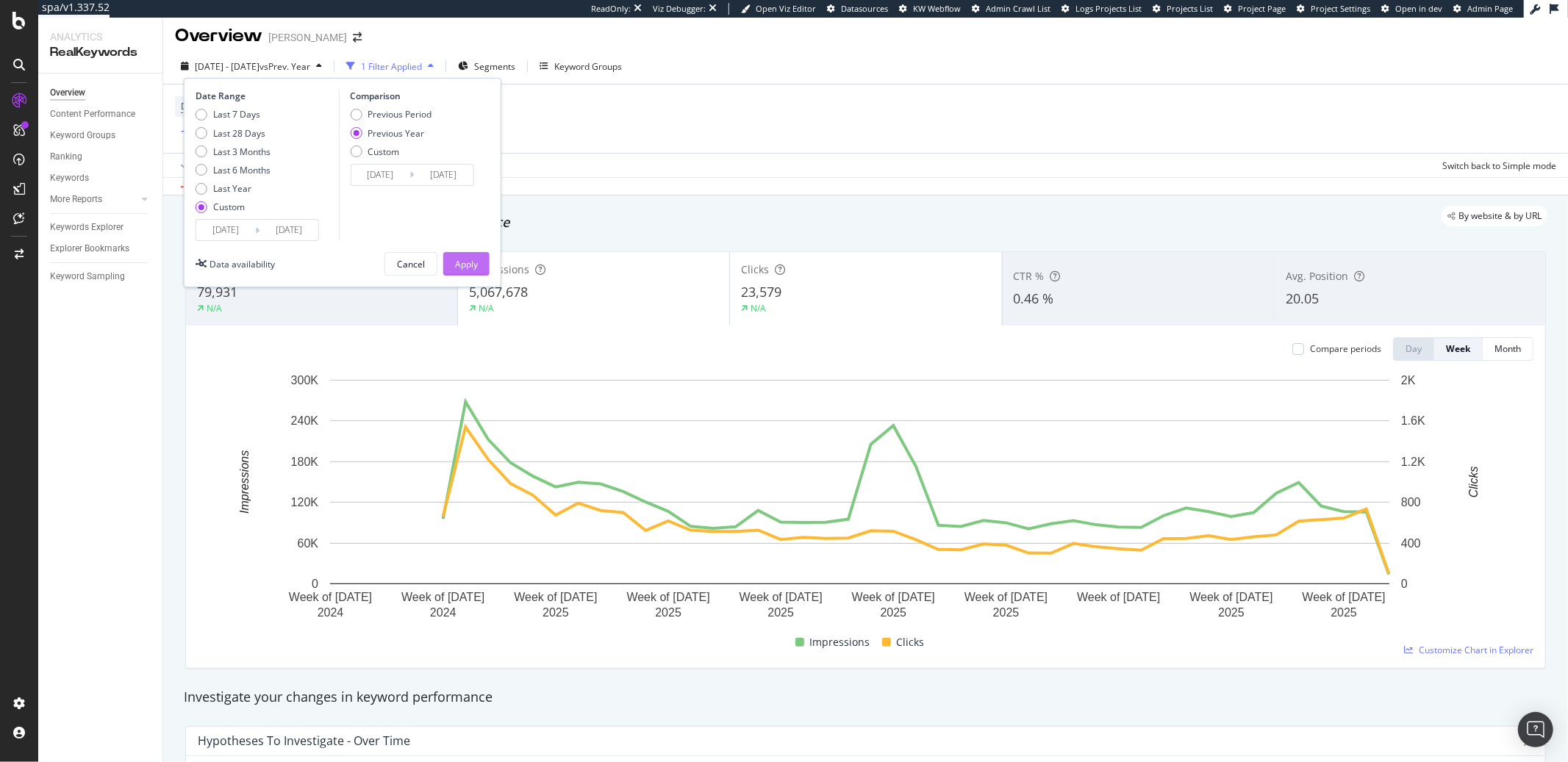
click at [476, 266] on div "Apply" at bounding box center [467, 264] width 23 height 12
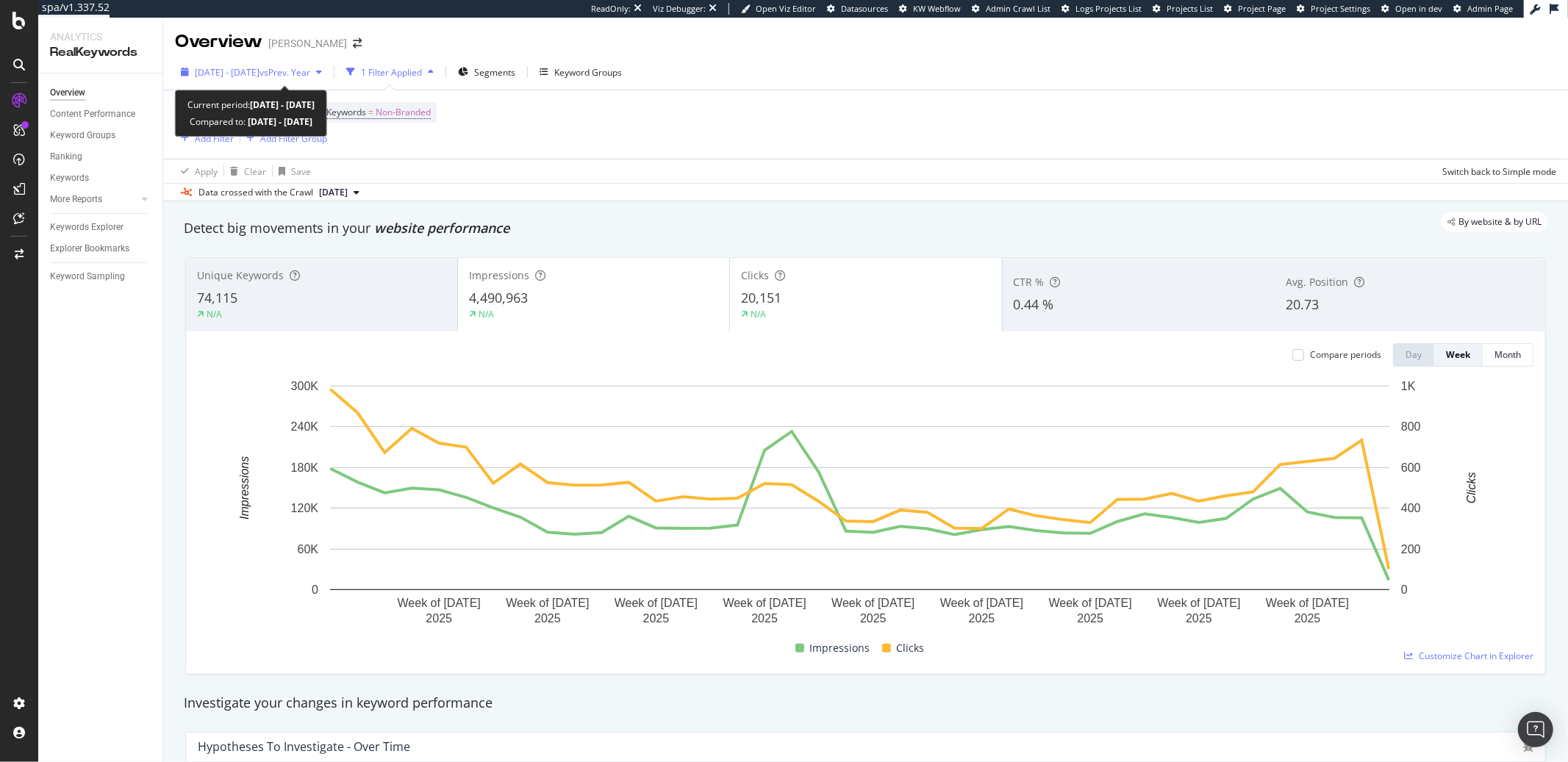
click at [259, 75] on span "2024 Dec. 30th - 2025 Sep. 29th" at bounding box center [228, 72] width 65 height 12
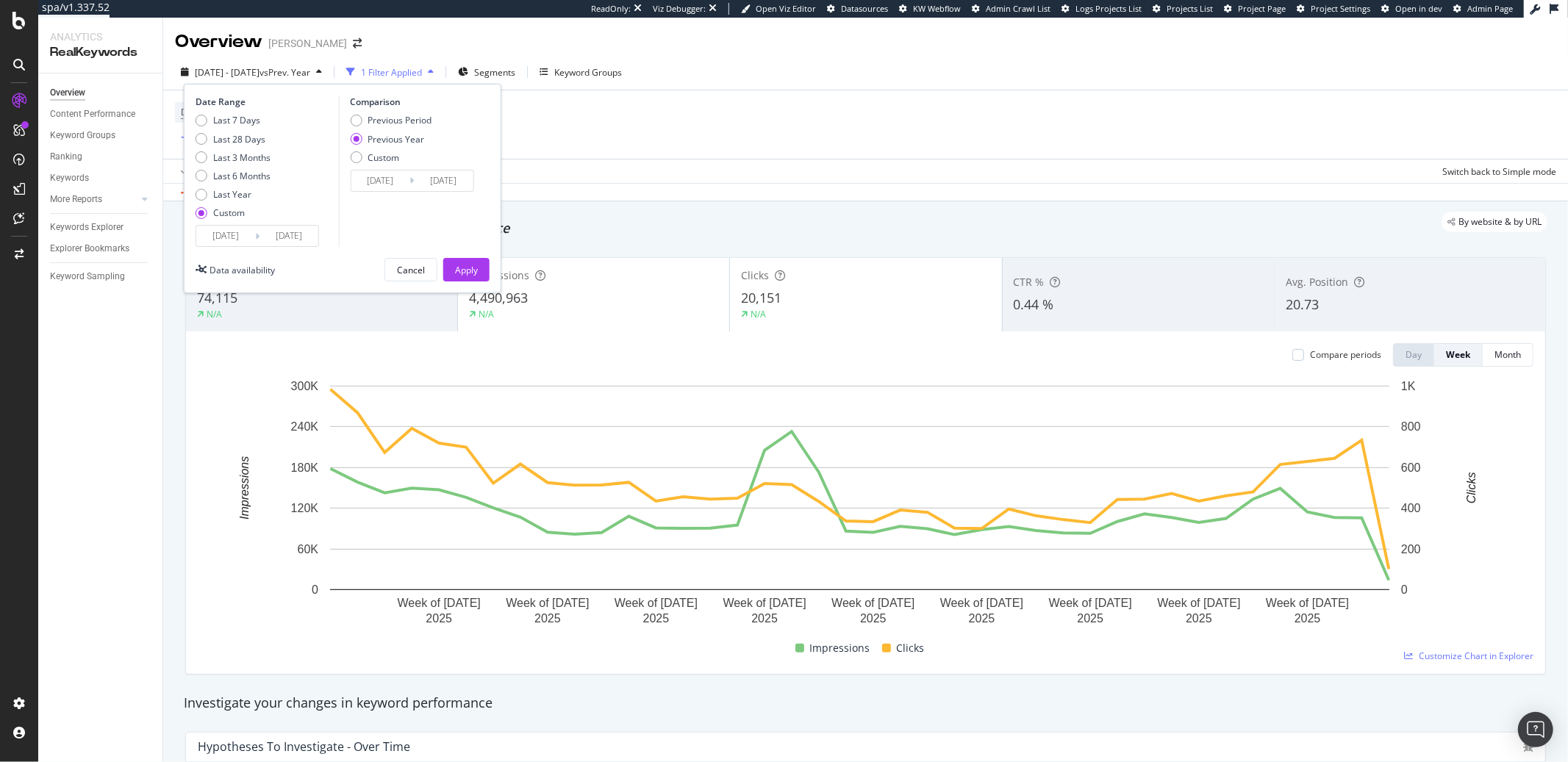
click at [240, 243] on input "2024/12/30" at bounding box center [225, 236] width 58 height 21
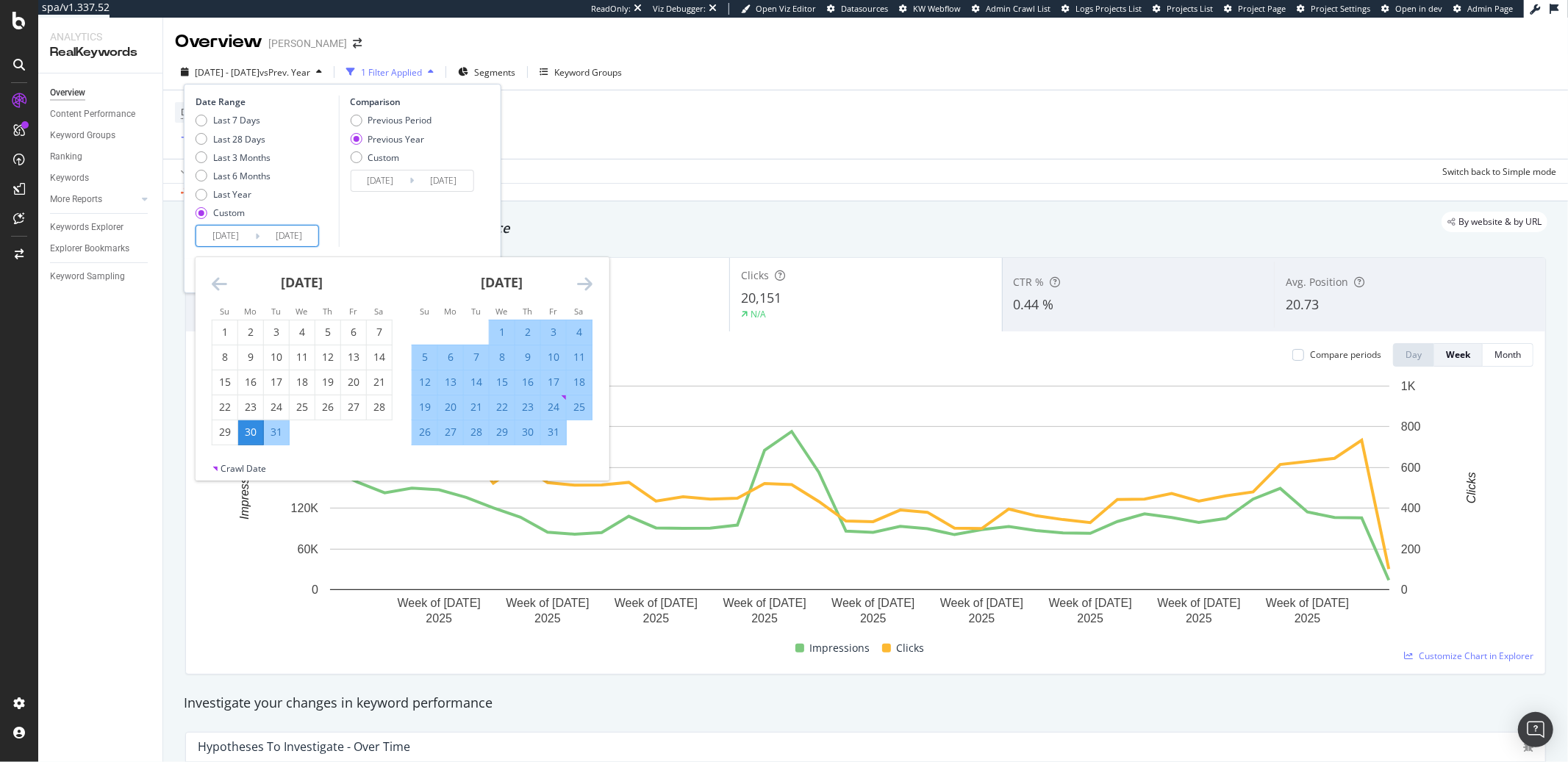
click at [217, 284] on icon "Move backward to switch to the previous month." at bounding box center [219, 283] width 15 height 17
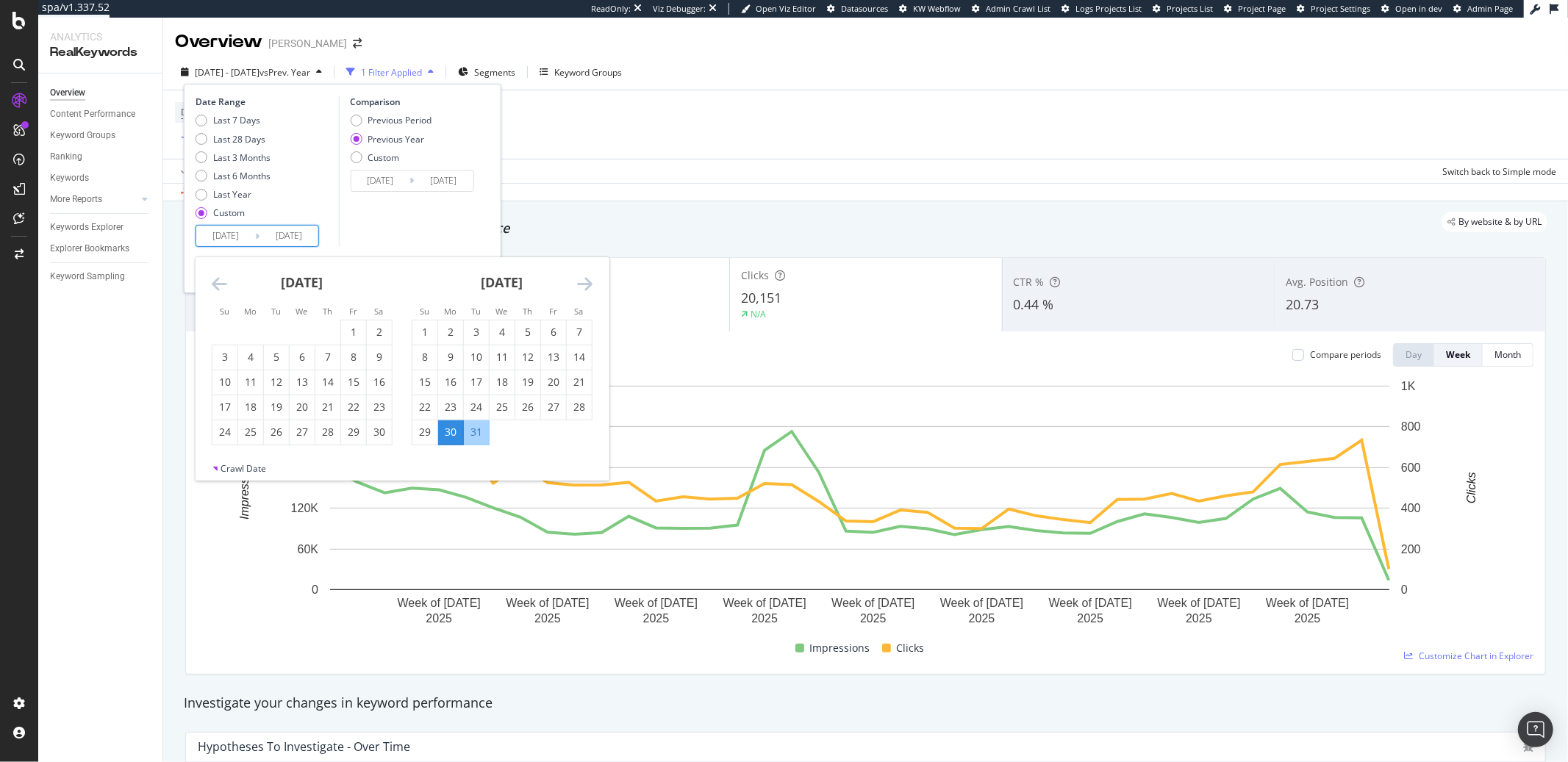
click at [217, 284] on icon "Move backward to switch to the previous month." at bounding box center [219, 283] width 15 height 17
click at [214, 284] on icon "Move backward to switch to the previous month." at bounding box center [219, 283] width 15 height 17
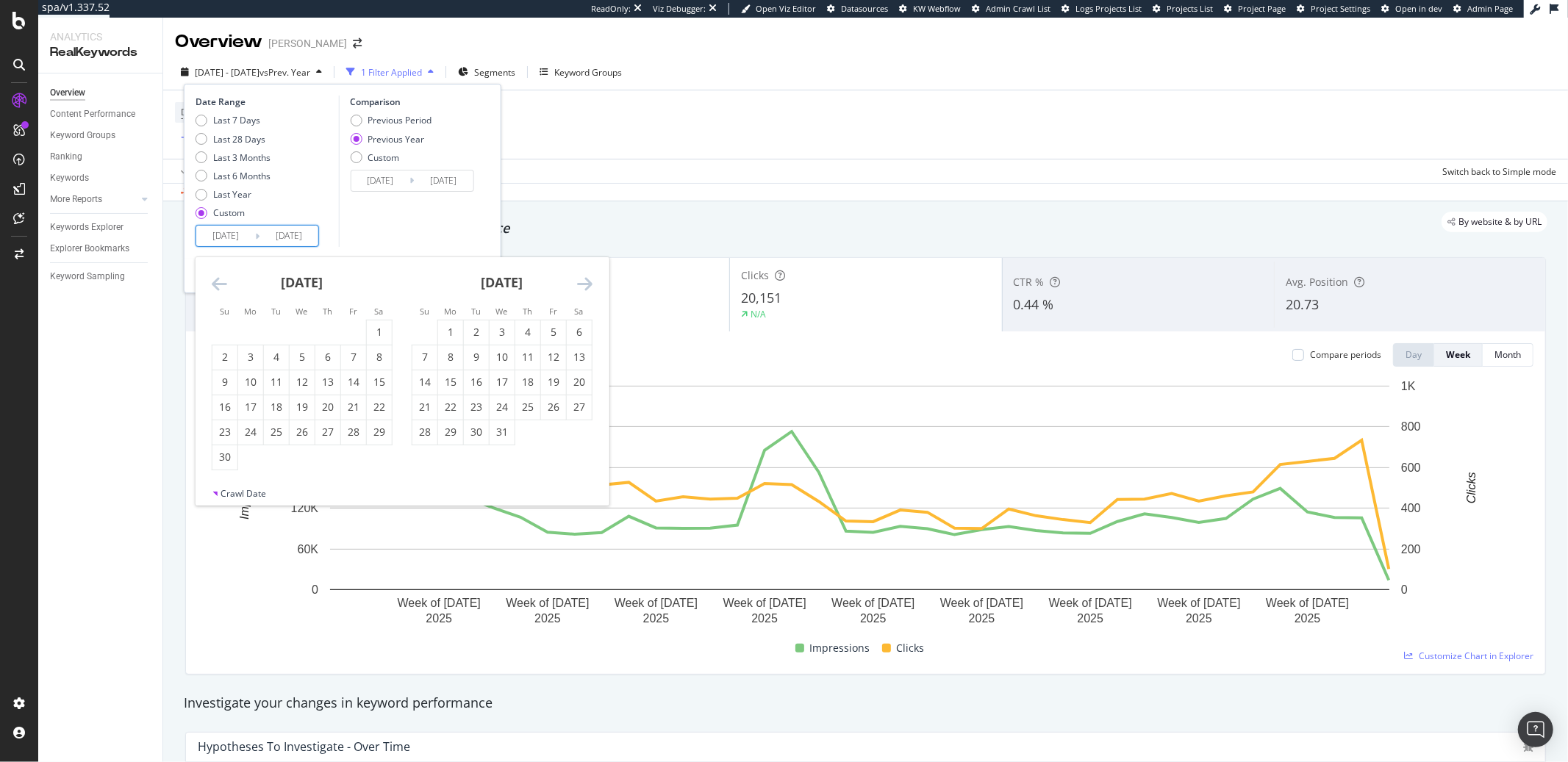
click at [214, 284] on icon "Move backward to switch to the previous month." at bounding box center [219, 283] width 15 height 17
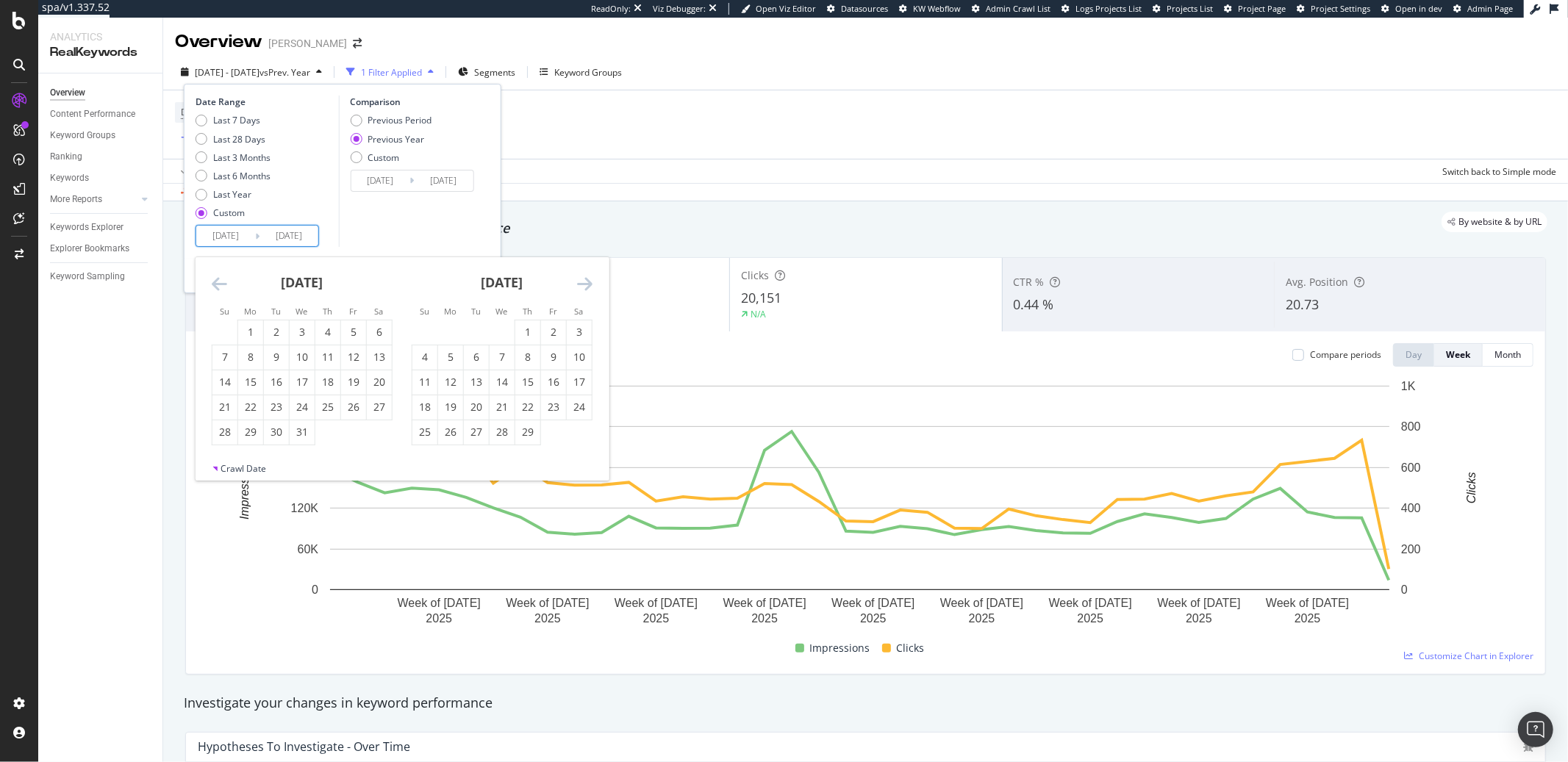
click at [591, 278] on icon "Move forward to switch to the next month." at bounding box center [585, 283] width 15 height 17
click at [590, 279] on icon "Move forward to switch to the next month." at bounding box center [585, 283] width 15 height 17
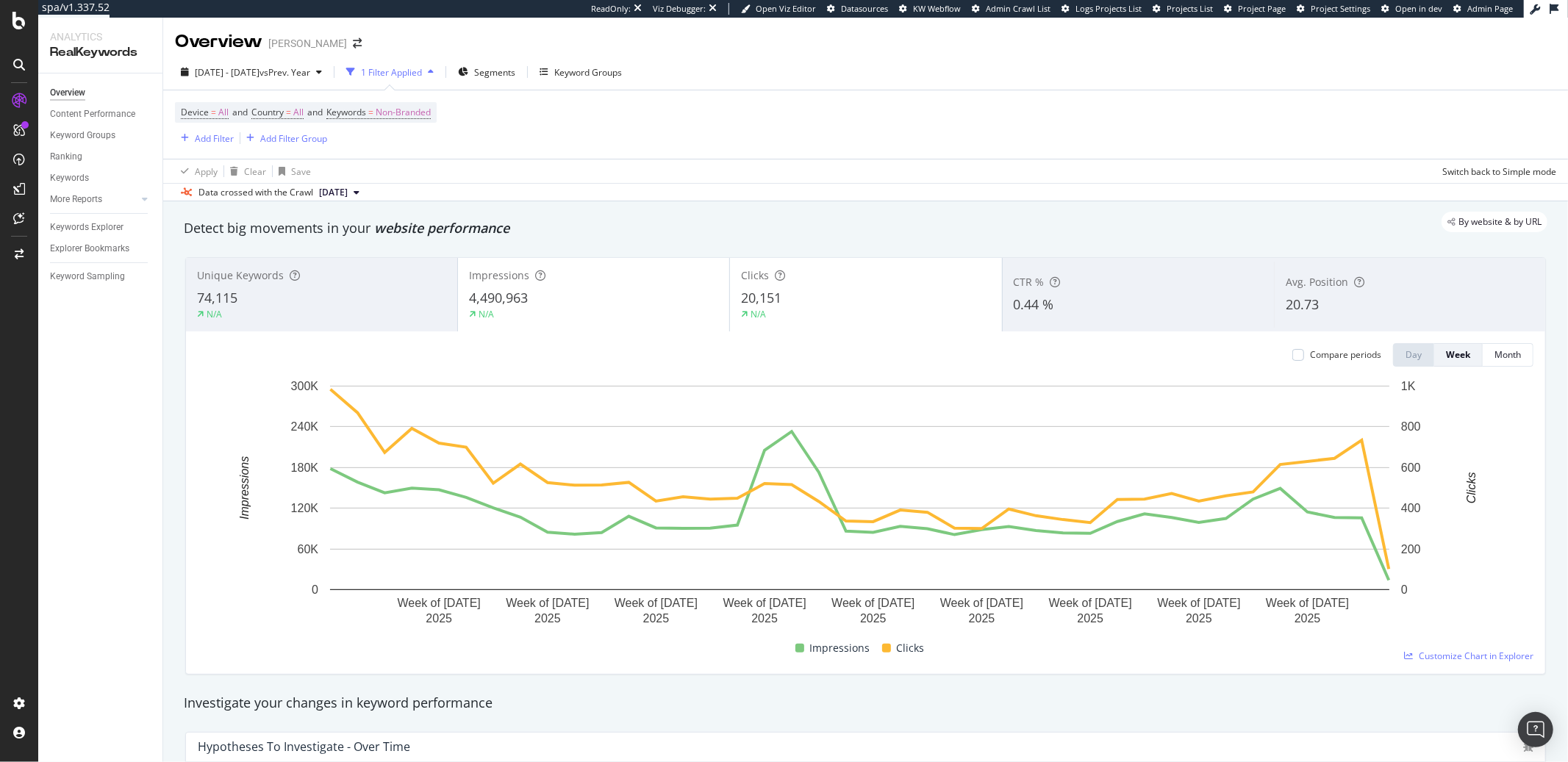
click at [671, 157] on div "Device = All and Country = All and Keywords = Non-Branded Add Filter Add Filter…" at bounding box center [866, 124] width 1381 height 68
click at [90, 273] on div "PageWorkers" at bounding box center [85, 273] width 61 height 14
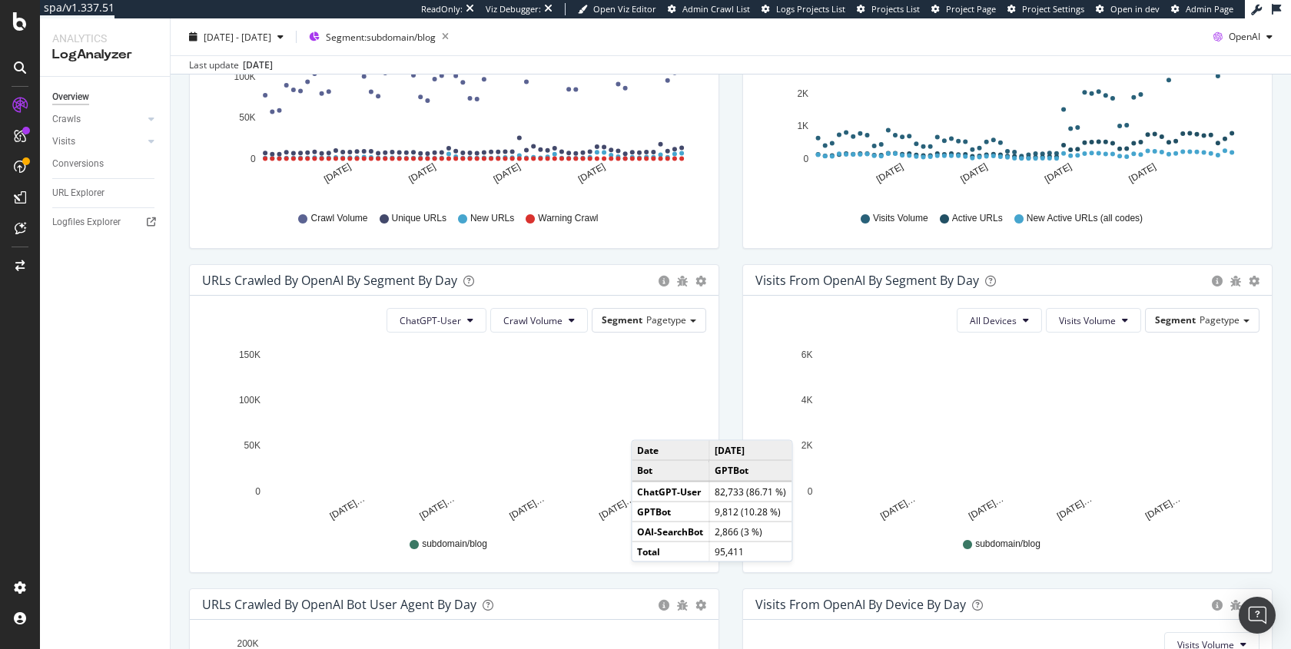
scroll to position [333, 0]
